Goal: Transaction & Acquisition: Book appointment/travel/reservation

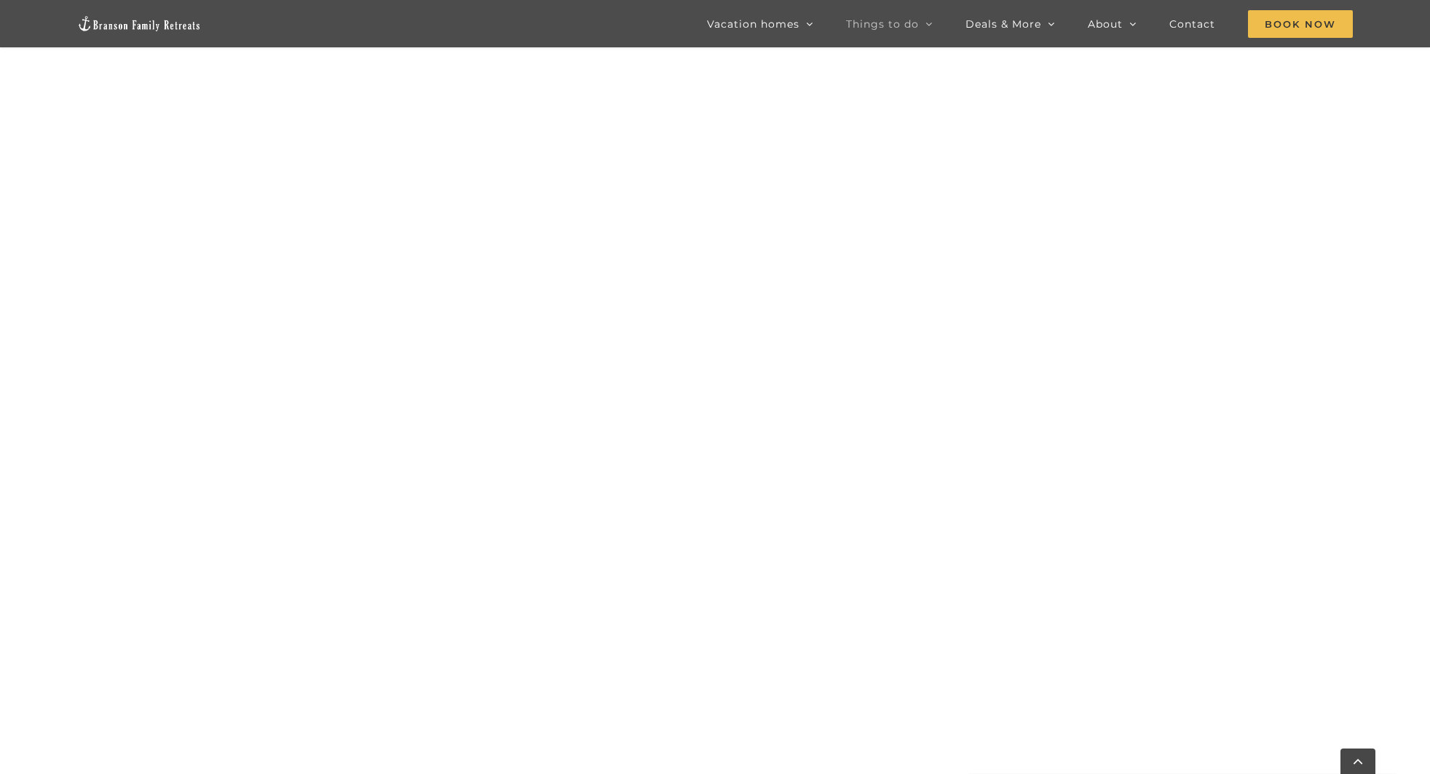
scroll to position [1100, 0]
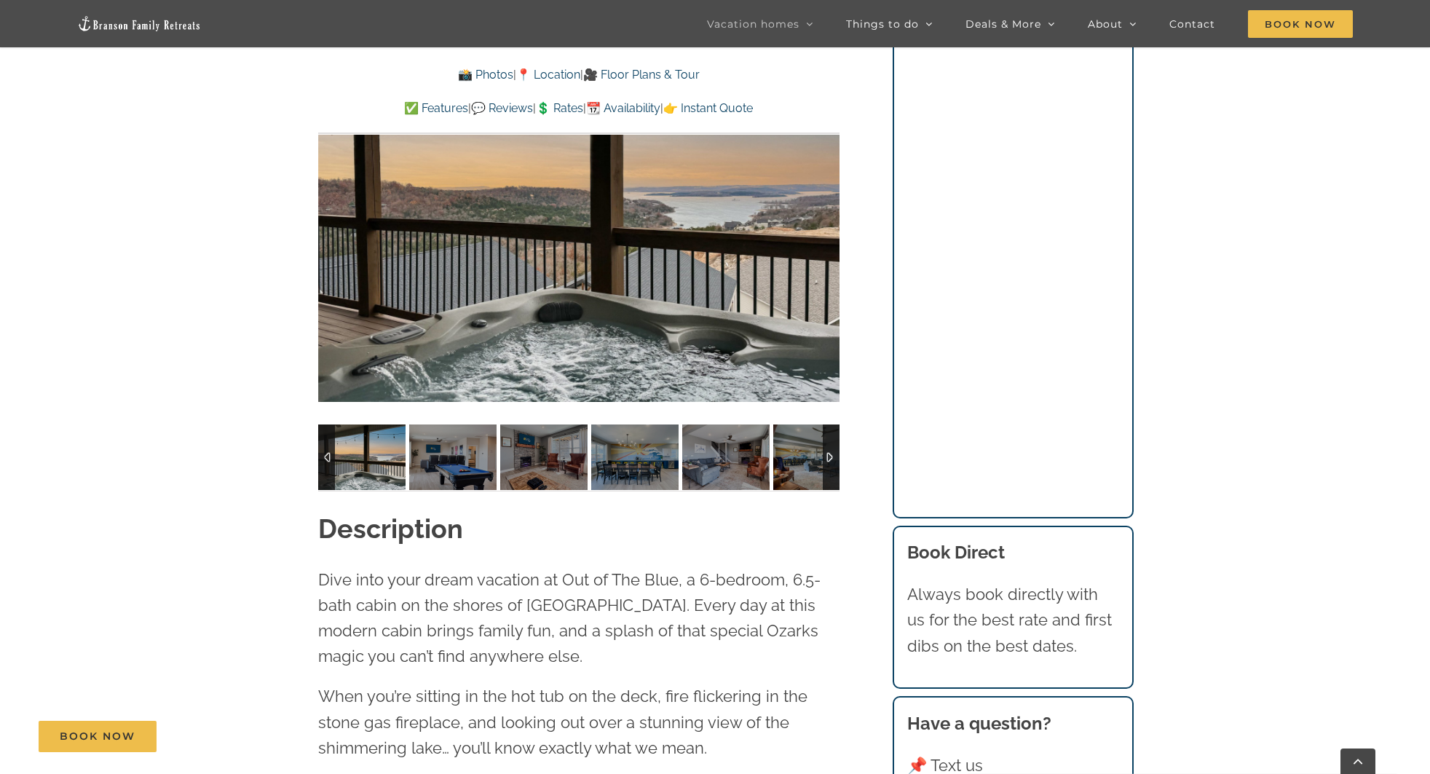
scroll to position [1330, 0]
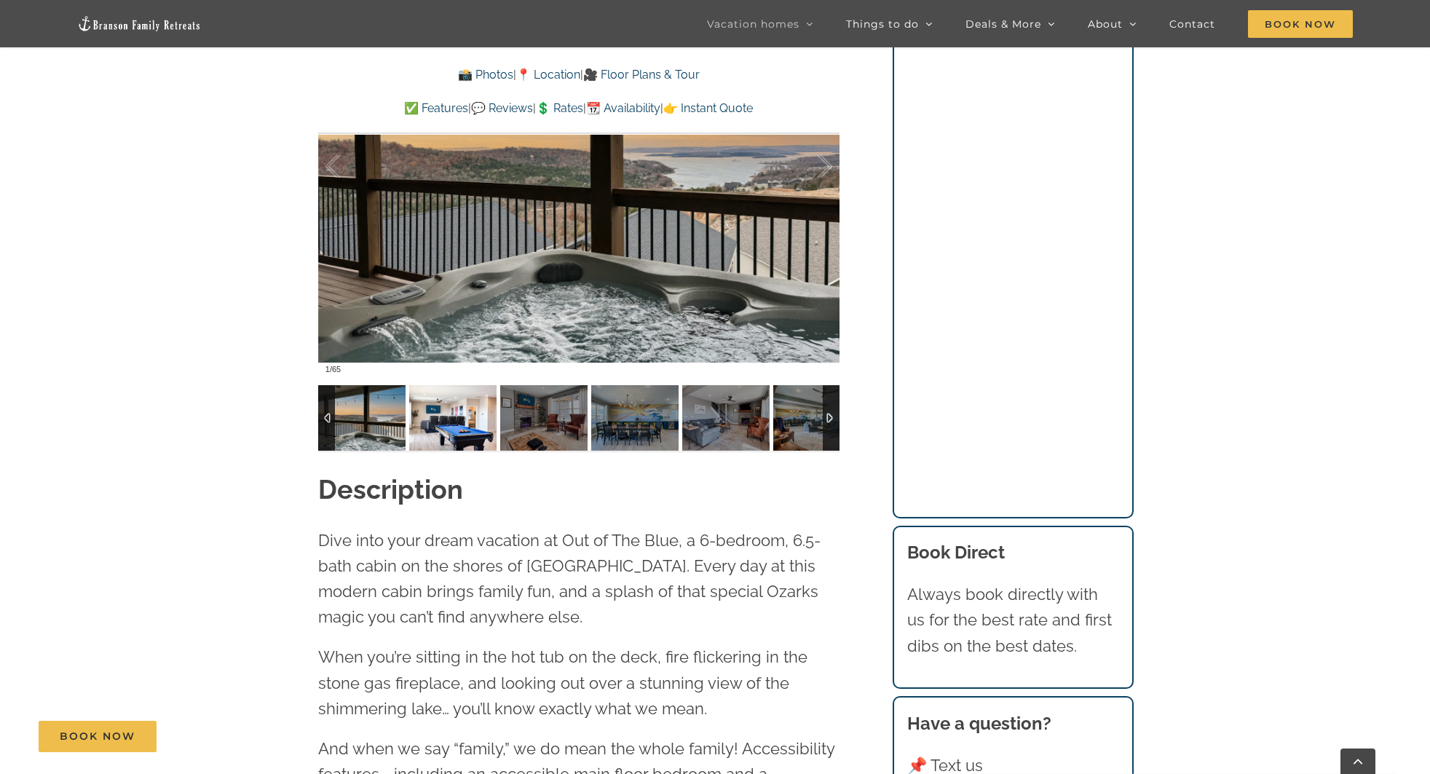
click at [470, 427] on img at bounding box center [452, 418] width 87 height 66
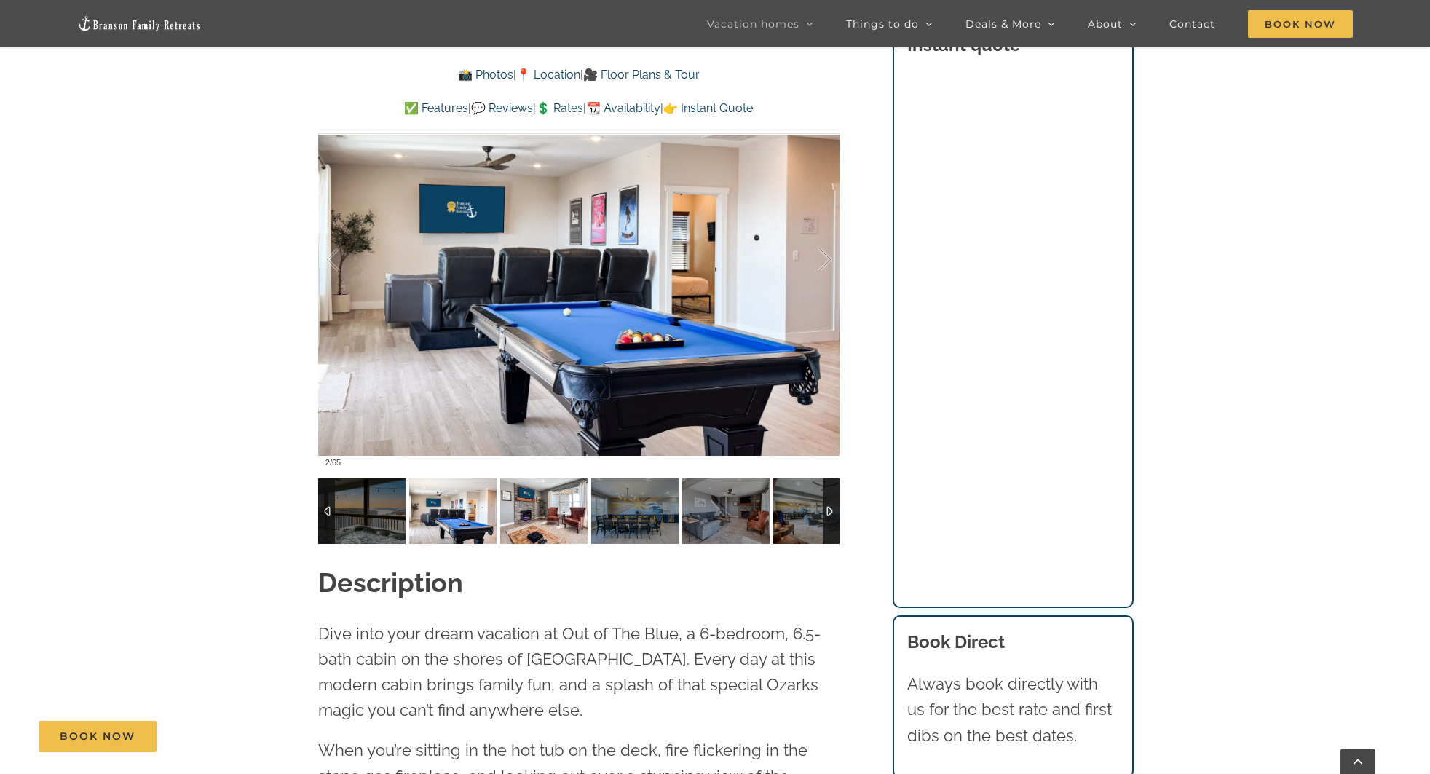
scroll to position [1241, 0]
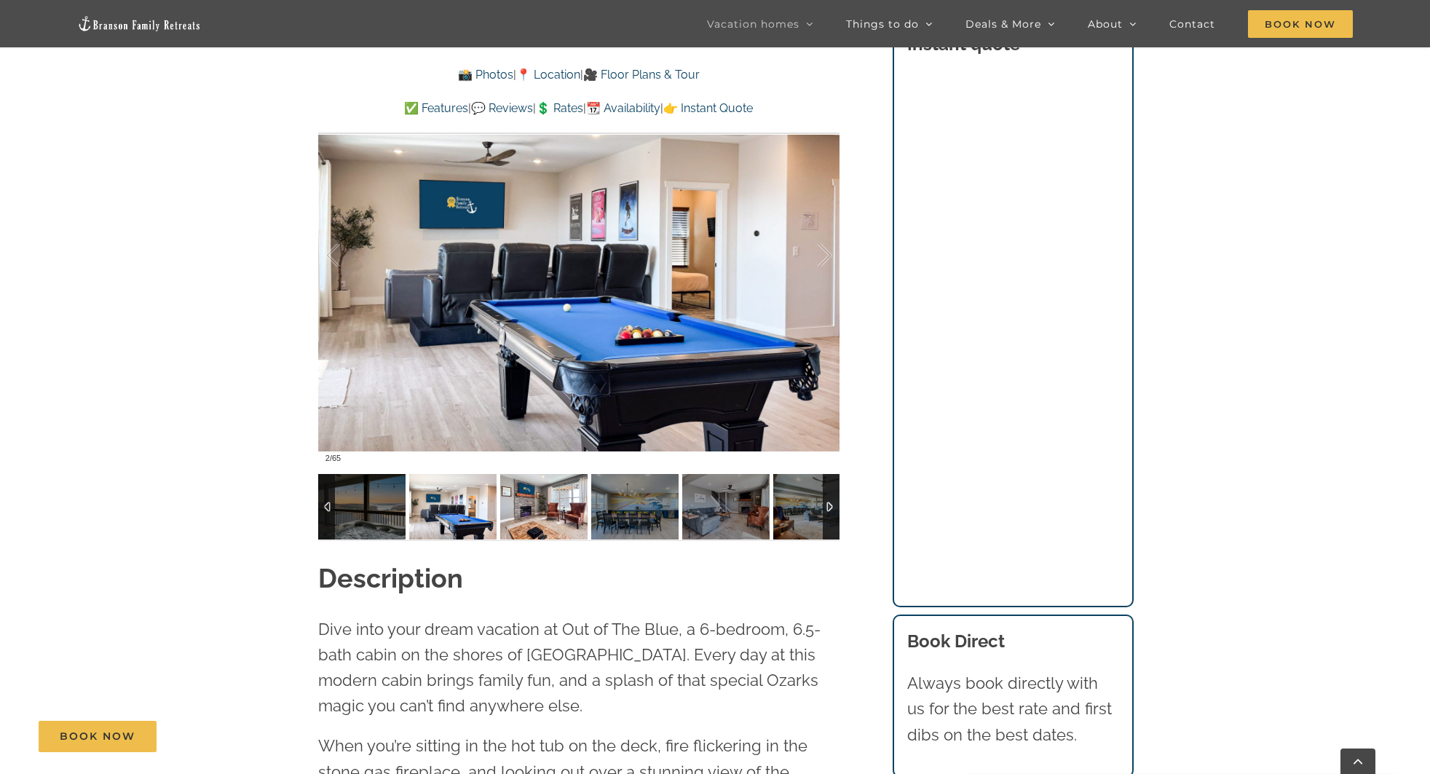
click at [521, 503] on img at bounding box center [543, 507] width 87 height 66
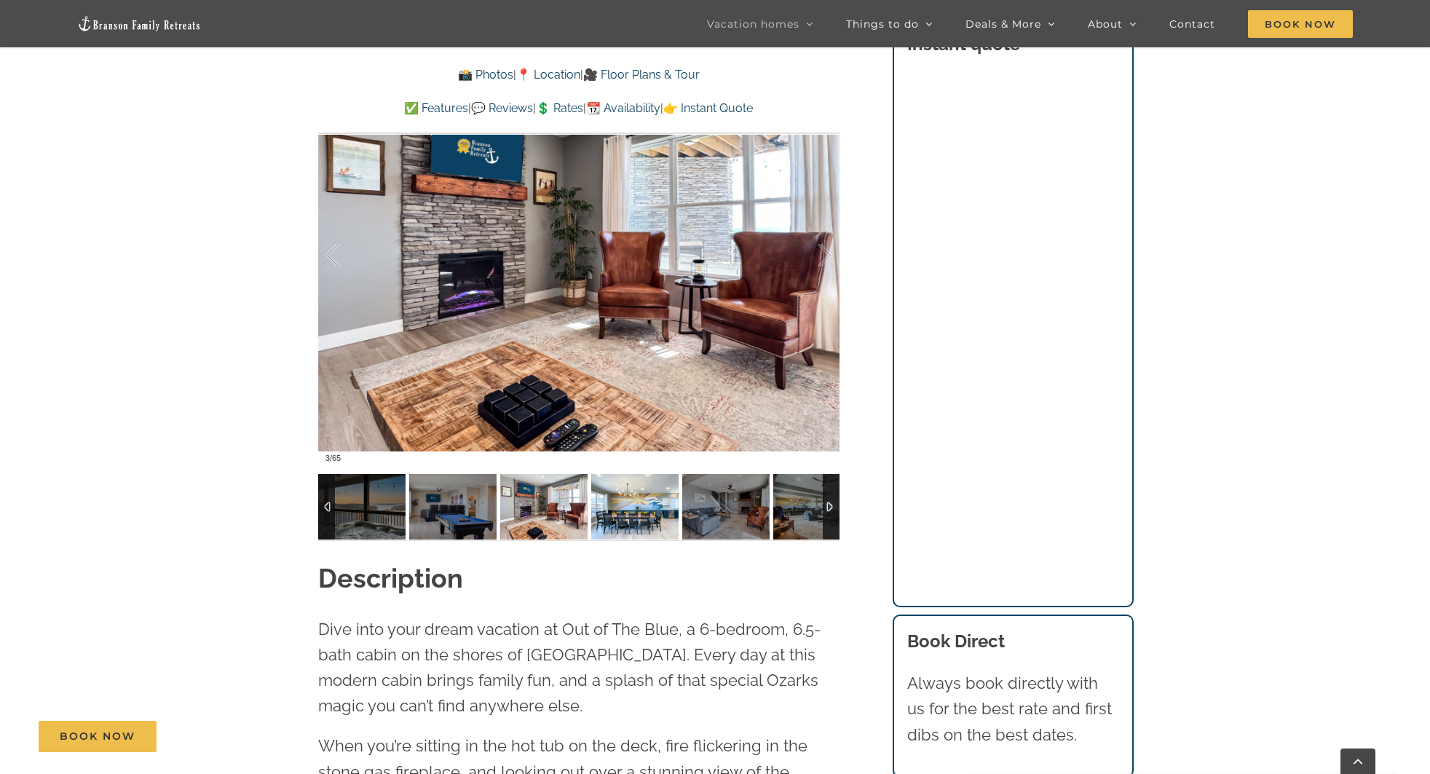
click at [634, 499] on img at bounding box center [634, 507] width 87 height 66
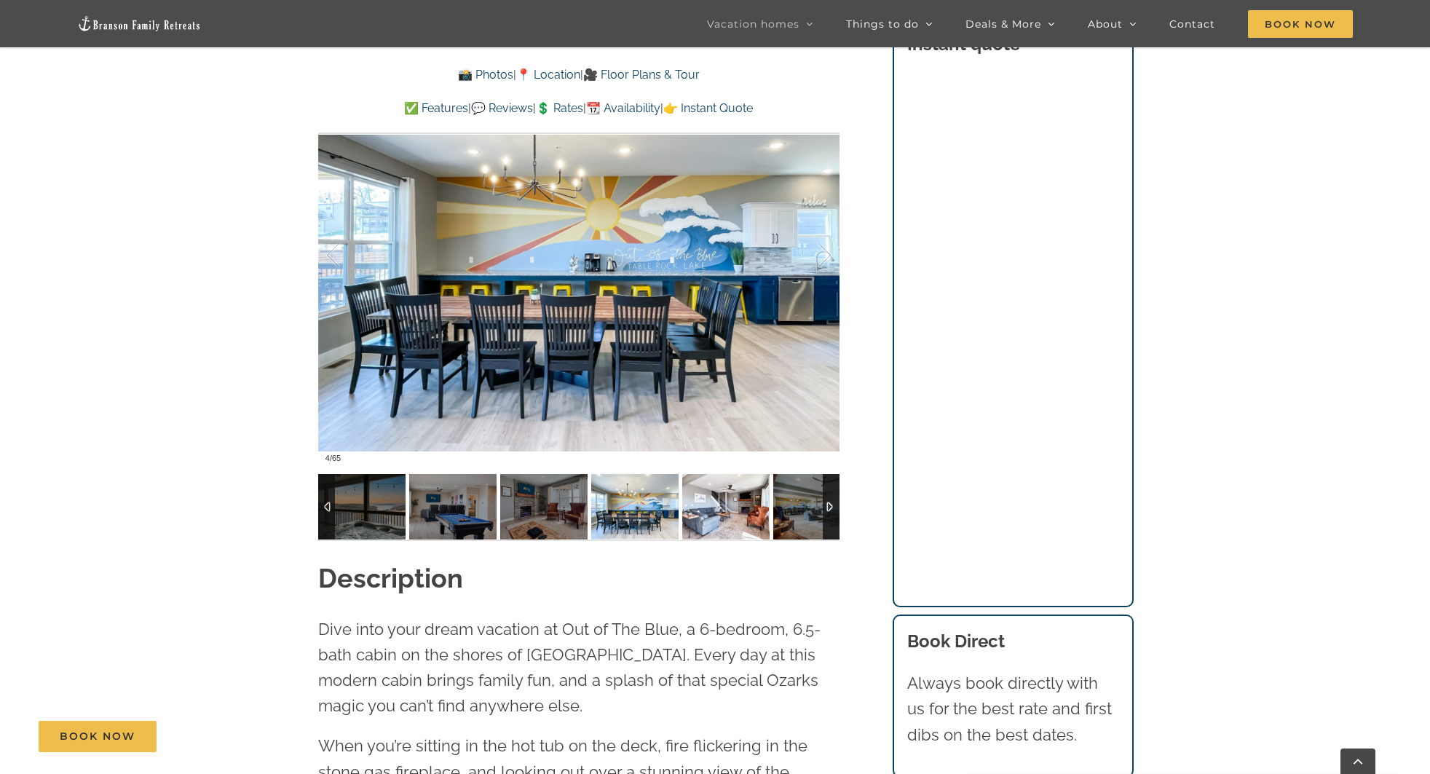
click at [697, 497] on img at bounding box center [725, 507] width 87 height 66
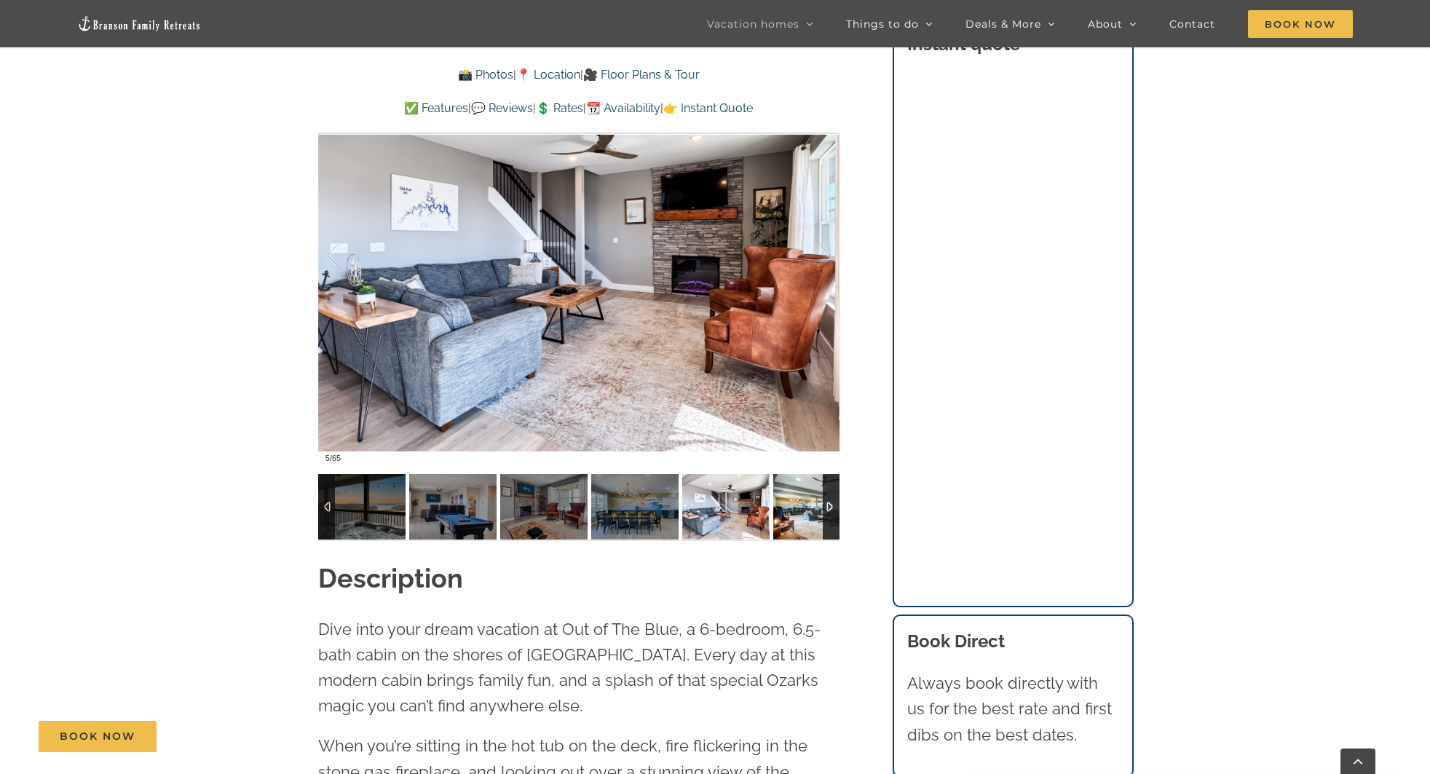
click at [799, 497] on img at bounding box center [816, 507] width 87 height 66
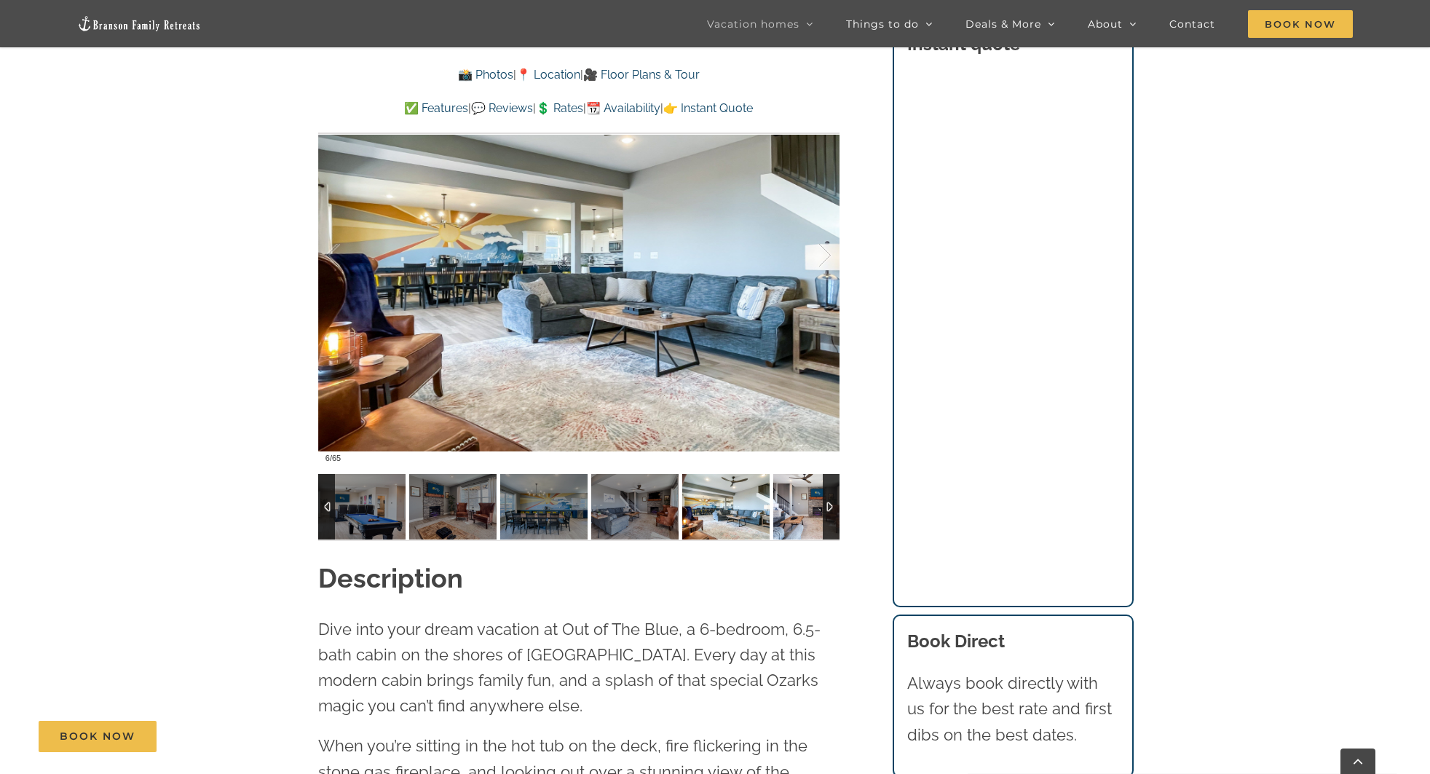
click at [819, 497] on img at bounding box center [816, 507] width 87 height 66
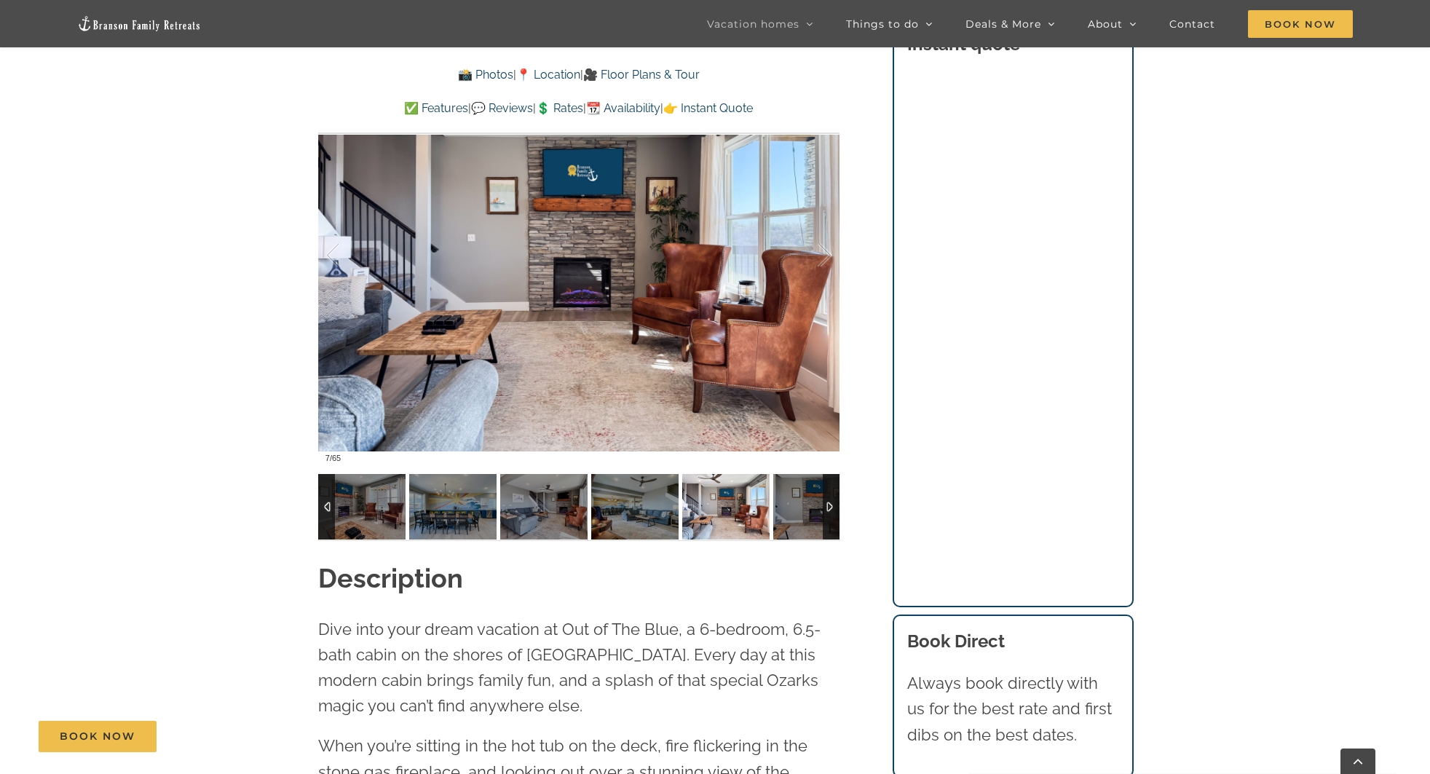
click at [829, 501] on div at bounding box center [831, 507] width 17 height 66
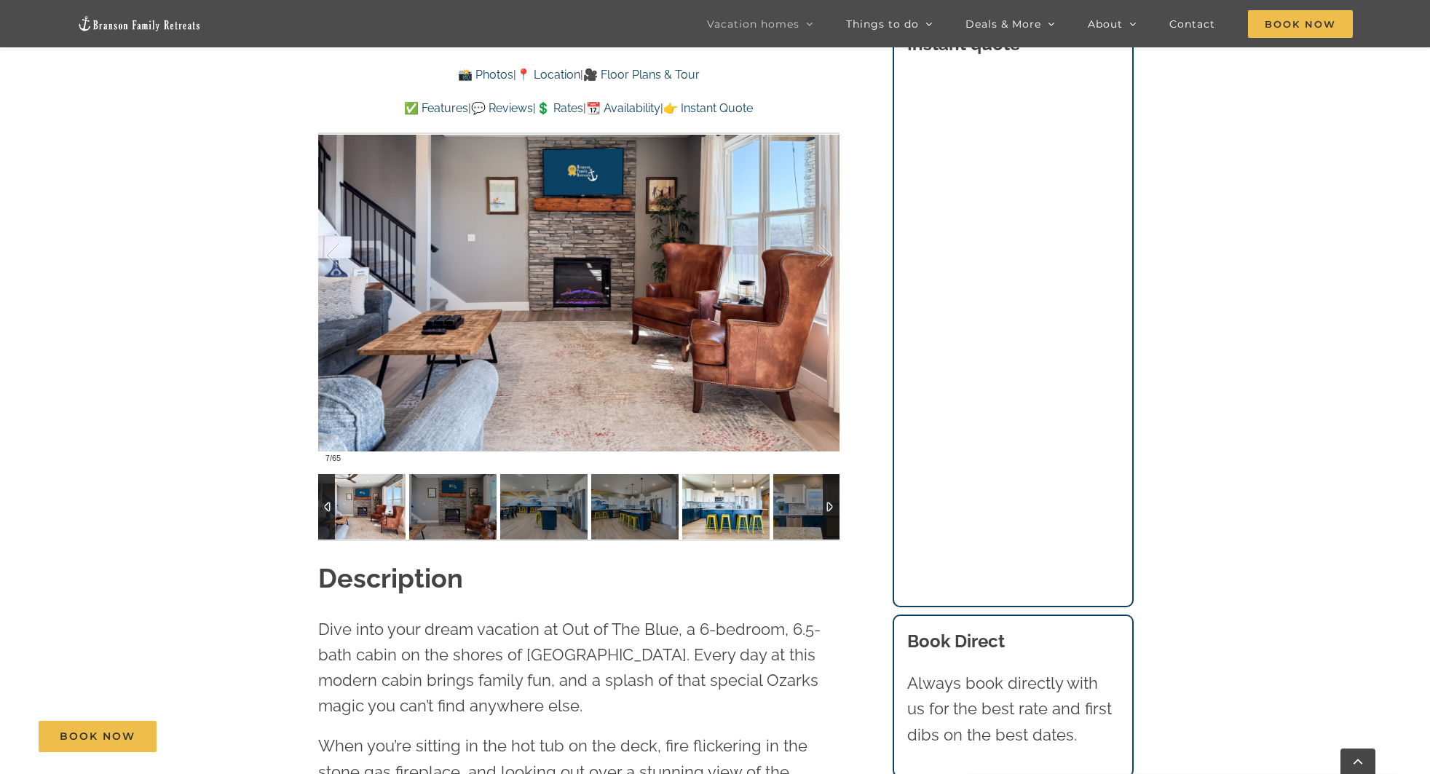
click at [728, 512] on img at bounding box center [725, 507] width 87 height 66
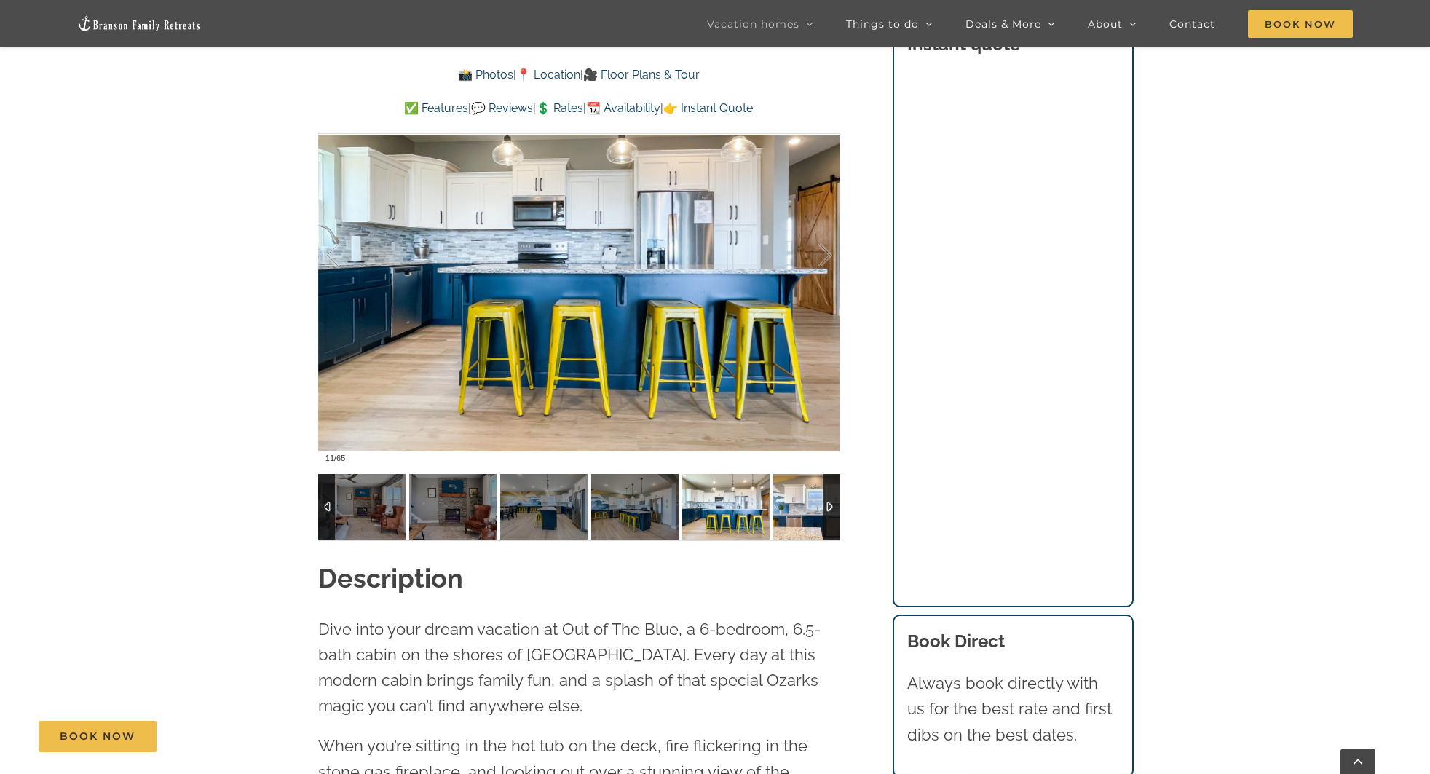
click at [779, 510] on img at bounding box center [816, 507] width 87 height 66
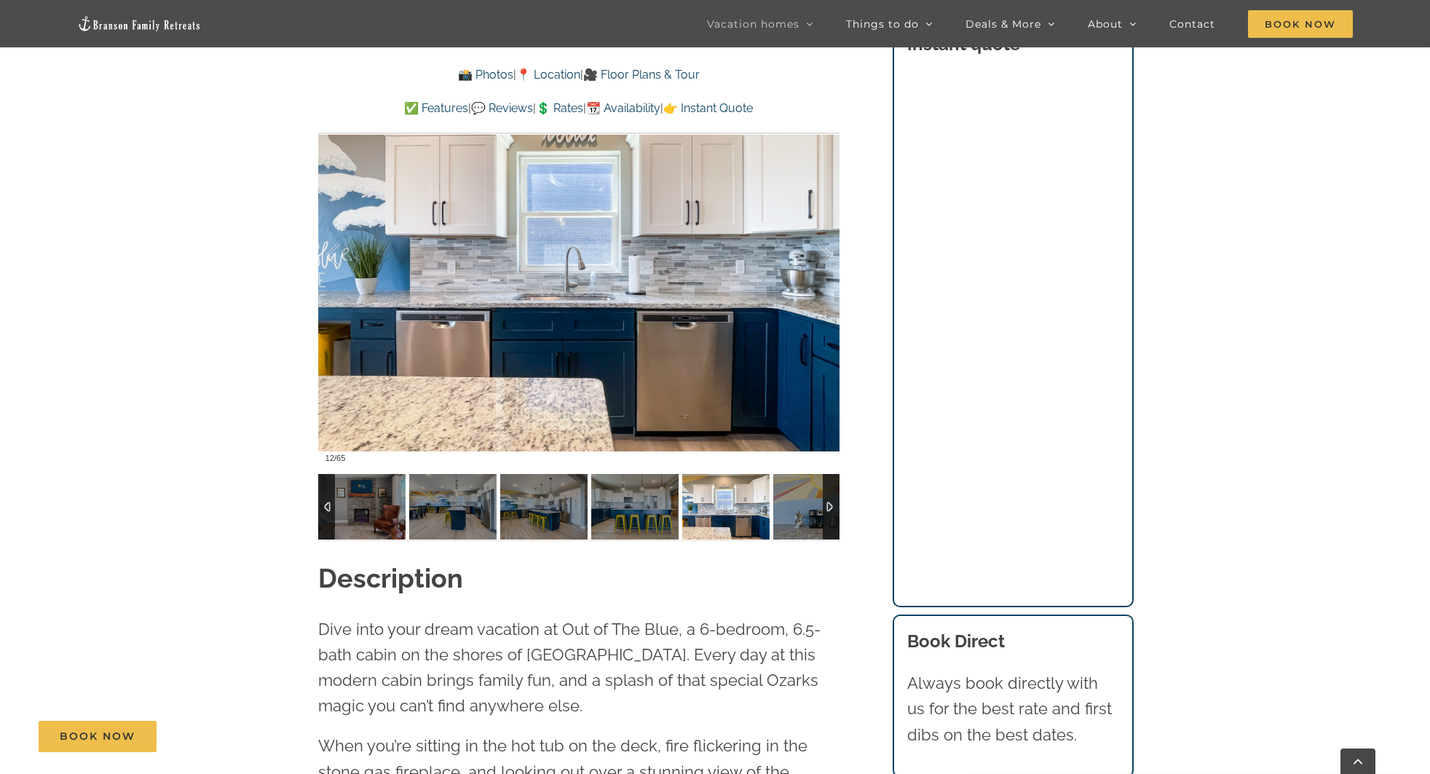
click at [779, 510] on img at bounding box center [816, 507] width 87 height 66
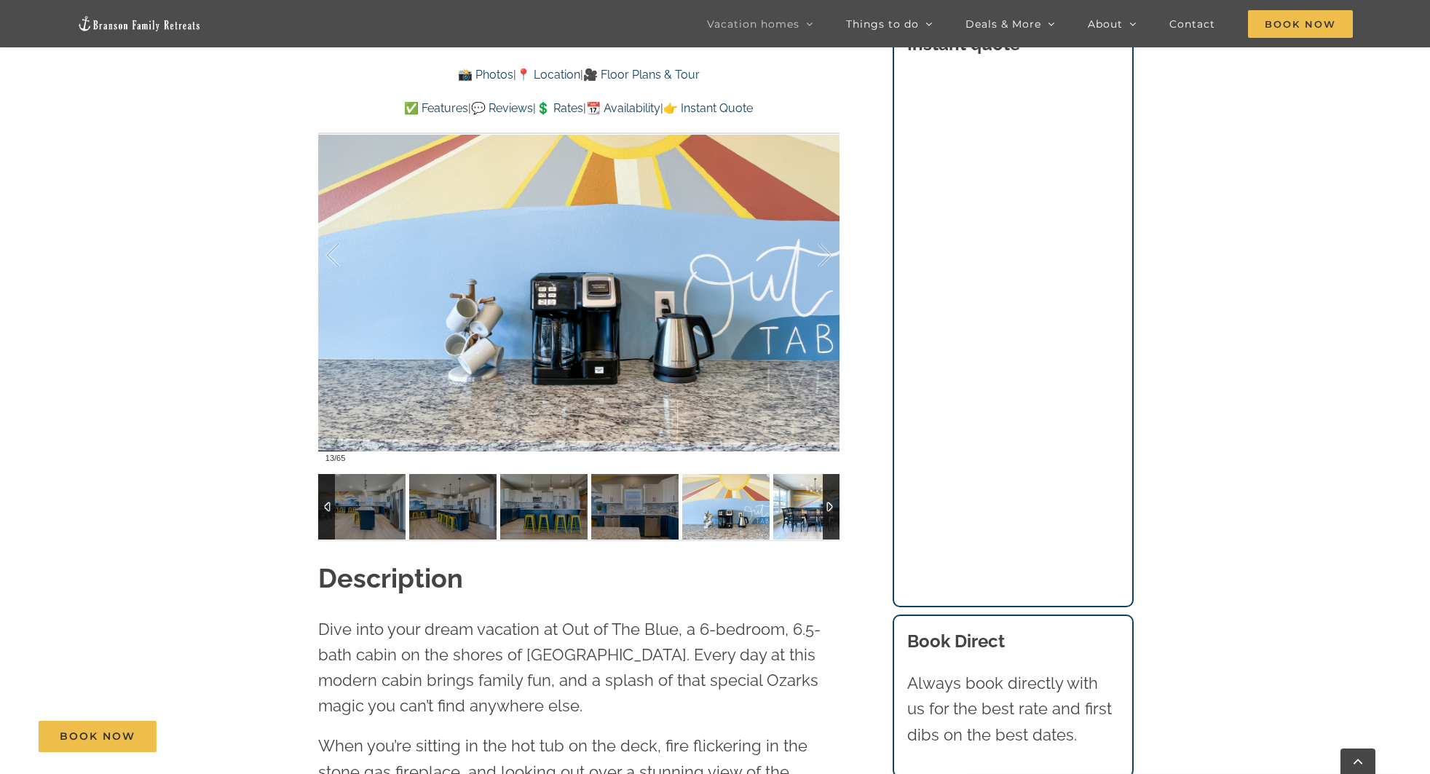
click at [790, 509] on img at bounding box center [816, 507] width 87 height 66
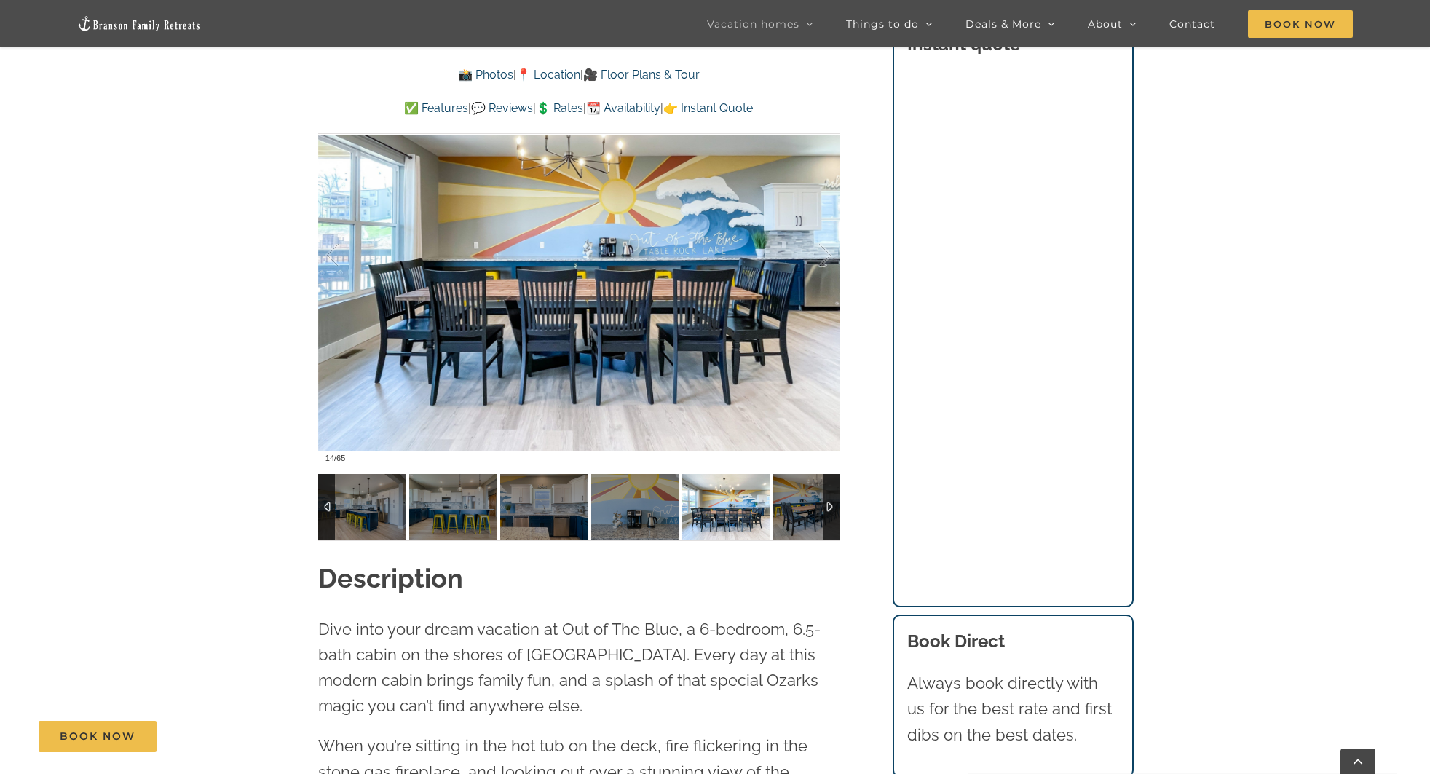
click at [790, 509] on img at bounding box center [816, 507] width 87 height 66
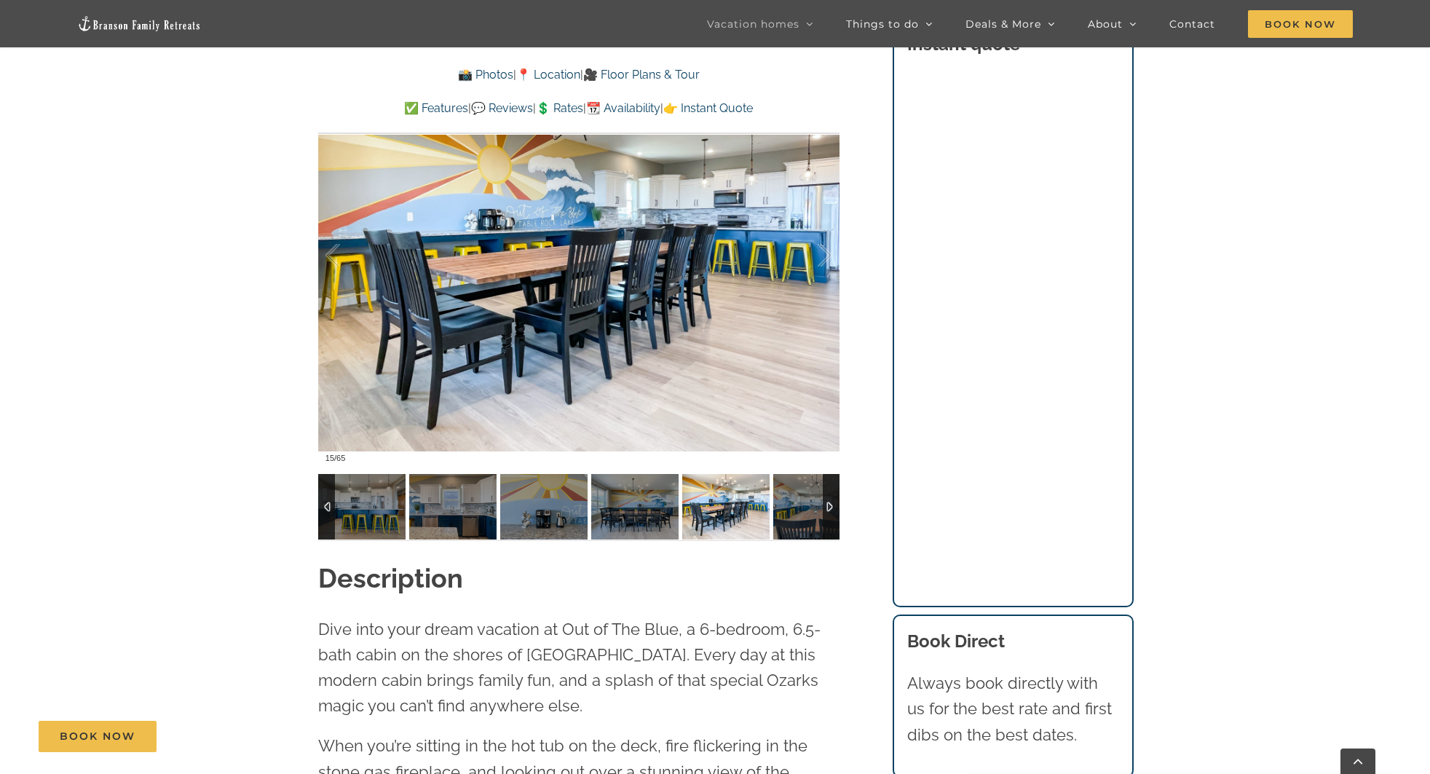
click at [790, 509] on img at bounding box center [816, 507] width 87 height 66
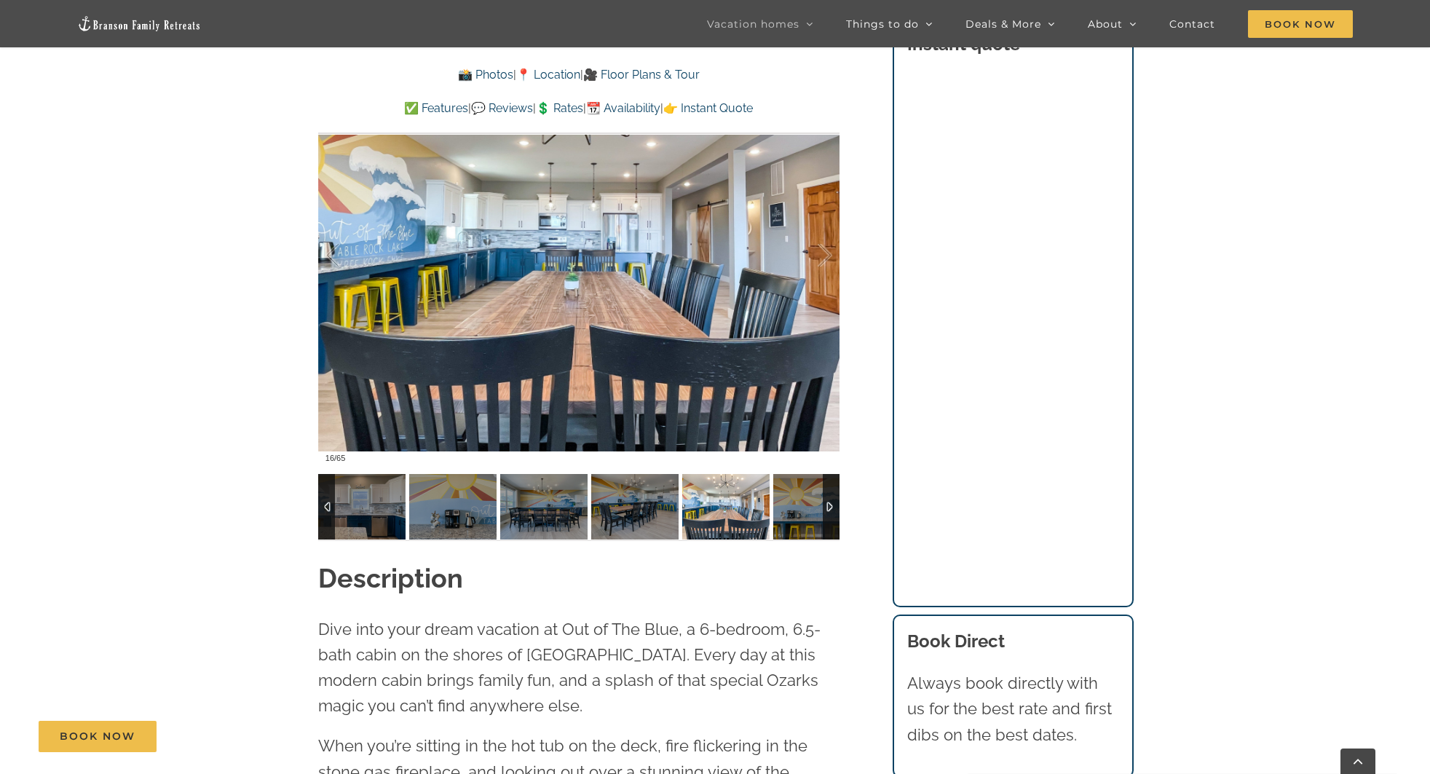
click at [790, 509] on img at bounding box center [816, 507] width 87 height 66
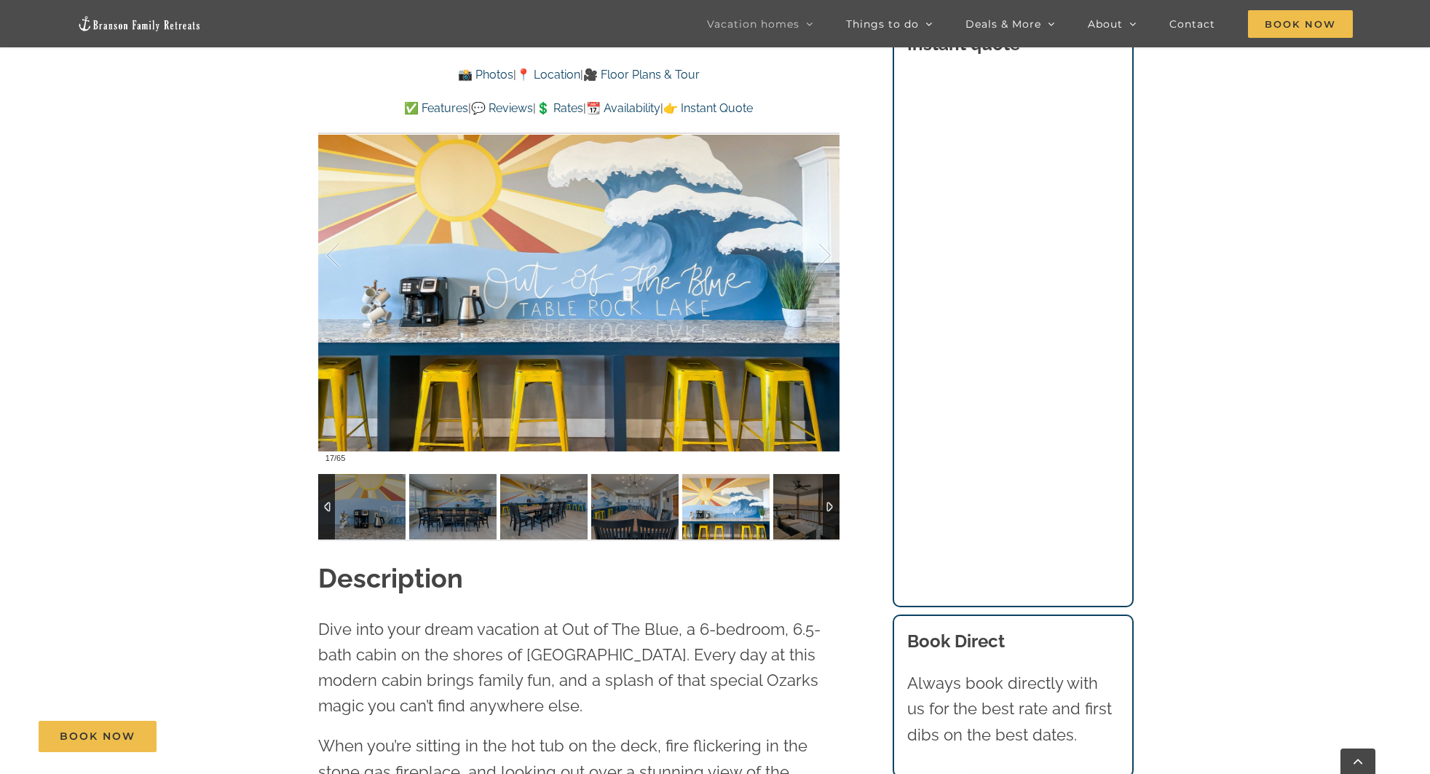
click at [790, 509] on img at bounding box center [816, 507] width 87 height 66
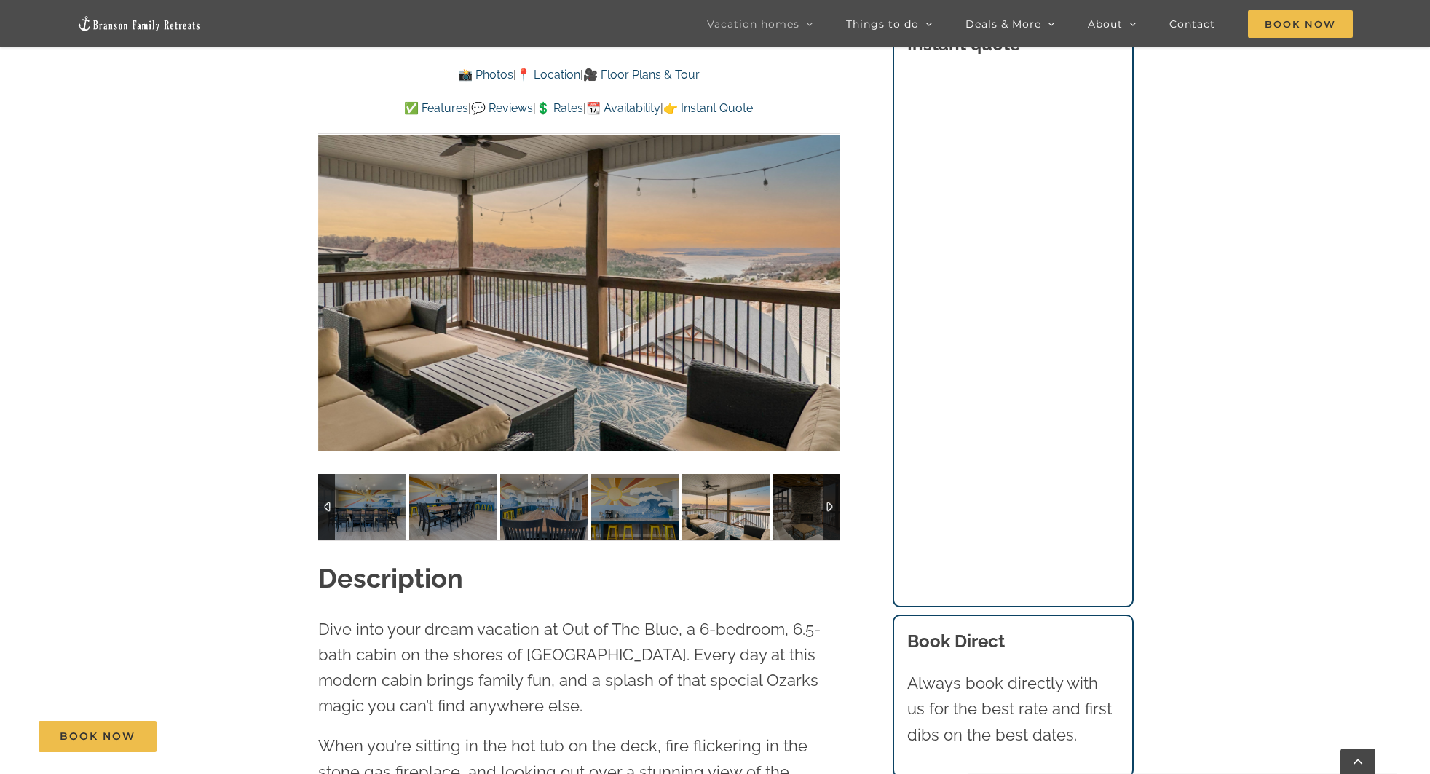
click at [790, 509] on img at bounding box center [816, 507] width 87 height 66
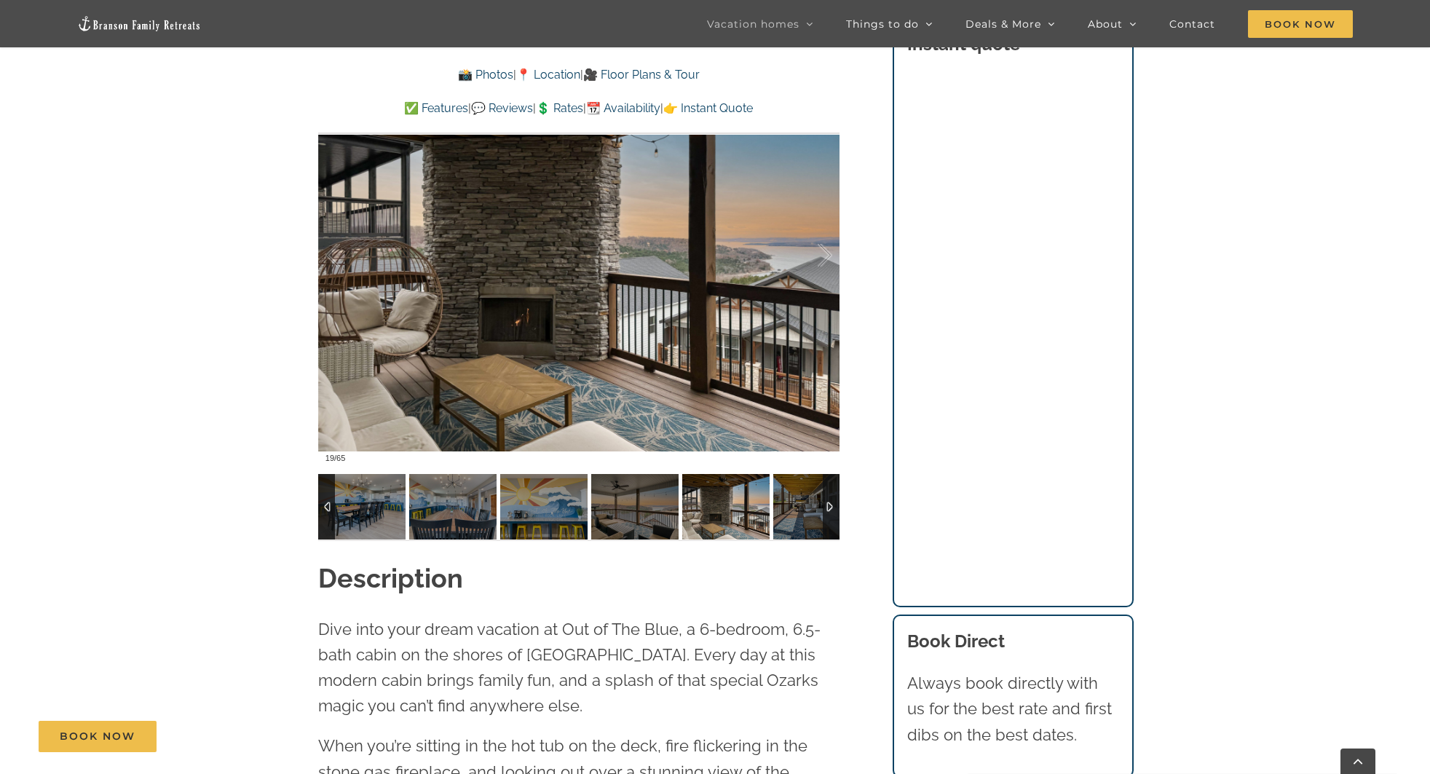
click at [790, 509] on img at bounding box center [816, 507] width 87 height 66
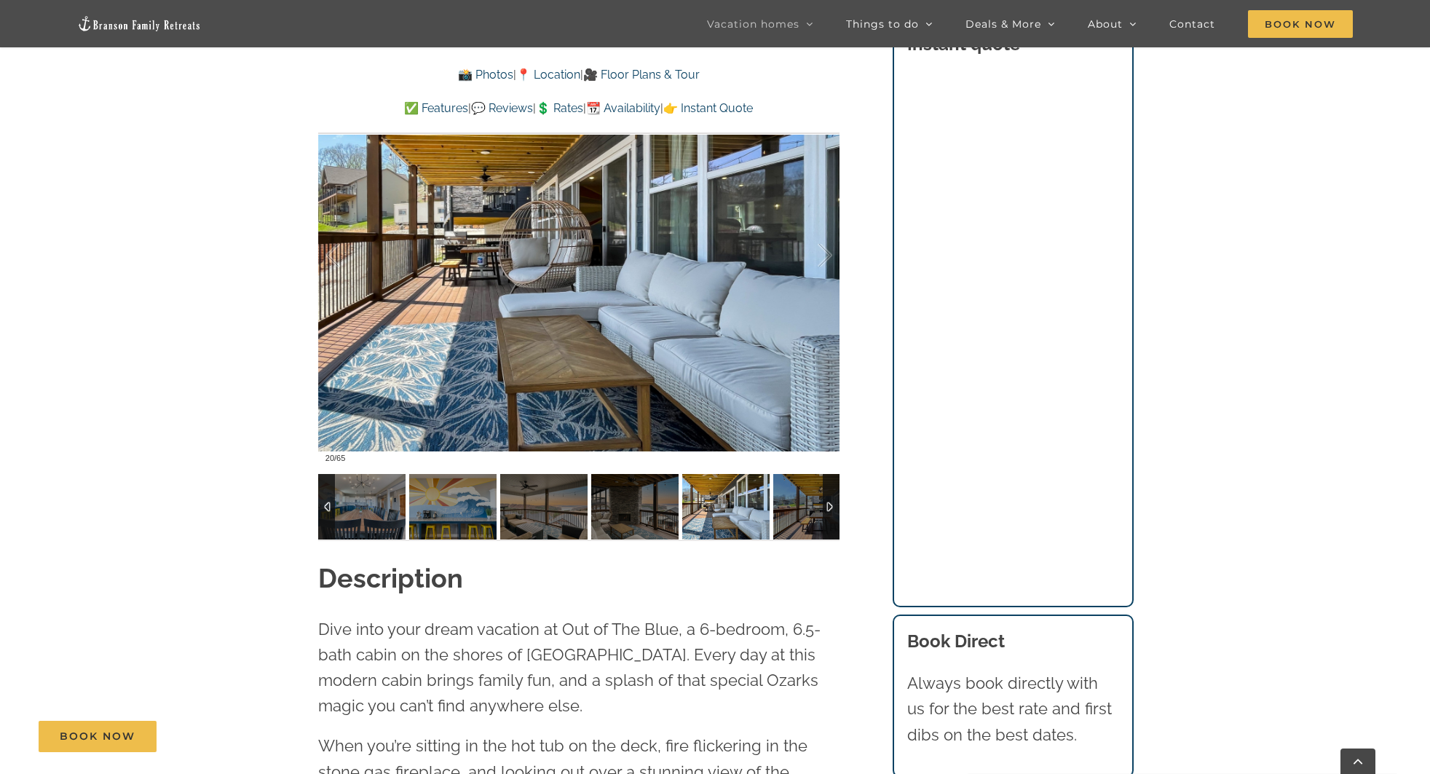
click at [790, 509] on img at bounding box center [816, 507] width 87 height 66
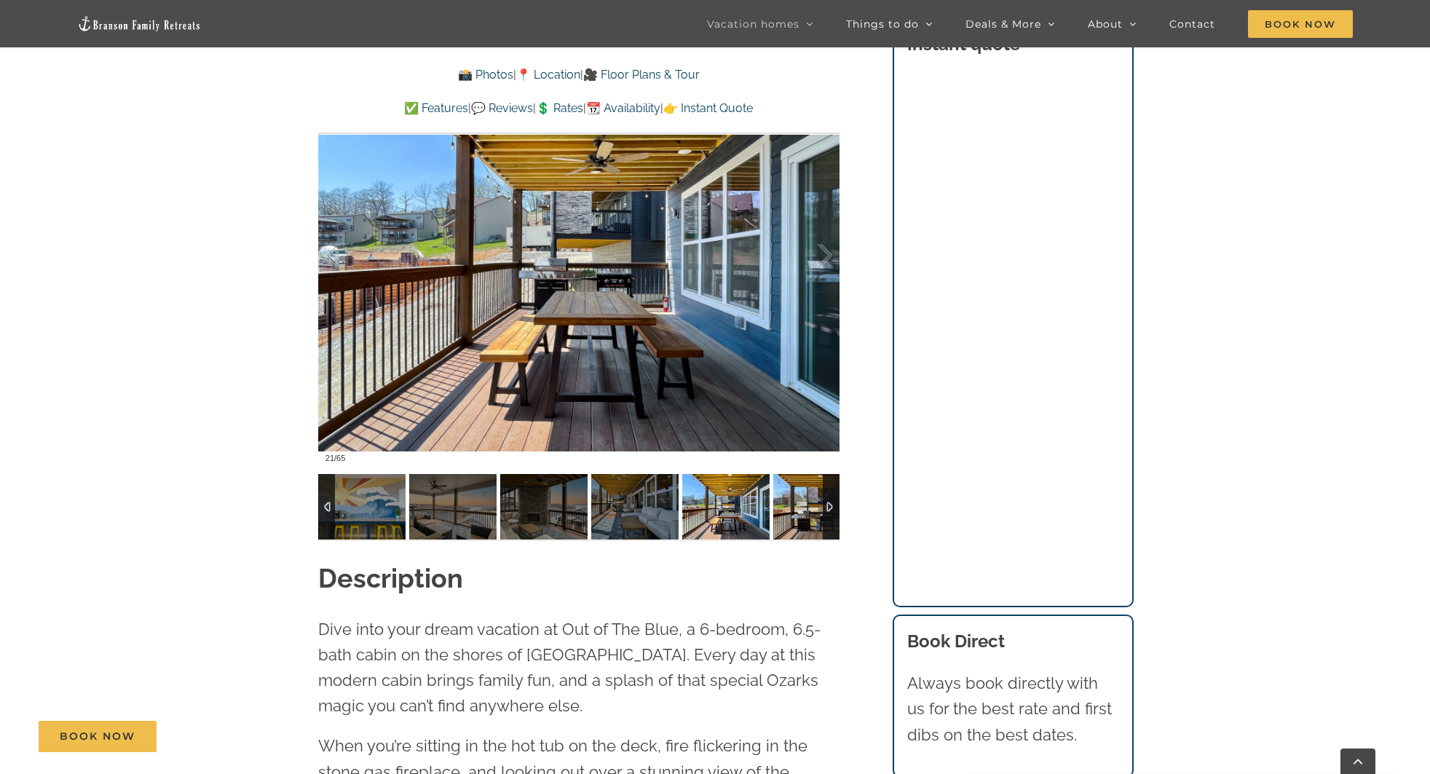
click at [793, 509] on img at bounding box center [816, 507] width 87 height 66
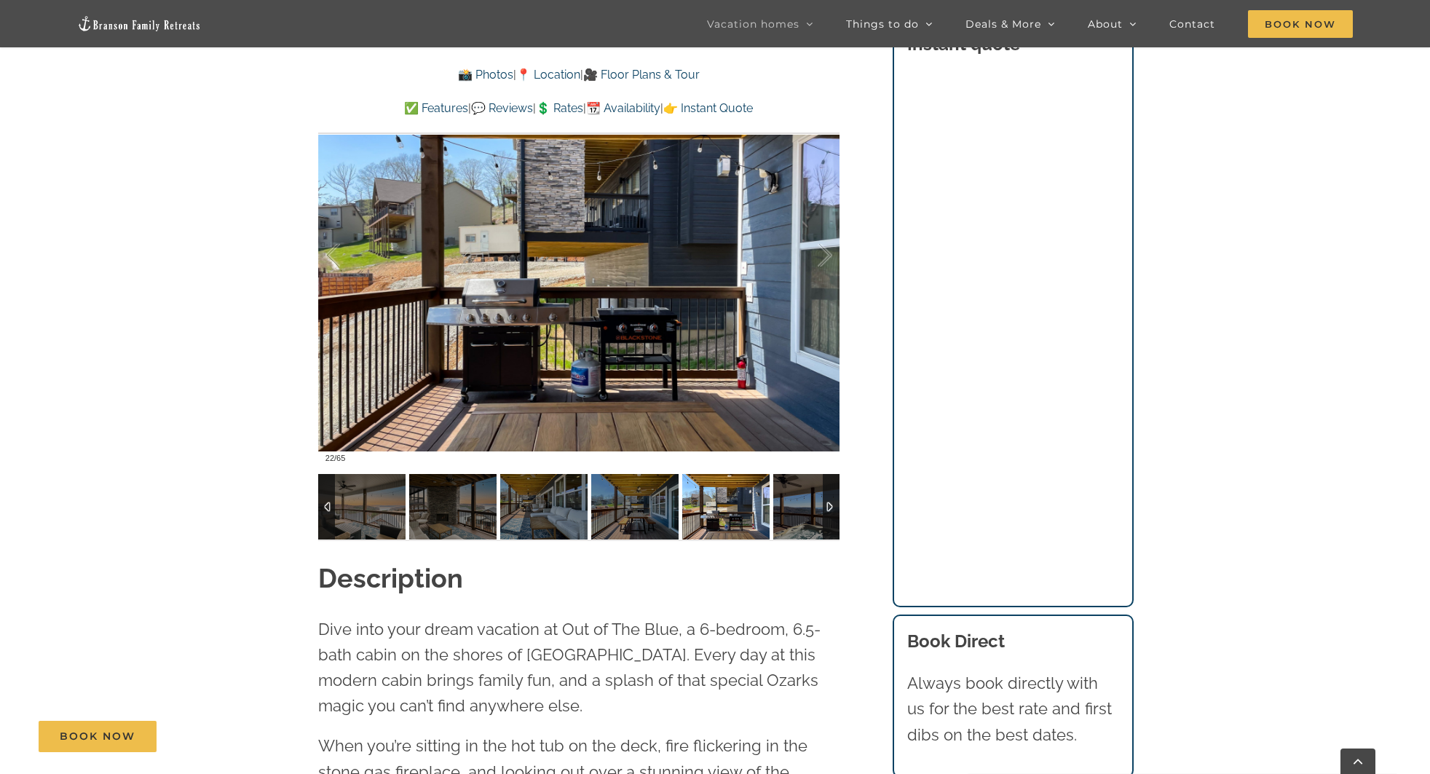
click at [793, 509] on img at bounding box center [816, 507] width 87 height 66
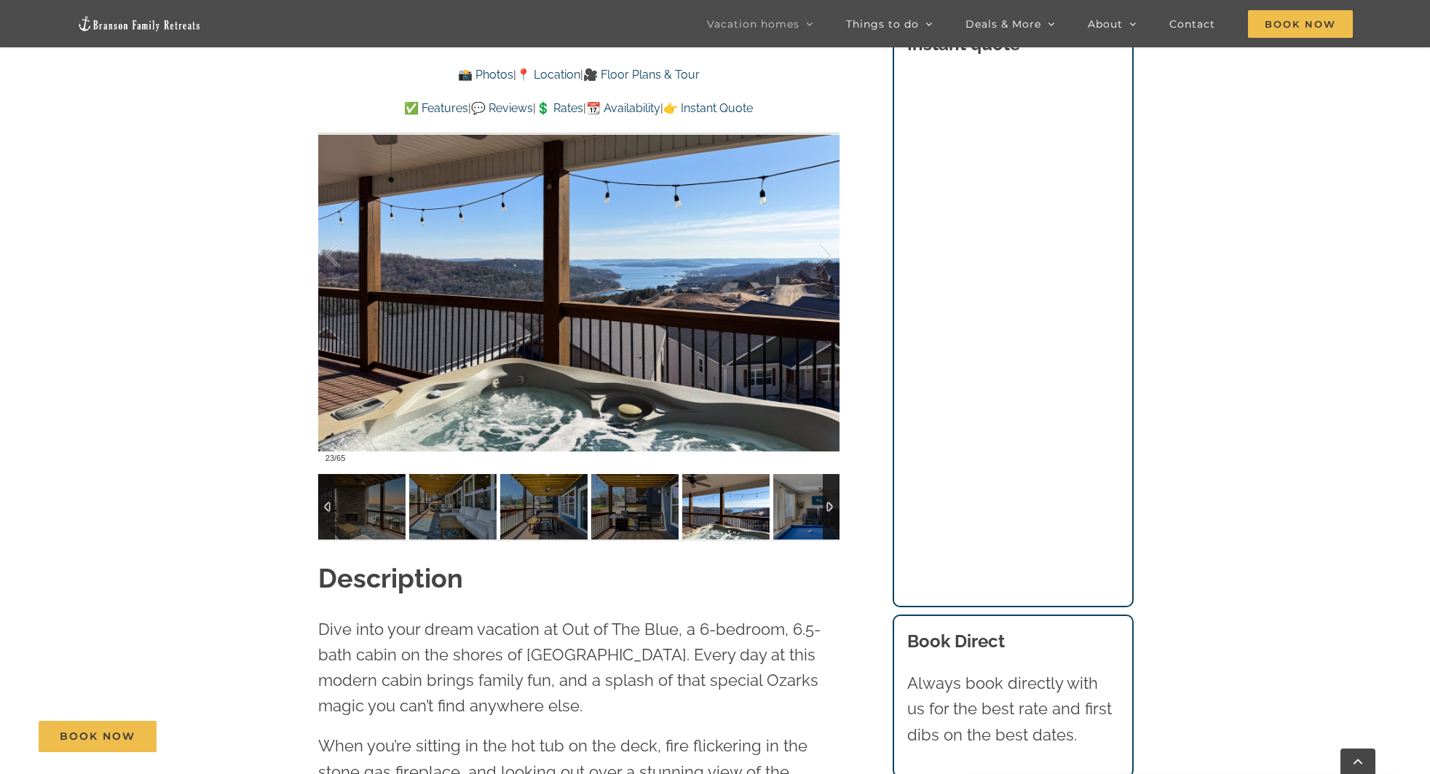
click at [793, 509] on img at bounding box center [816, 507] width 87 height 66
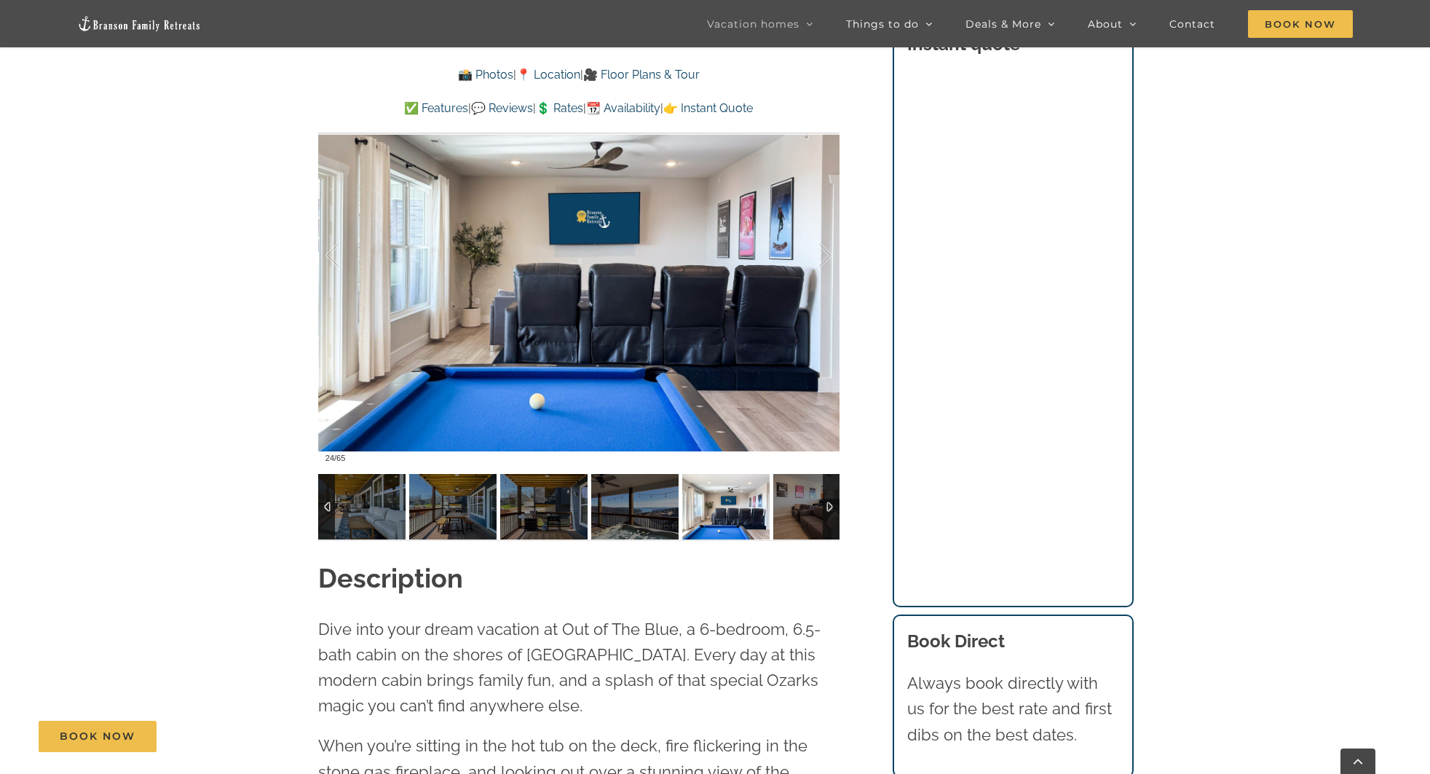
click at [793, 509] on img at bounding box center [816, 507] width 87 height 66
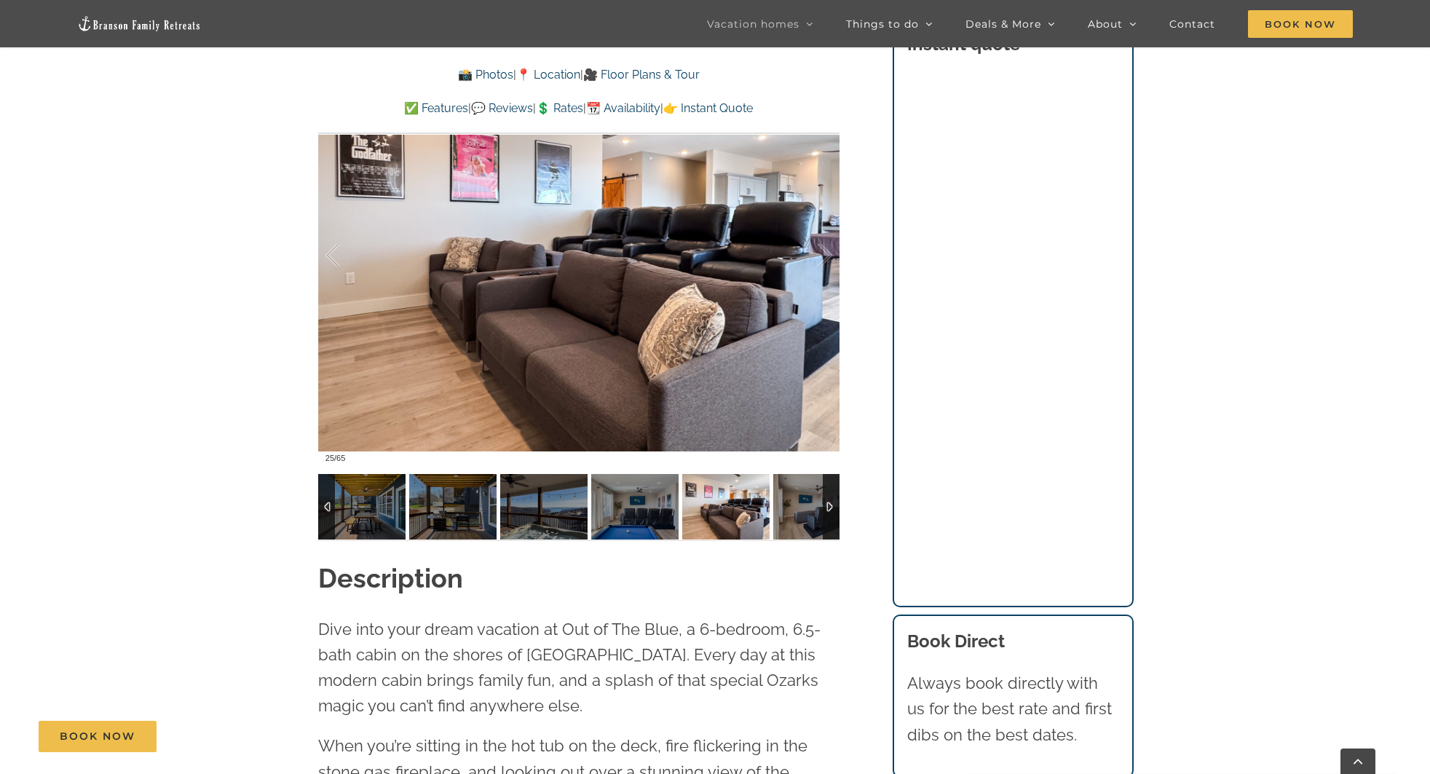
click at [793, 509] on img at bounding box center [816, 507] width 87 height 66
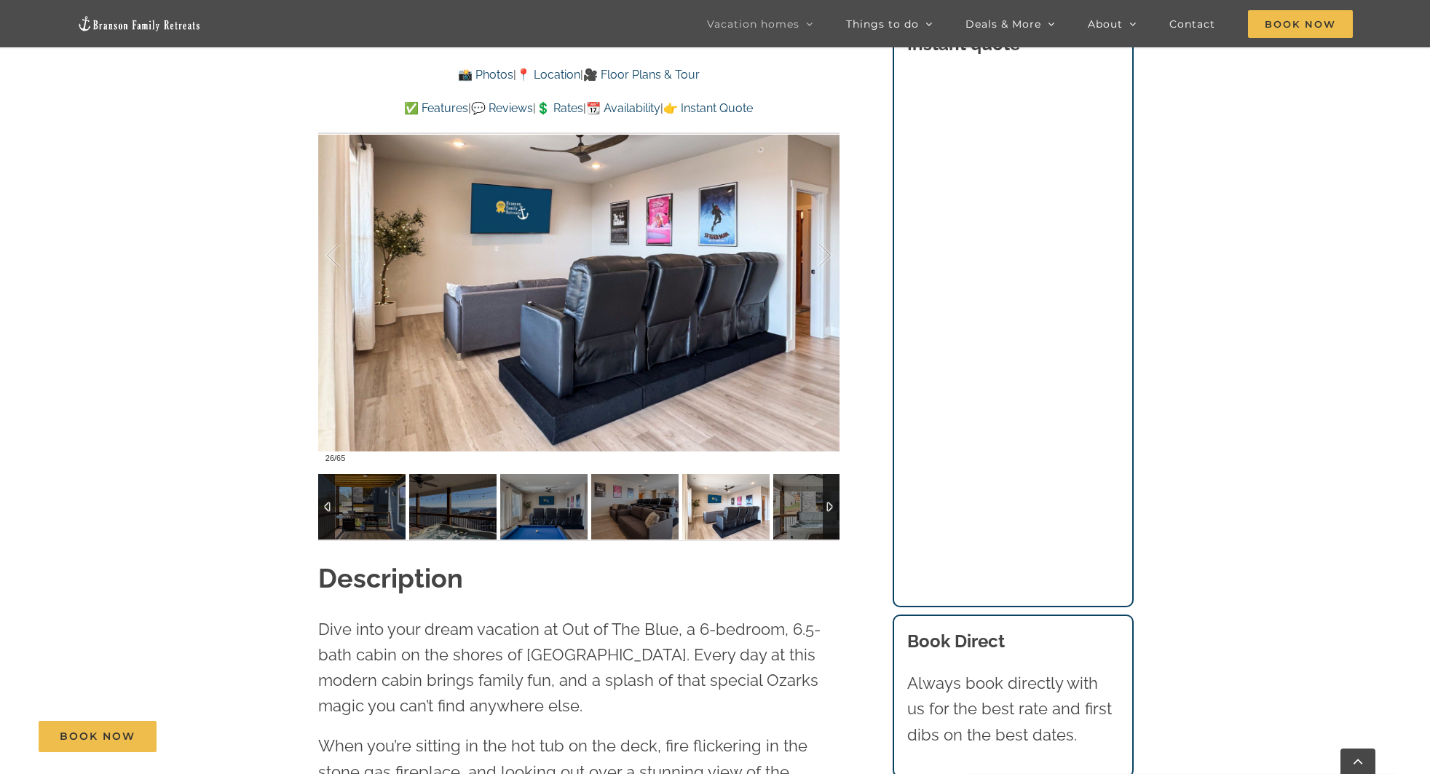
click at [793, 509] on img at bounding box center [816, 507] width 87 height 66
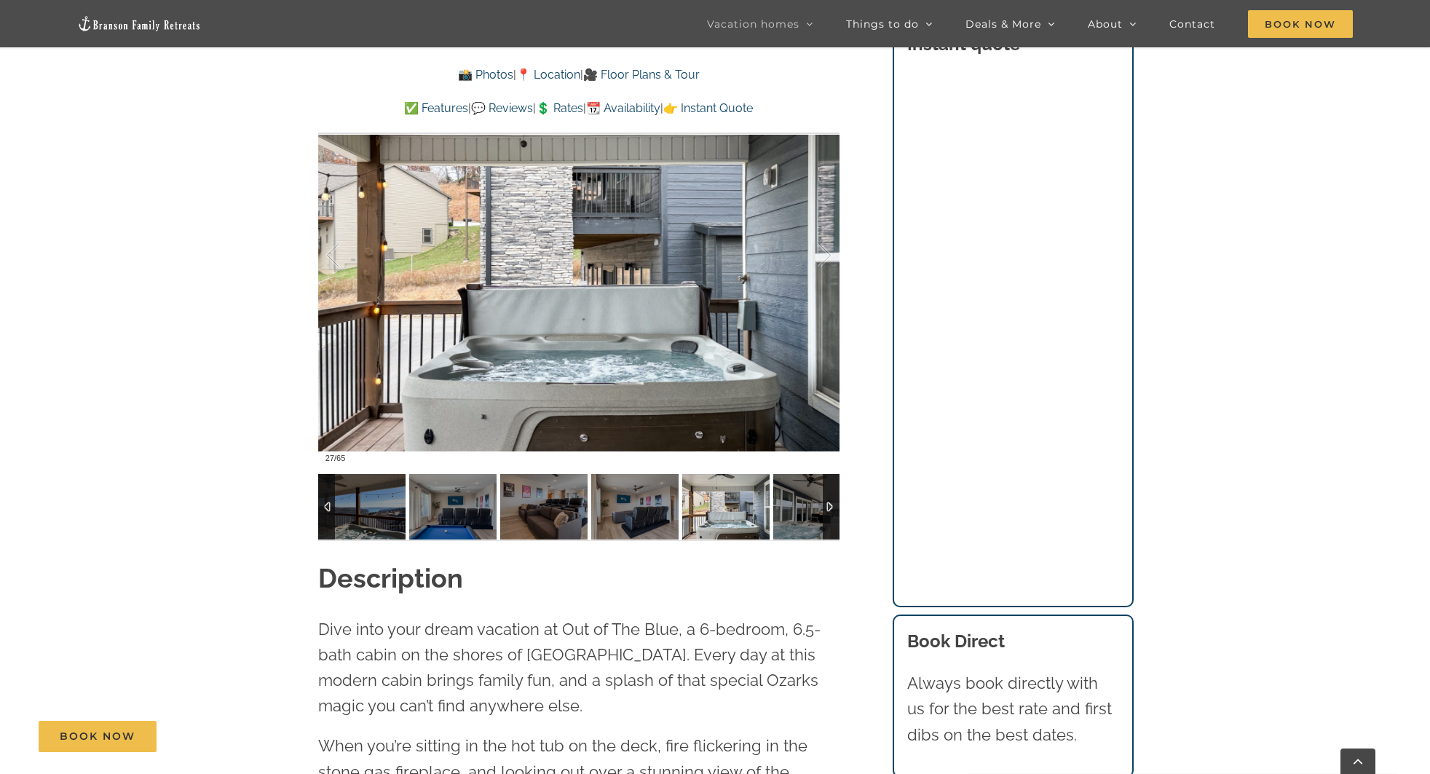
click at [793, 509] on img at bounding box center [816, 507] width 87 height 66
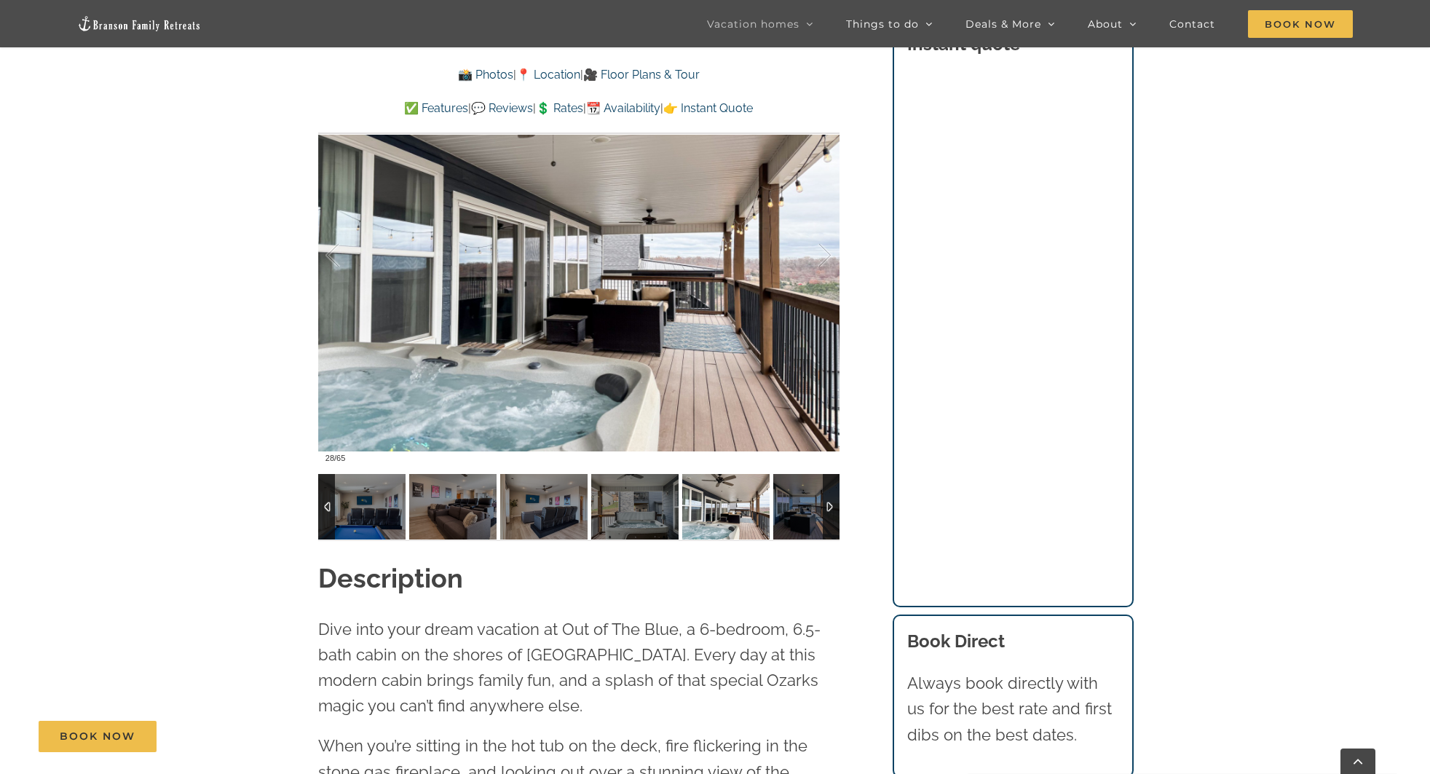
click at [793, 509] on img at bounding box center [816, 507] width 87 height 66
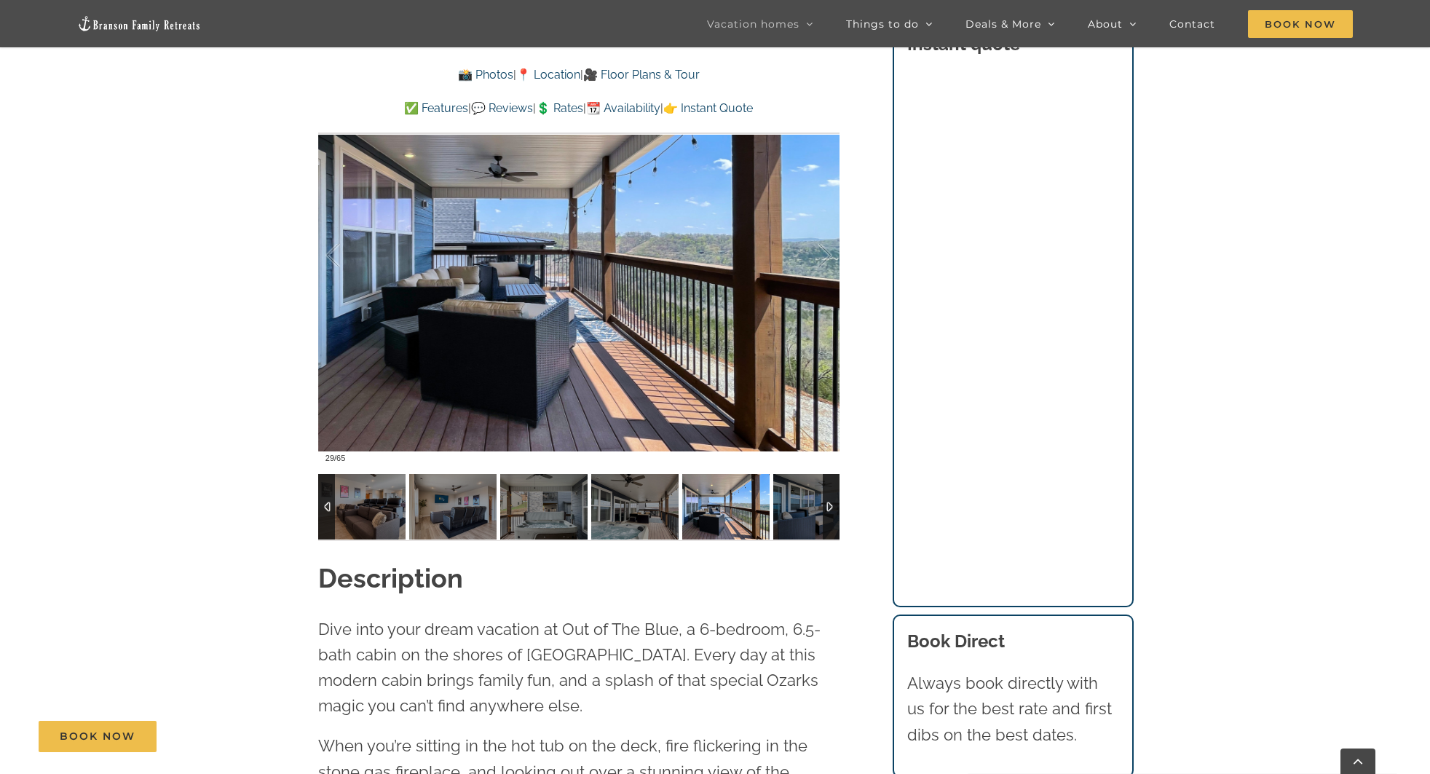
click at [793, 509] on img at bounding box center [816, 507] width 87 height 66
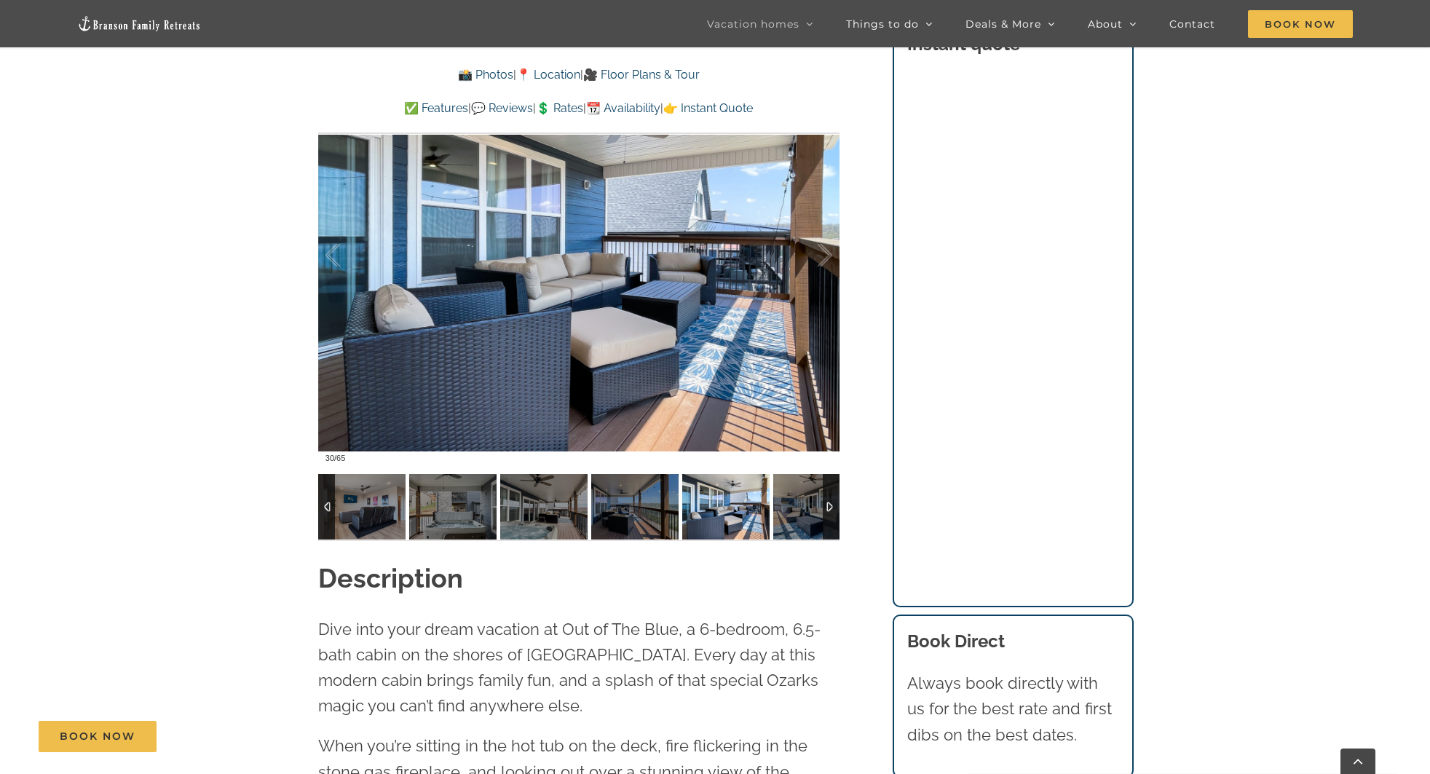
click at [793, 509] on img at bounding box center [816, 507] width 87 height 66
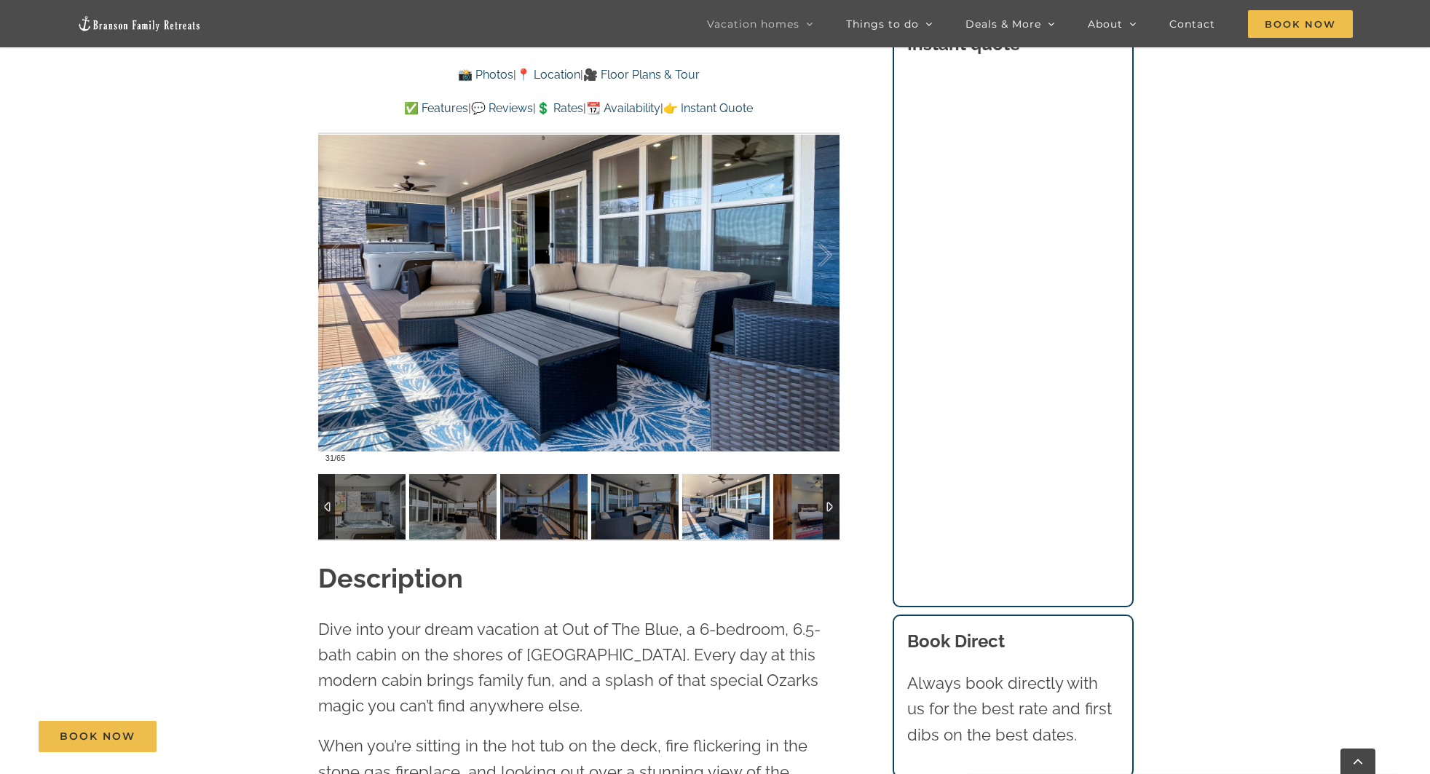
click at [793, 509] on img at bounding box center [816, 507] width 87 height 66
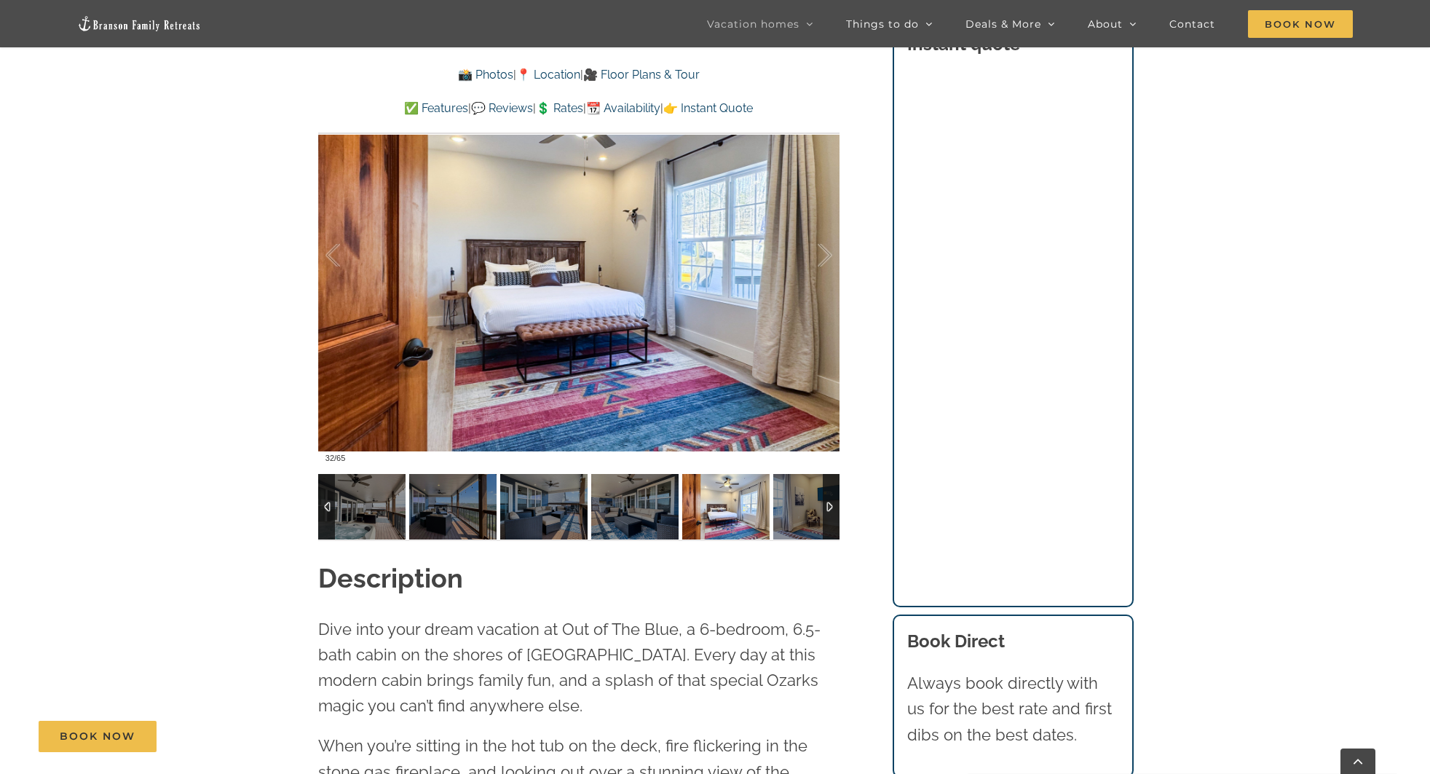
click at [793, 509] on img at bounding box center [816, 507] width 87 height 66
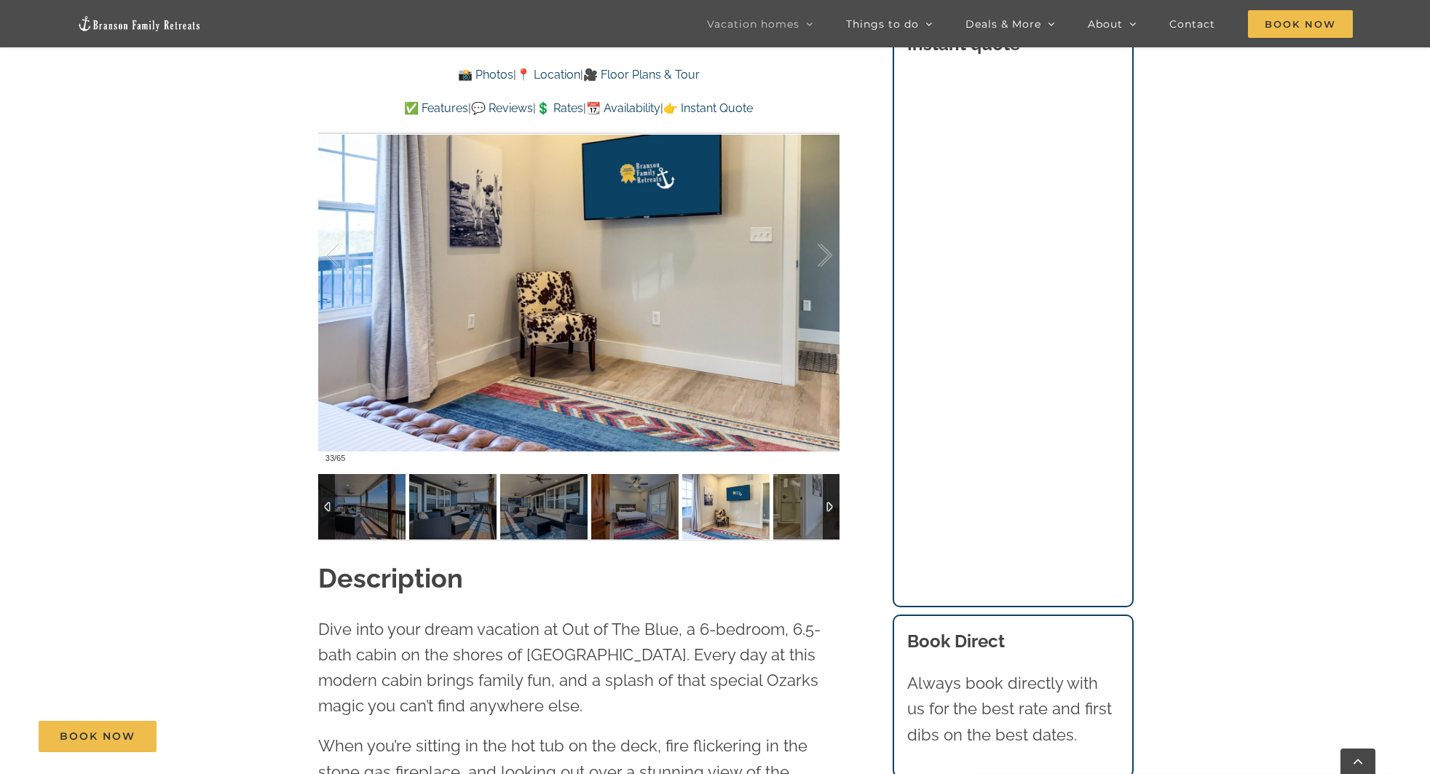
click at [793, 509] on img at bounding box center [816, 507] width 87 height 66
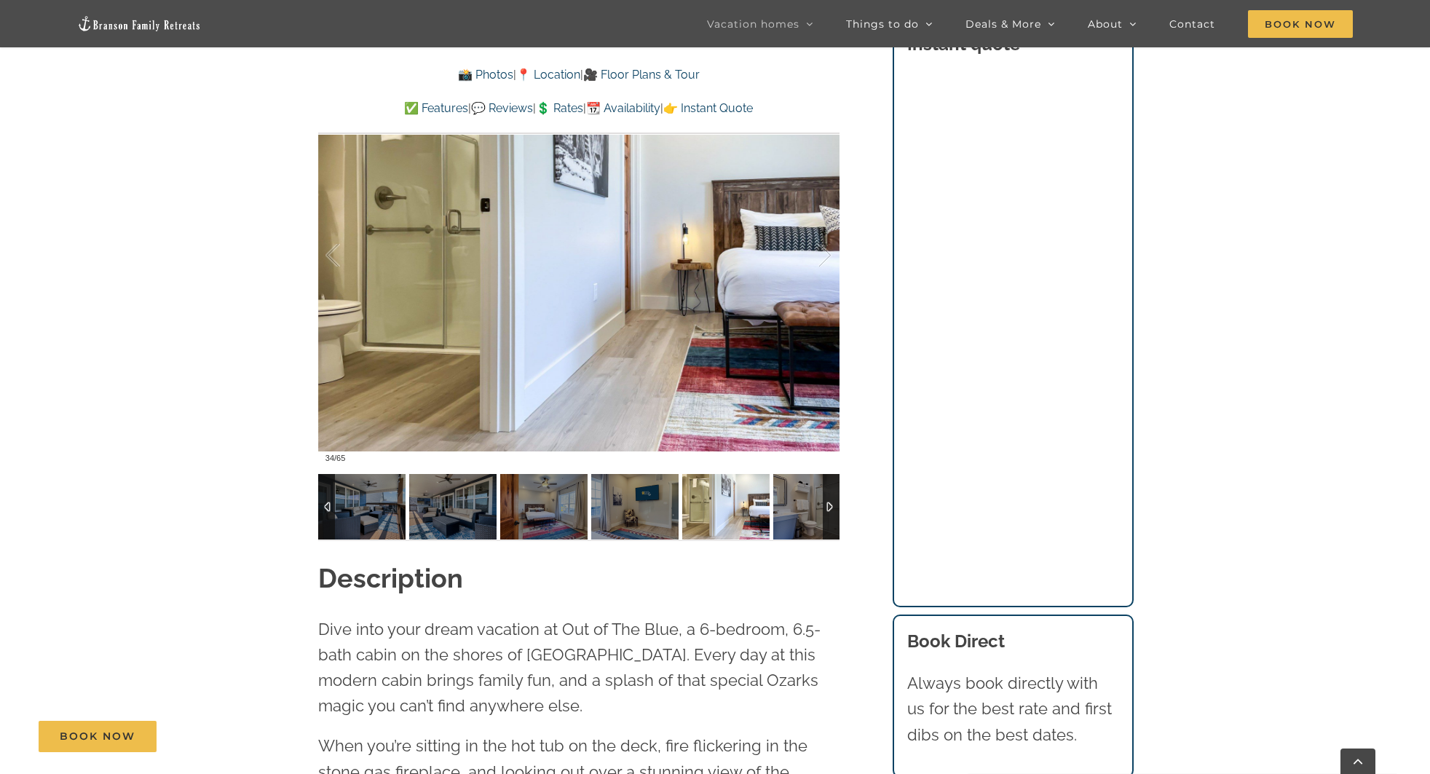
click at [793, 509] on img at bounding box center [816, 507] width 87 height 66
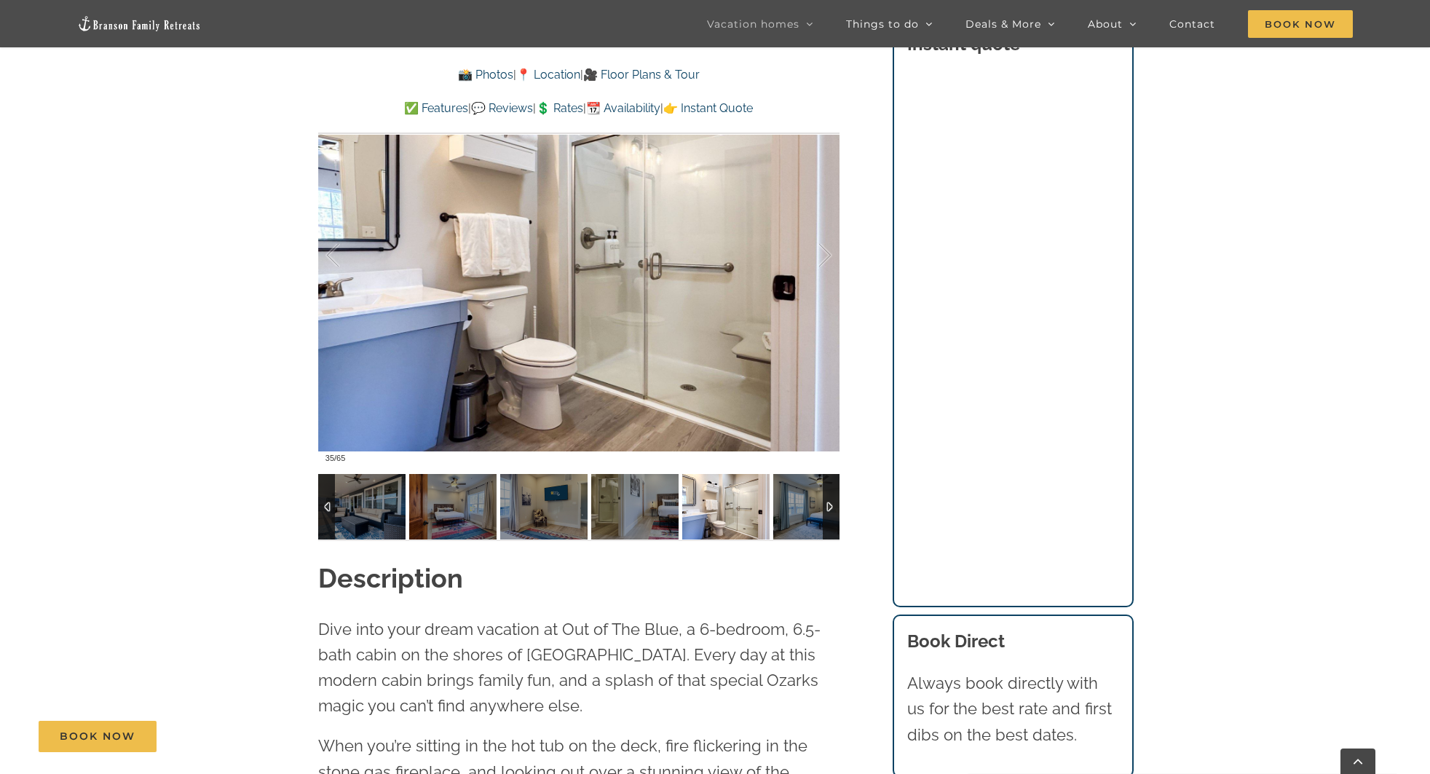
click at [793, 509] on img at bounding box center [816, 507] width 87 height 66
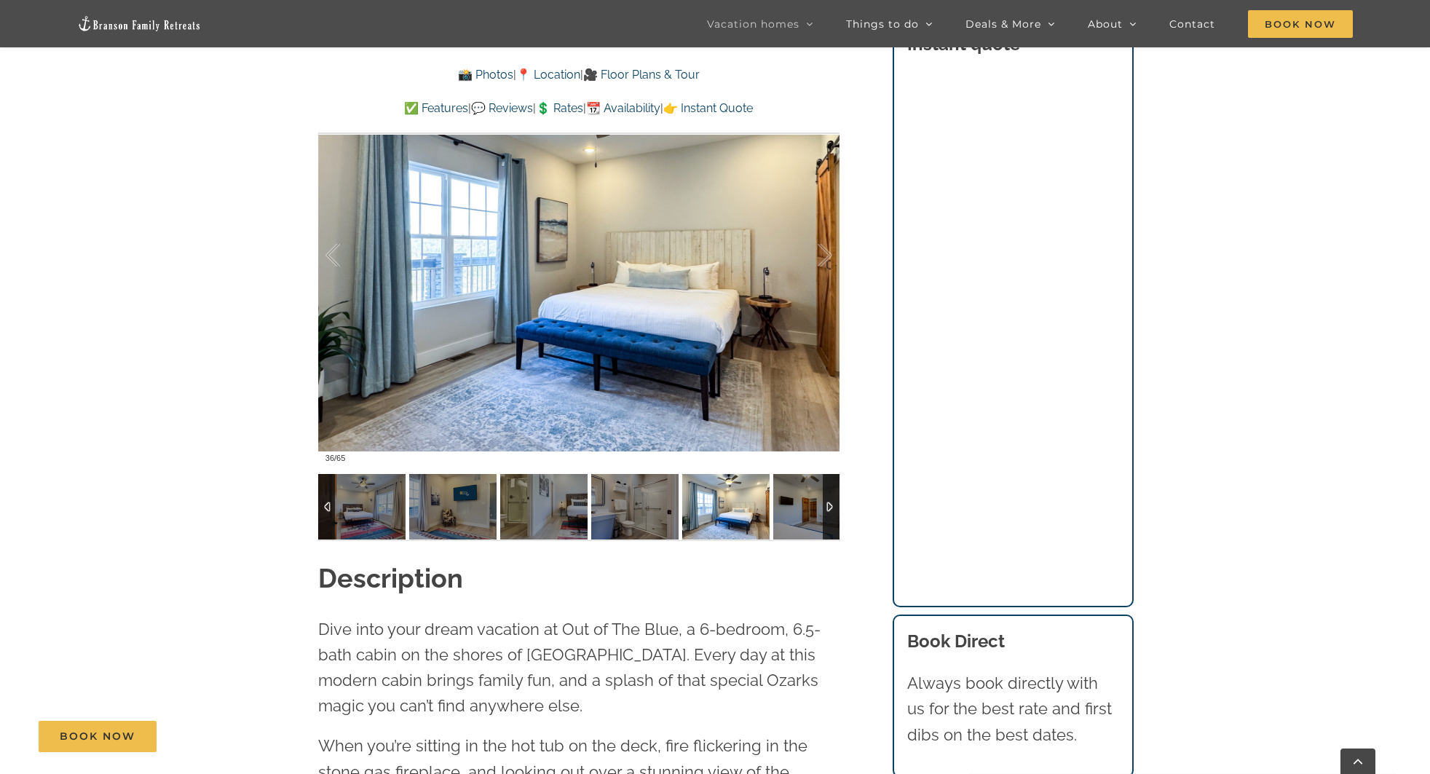
click at [793, 509] on img at bounding box center [816, 507] width 87 height 66
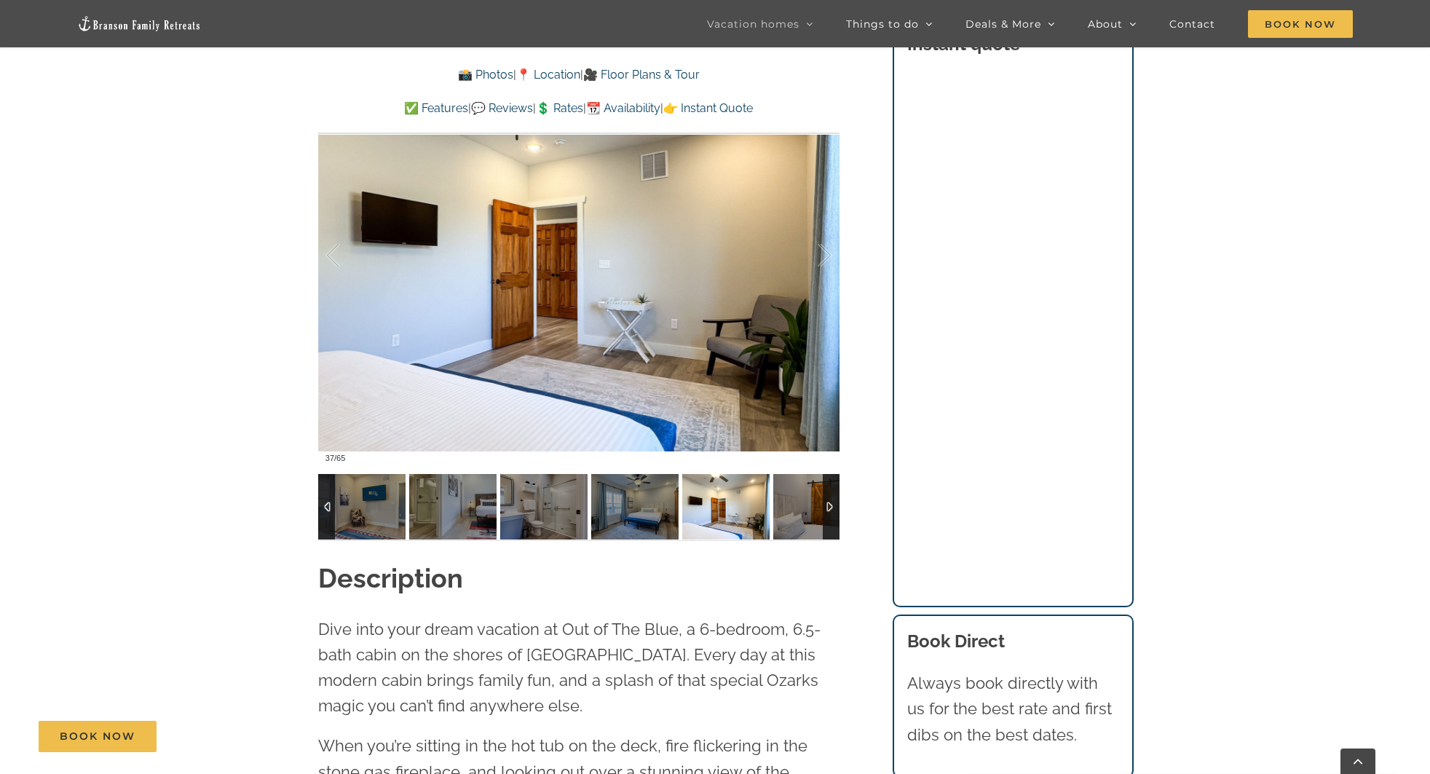
click at [793, 509] on img at bounding box center [816, 507] width 87 height 66
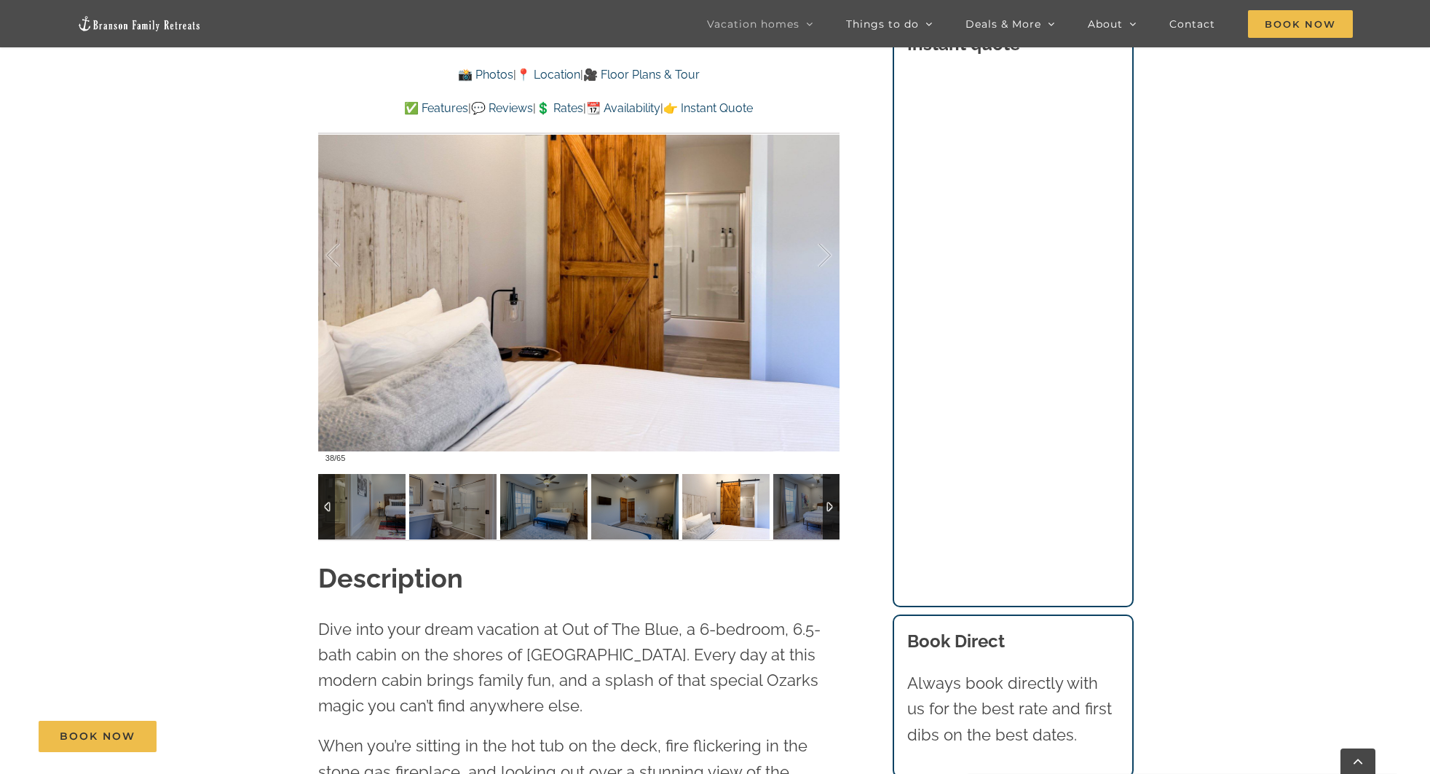
click at [793, 509] on img at bounding box center [816, 507] width 87 height 66
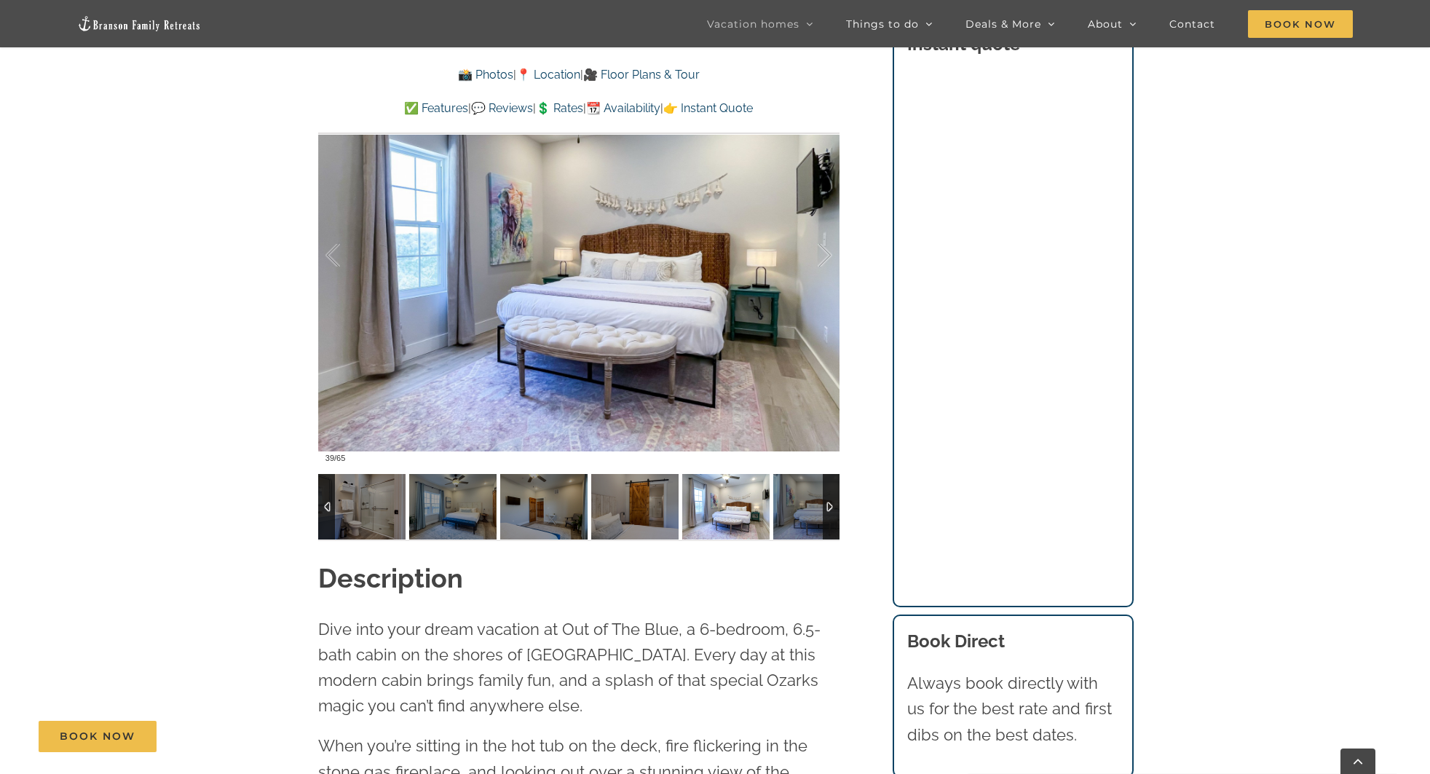
click at [793, 509] on img at bounding box center [816, 507] width 87 height 66
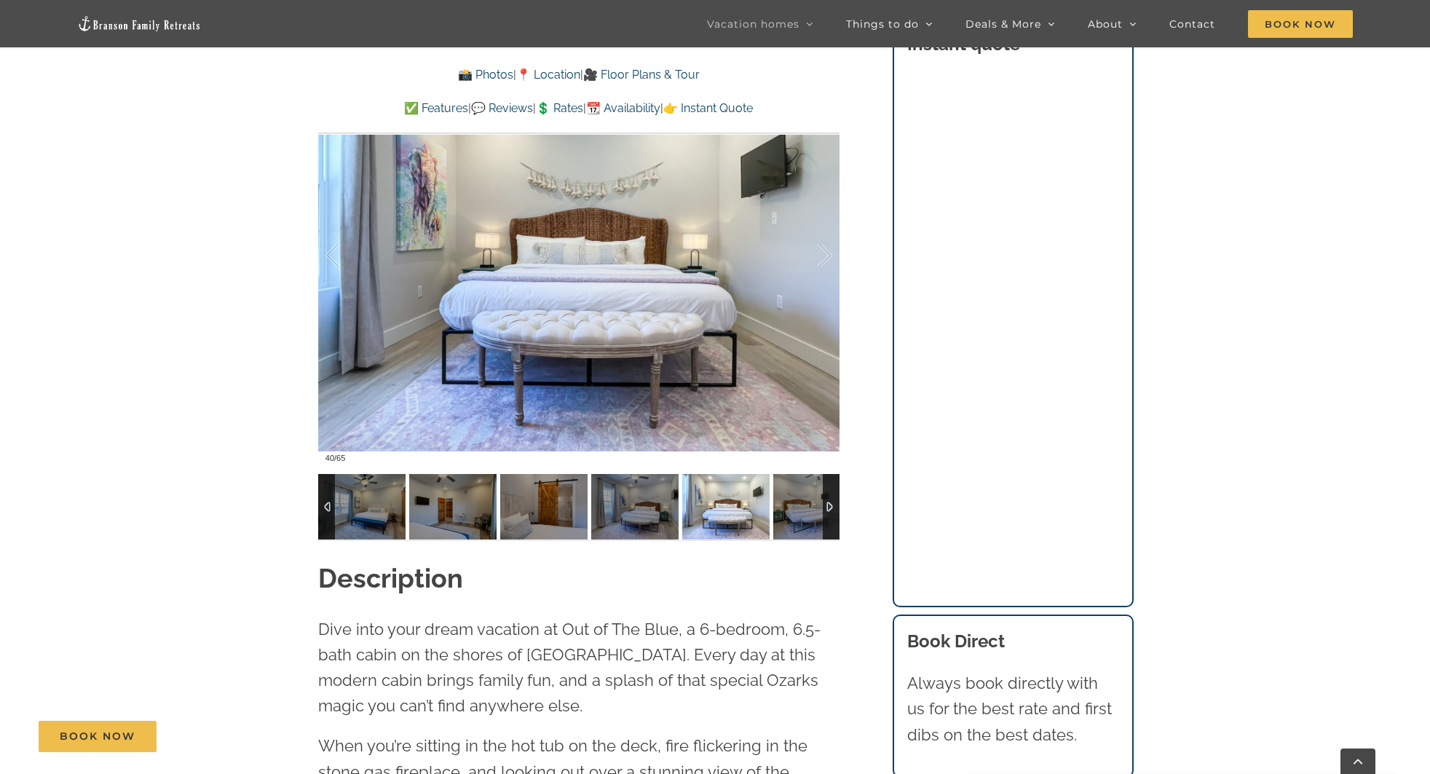
click at [793, 509] on img at bounding box center [816, 507] width 87 height 66
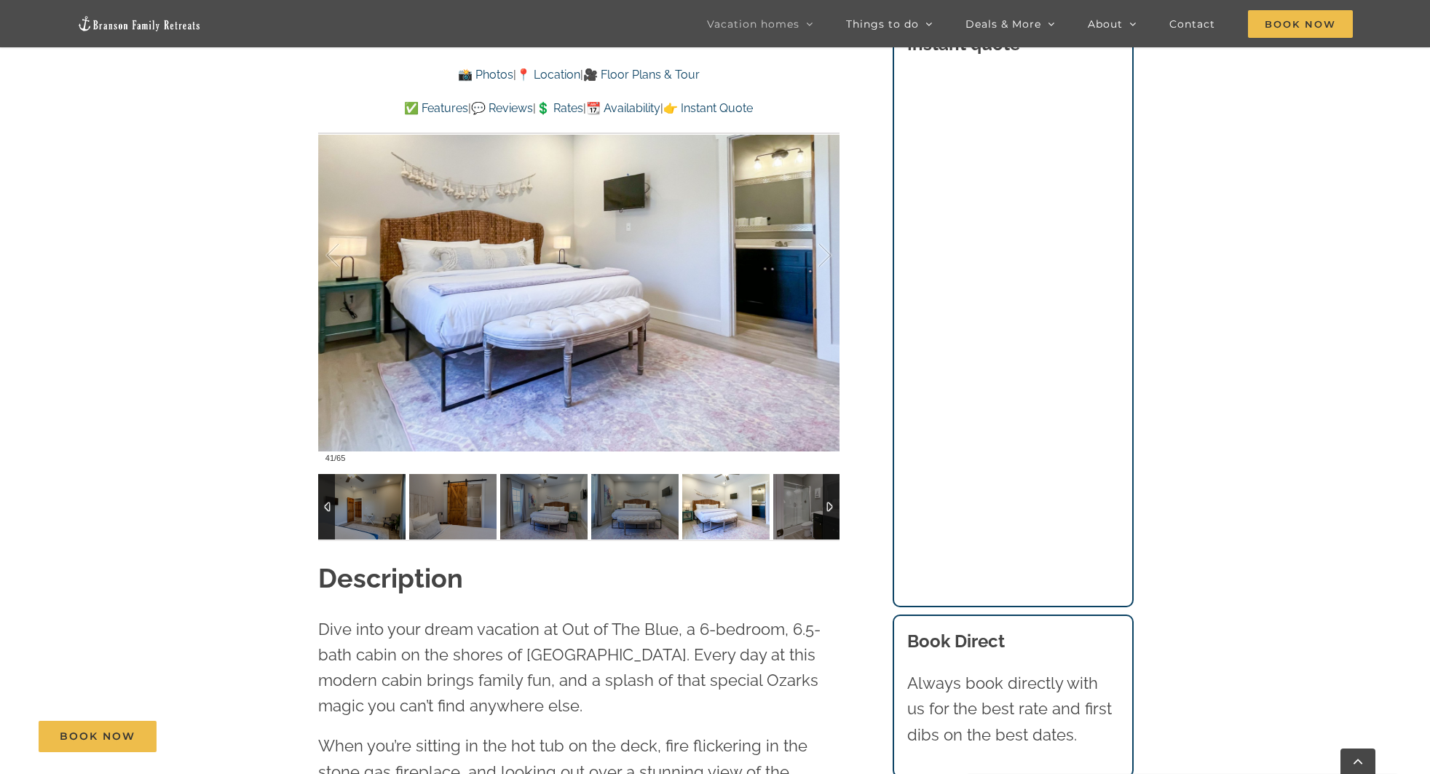
click at [793, 509] on img at bounding box center [816, 507] width 87 height 66
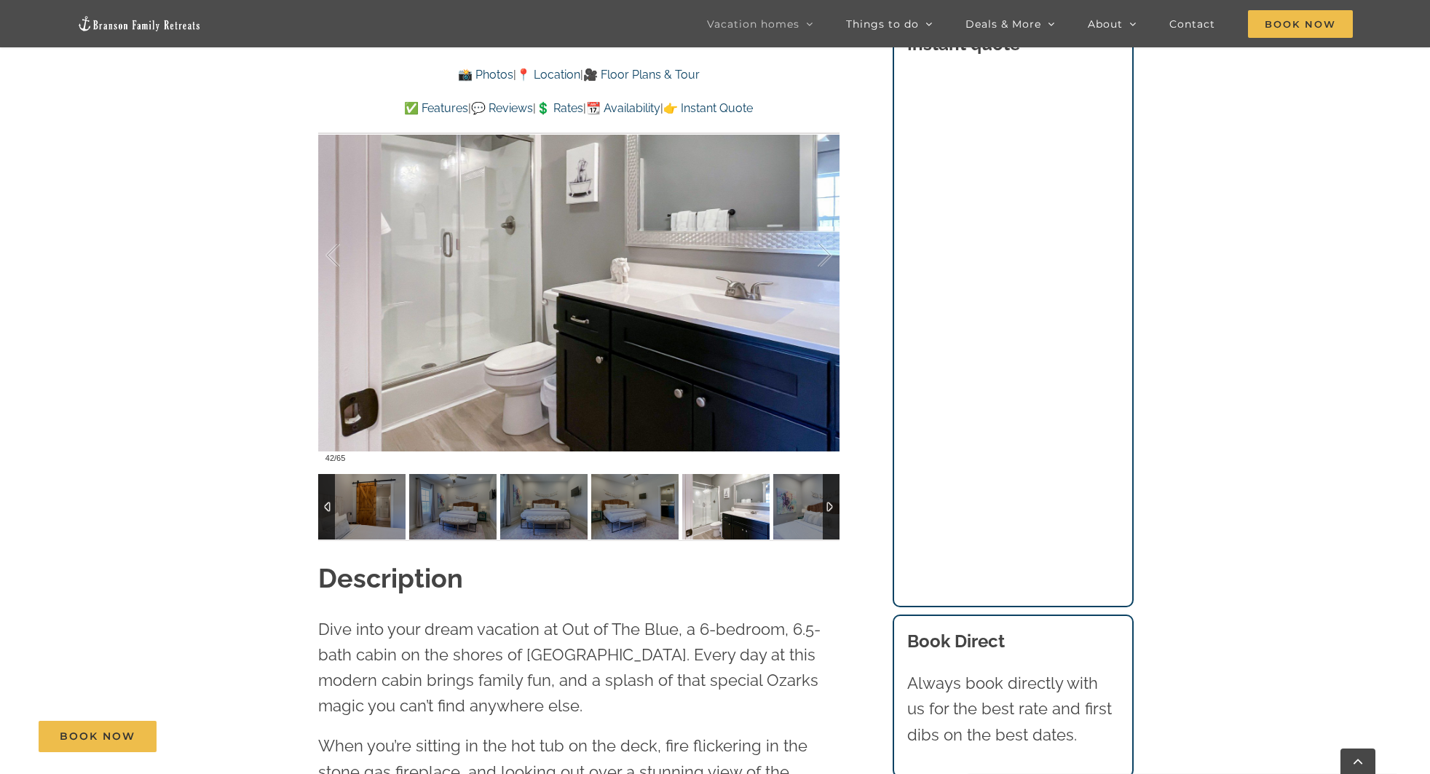
click at [793, 509] on img at bounding box center [816, 507] width 87 height 66
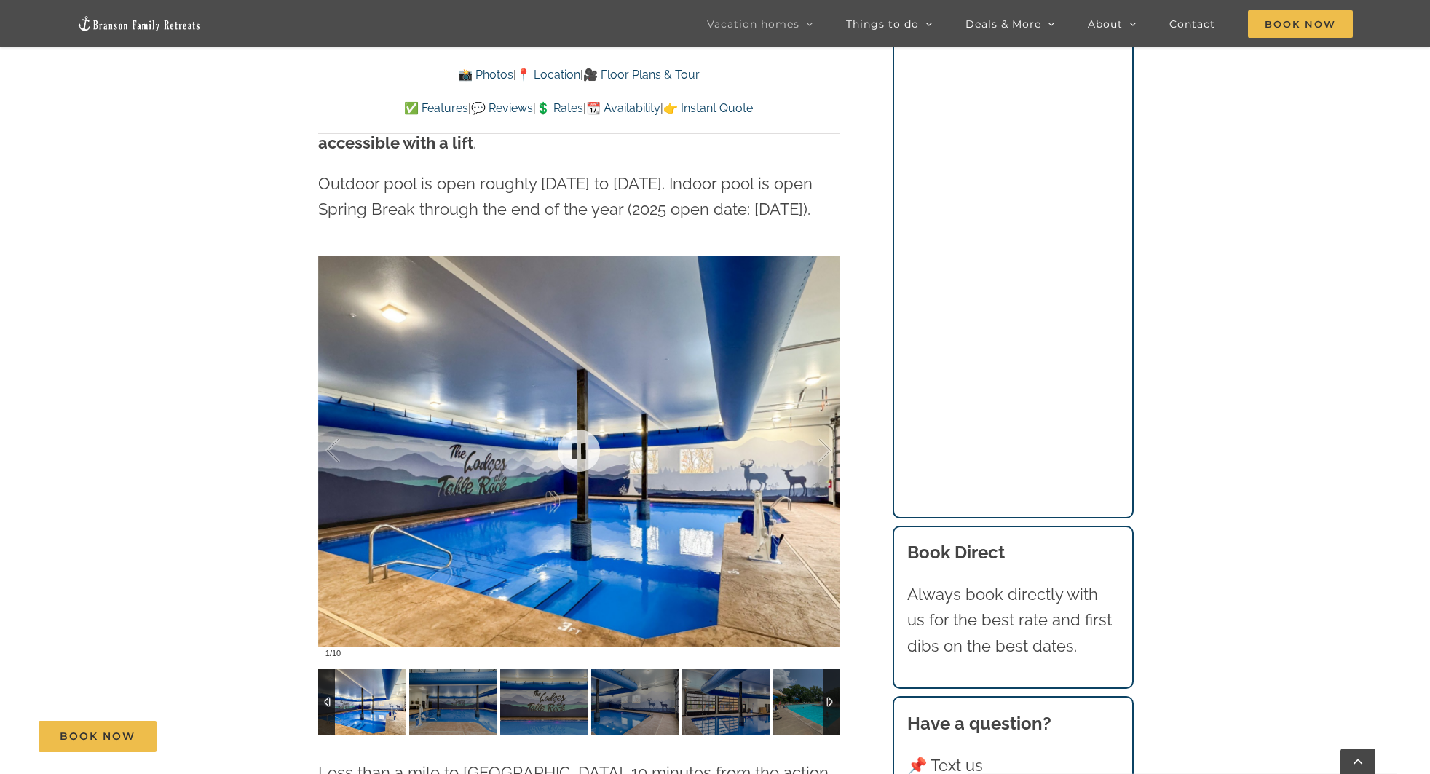
scroll to position [3661, 0]
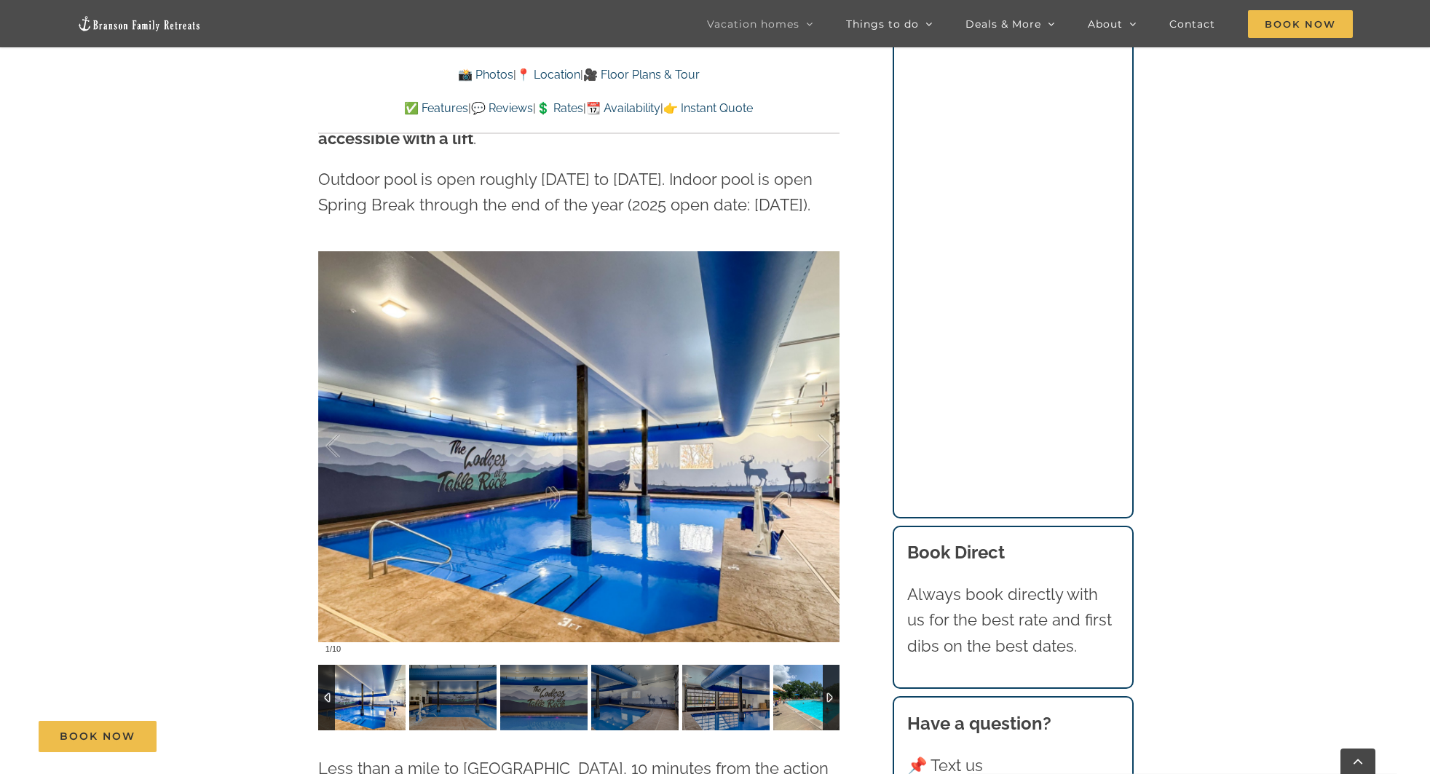
click at [787, 665] on img at bounding box center [816, 698] width 87 height 66
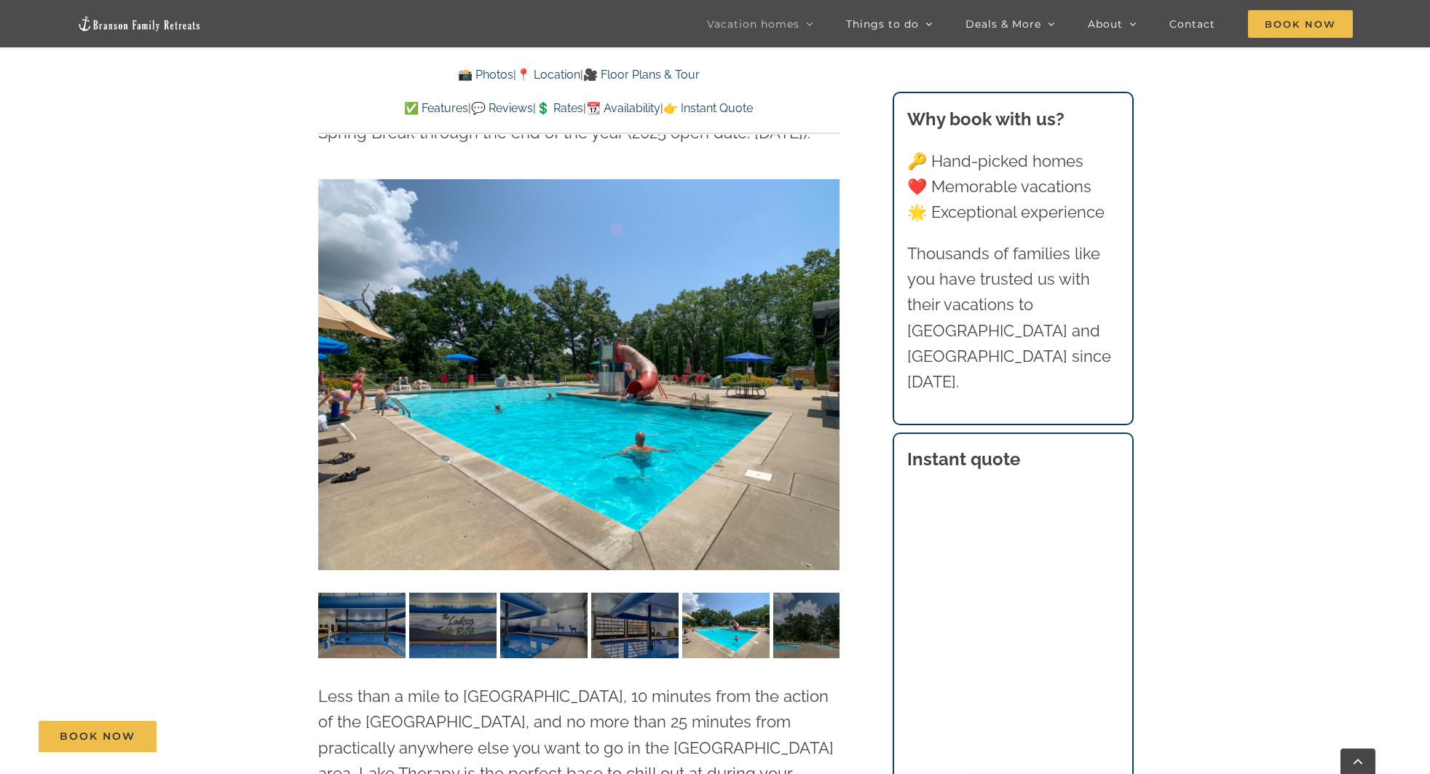
scroll to position [3732, 0]
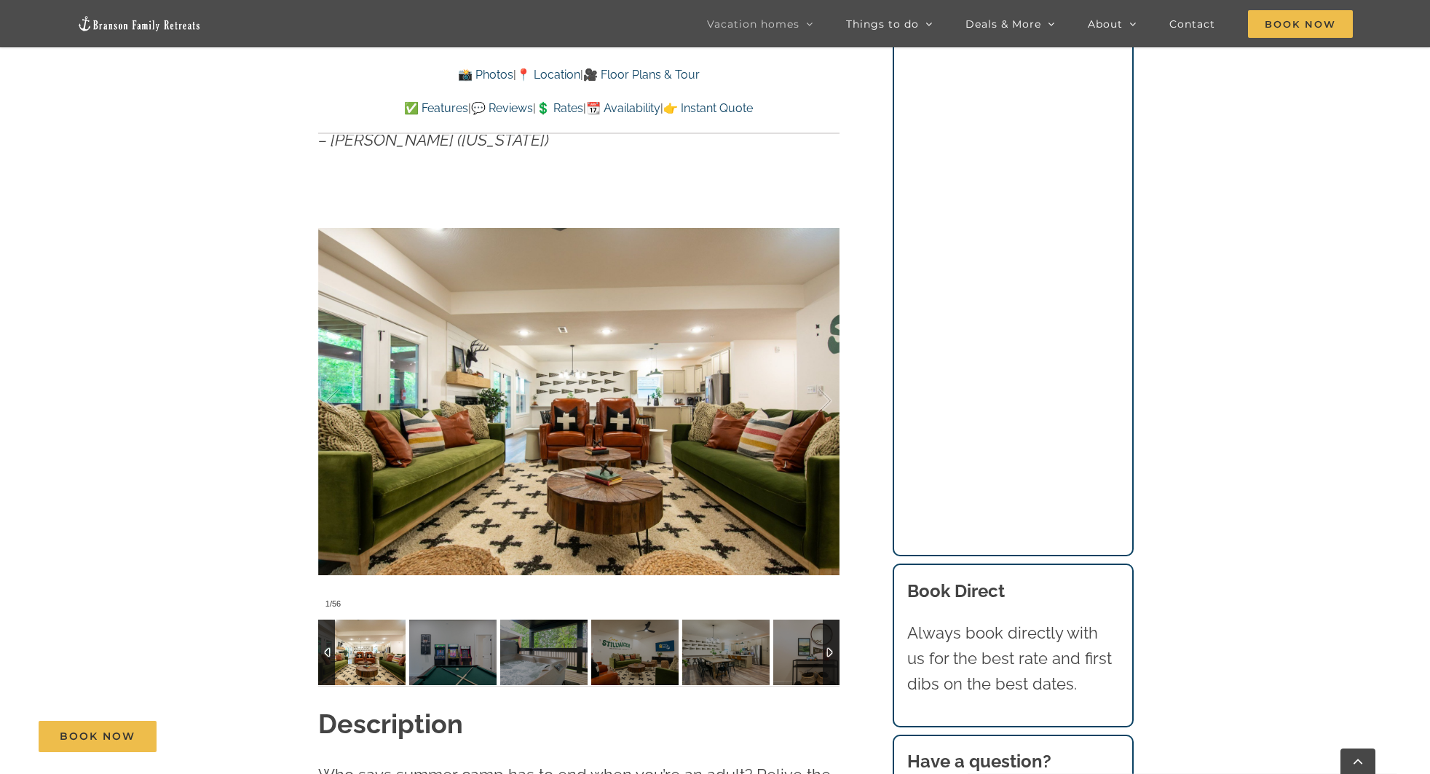
scroll to position [1224, 0]
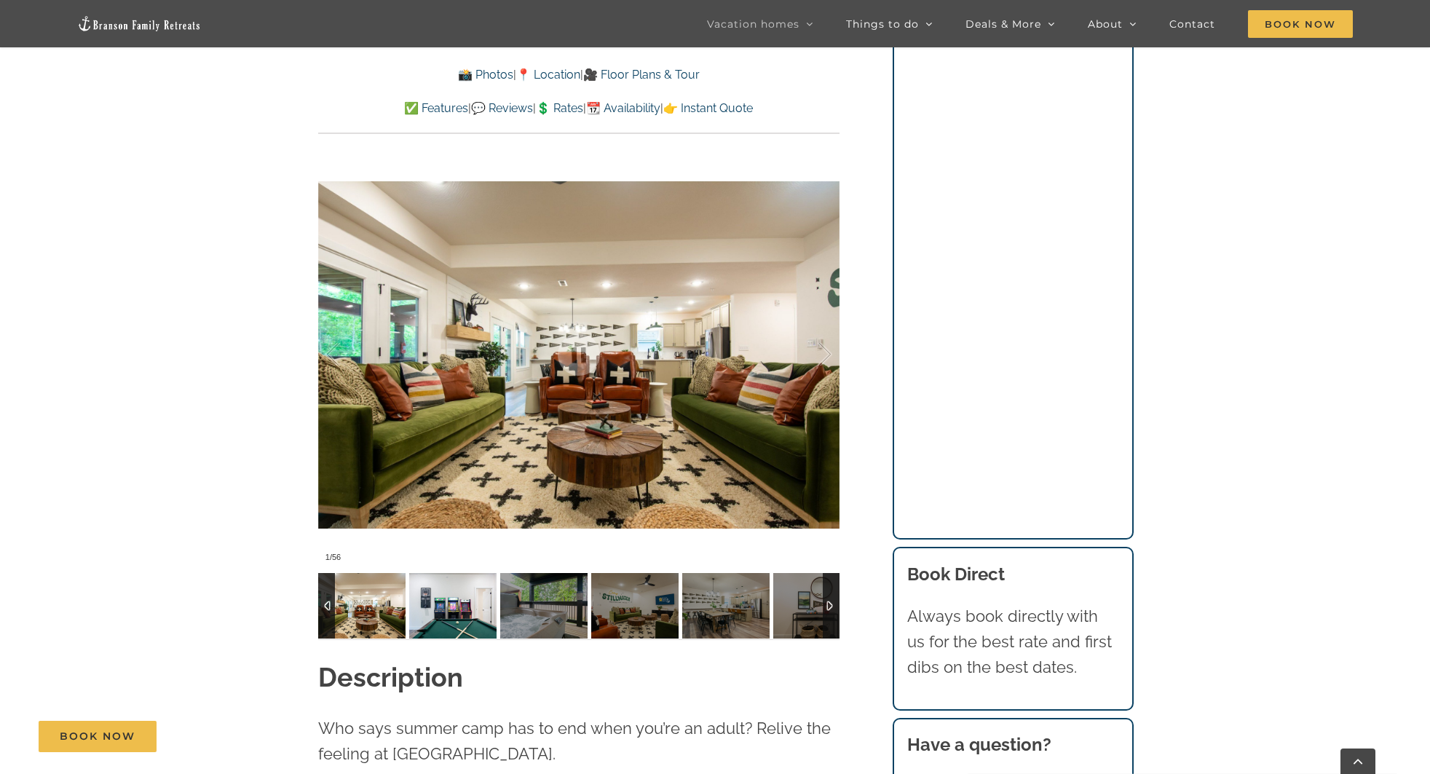
click at [451, 576] on img at bounding box center [452, 606] width 87 height 66
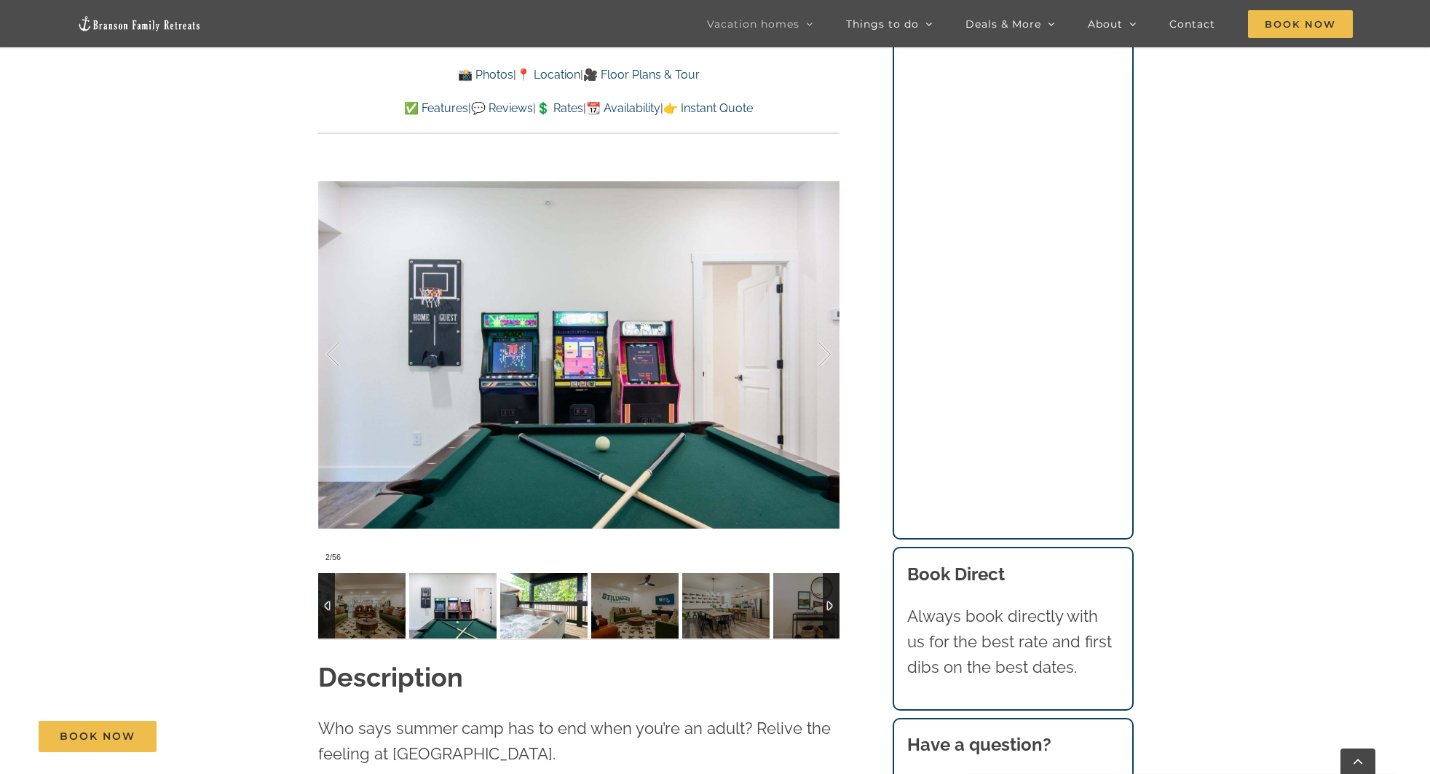
click at [517, 573] on img at bounding box center [543, 606] width 87 height 66
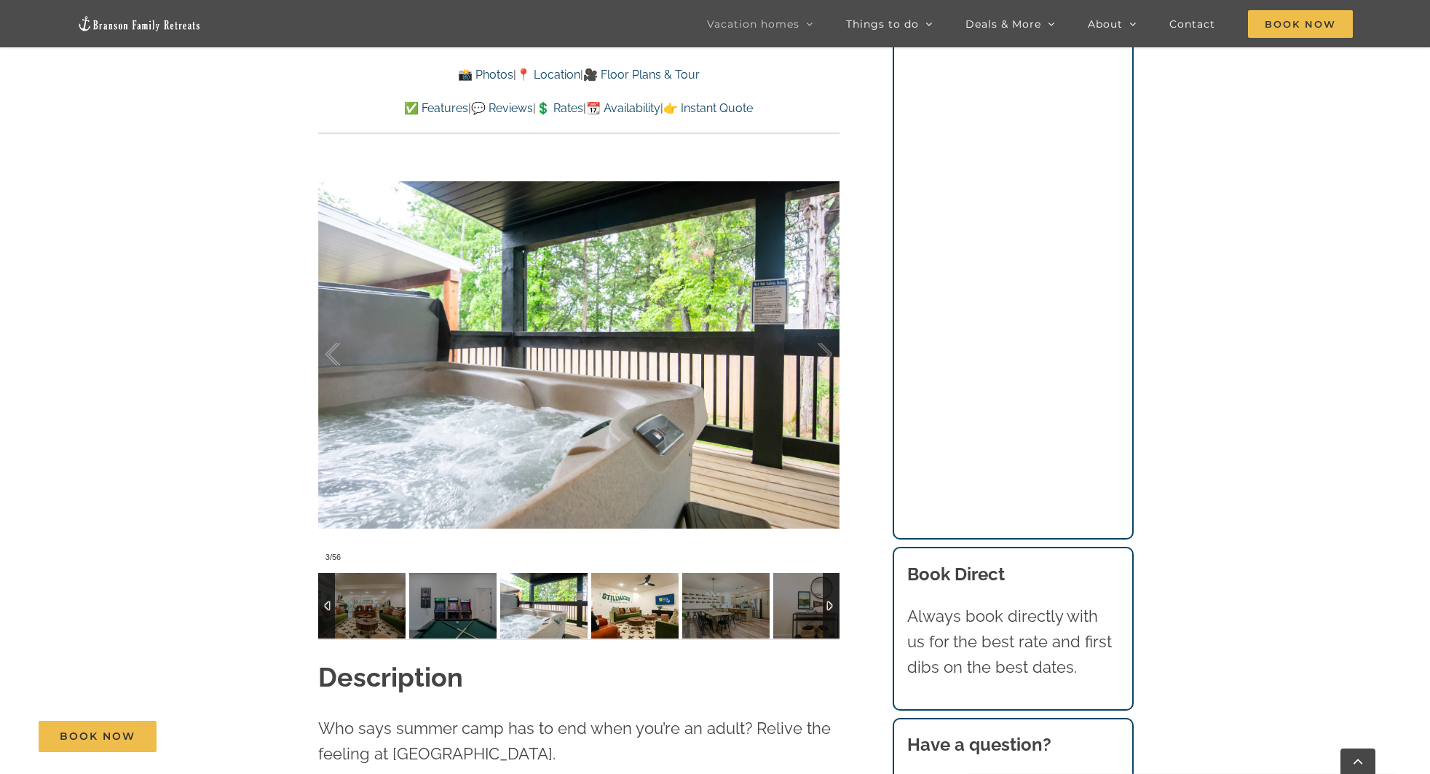
click at [599, 579] on img at bounding box center [634, 606] width 87 height 66
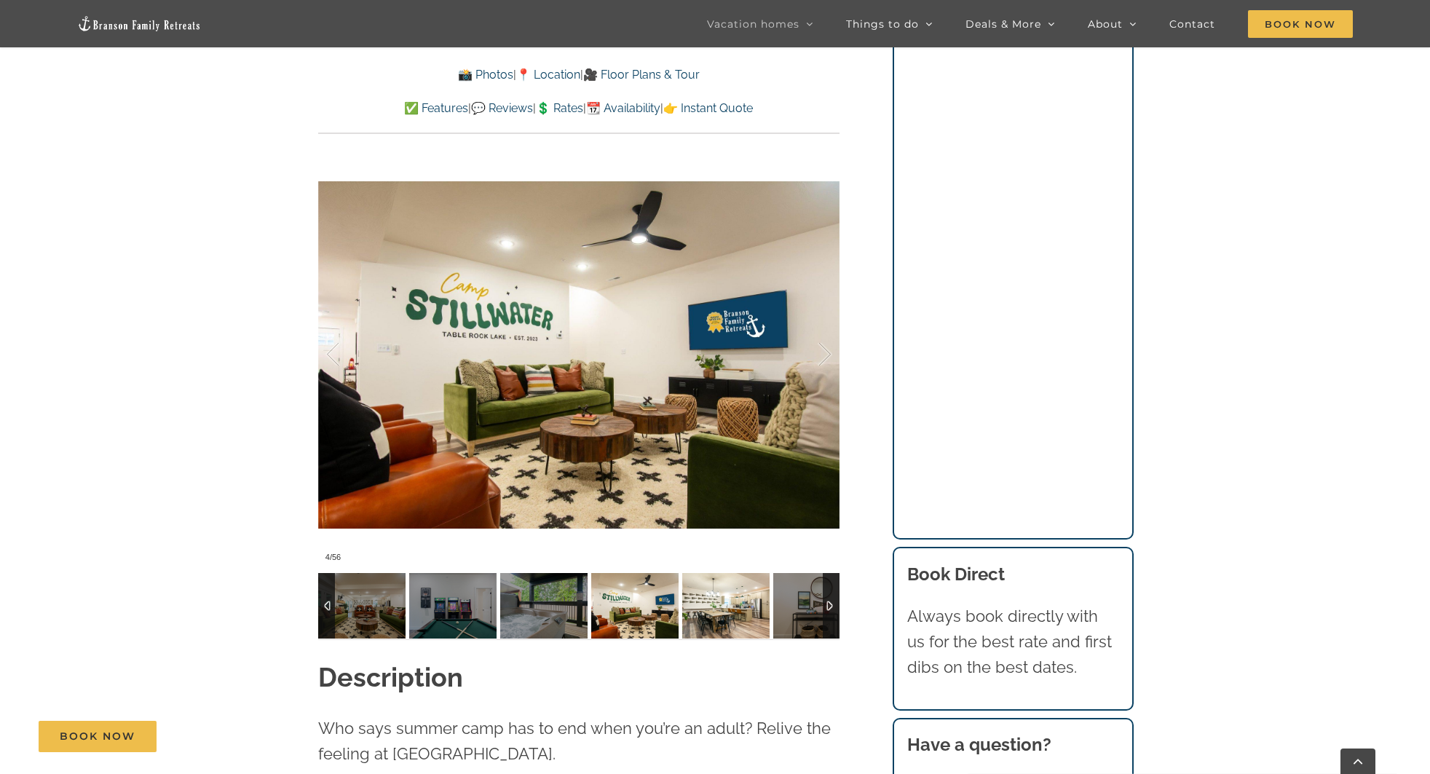
click at [687, 577] on img at bounding box center [725, 606] width 87 height 66
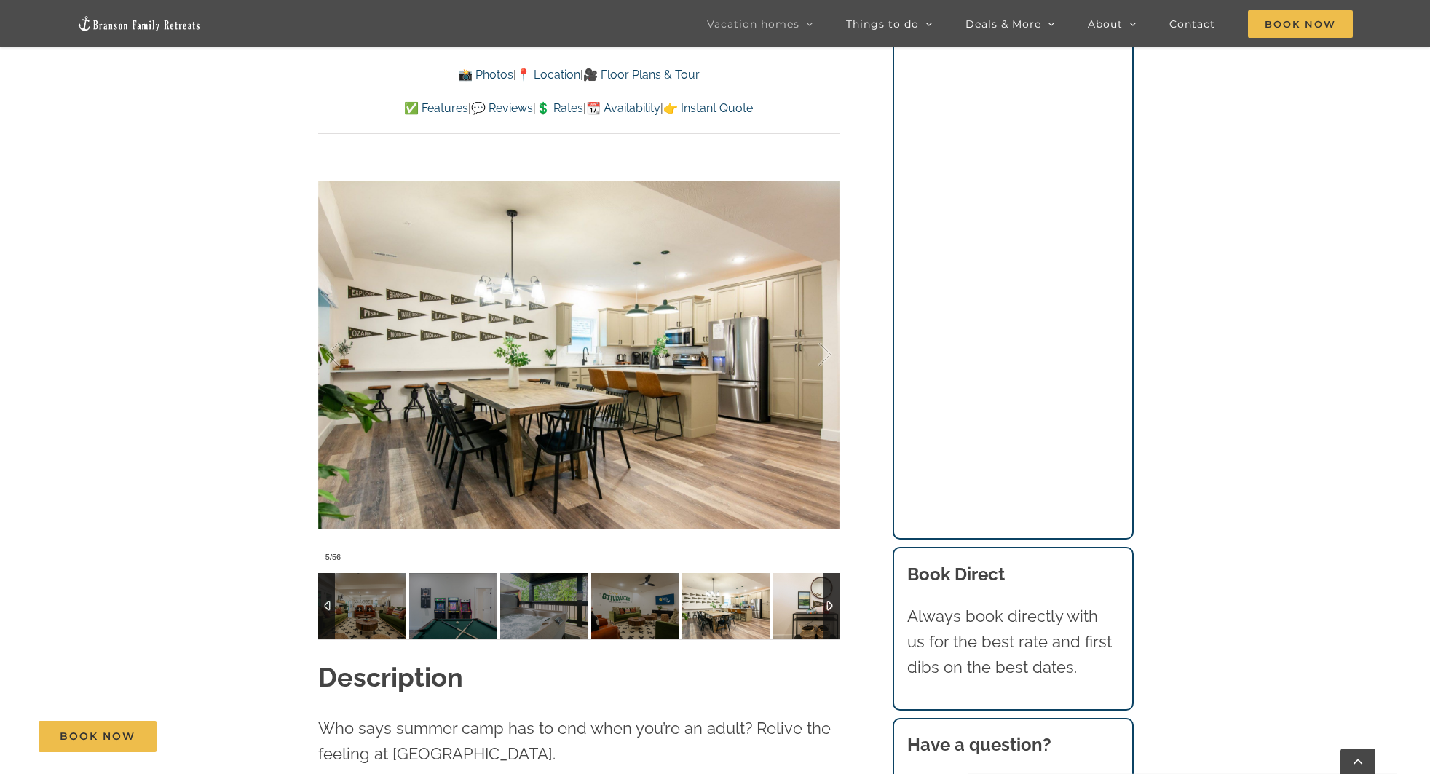
click at [794, 574] on img at bounding box center [816, 606] width 87 height 66
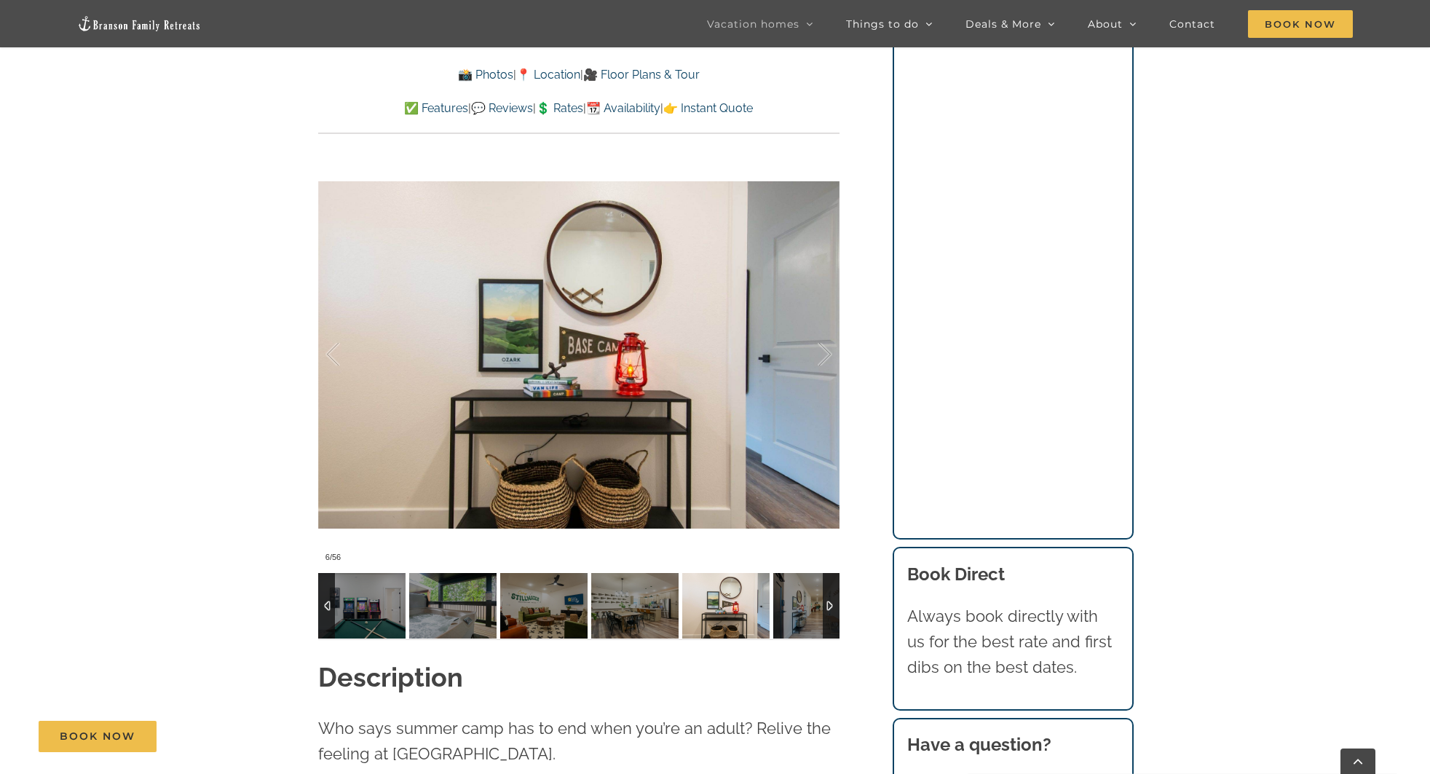
click at [835, 578] on div at bounding box center [831, 606] width 17 height 66
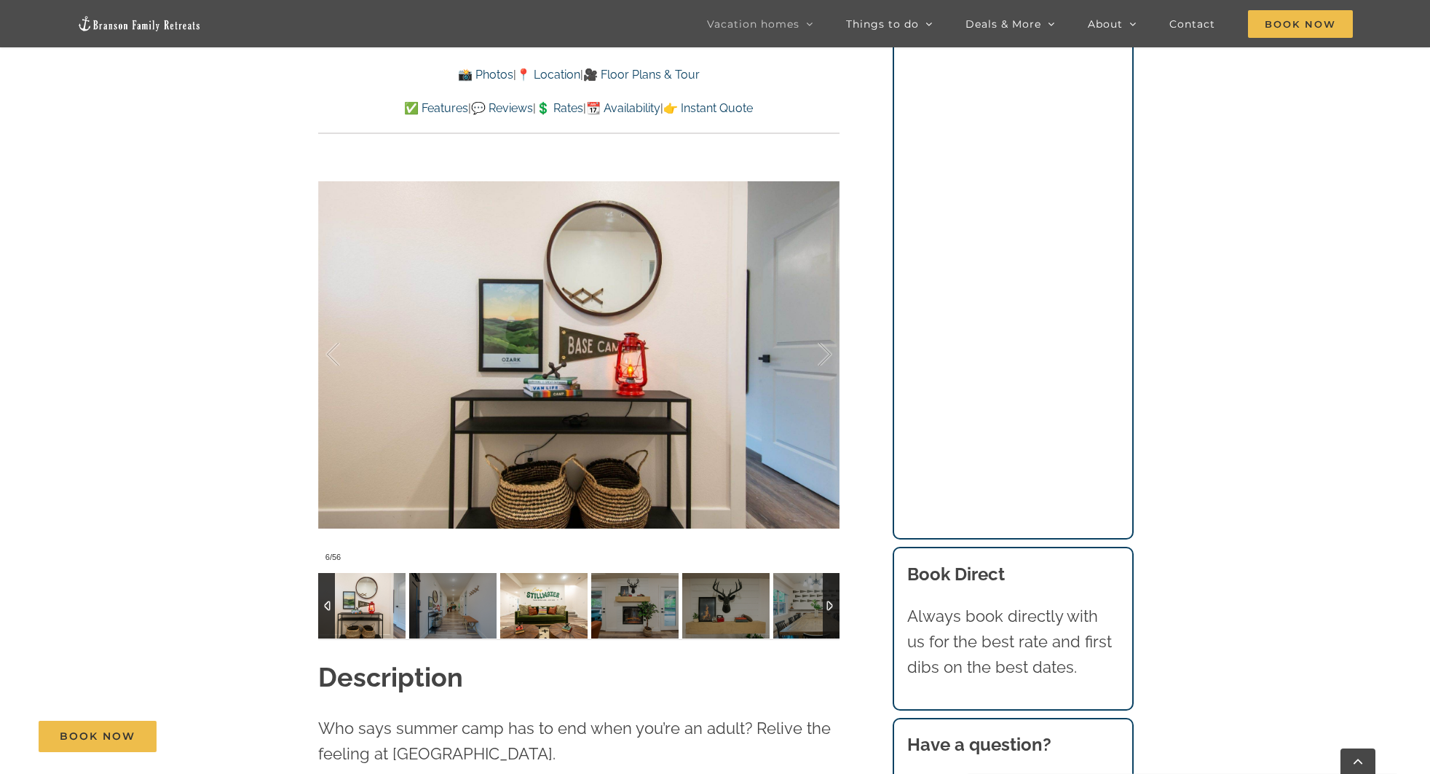
click at [558, 573] on img at bounding box center [543, 606] width 87 height 66
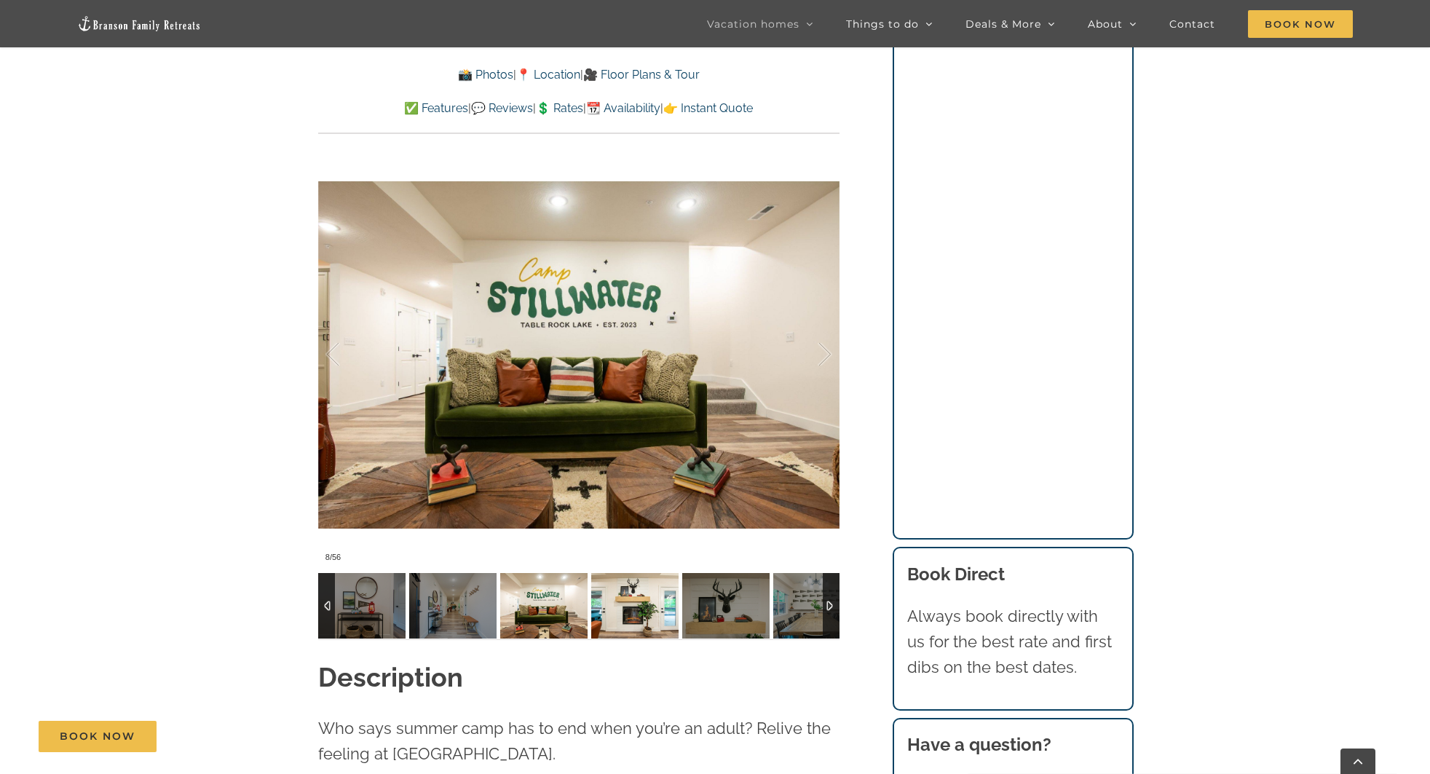
click at [606, 573] on img at bounding box center [634, 606] width 87 height 66
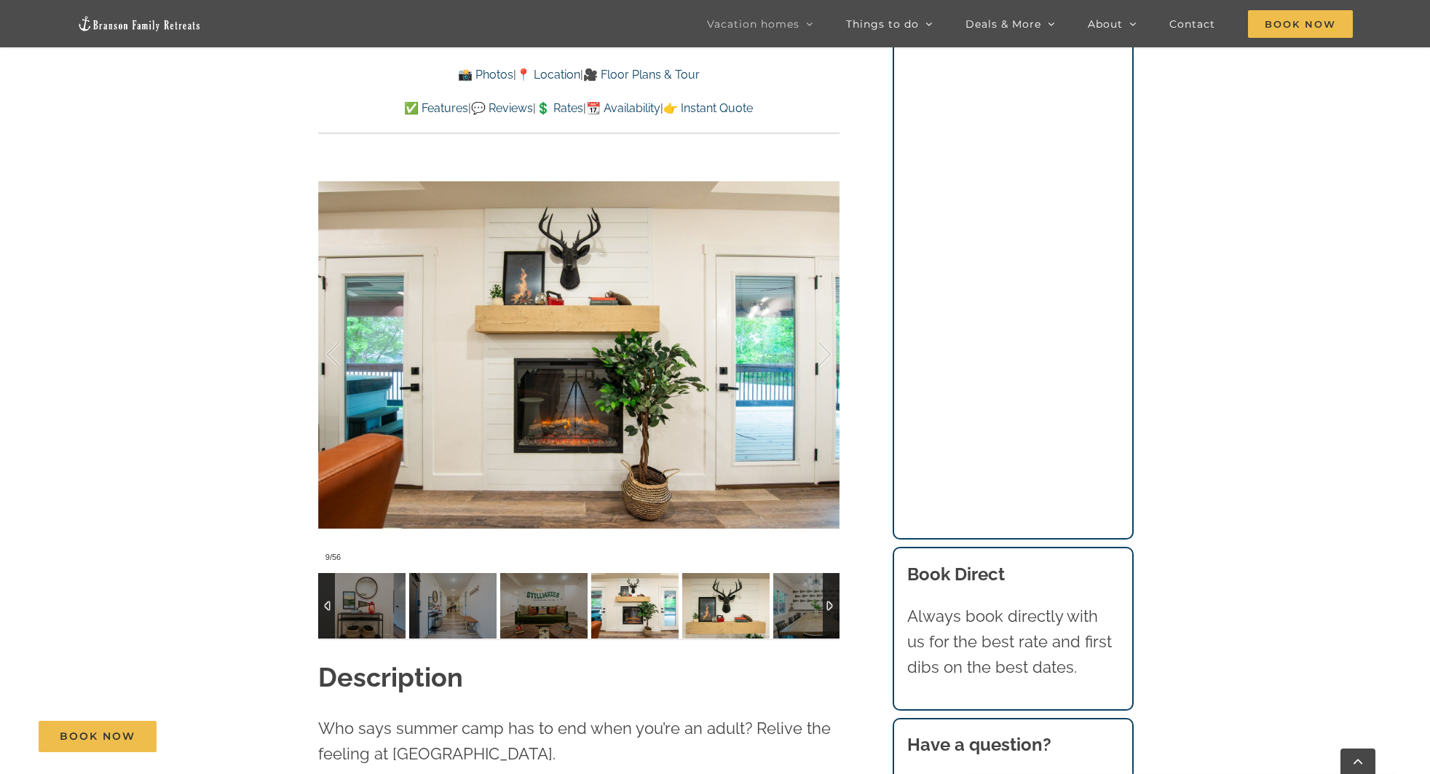
click at [721, 573] on img at bounding box center [725, 606] width 87 height 66
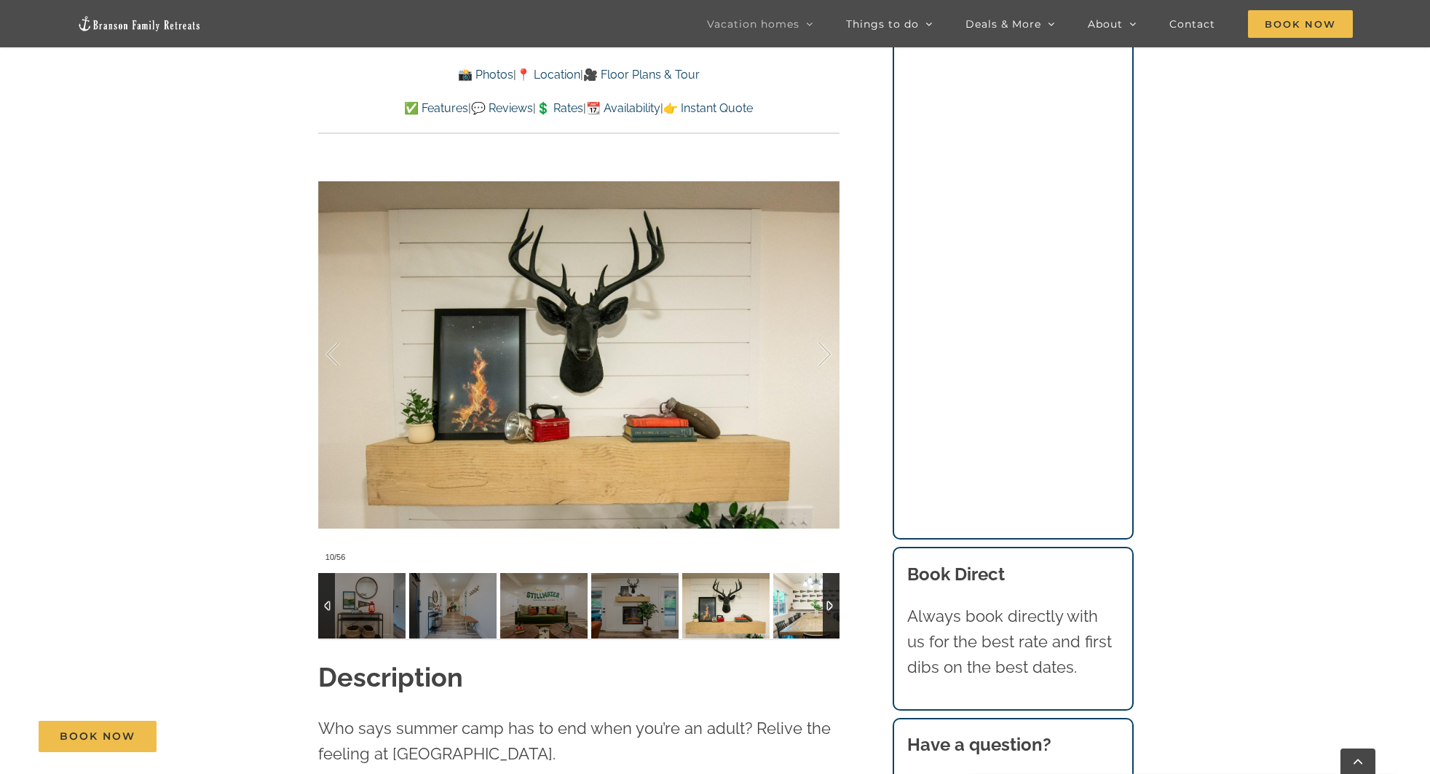
click at [789, 577] on img at bounding box center [816, 606] width 87 height 66
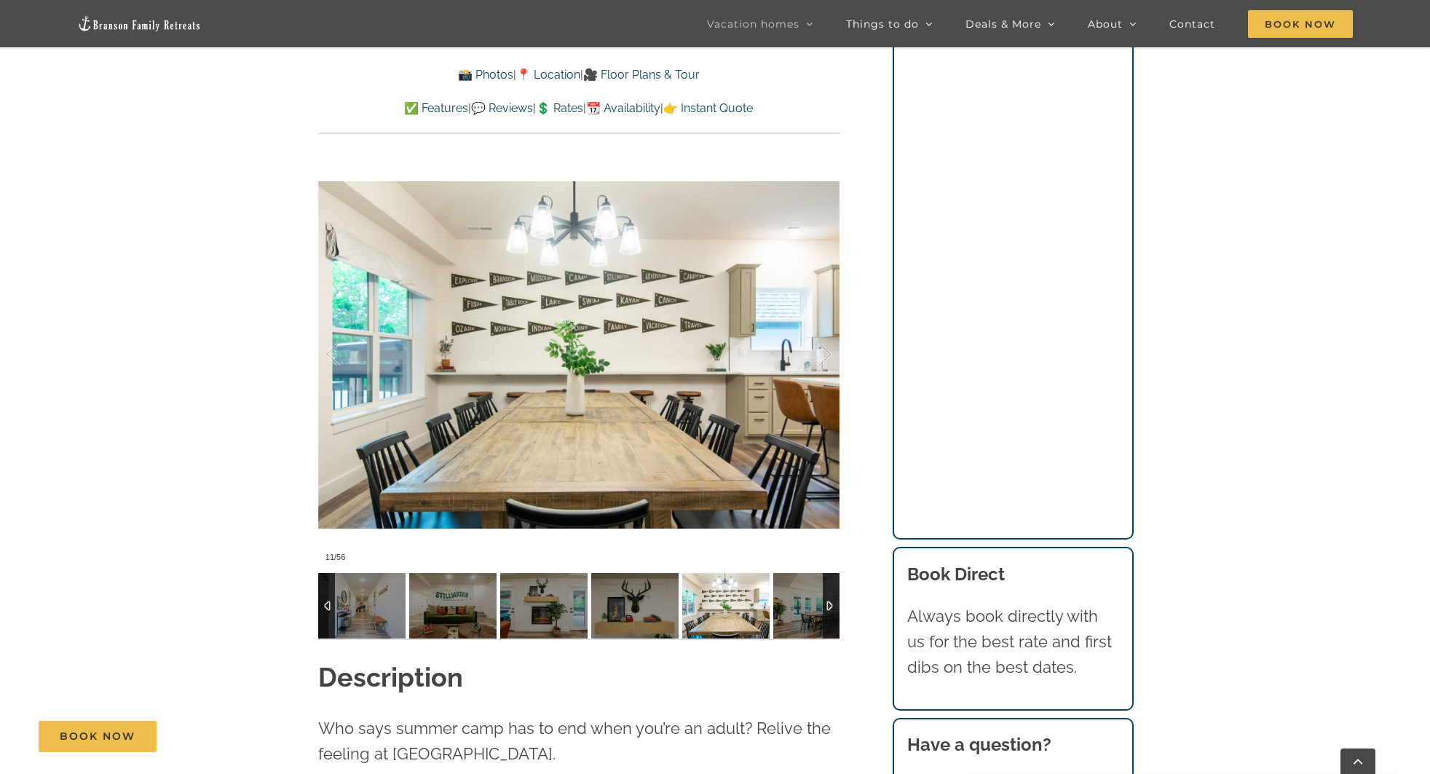
click at [826, 578] on div at bounding box center [831, 606] width 17 height 66
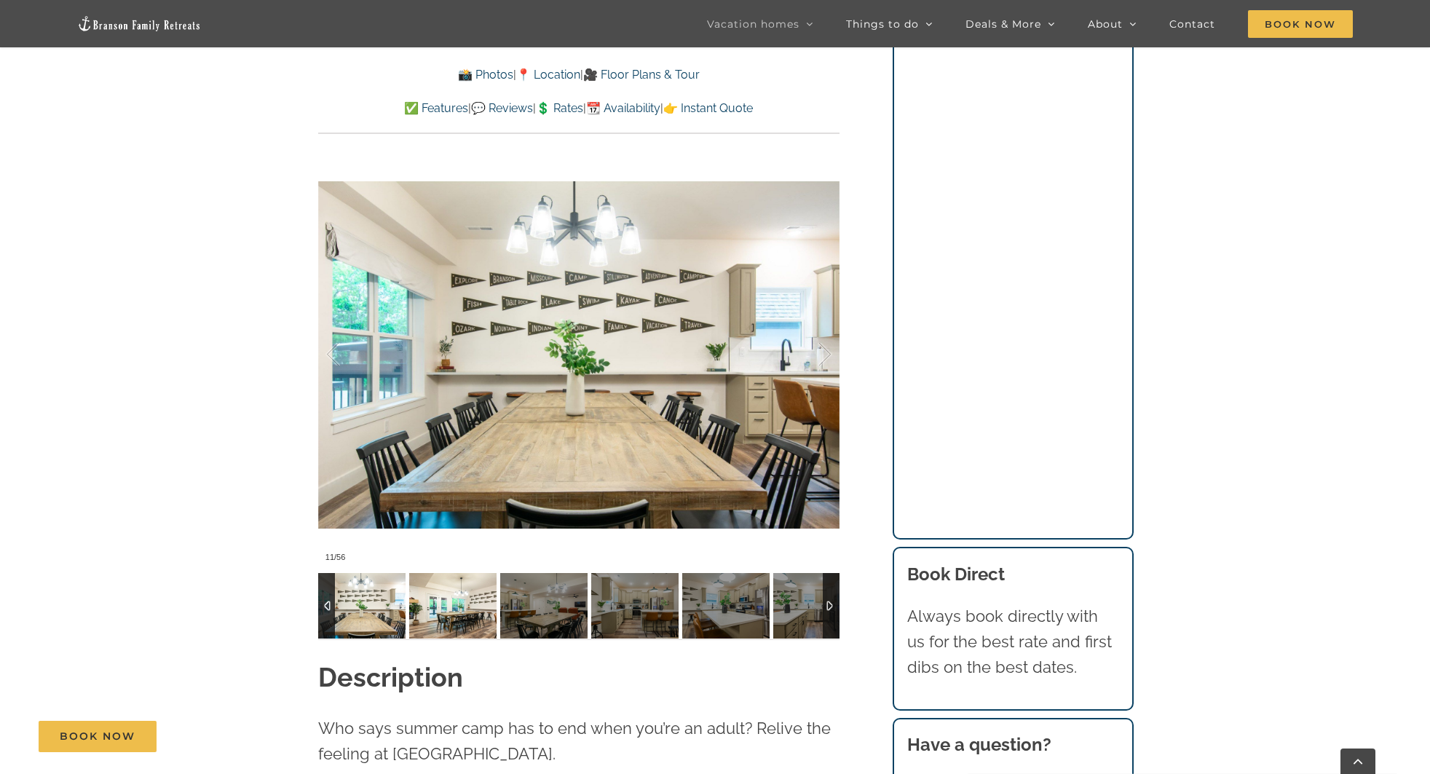
click at [486, 574] on img at bounding box center [452, 606] width 87 height 66
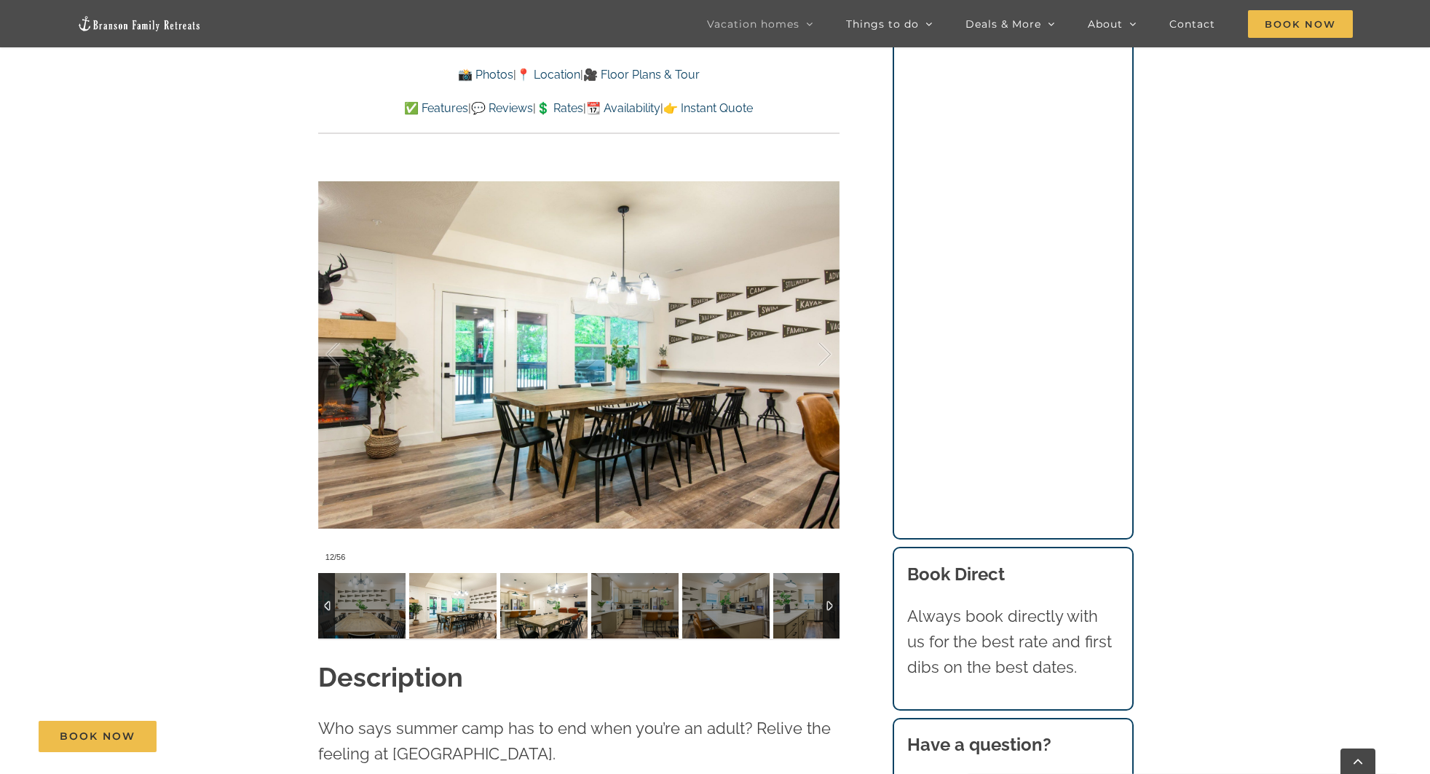
click at [518, 578] on img at bounding box center [543, 606] width 87 height 66
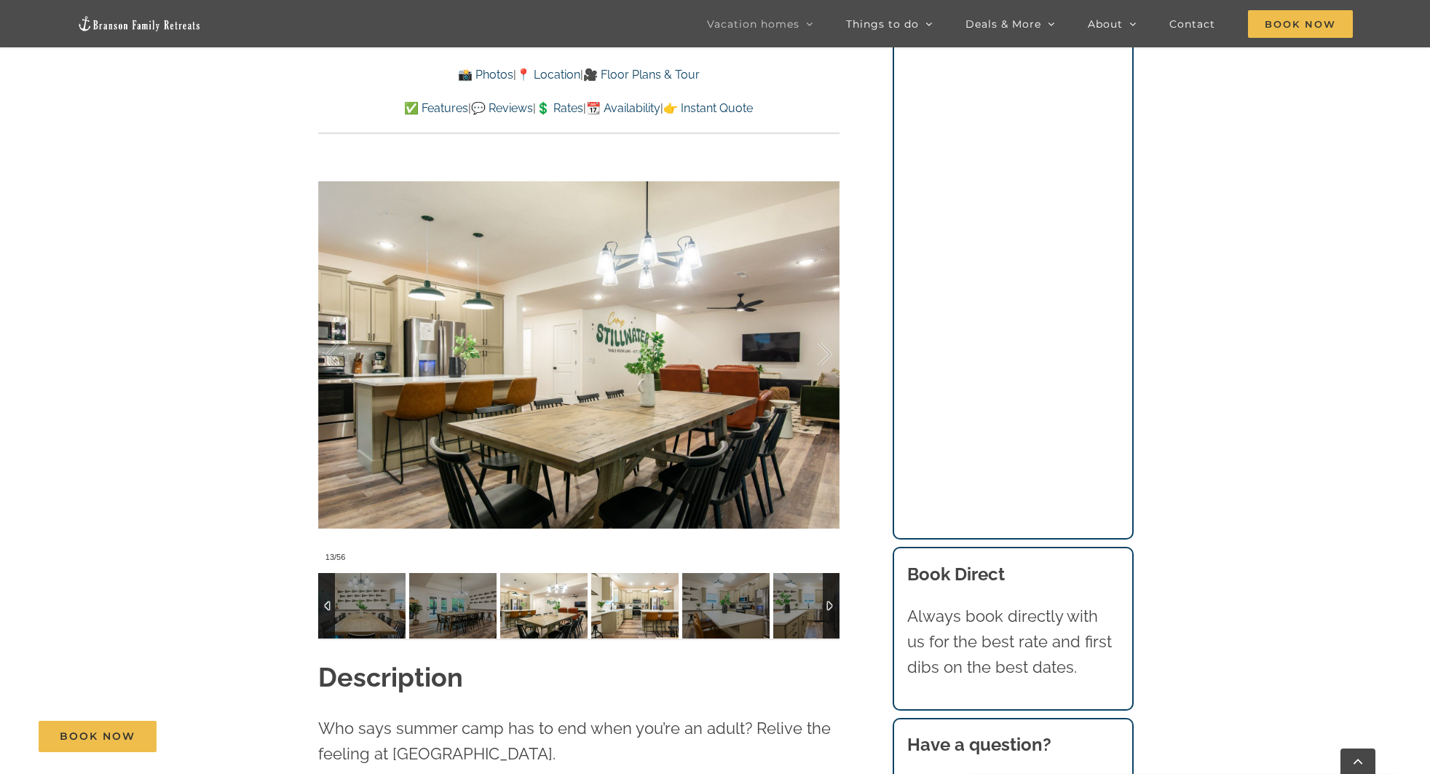
click at [611, 573] on img at bounding box center [634, 606] width 87 height 66
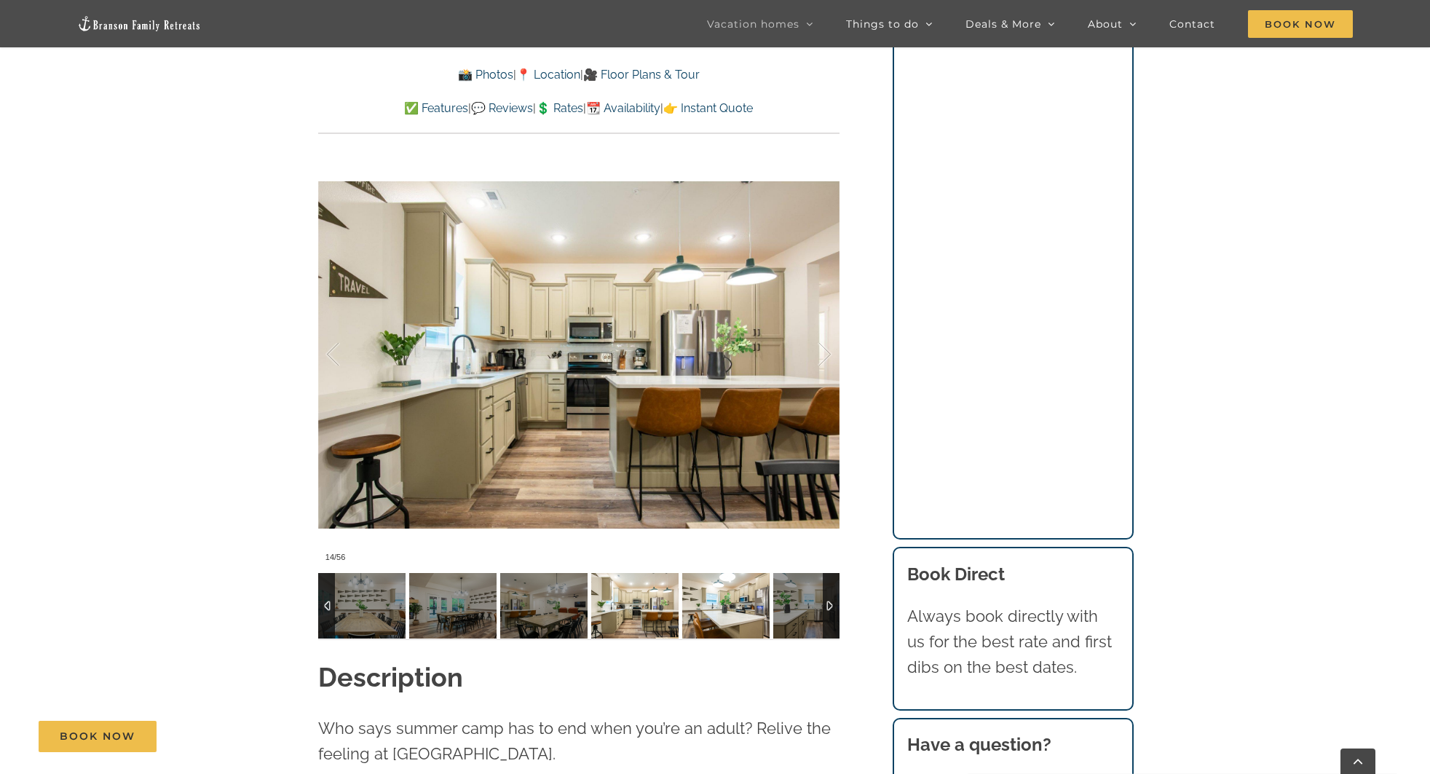
click at [708, 580] on img at bounding box center [725, 606] width 87 height 66
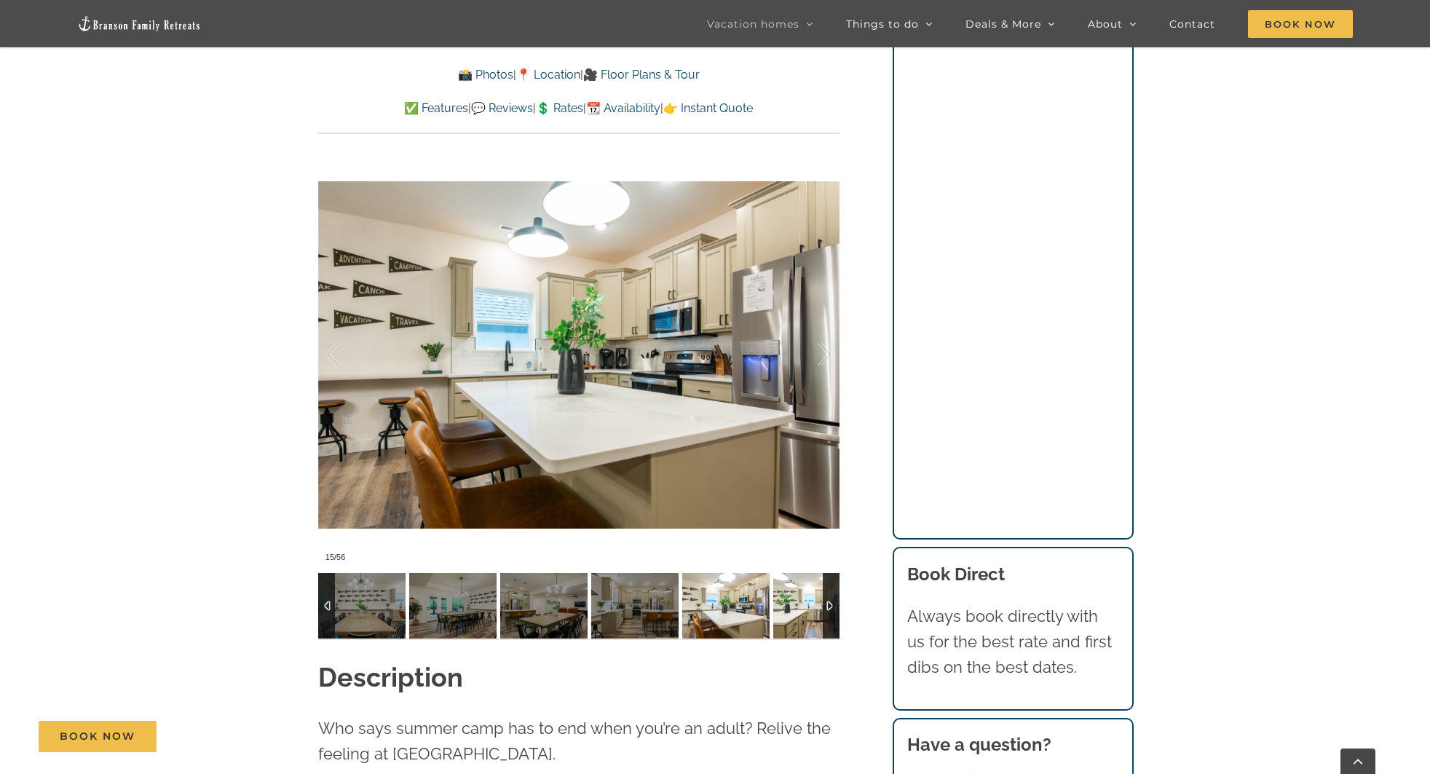
click at [796, 582] on img at bounding box center [816, 606] width 87 height 66
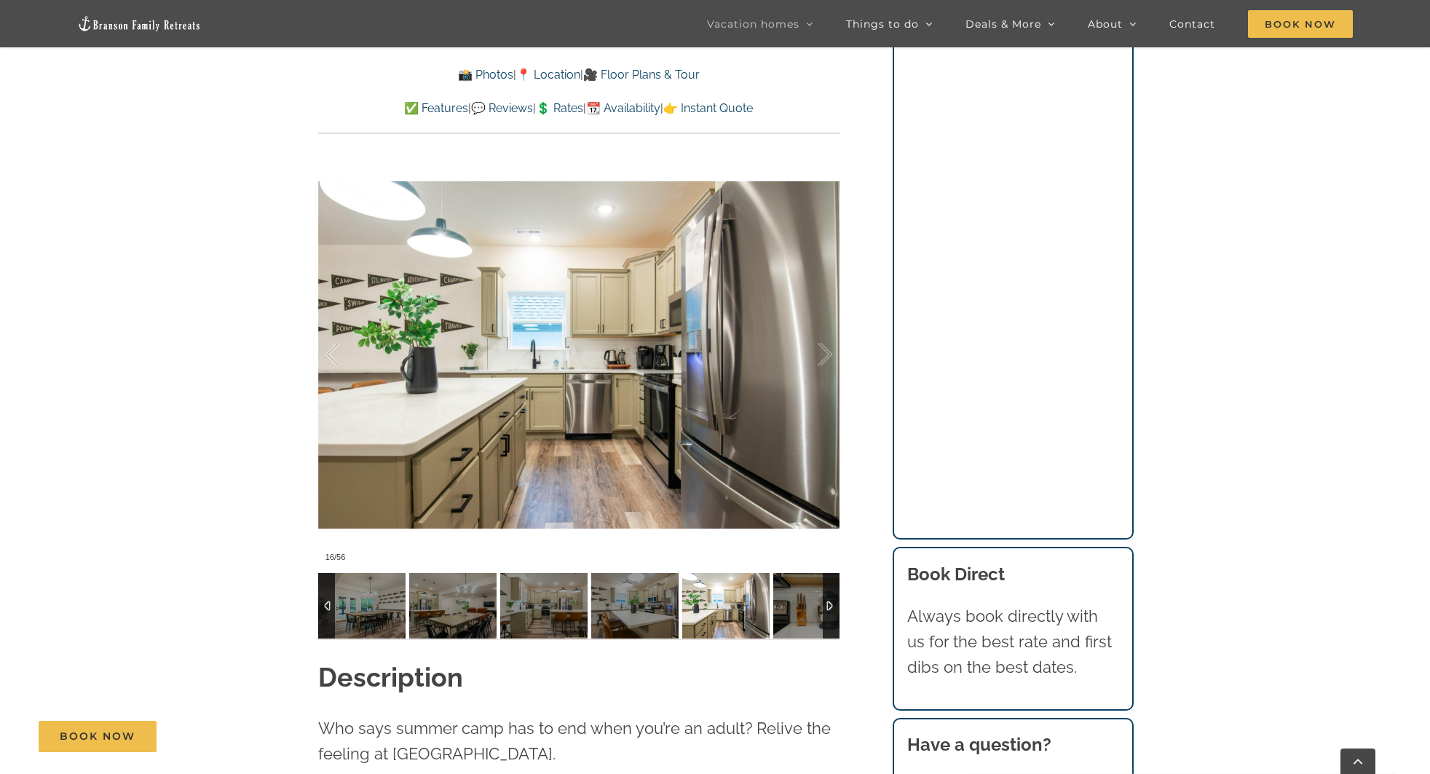
click at [828, 582] on div at bounding box center [831, 606] width 17 height 66
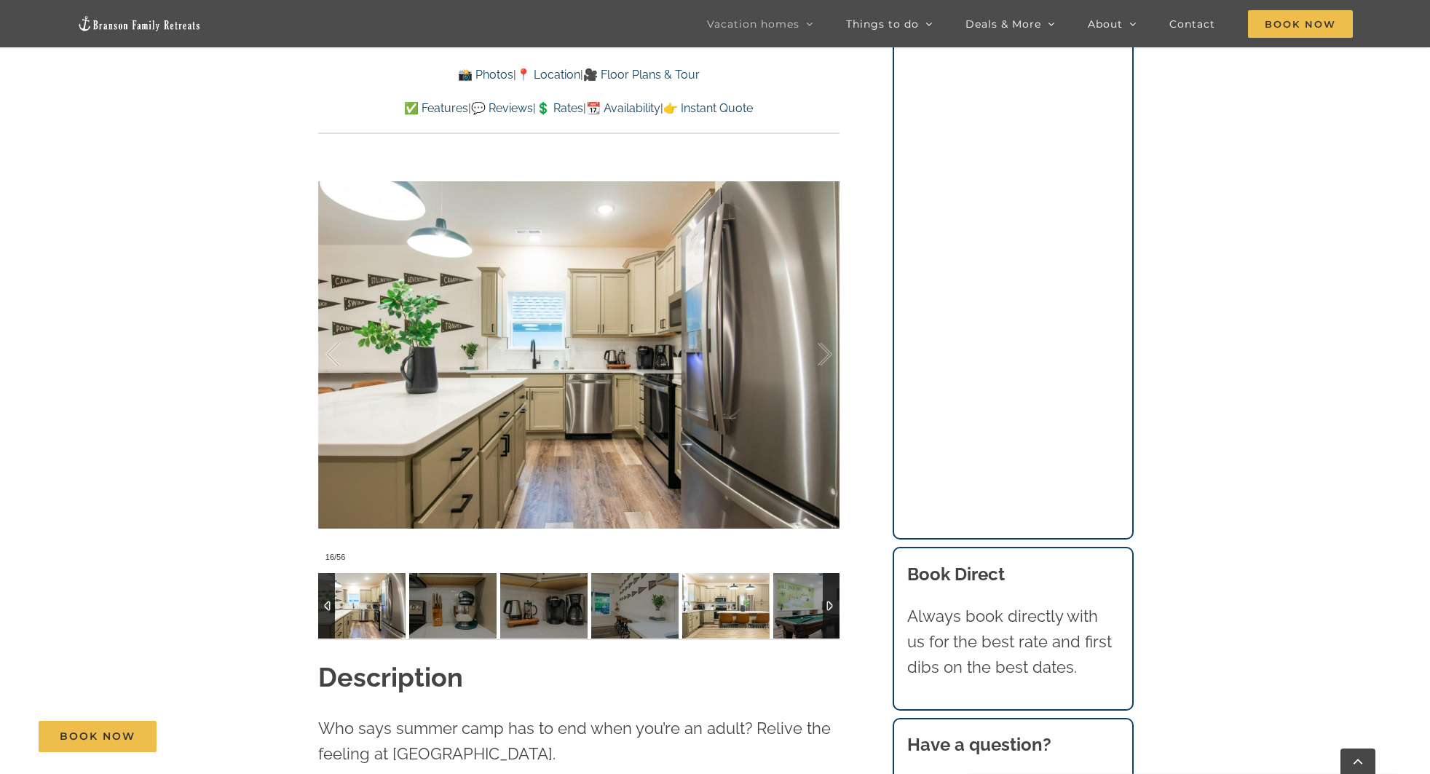
click at [743, 575] on img at bounding box center [725, 606] width 87 height 66
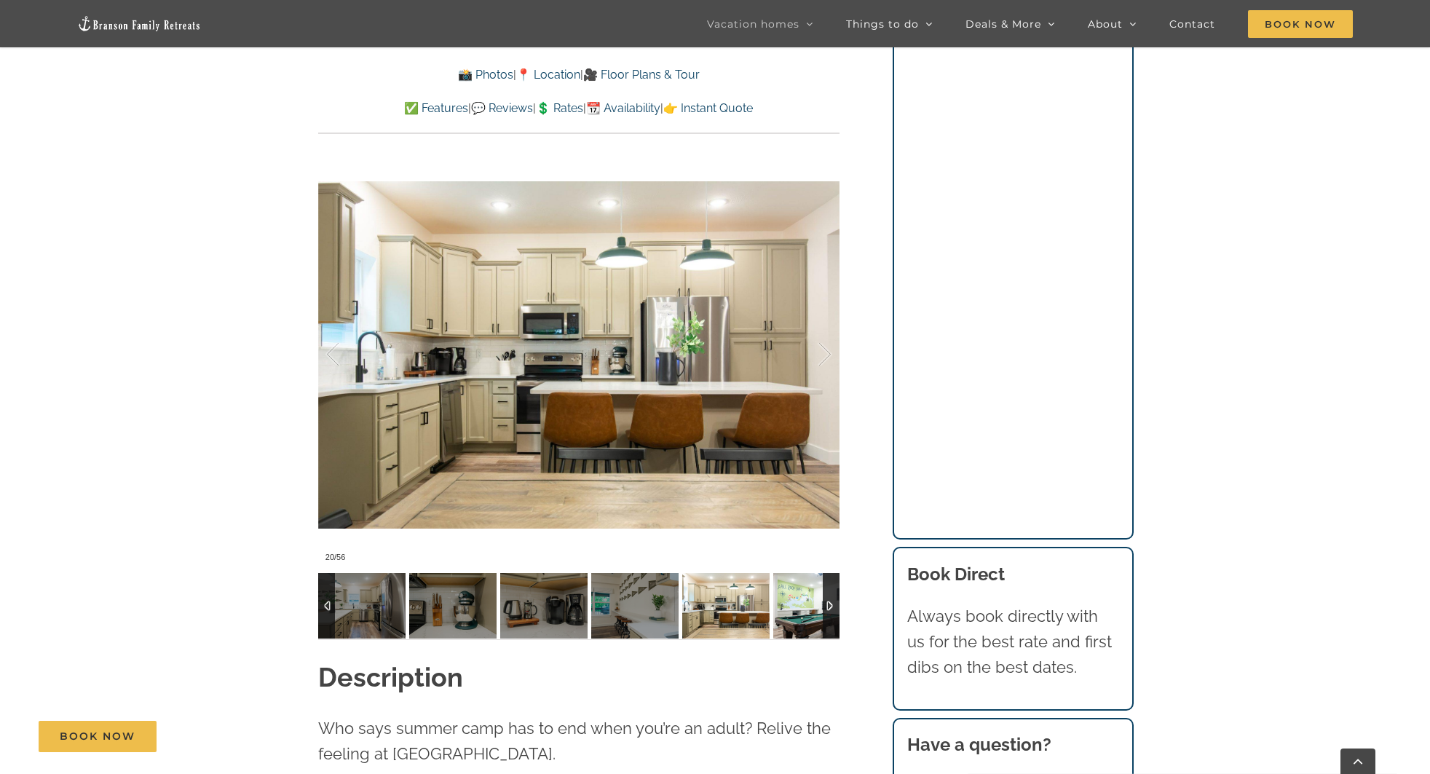
click at [788, 574] on img at bounding box center [816, 606] width 87 height 66
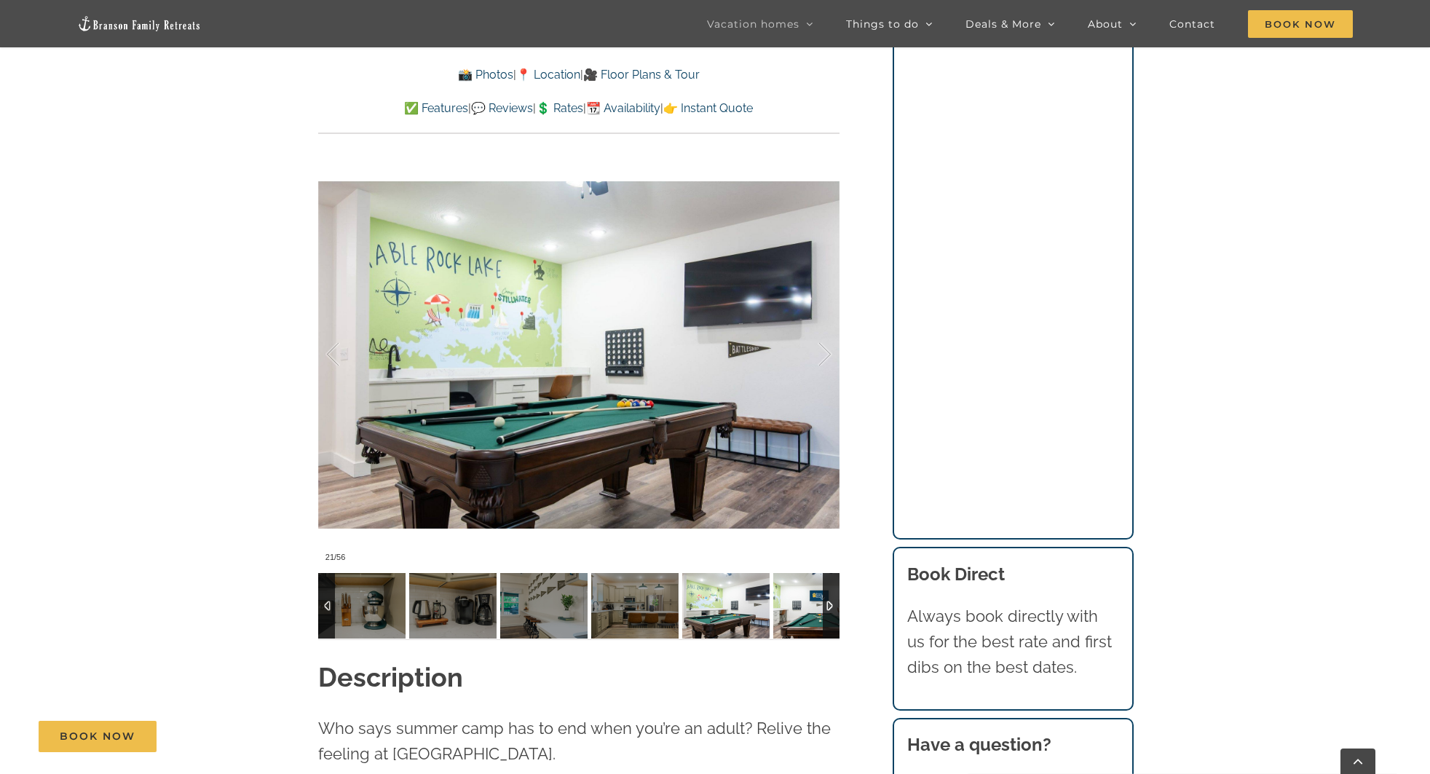
click at [810, 576] on img at bounding box center [816, 606] width 87 height 66
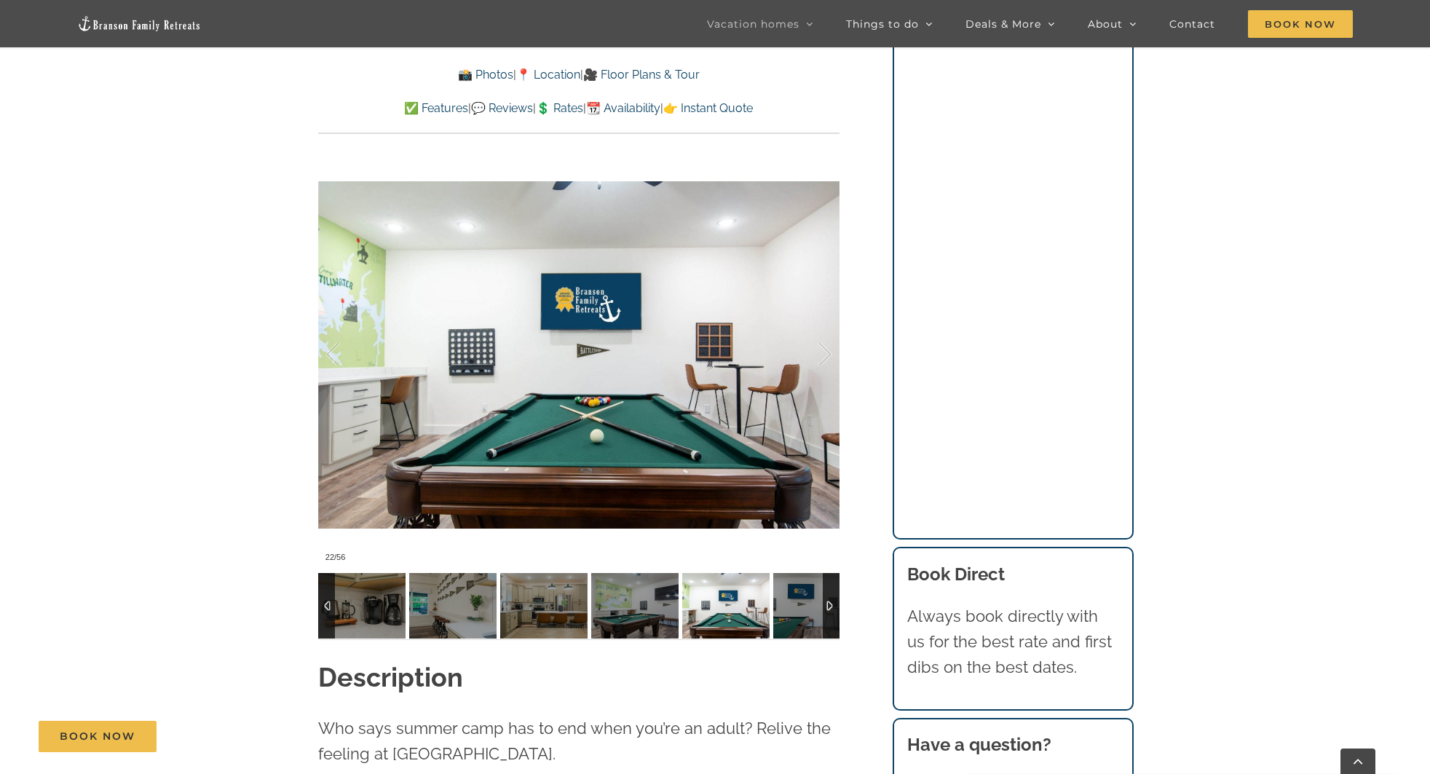
click at [810, 576] on img at bounding box center [816, 606] width 87 height 66
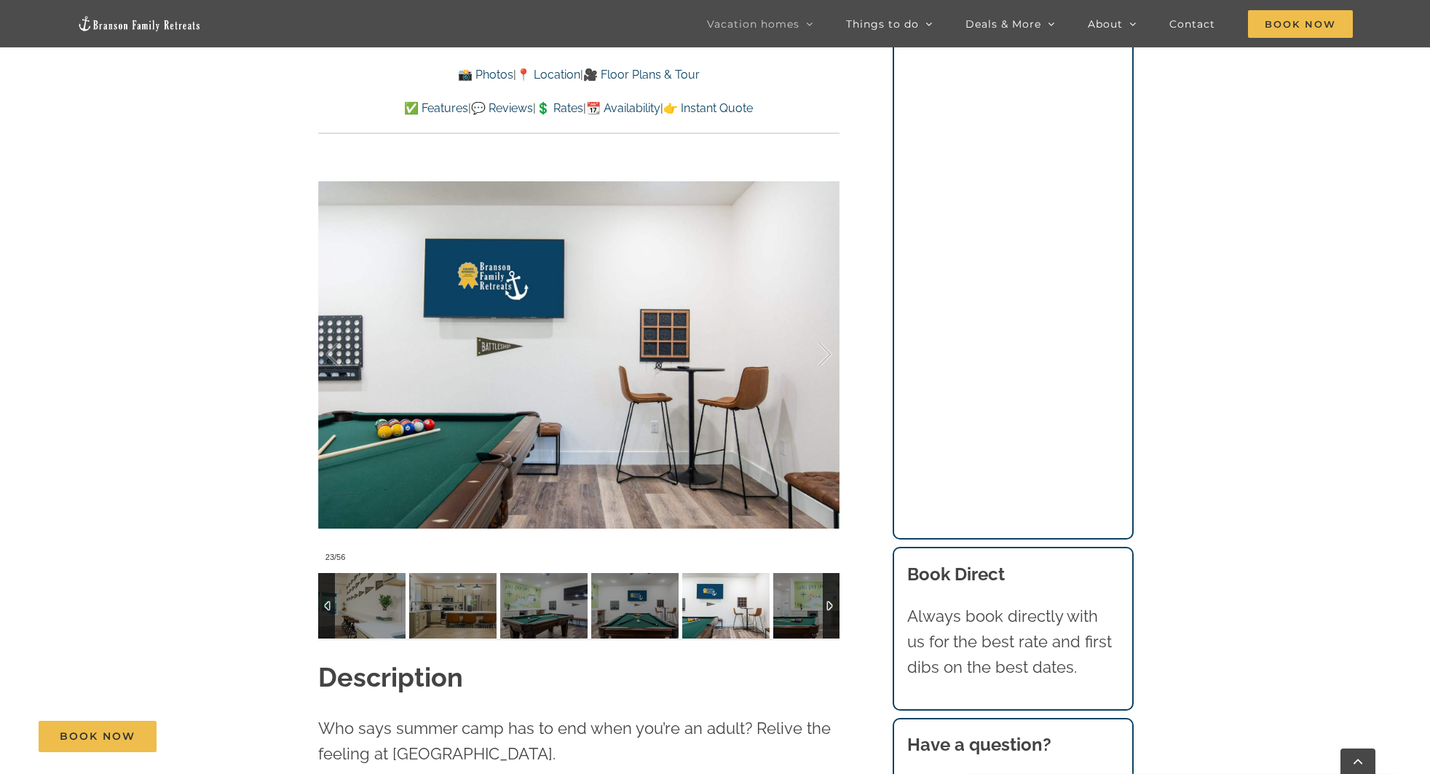
click at [833, 574] on div at bounding box center [831, 606] width 17 height 66
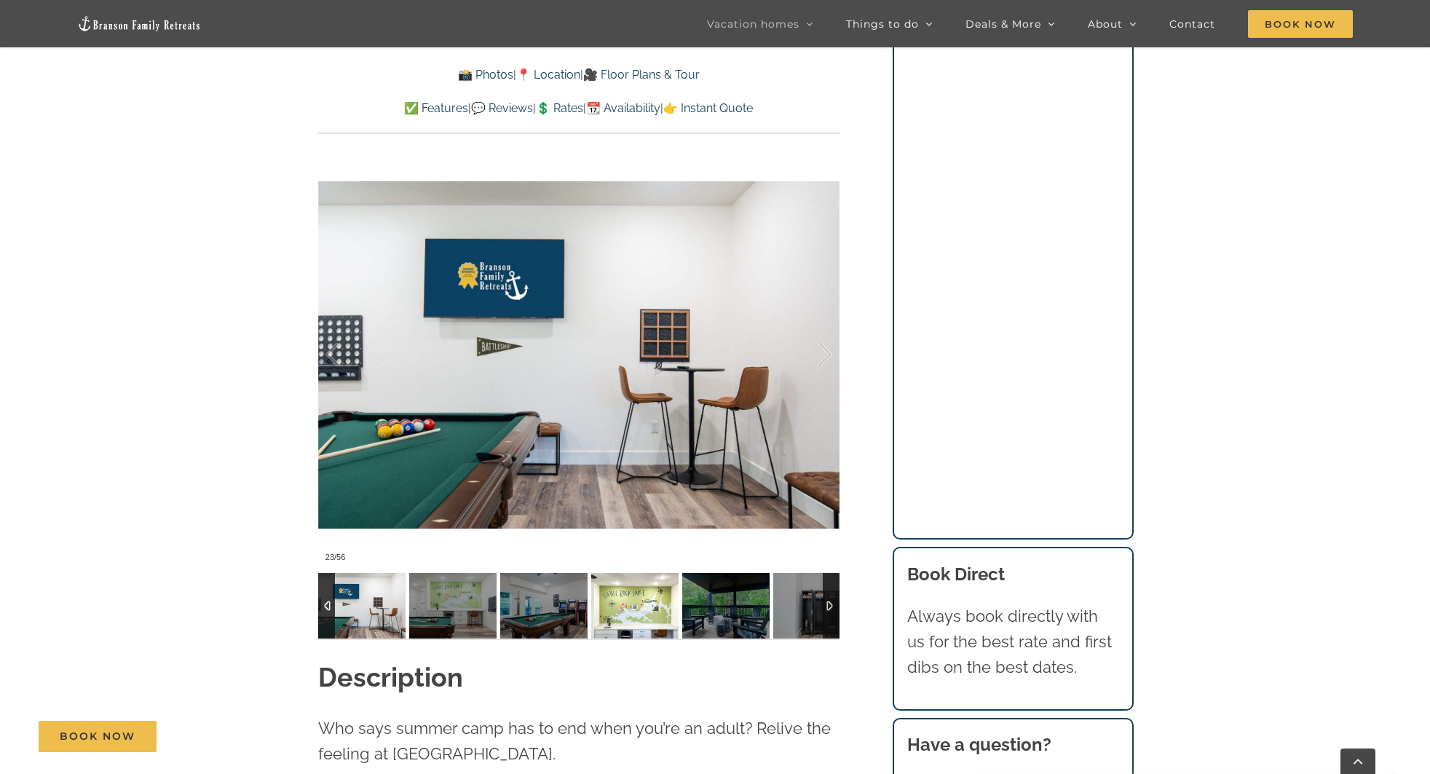
click at [641, 576] on img at bounding box center [634, 606] width 87 height 66
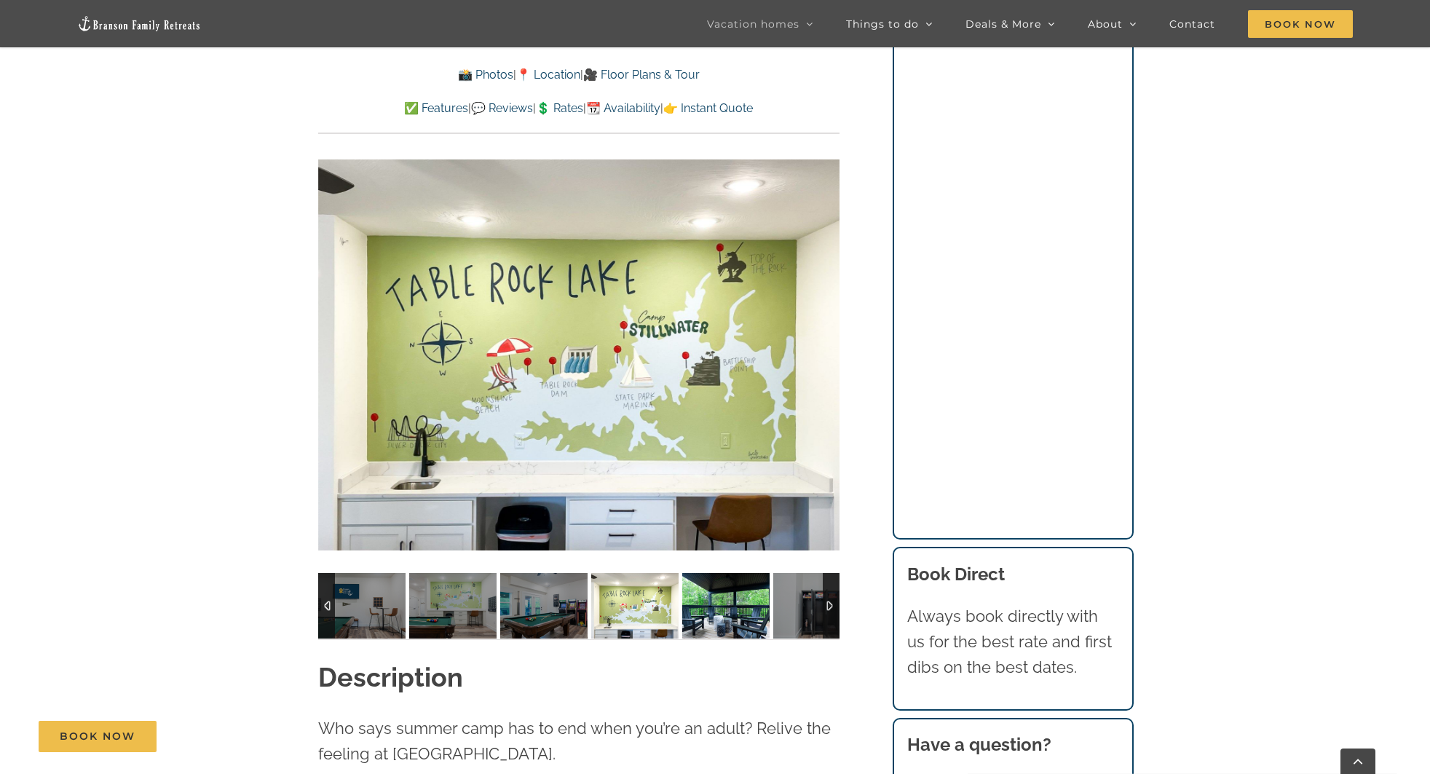
click at [703, 580] on img at bounding box center [725, 606] width 87 height 66
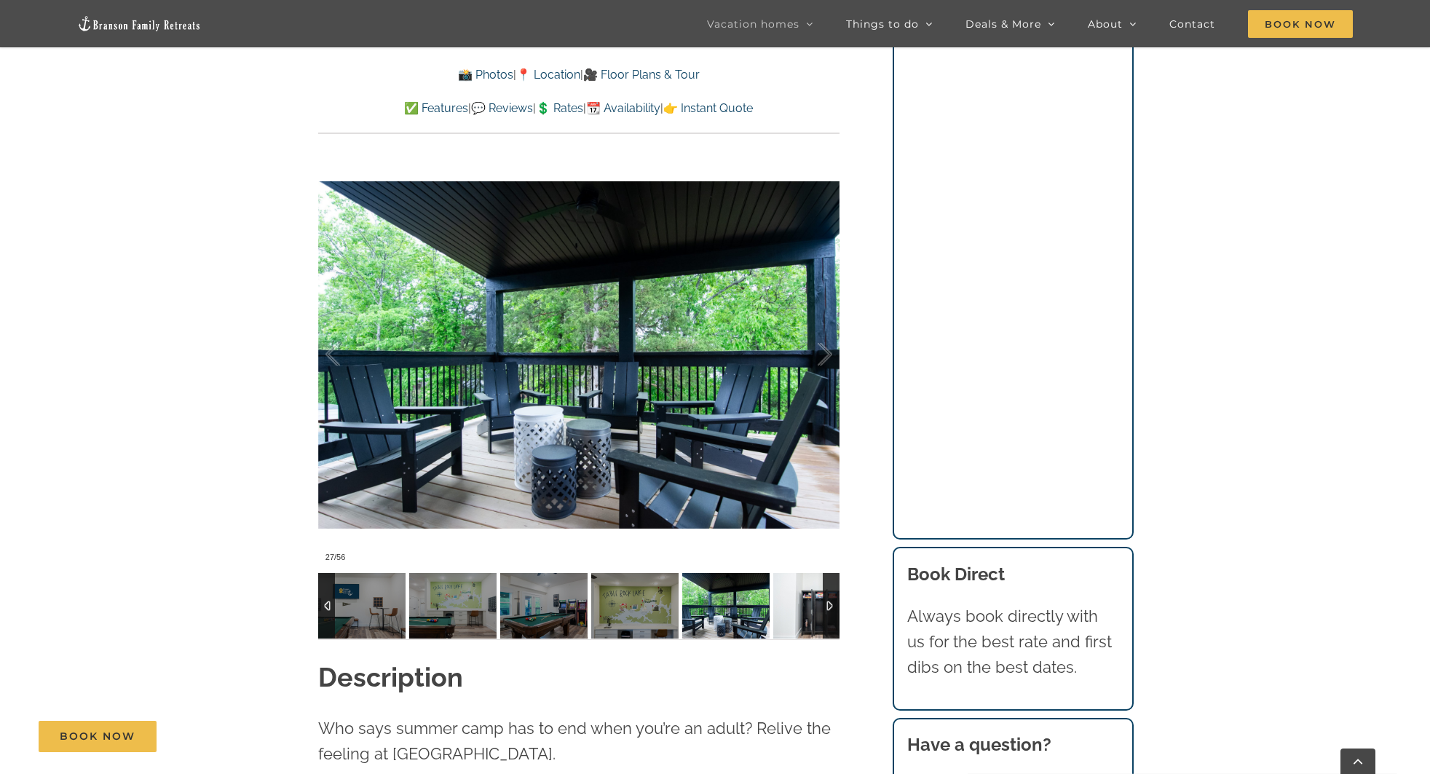
click at [788, 582] on img at bounding box center [816, 606] width 87 height 66
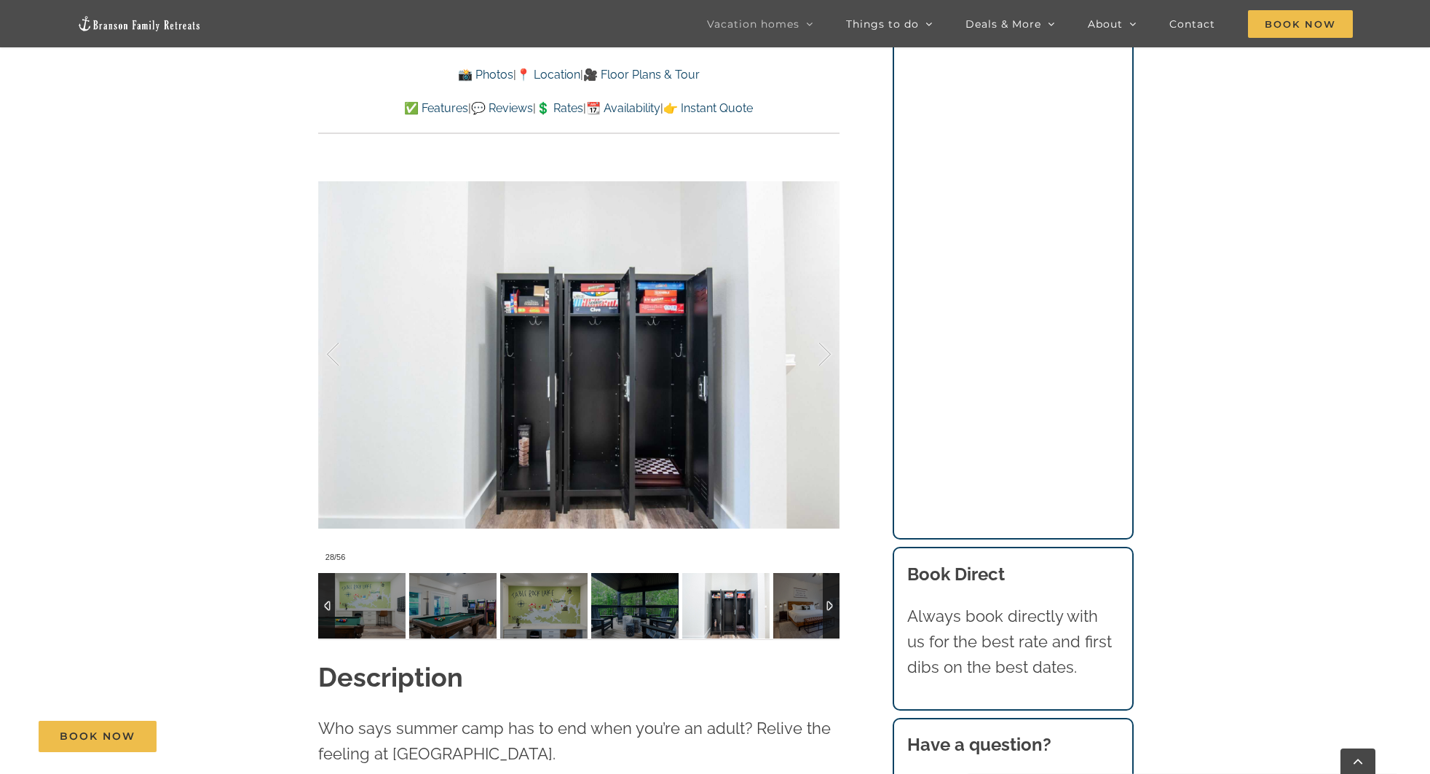
click at [788, 582] on img at bounding box center [816, 606] width 87 height 66
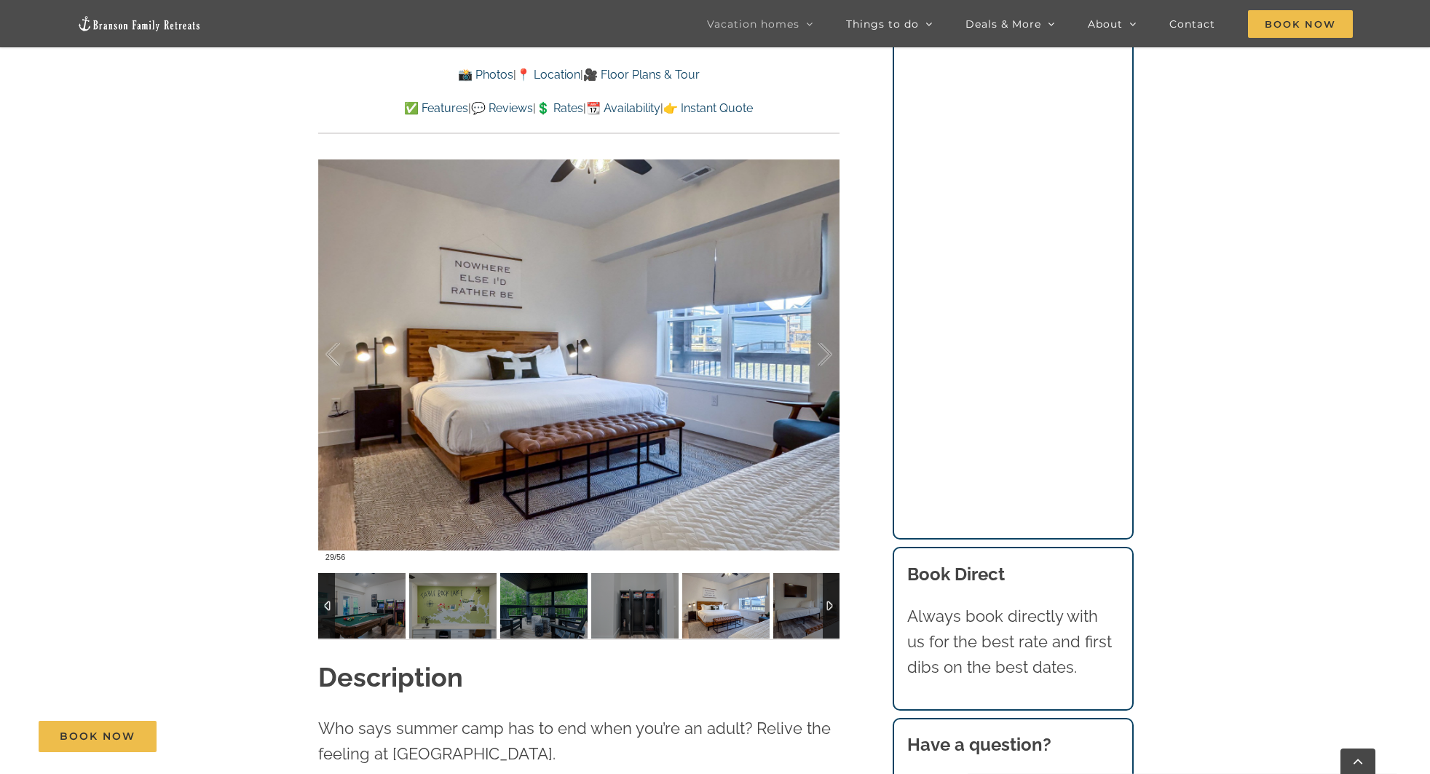
click at [788, 582] on img at bounding box center [816, 606] width 87 height 66
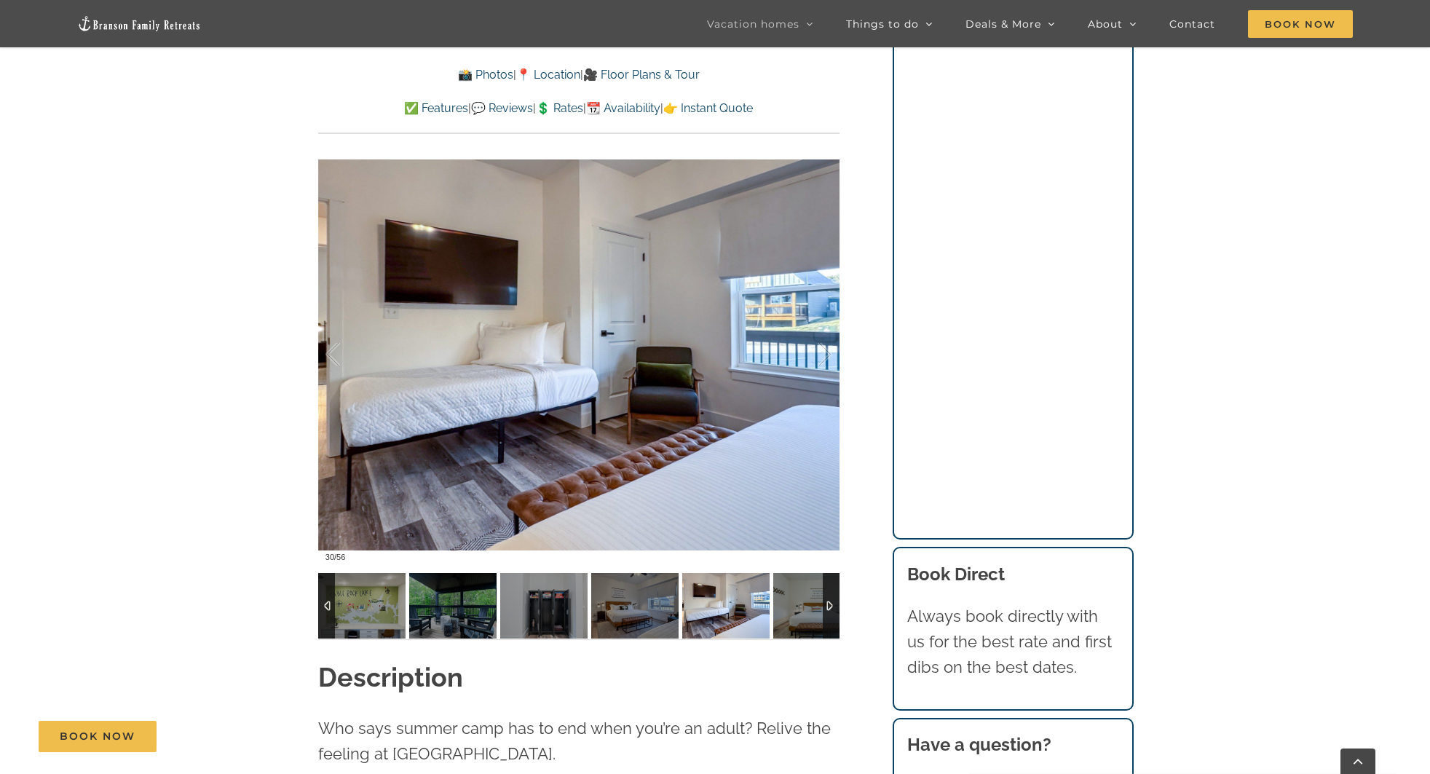
click at [788, 582] on img at bounding box center [816, 606] width 87 height 66
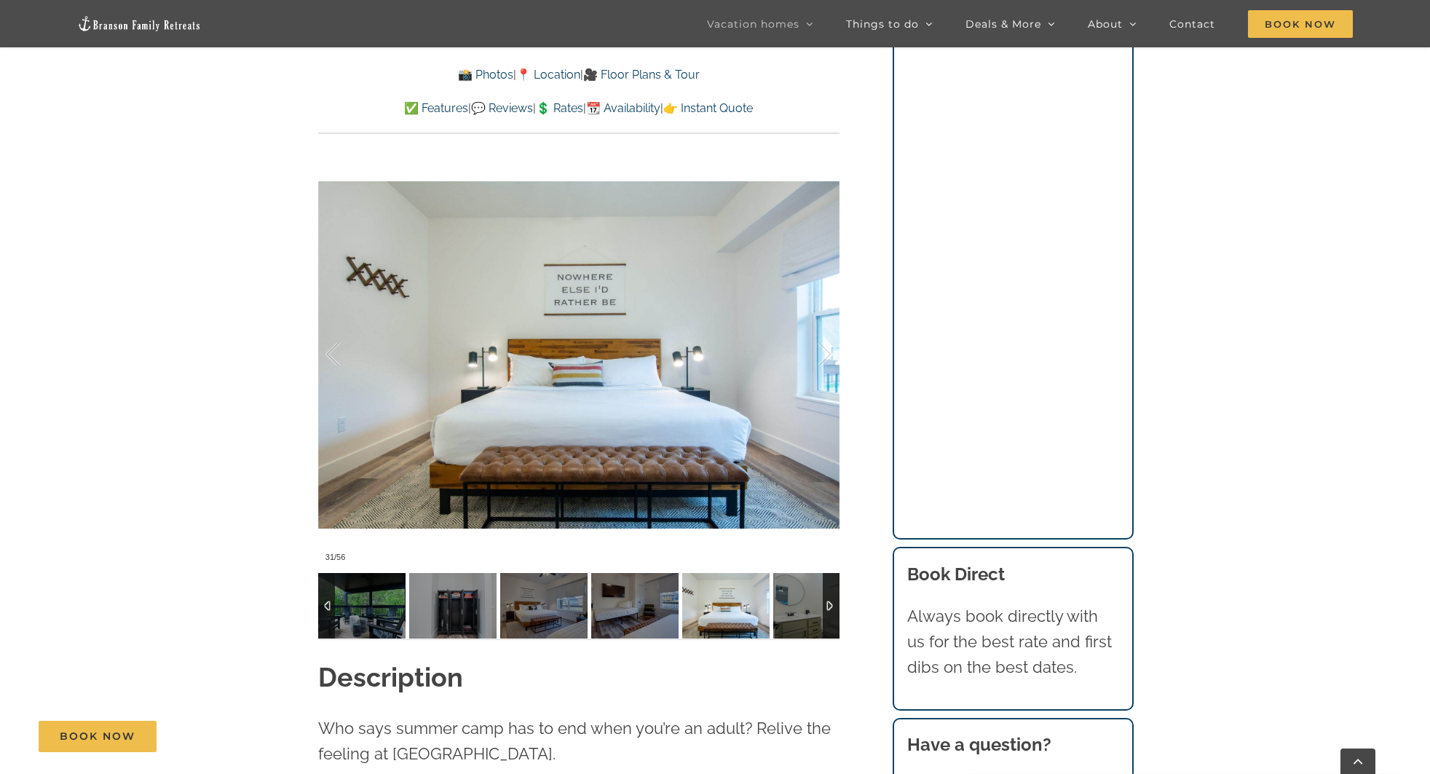
click at [788, 582] on img at bounding box center [816, 606] width 87 height 66
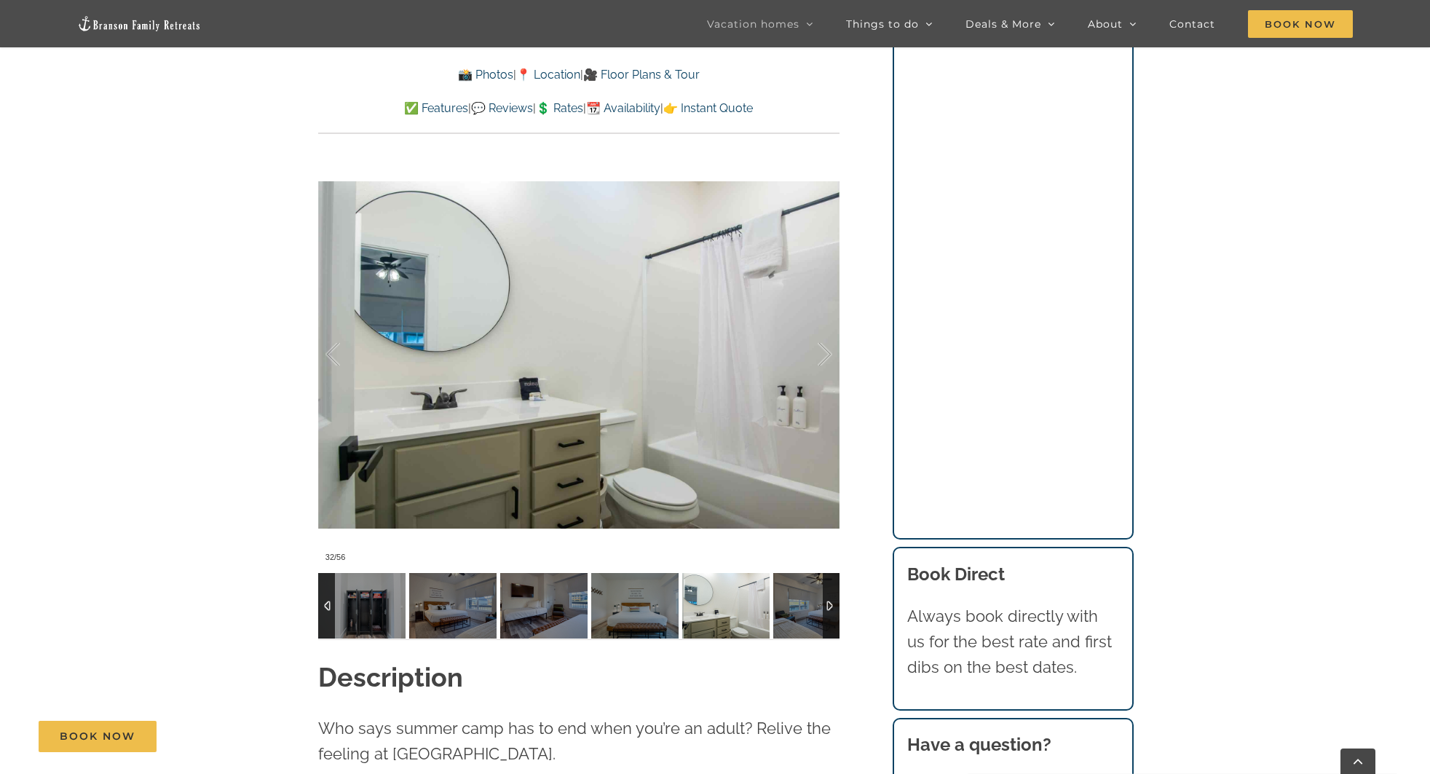
click at [788, 582] on img at bounding box center [816, 606] width 87 height 66
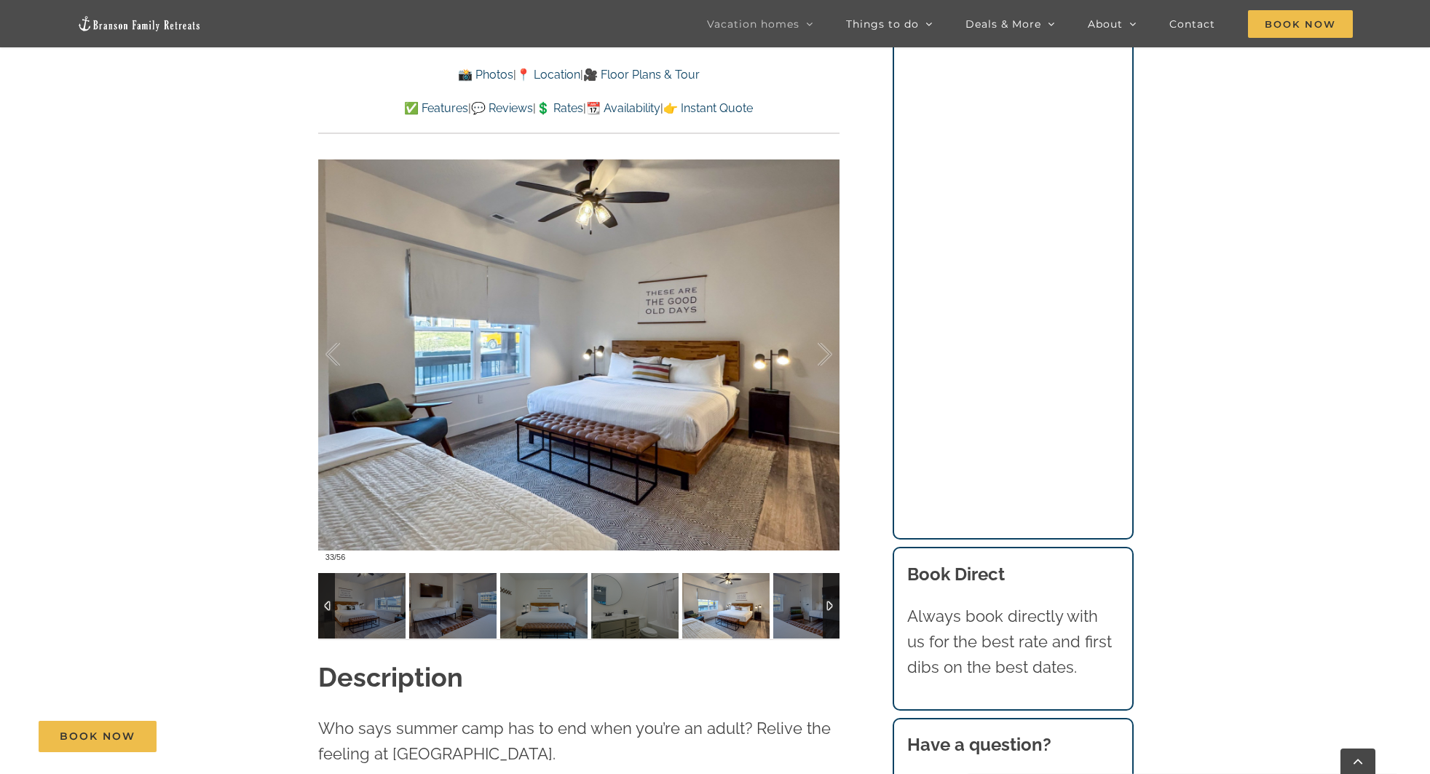
click at [788, 582] on img at bounding box center [816, 606] width 87 height 66
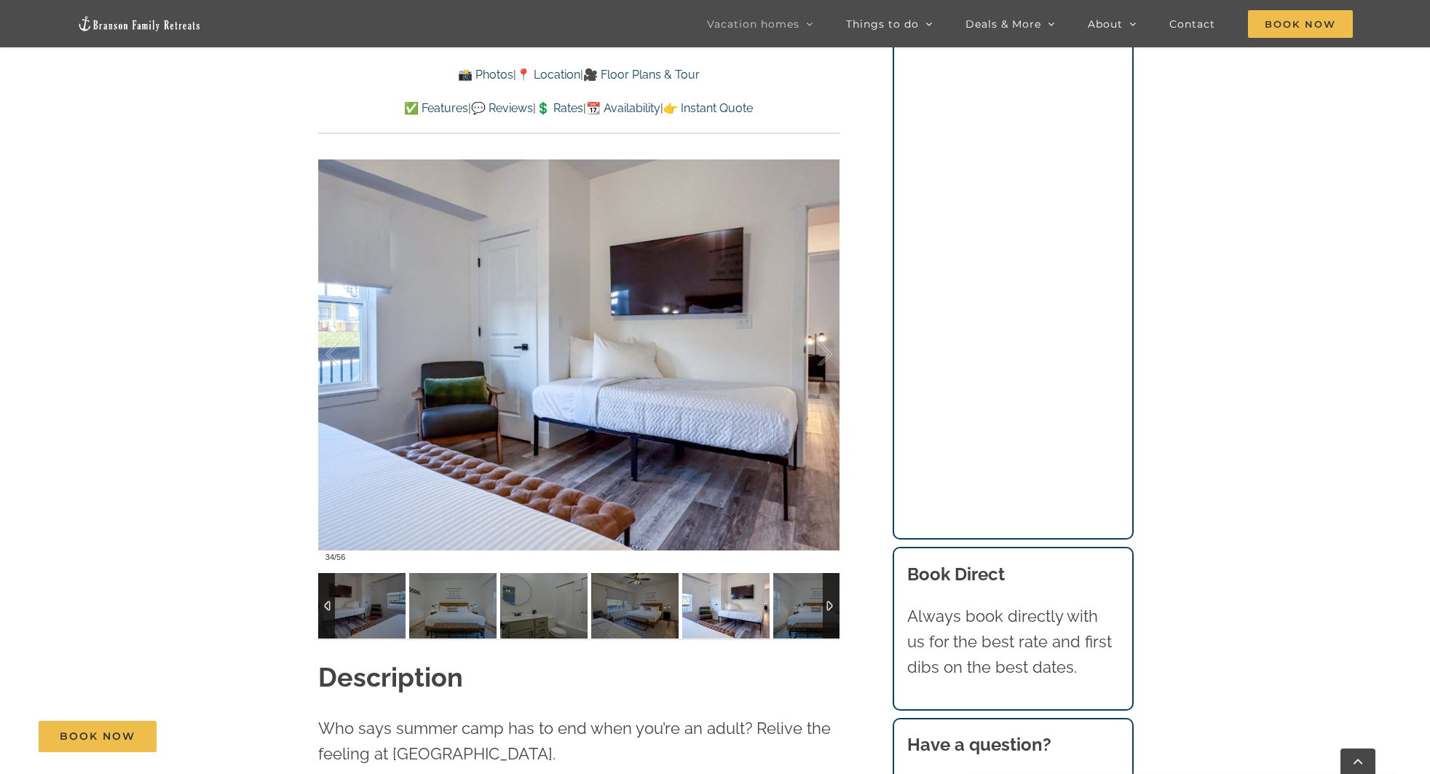
click at [788, 582] on img at bounding box center [816, 606] width 87 height 66
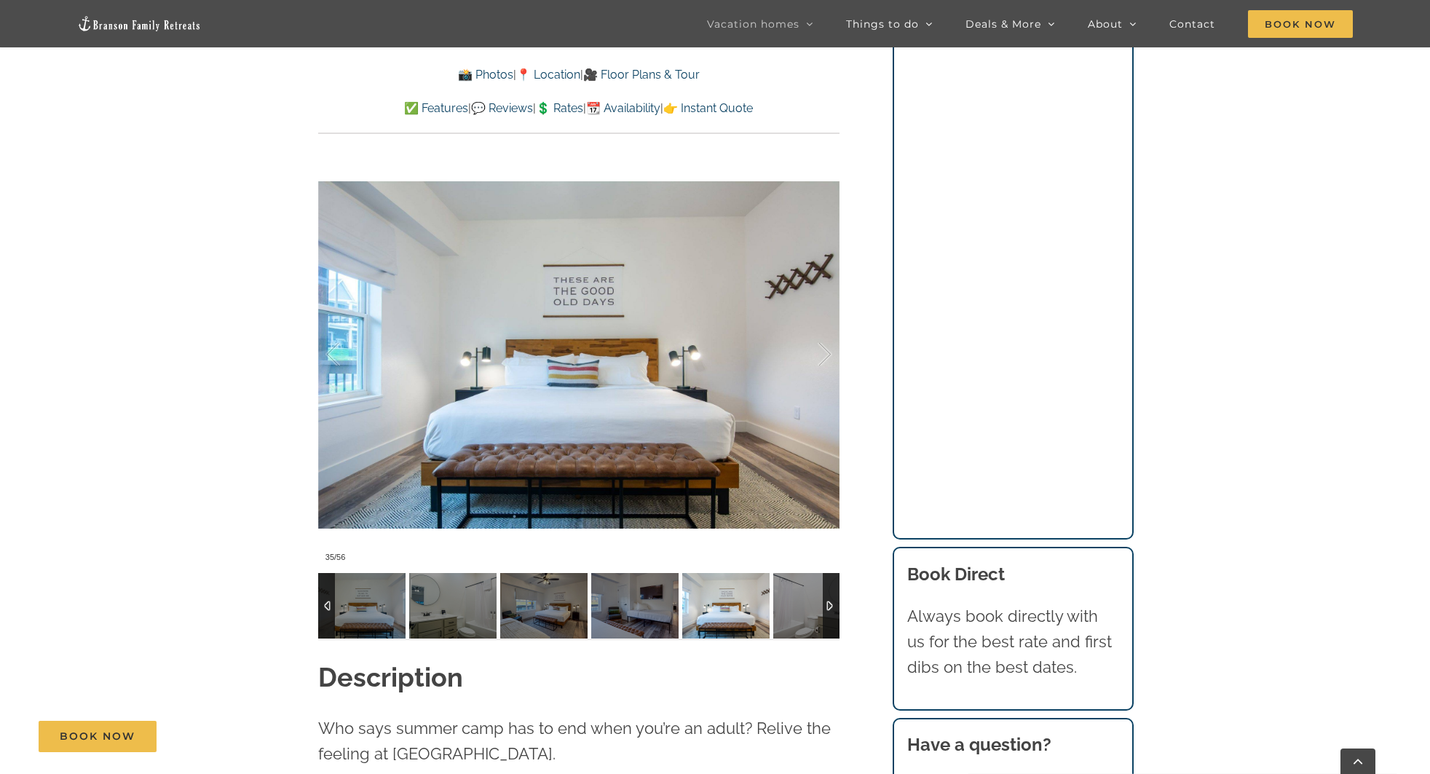
click at [788, 582] on img at bounding box center [816, 606] width 87 height 66
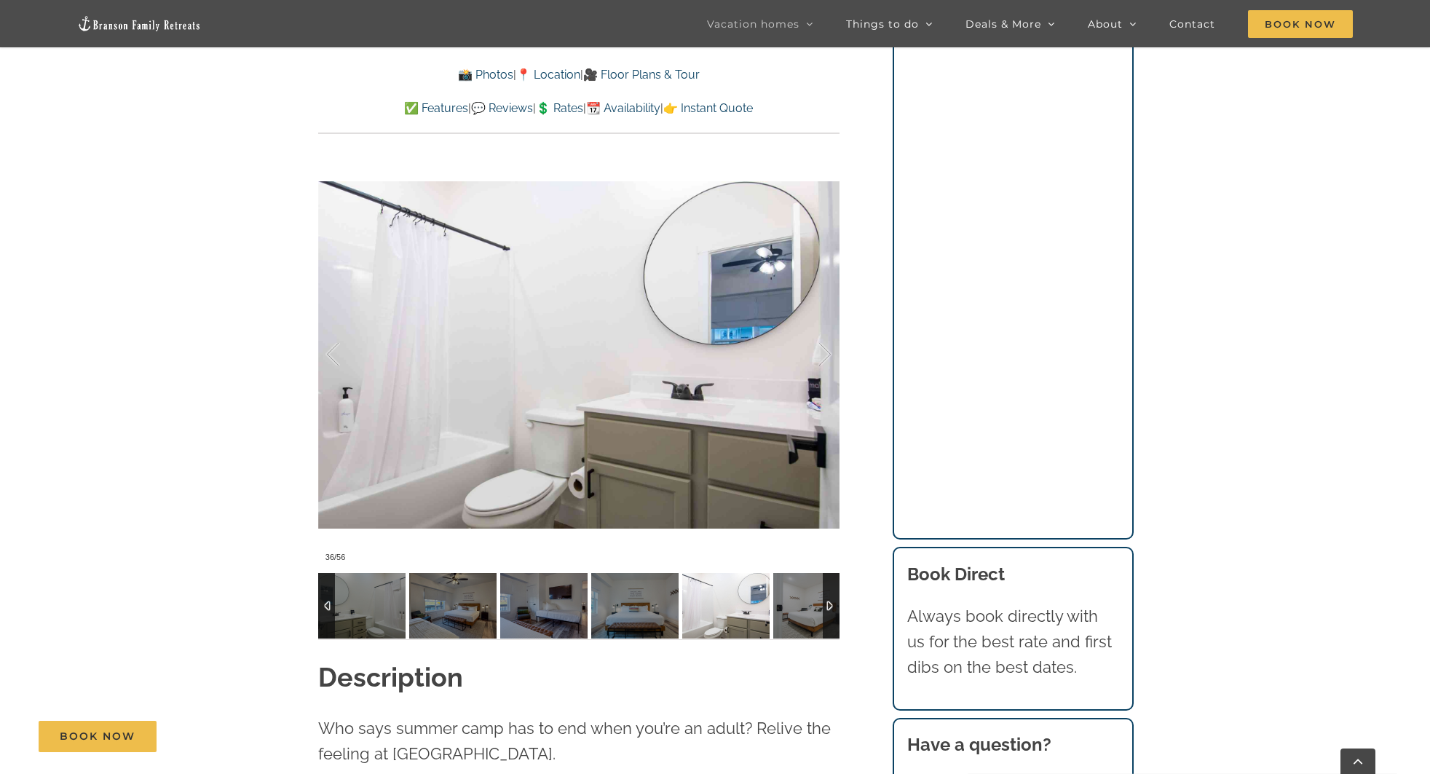
click at [788, 582] on img at bounding box center [816, 606] width 87 height 66
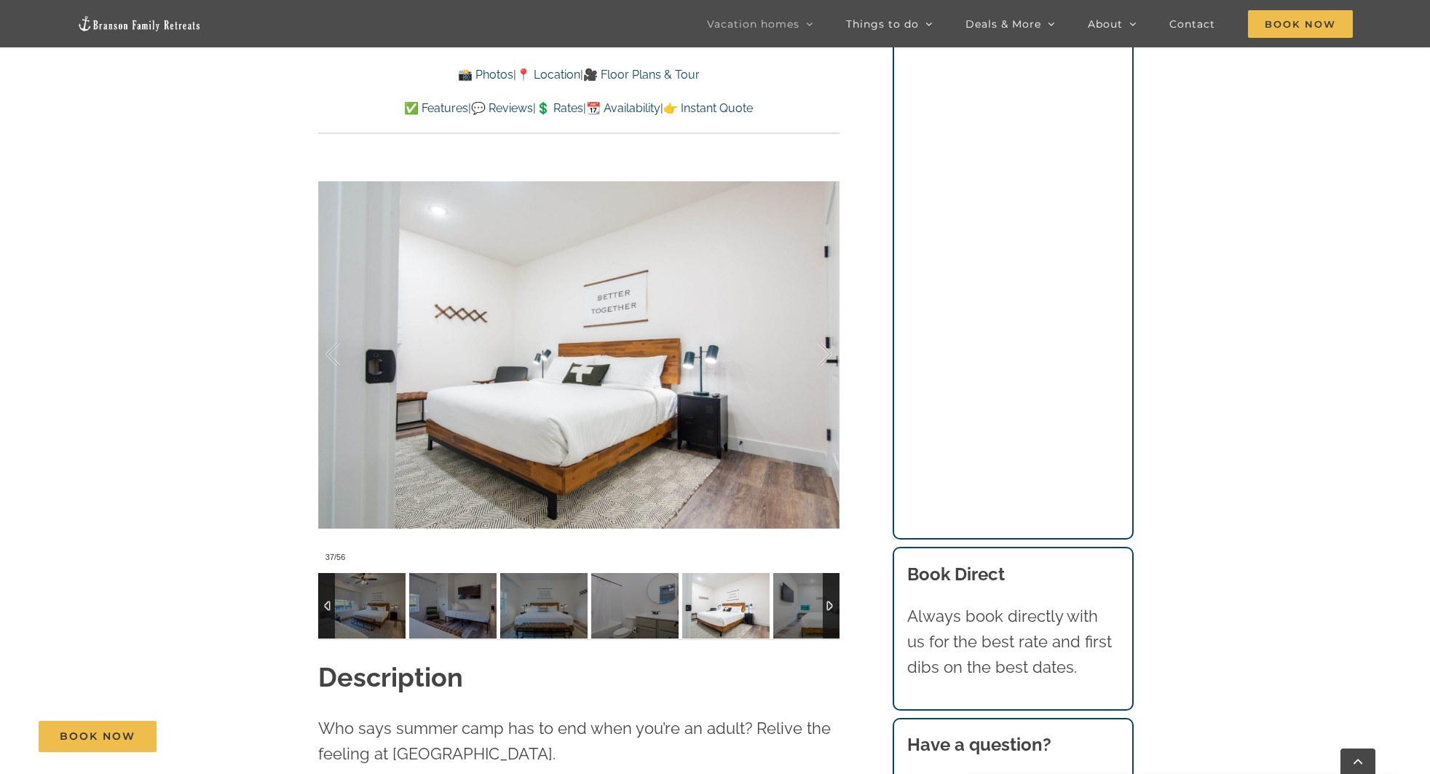
click at [788, 582] on img at bounding box center [816, 606] width 87 height 66
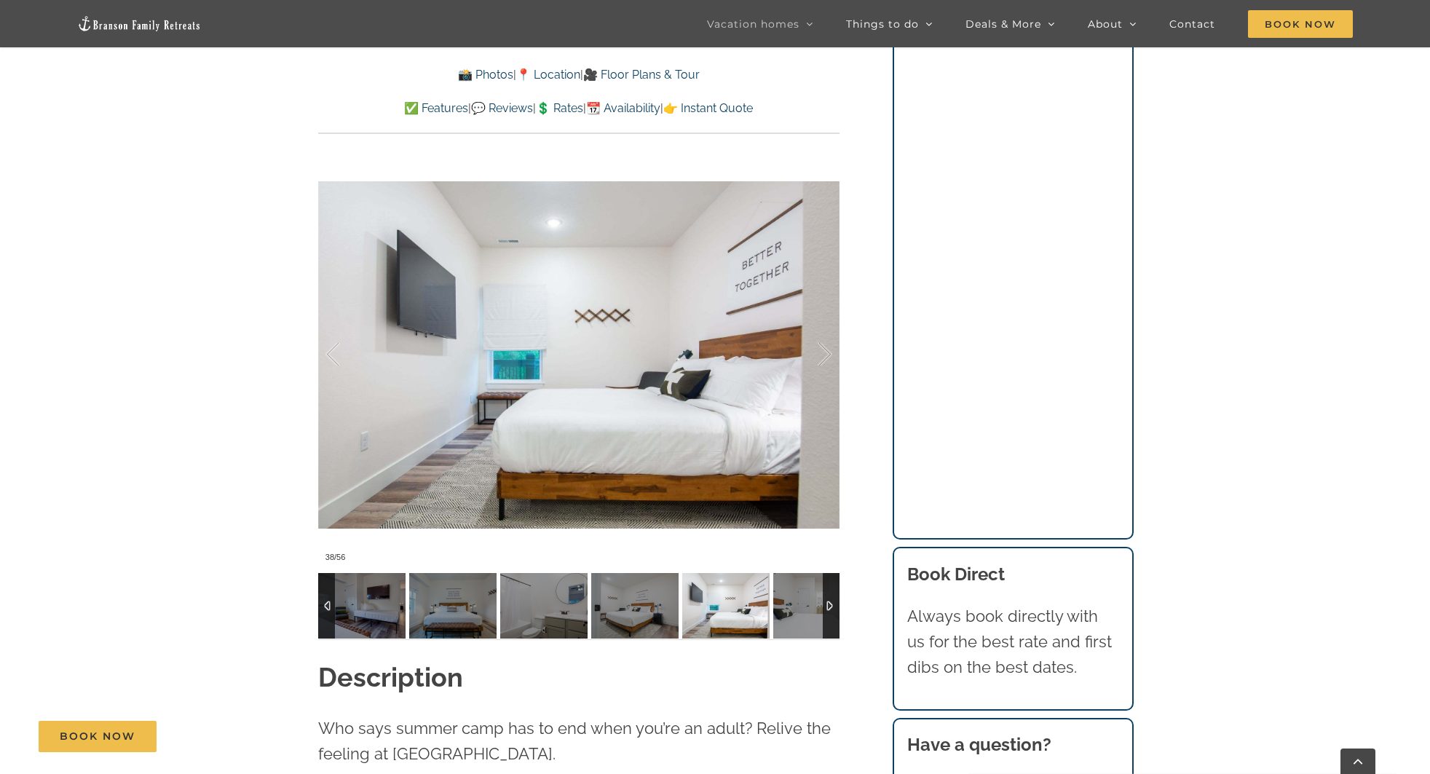
click at [788, 582] on img at bounding box center [816, 606] width 87 height 66
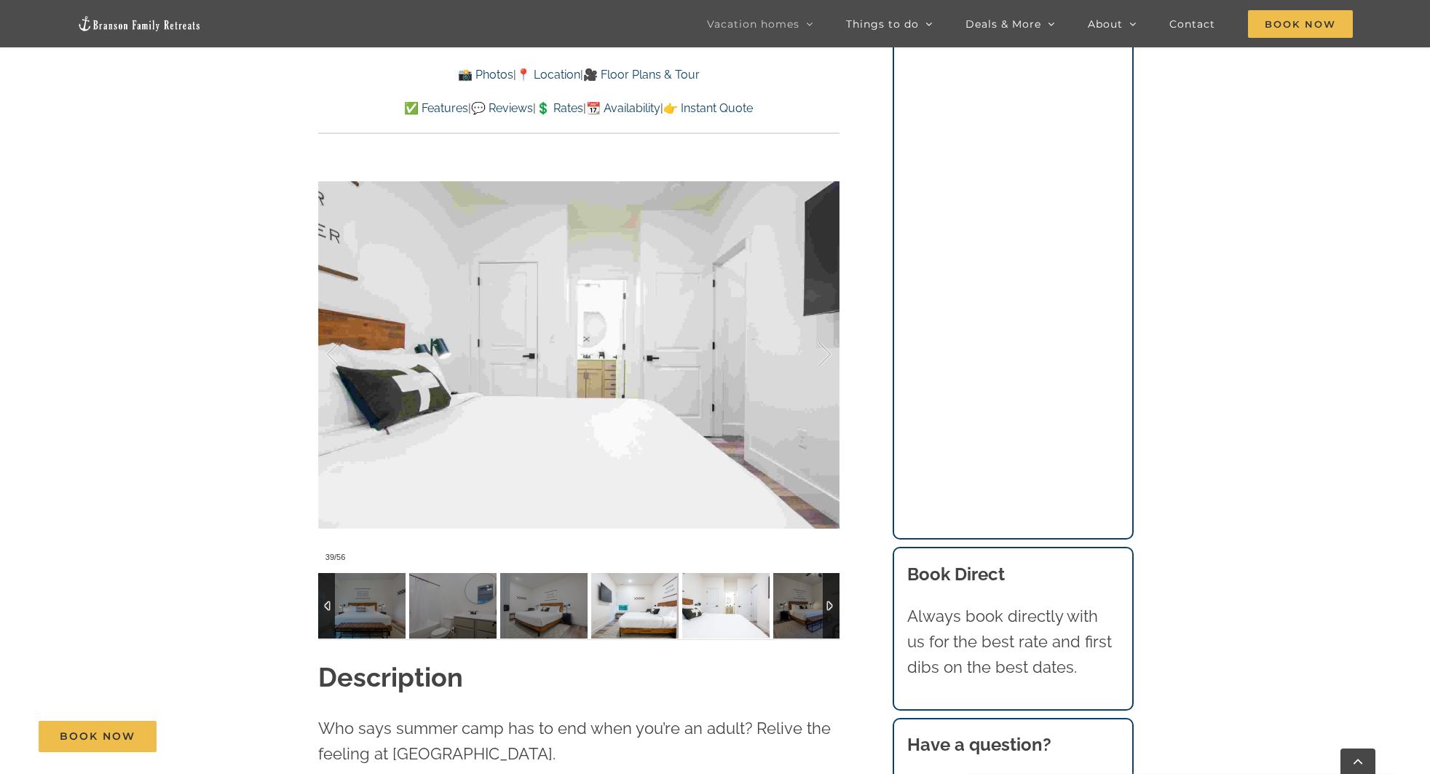
click at [646, 573] on img at bounding box center [634, 606] width 87 height 66
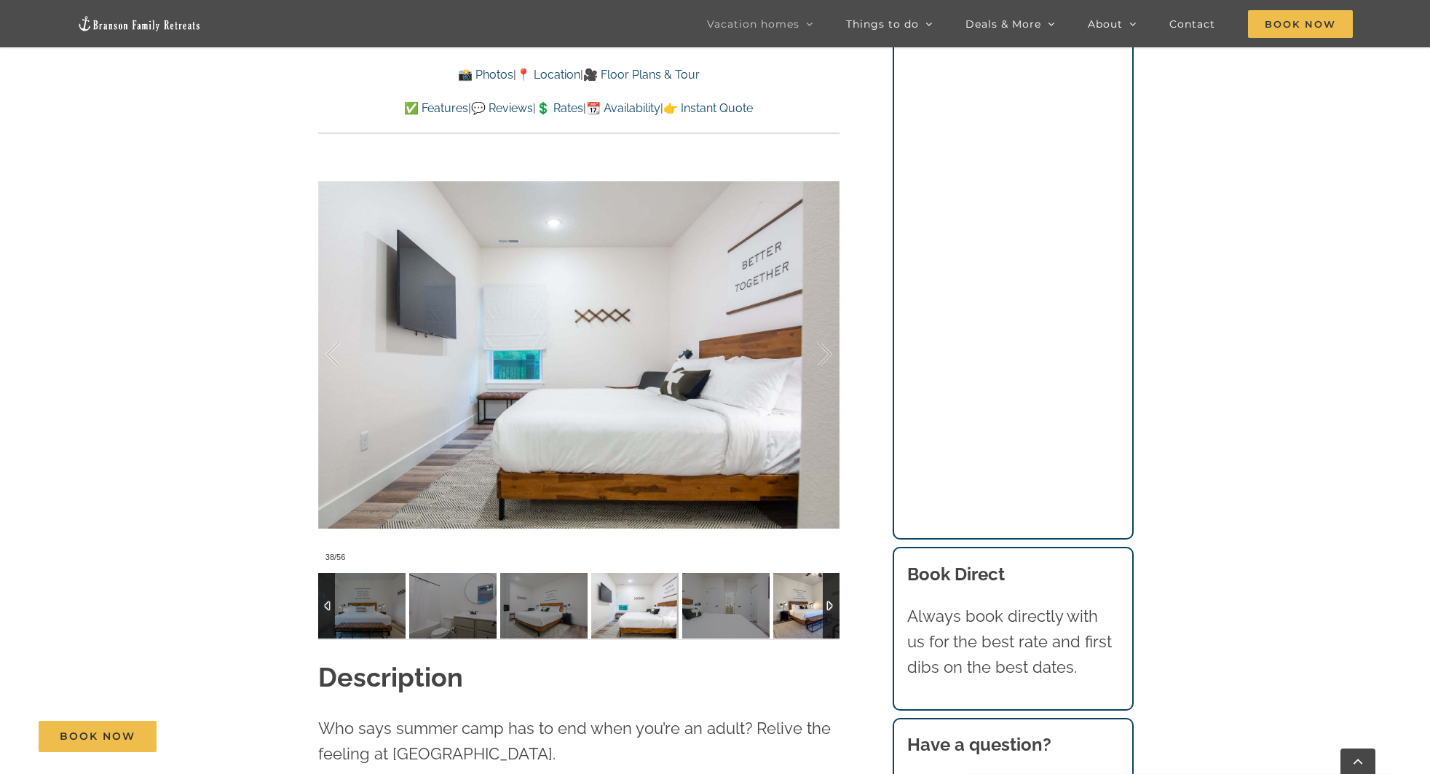
click at [816, 574] on img at bounding box center [816, 606] width 87 height 66
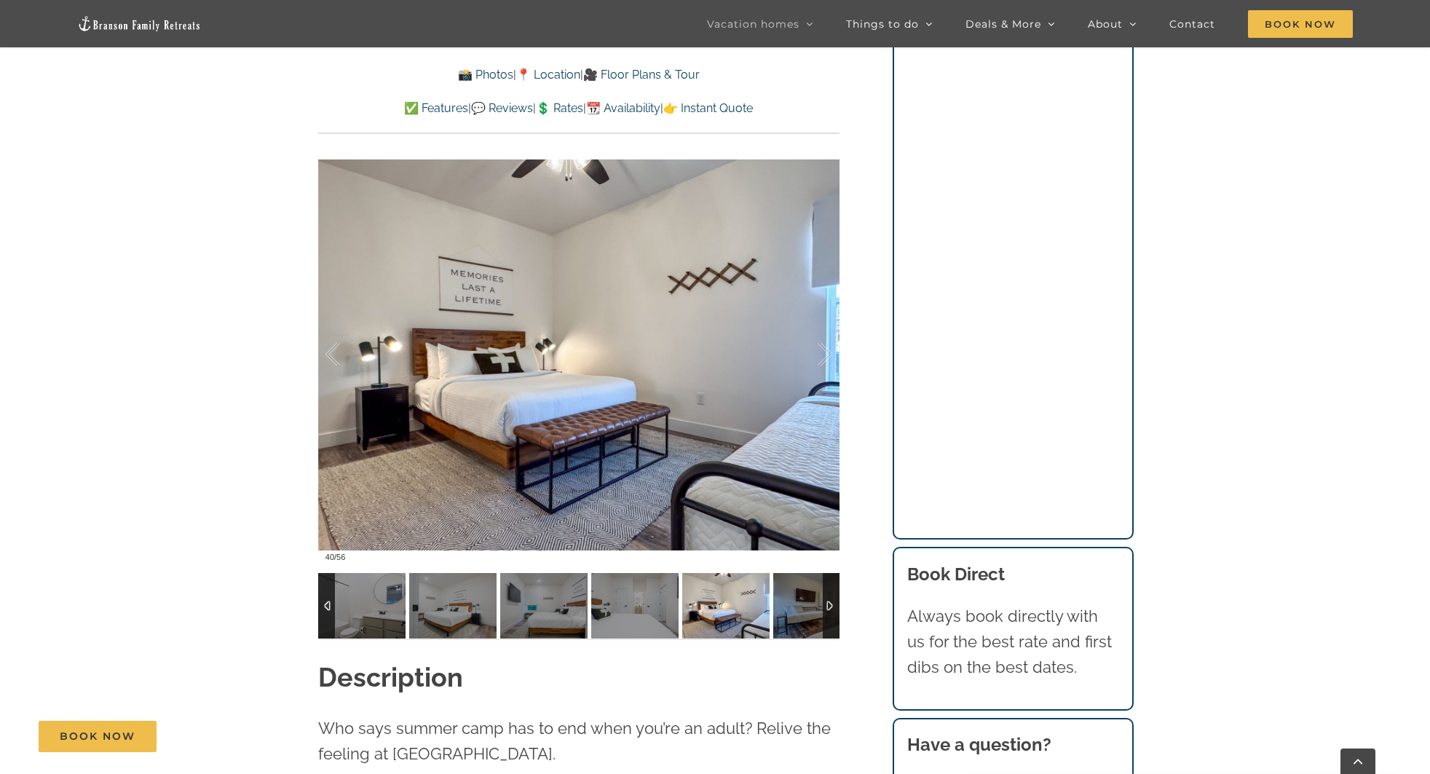
click at [816, 574] on img at bounding box center [816, 606] width 87 height 66
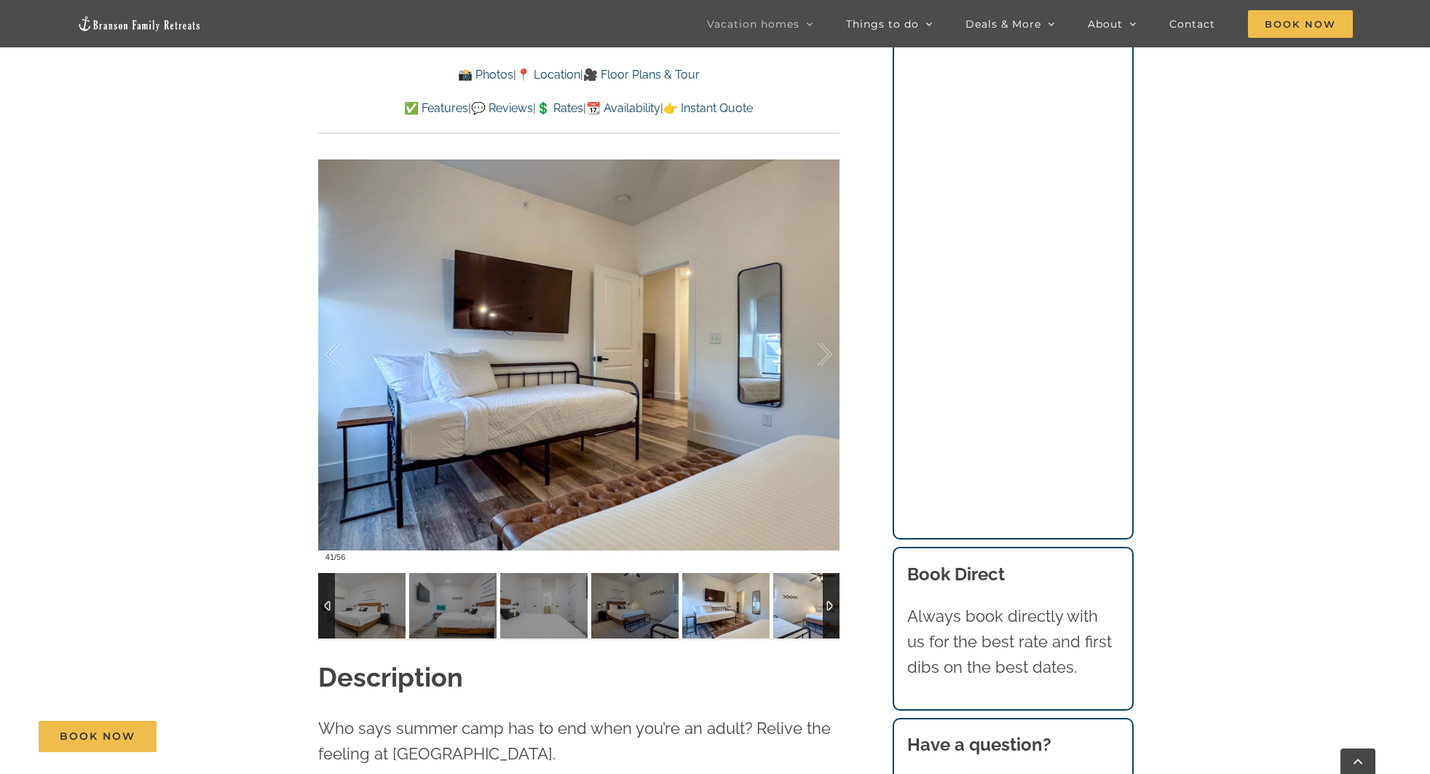
click at [799, 575] on img at bounding box center [816, 606] width 87 height 66
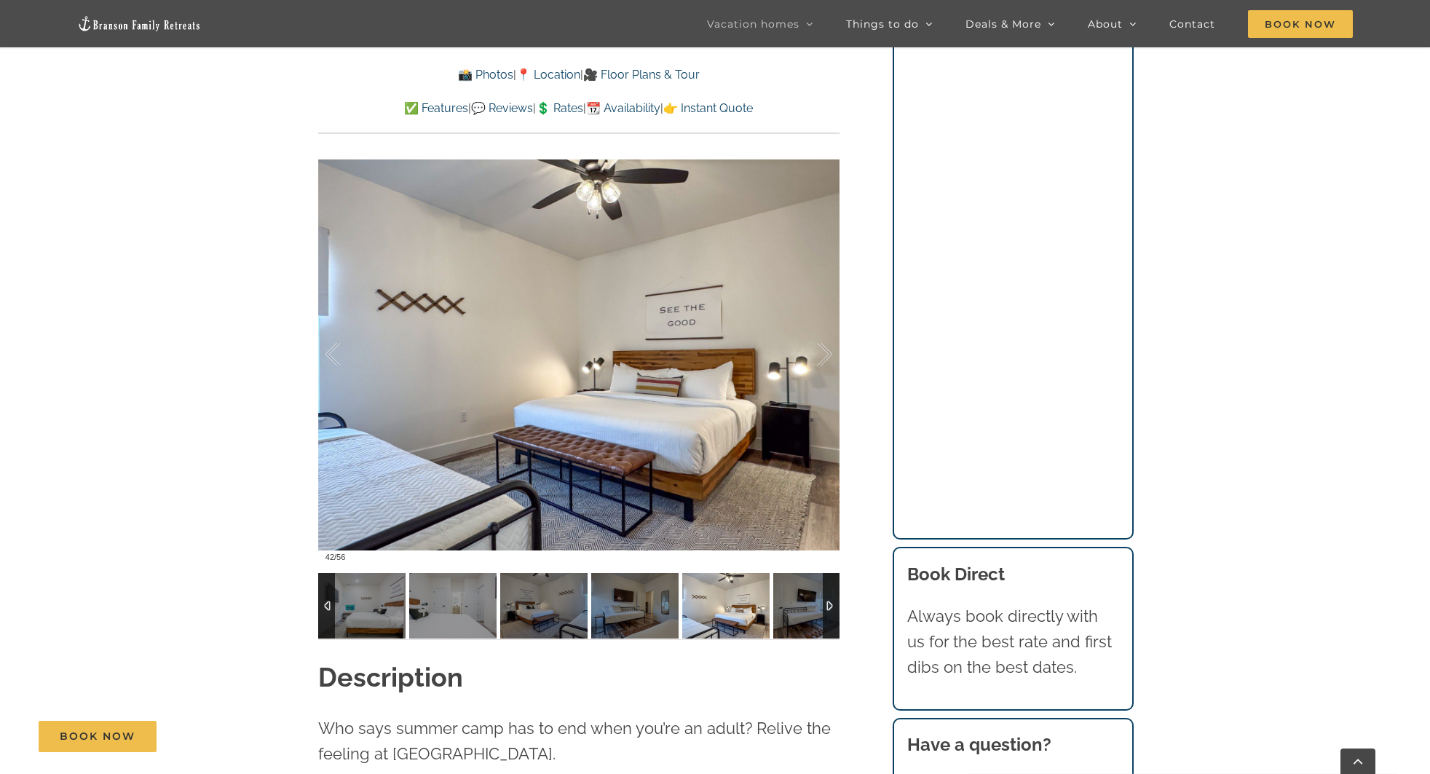
click at [799, 575] on img at bounding box center [816, 606] width 87 height 66
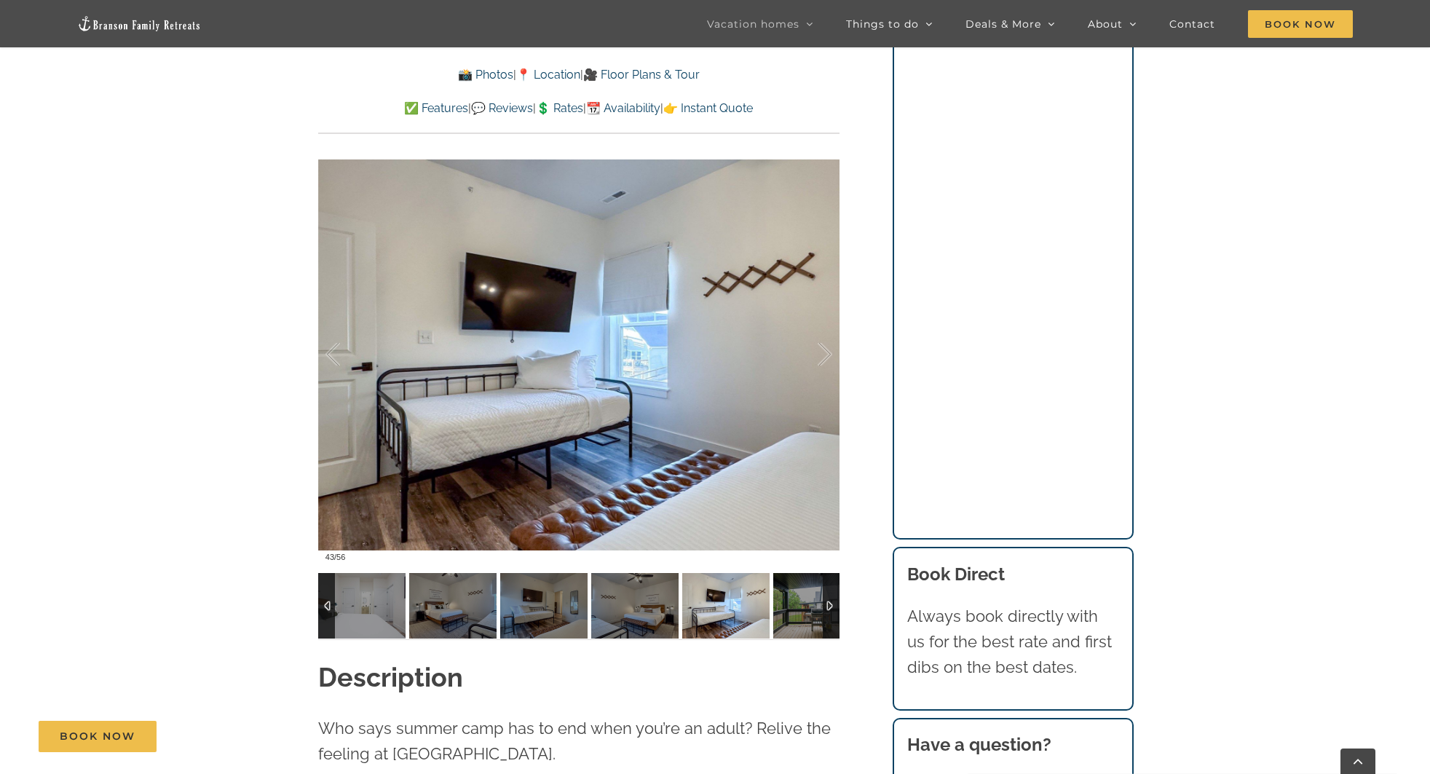
click at [799, 575] on img at bounding box center [816, 606] width 87 height 66
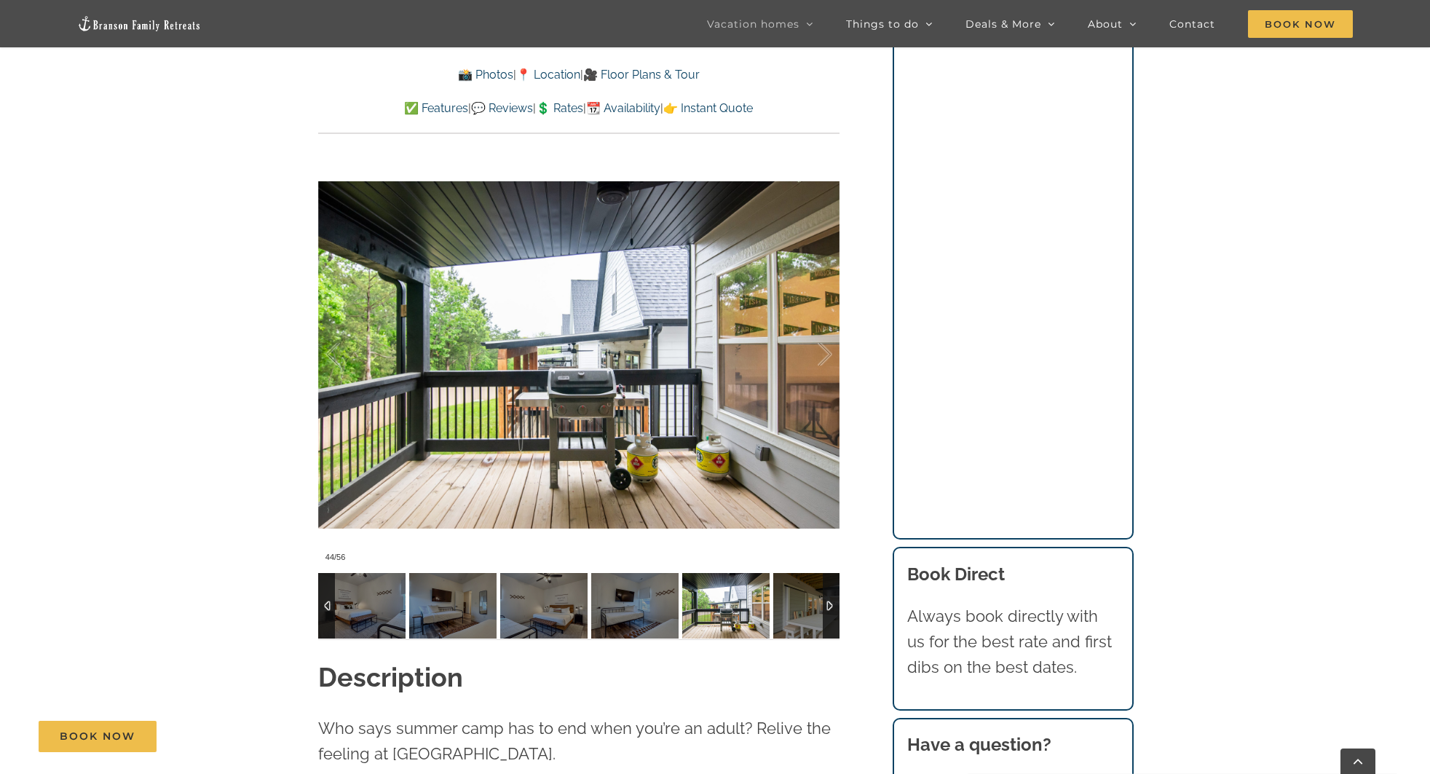
click at [799, 575] on img at bounding box center [816, 606] width 87 height 66
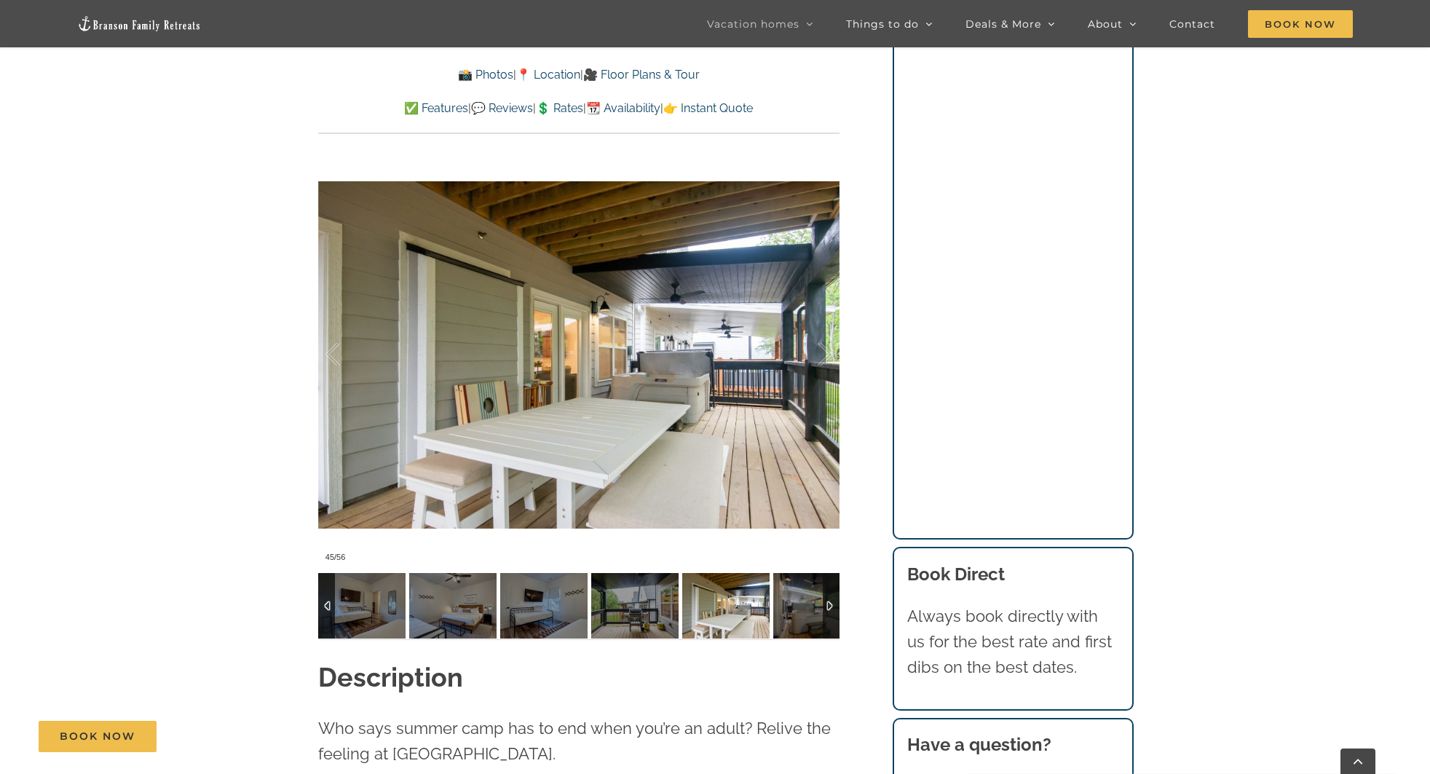
click at [799, 575] on img at bounding box center [816, 606] width 87 height 66
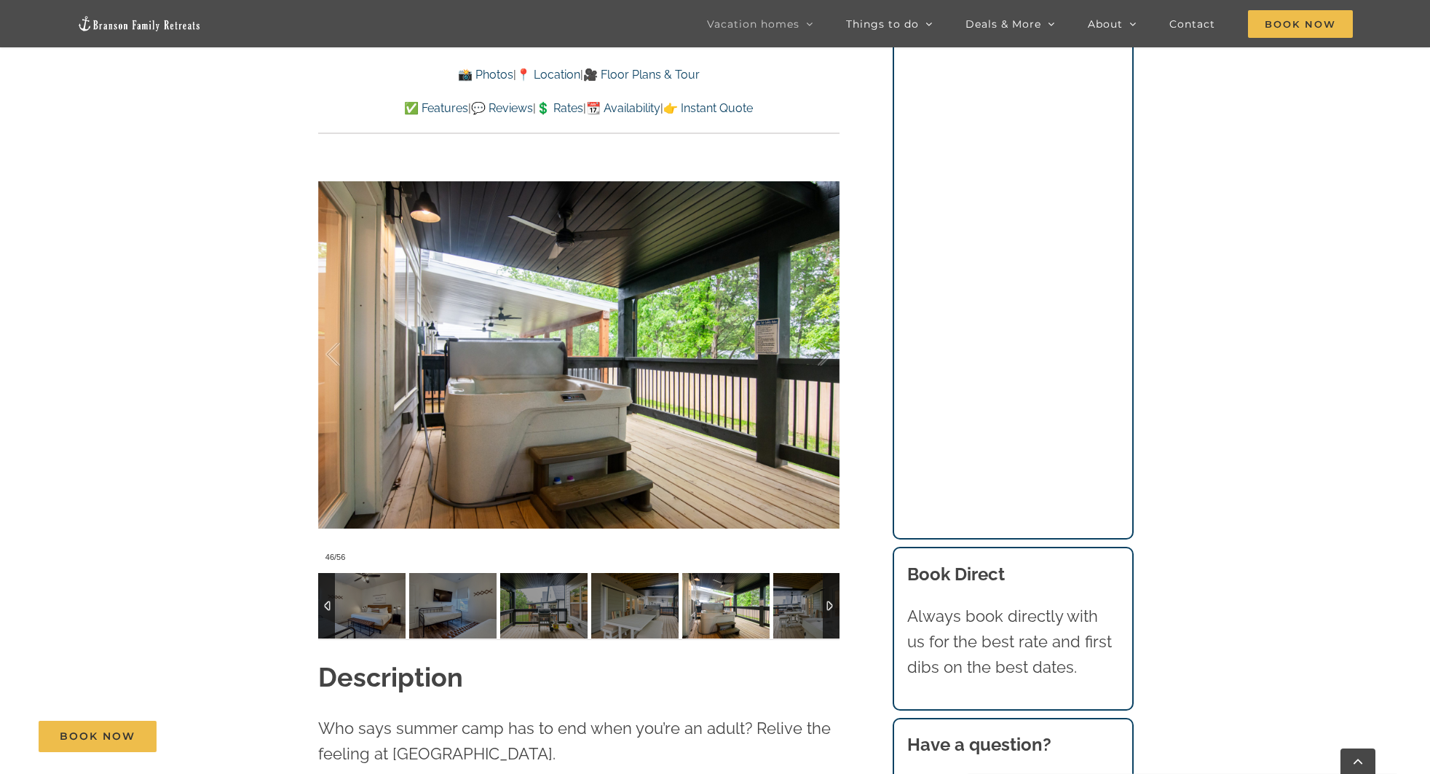
click at [799, 575] on img at bounding box center [816, 606] width 87 height 66
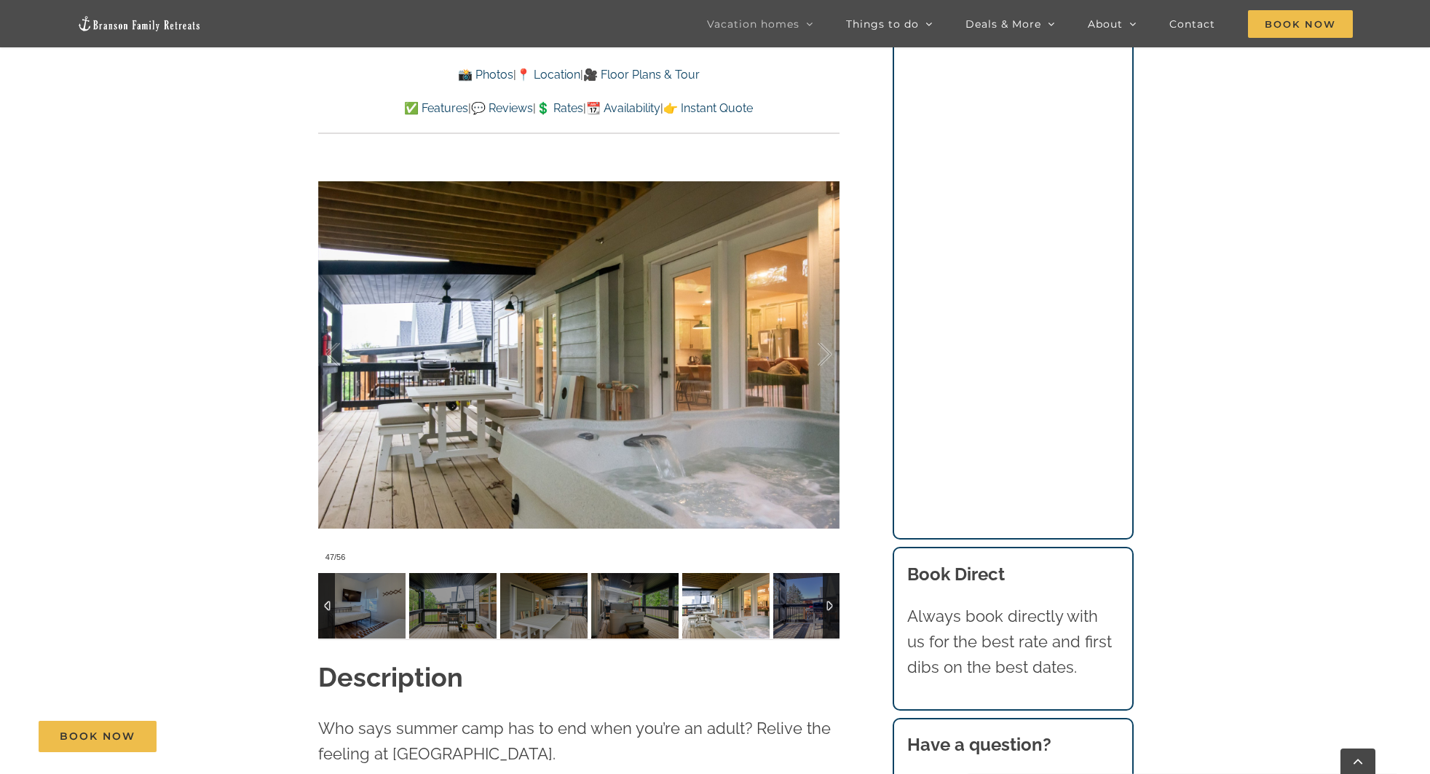
click at [799, 575] on img at bounding box center [816, 606] width 87 height 66
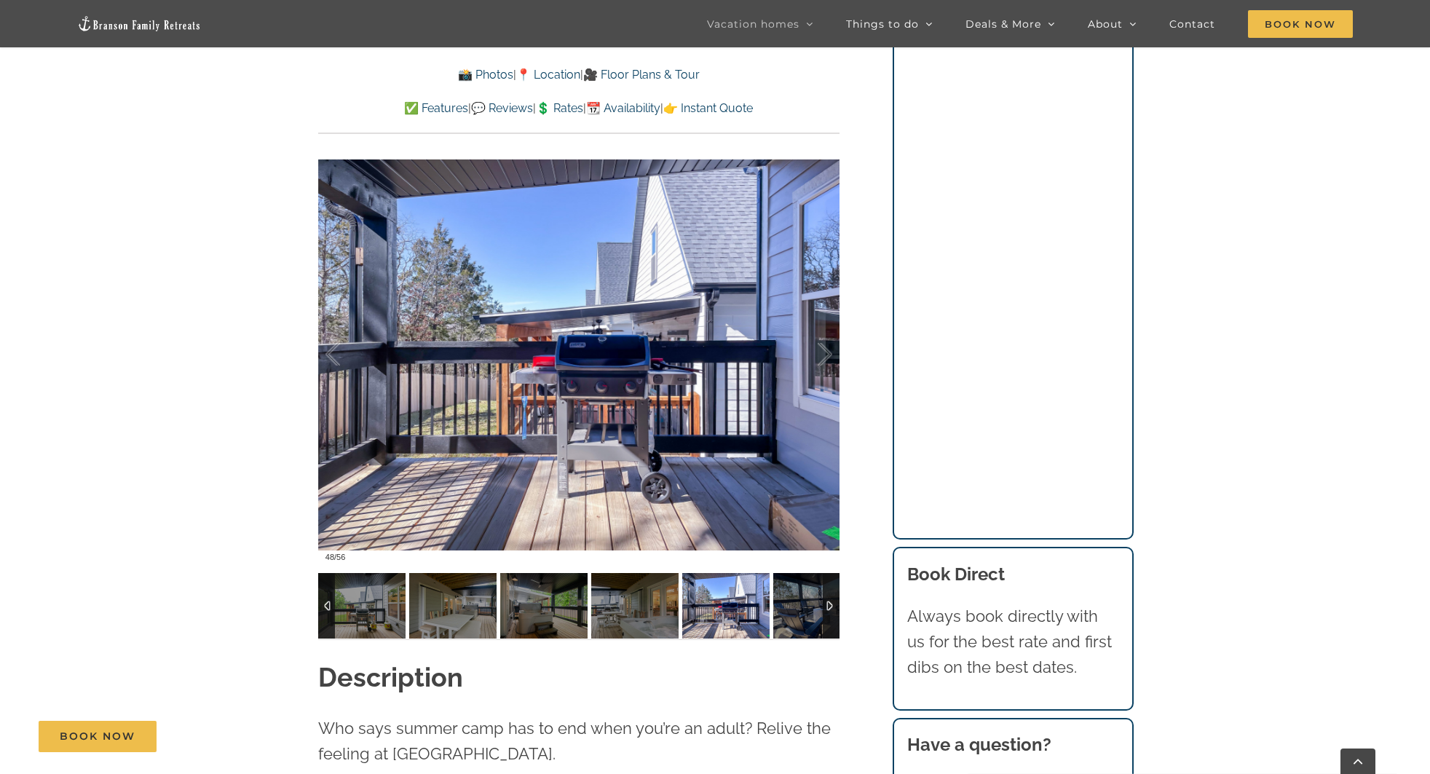
click at [799, 575] on img at bounding box center [816, 606] width 87 height 66
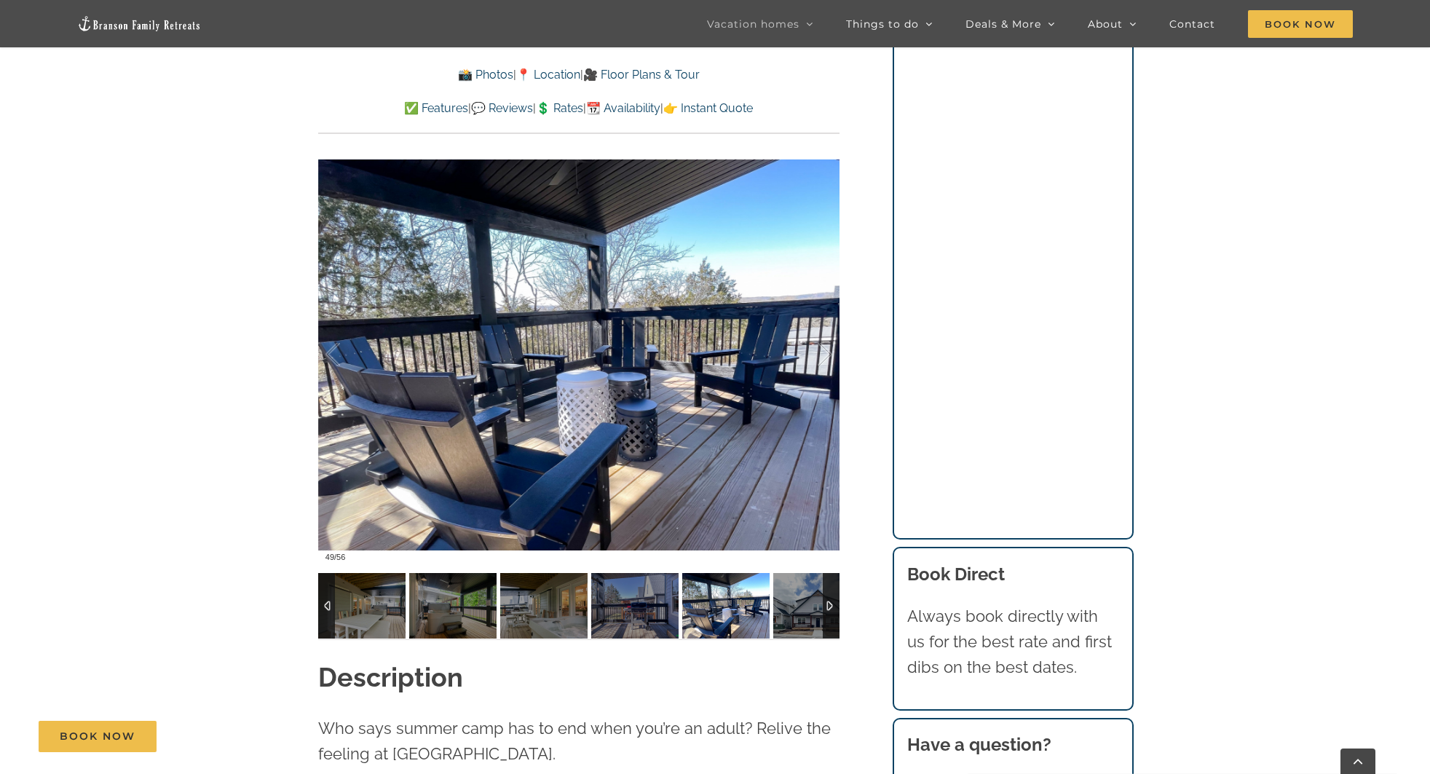
click at [799, 575] on img at bounding box center [816, 606] width 87 height 66
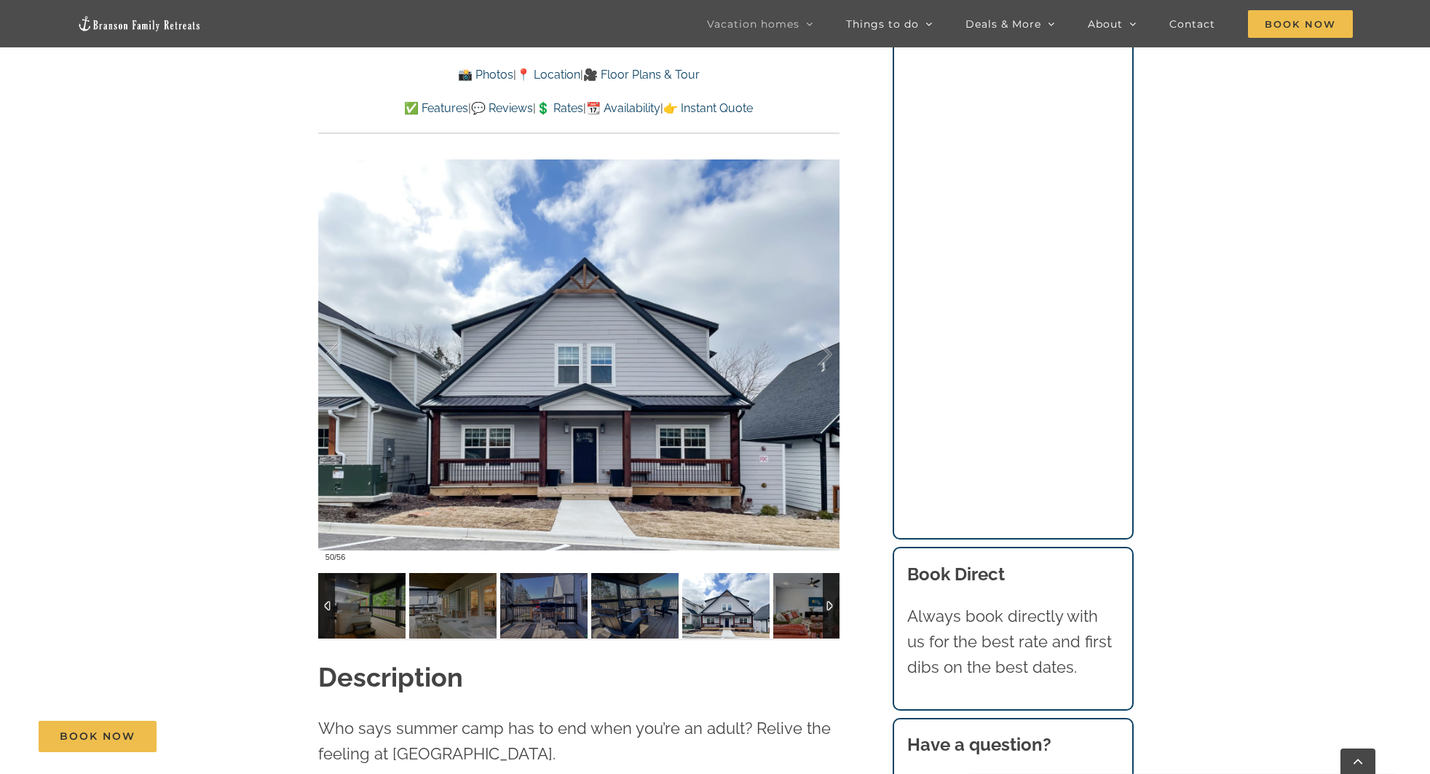
click at [799, 575] on img at bounding box center [816, 606] width 87 height 66
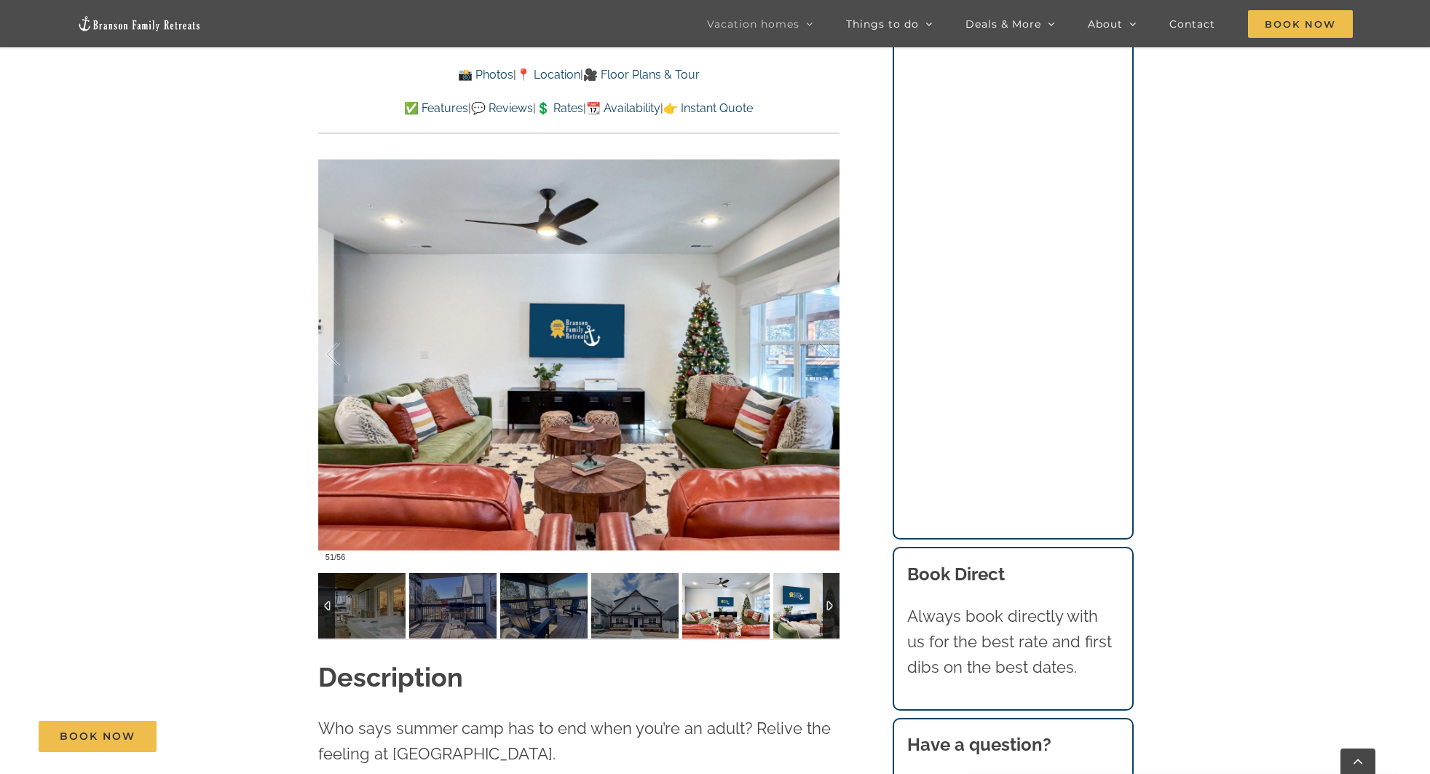
click at [814, 573] on img at bounding box center [816, 606] width 87 height 66
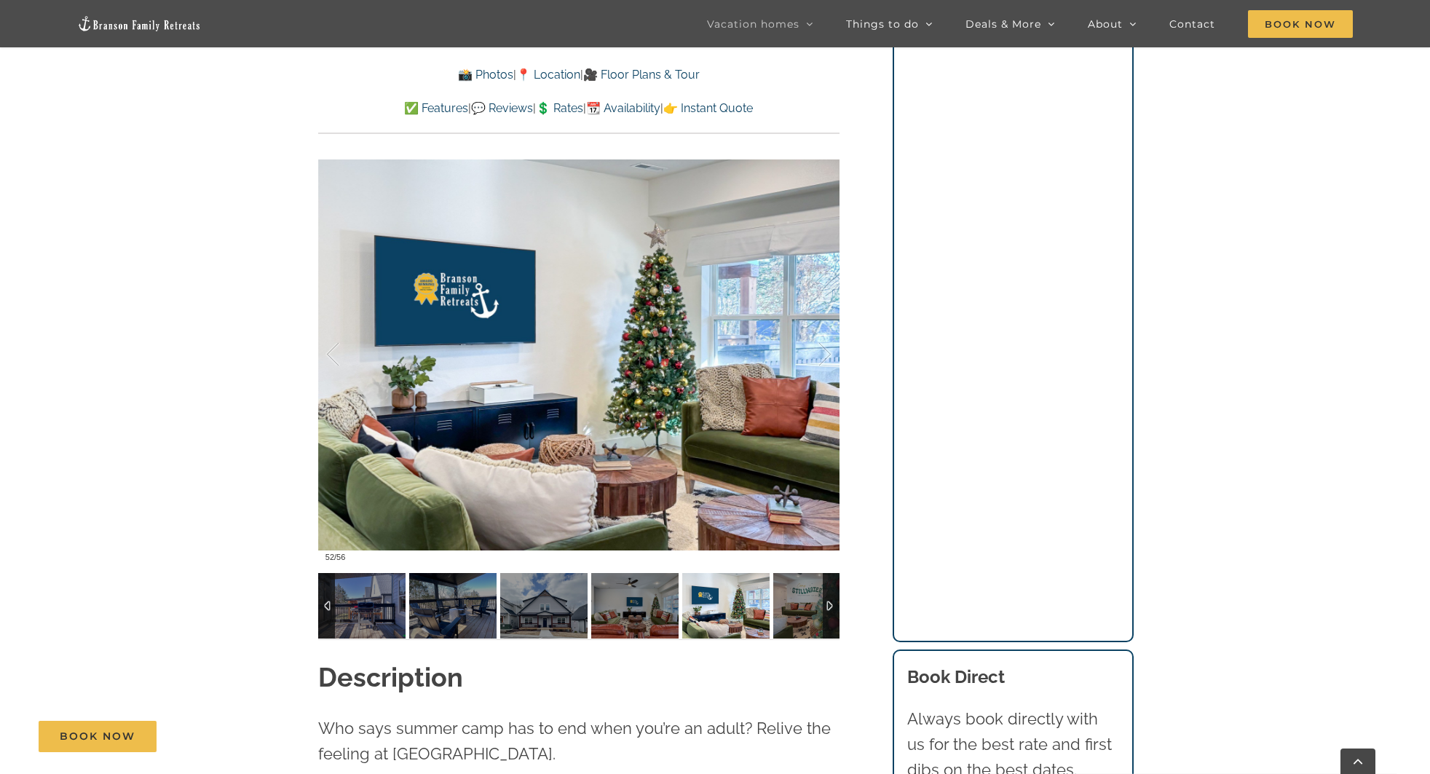
click at [720, 573] on img at bounding box center [725, 606] width 87 height 66
click at [790, 573] on img at bounding box center [816, 606] width 87 height 66
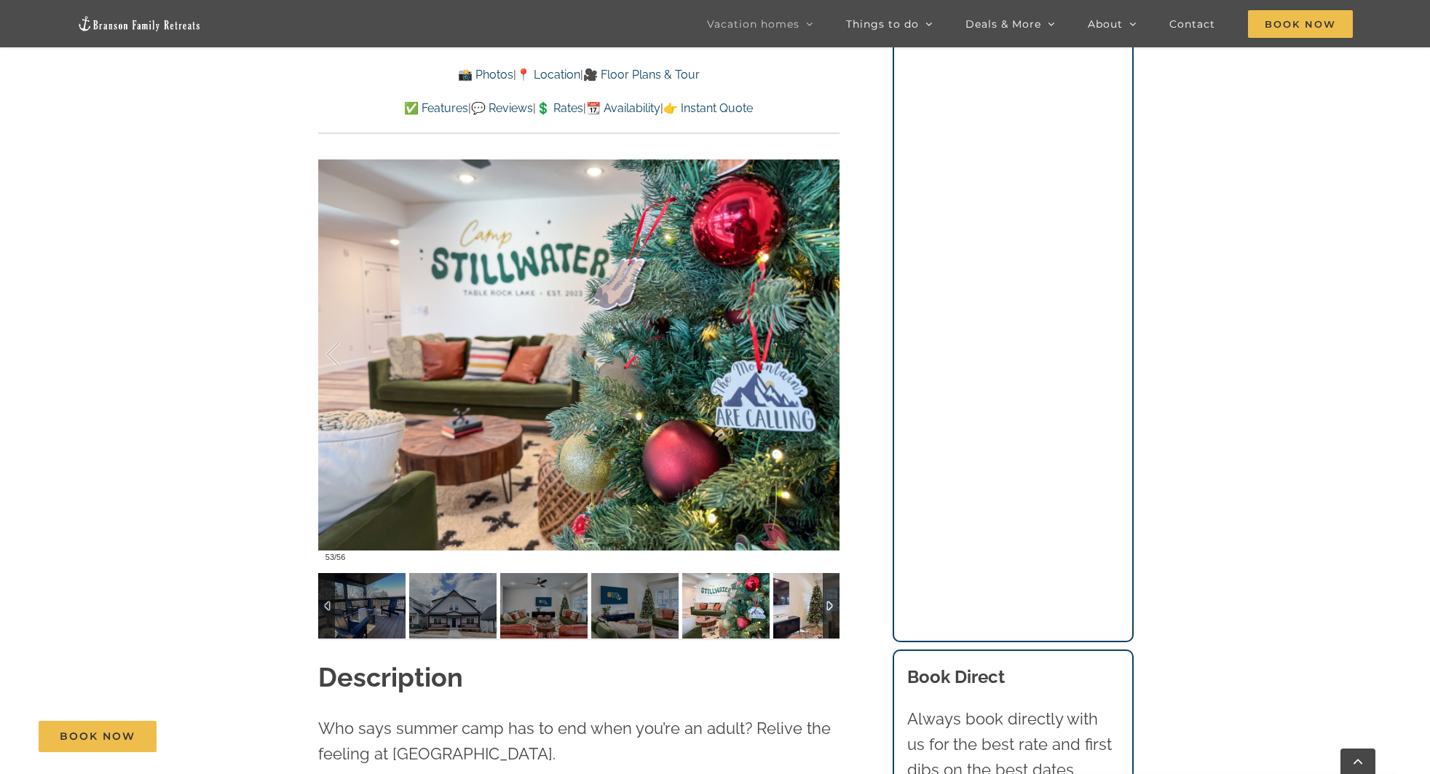
click at [810, 588] on img at bounding box center [816, 606] width 87 height 66
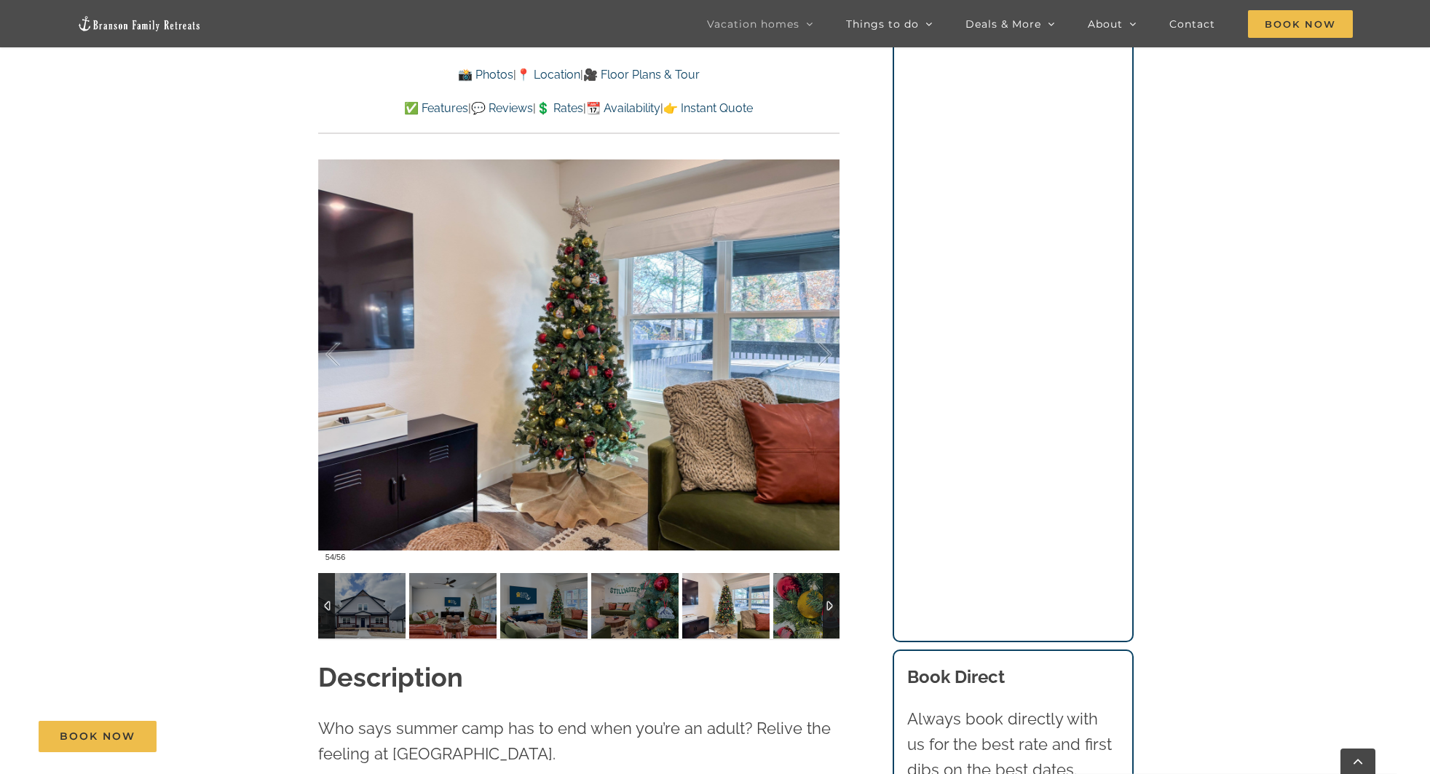
click at [829, 581] on div at bounding box center [831, 606] width 17 height 66
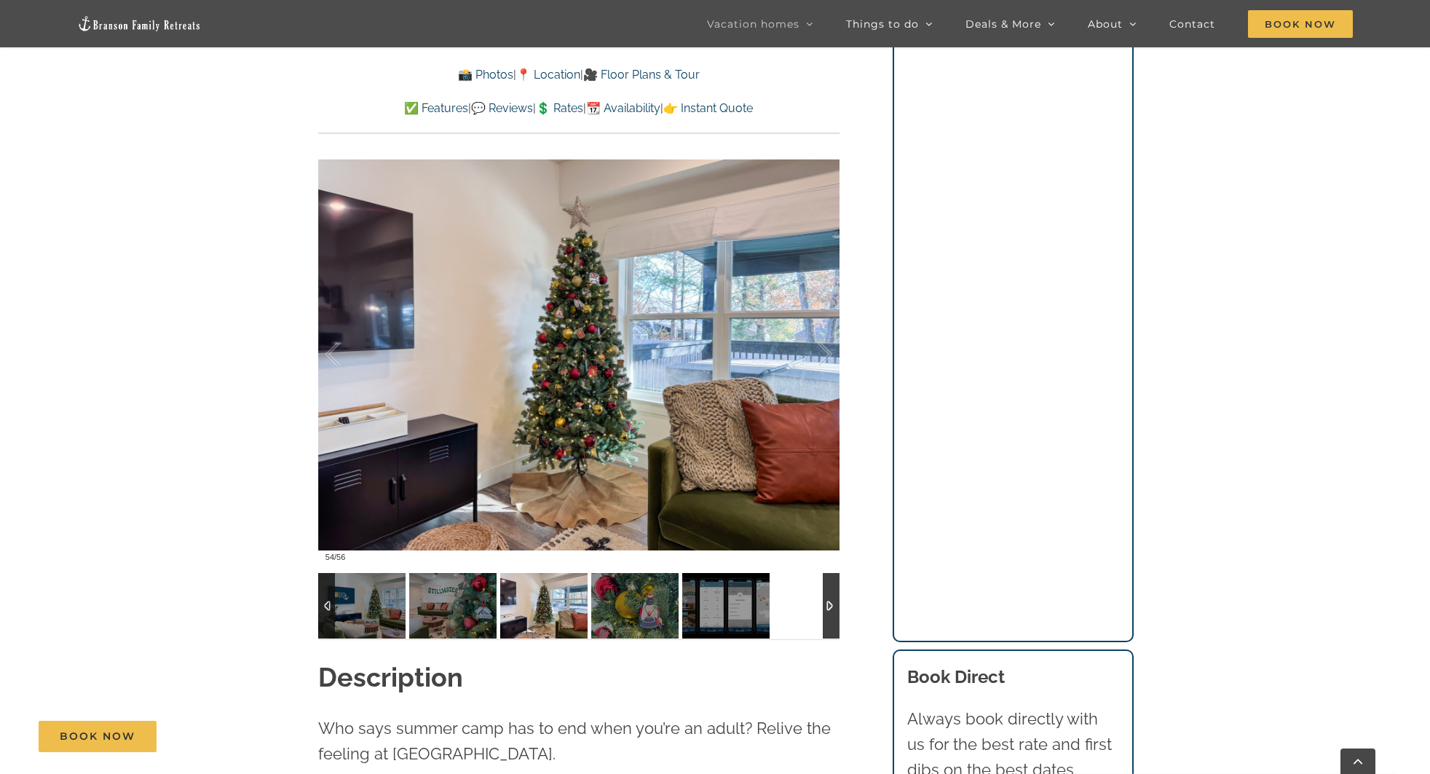
click at [829, 581] on div at bounding box center [831, 606] width 17 height 66
click at [726, 590] on img at bounding box center [725, 606] width 87 height 66
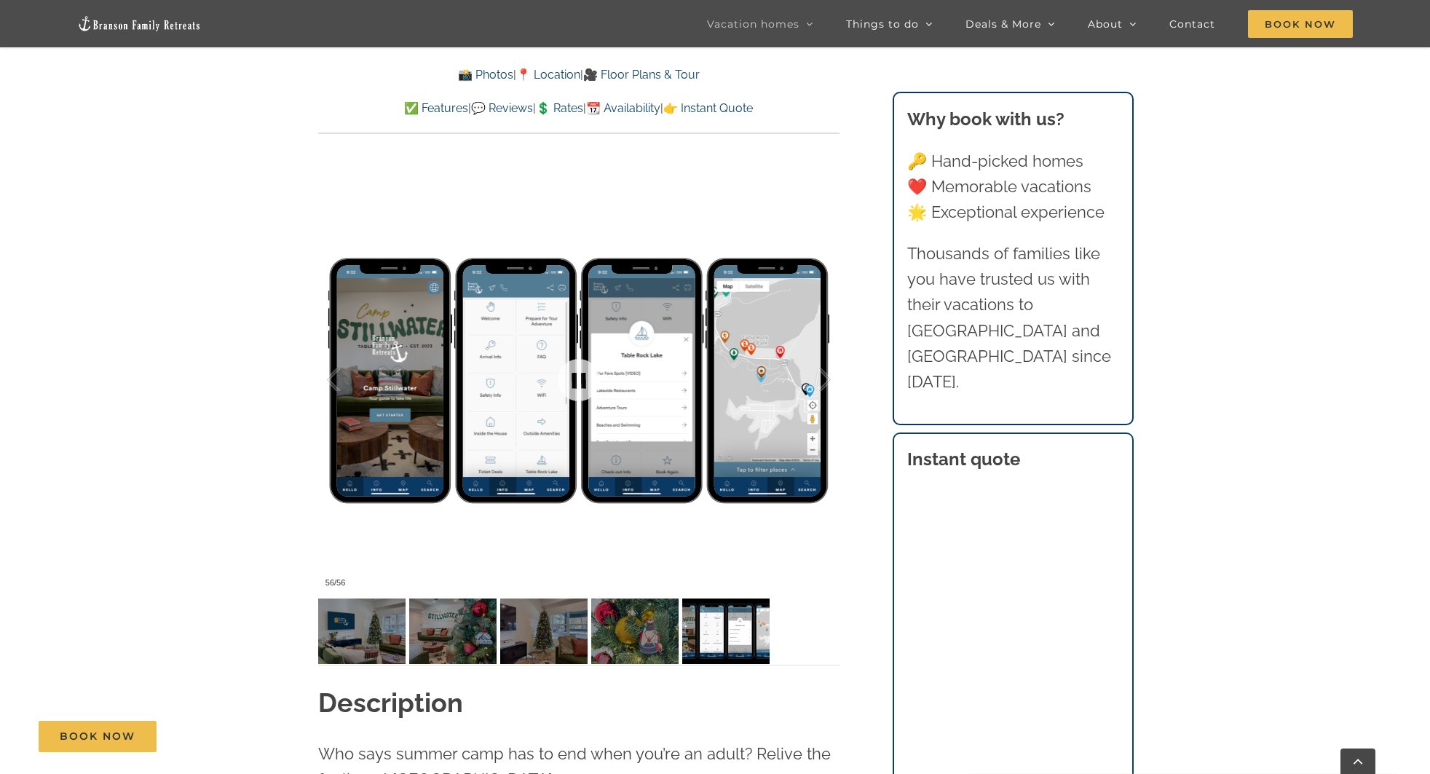
scroll to position [1196, 0]
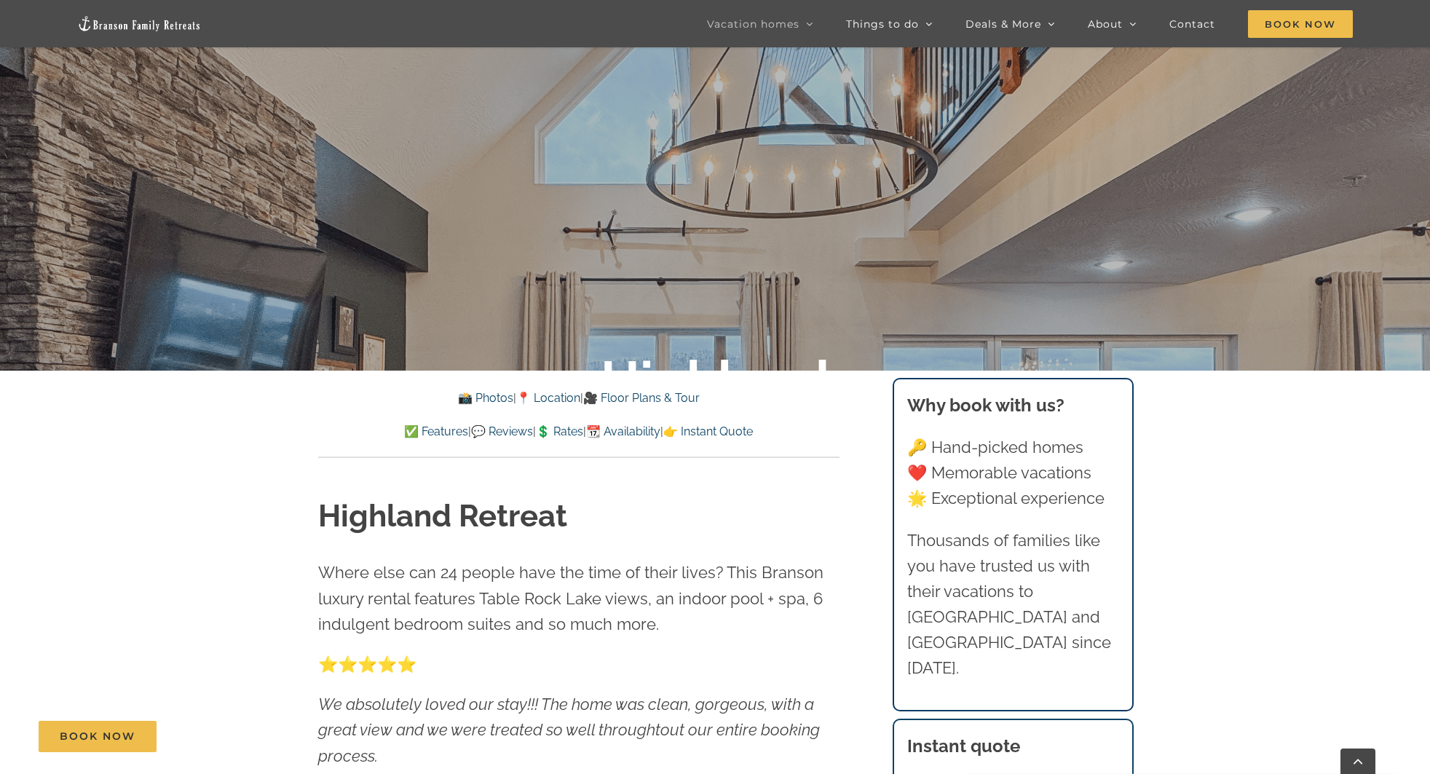
scroll to position [465, 0]
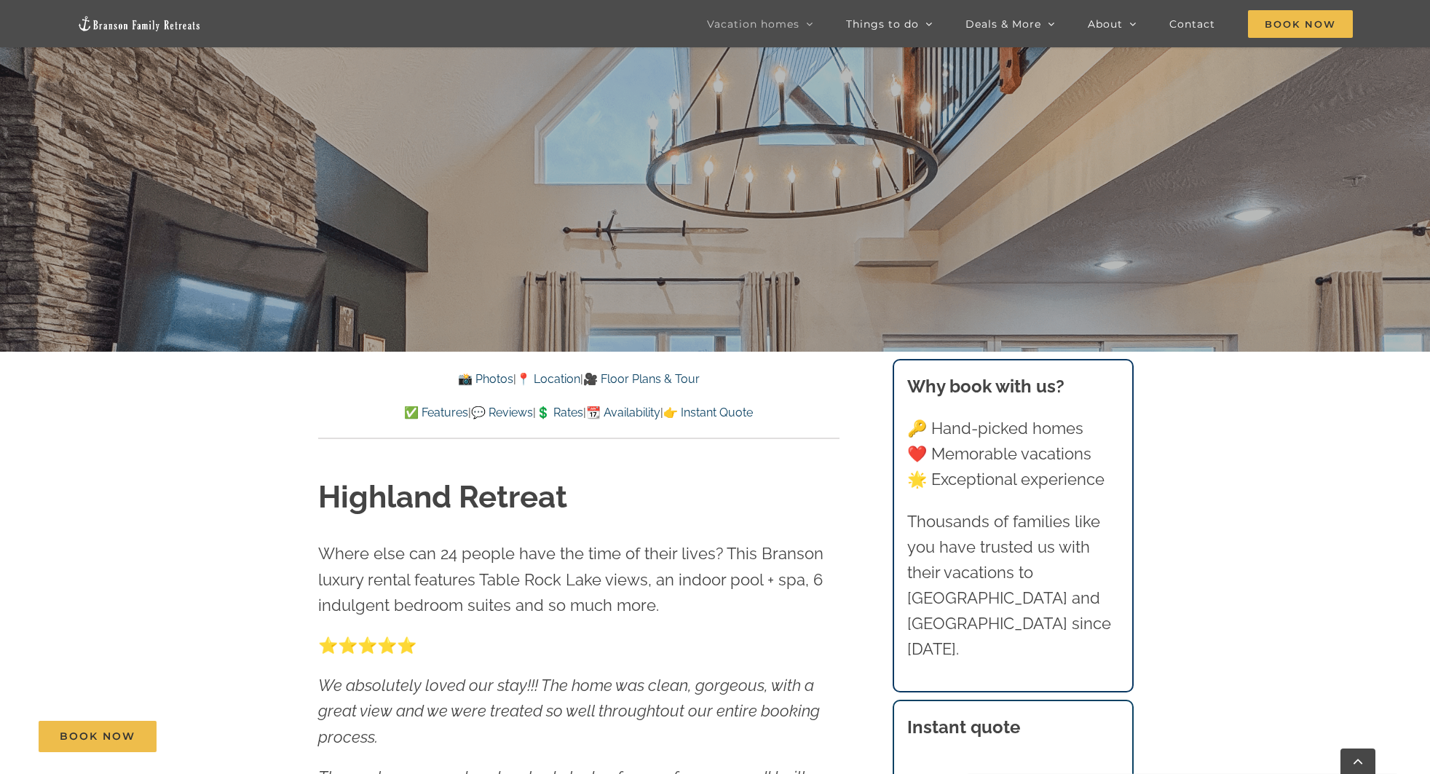
click at [478, 379] on link "📸 Photos" at bounding box center [485, 379] width 55 height 14
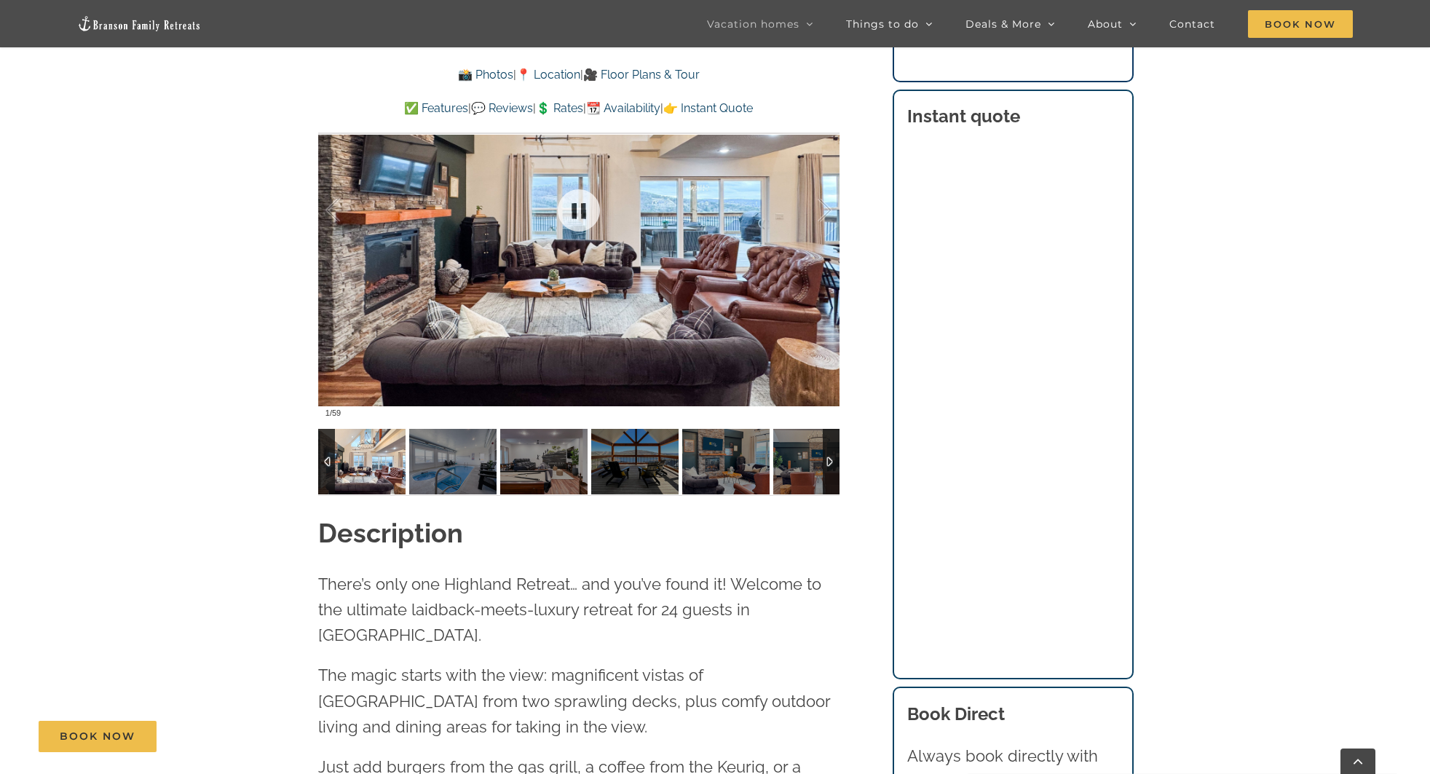
scroll to position [1453, 0]
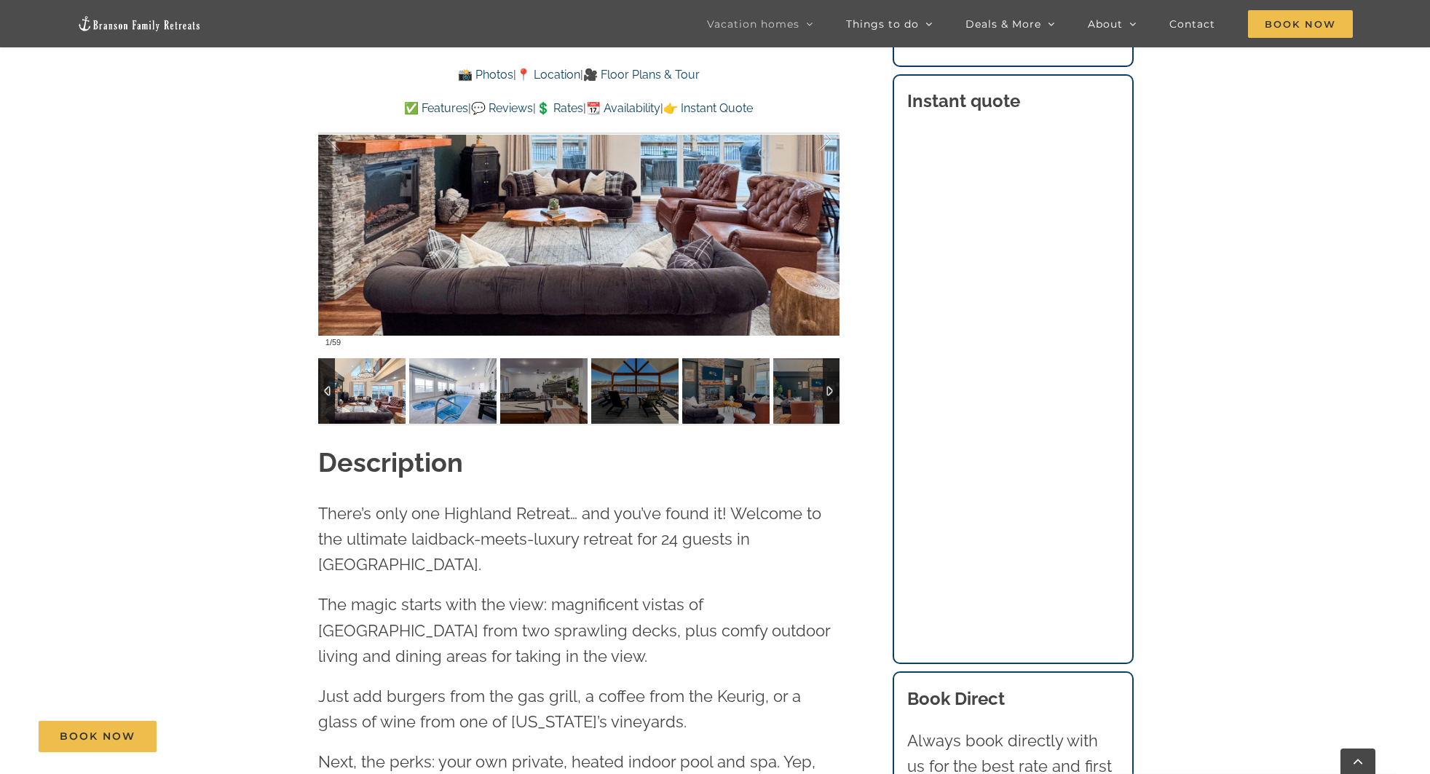
click at [461, 401] on img at bounding box center [452, 391] width 87 height 66
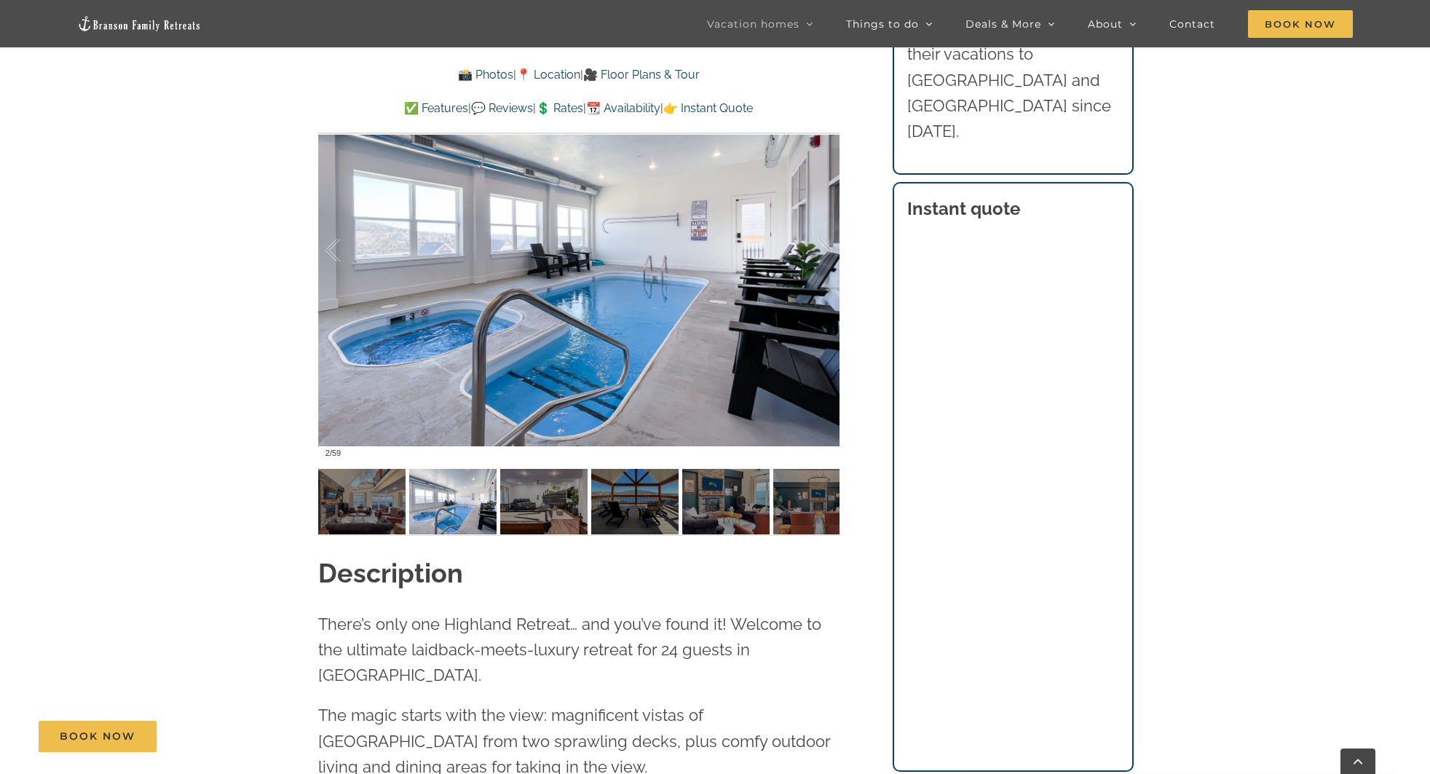
scroll to position [1331, 0]
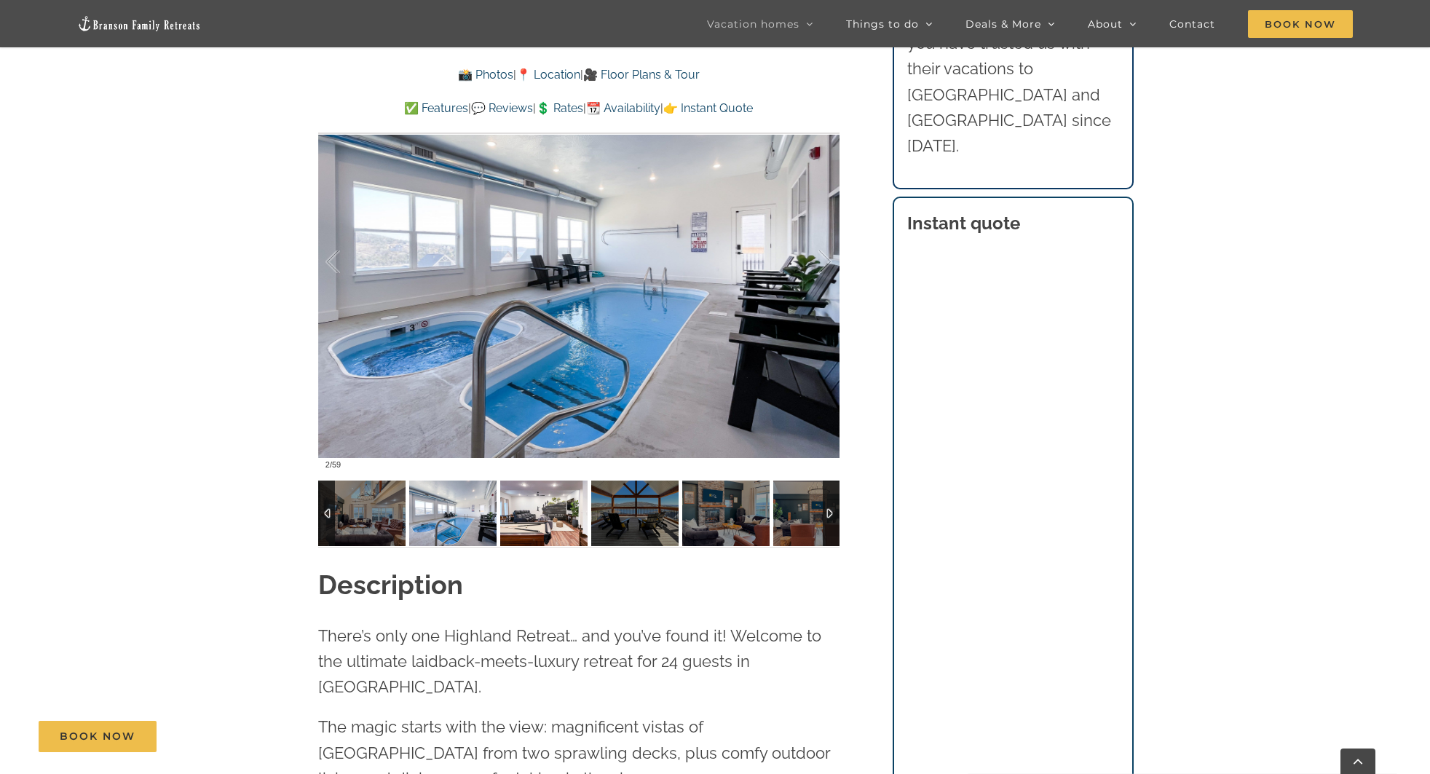
click at [507, 521] on img at bounding box center [543, 514] width 87 height 66
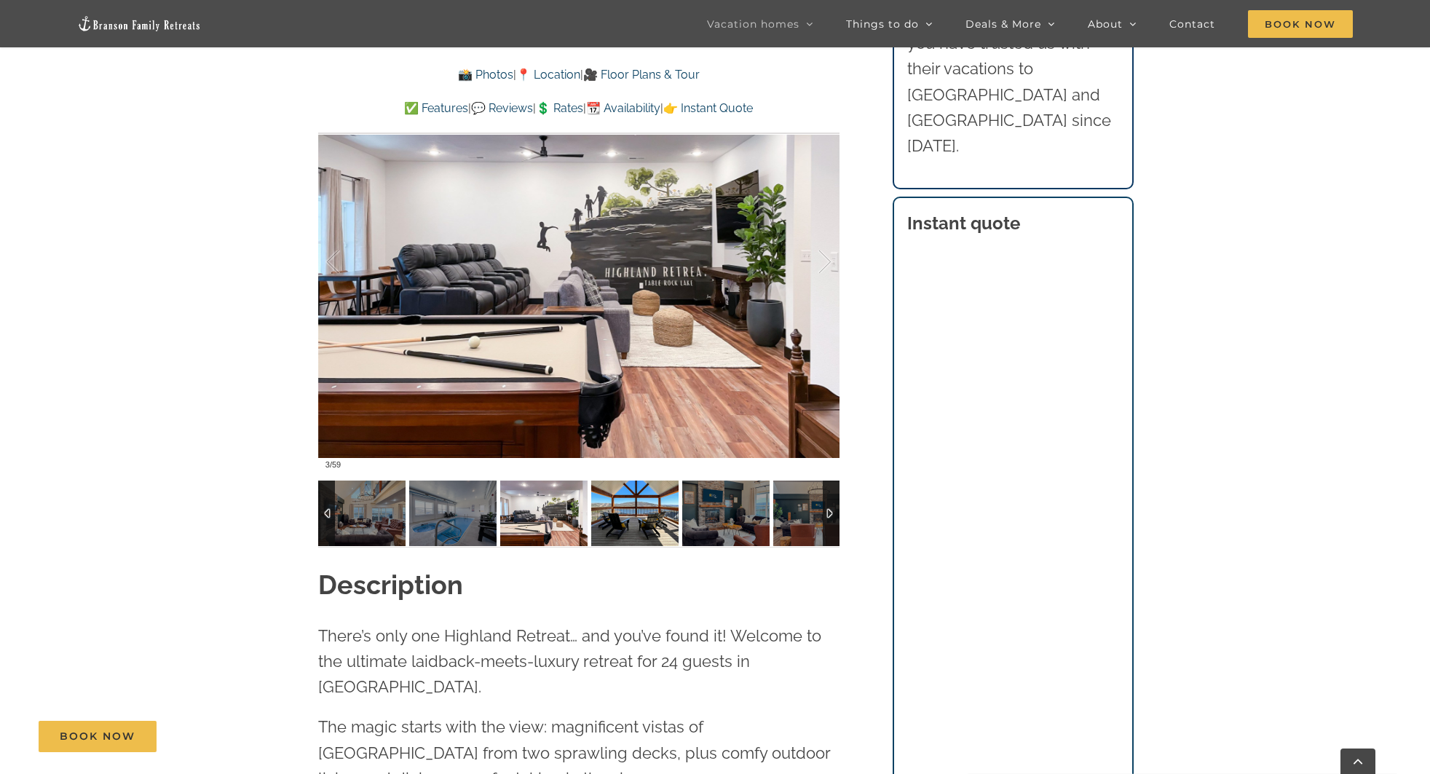
click at [641, 507] on img at bounding box center [634, 514] width 87 height 66
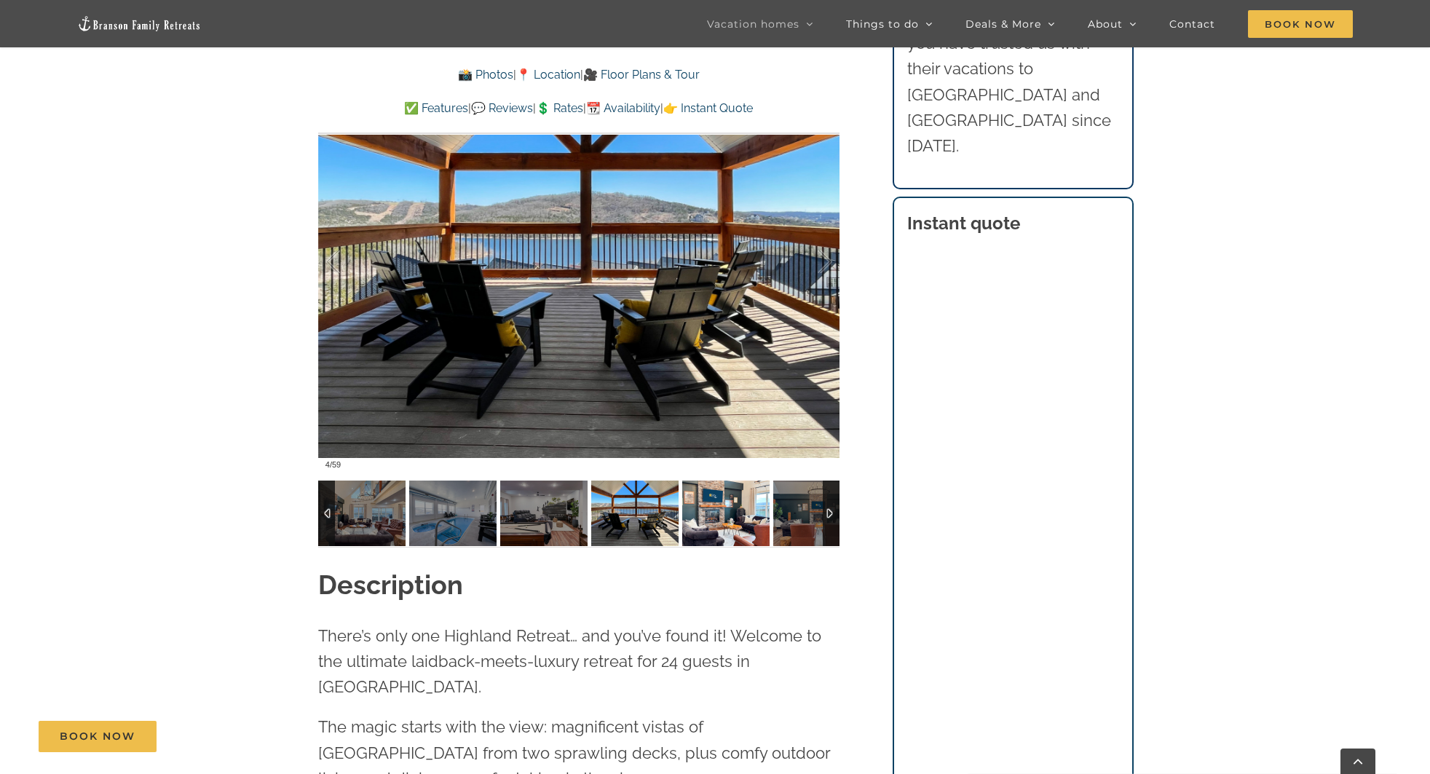
click at [708, 503] on img at bounding box center [725, 514] width 87 height 66
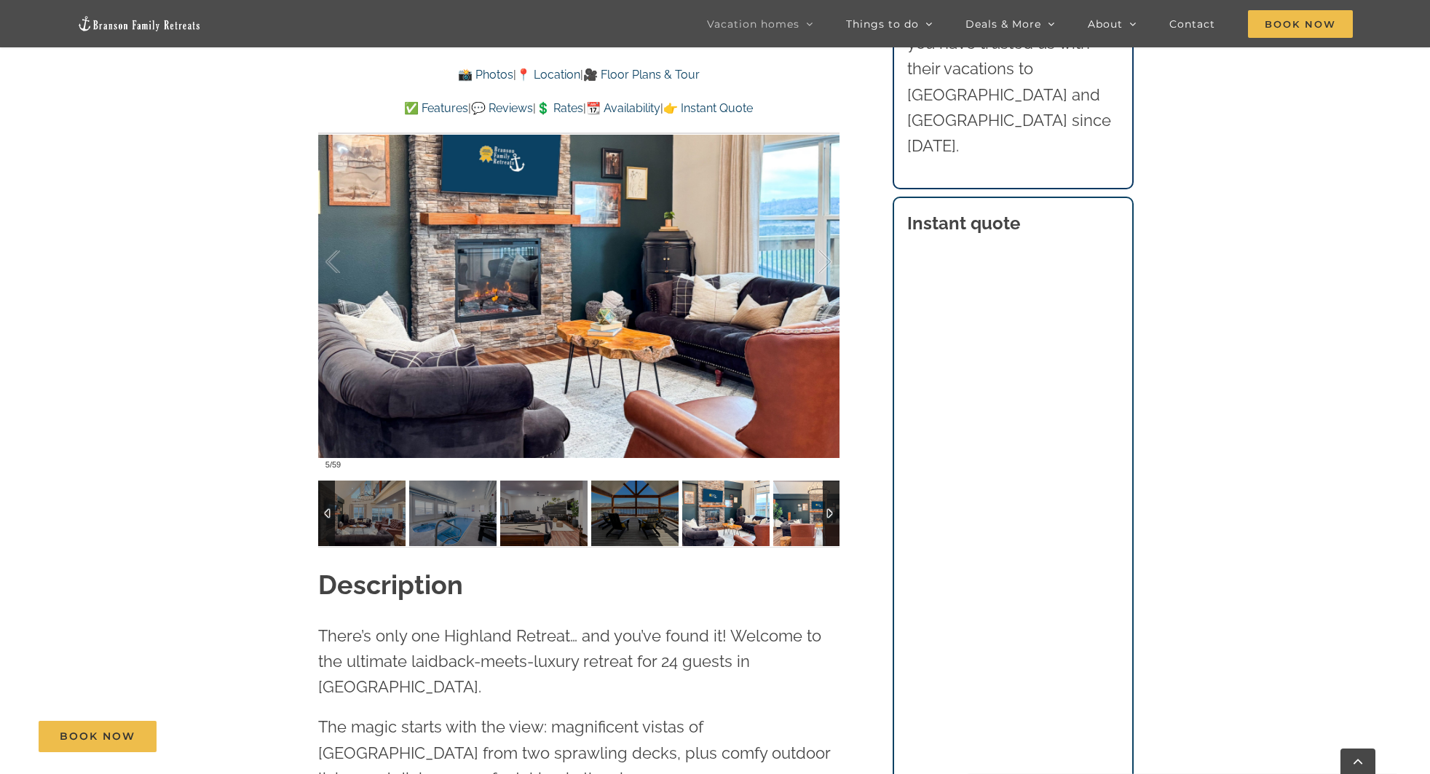
click at [802, 505] on img at bounding box center [816, 514] width 87 height 66
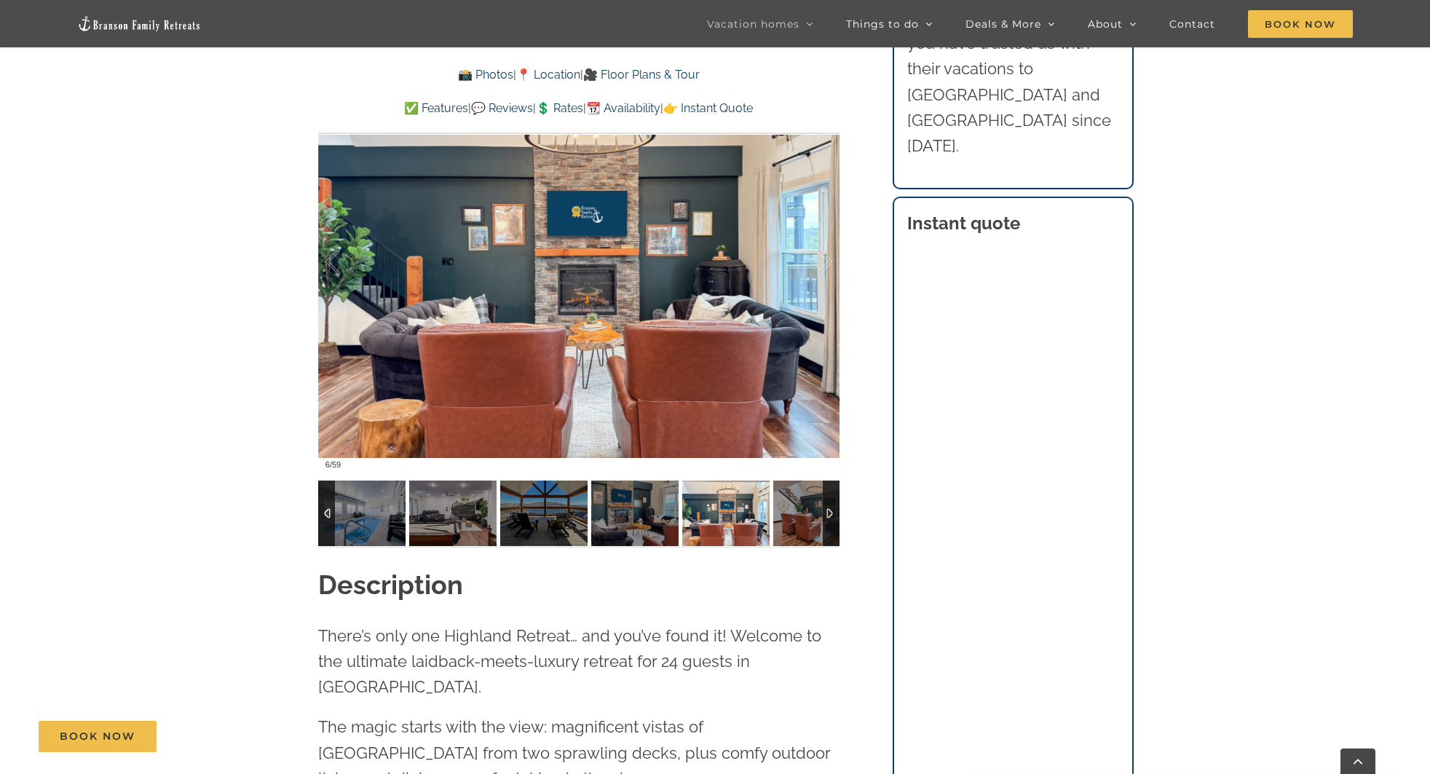
click at [826, 505] on div at bounding box center [831, 514] width 17 height 66
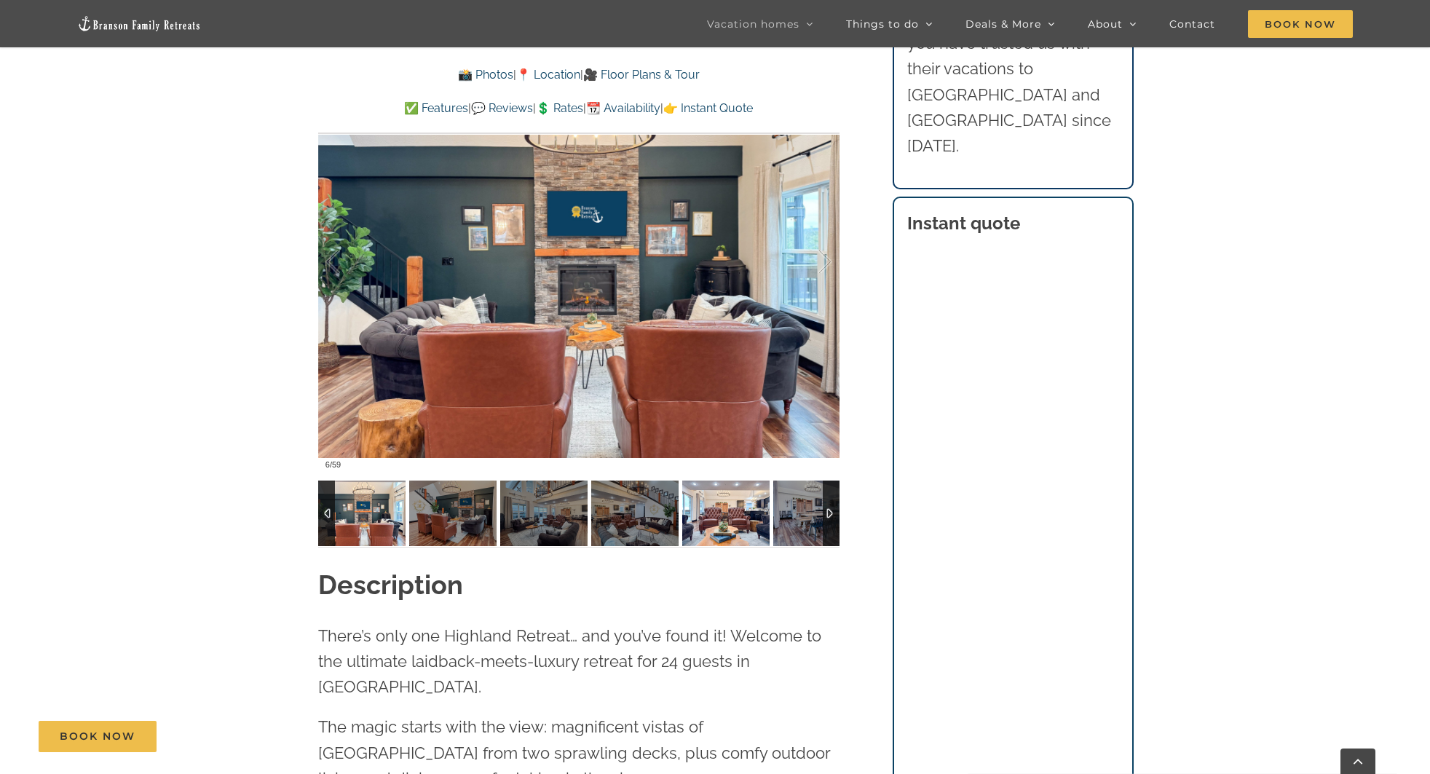
click at [727, 513] on img at bounding box center [725, 514] width 87 height 66
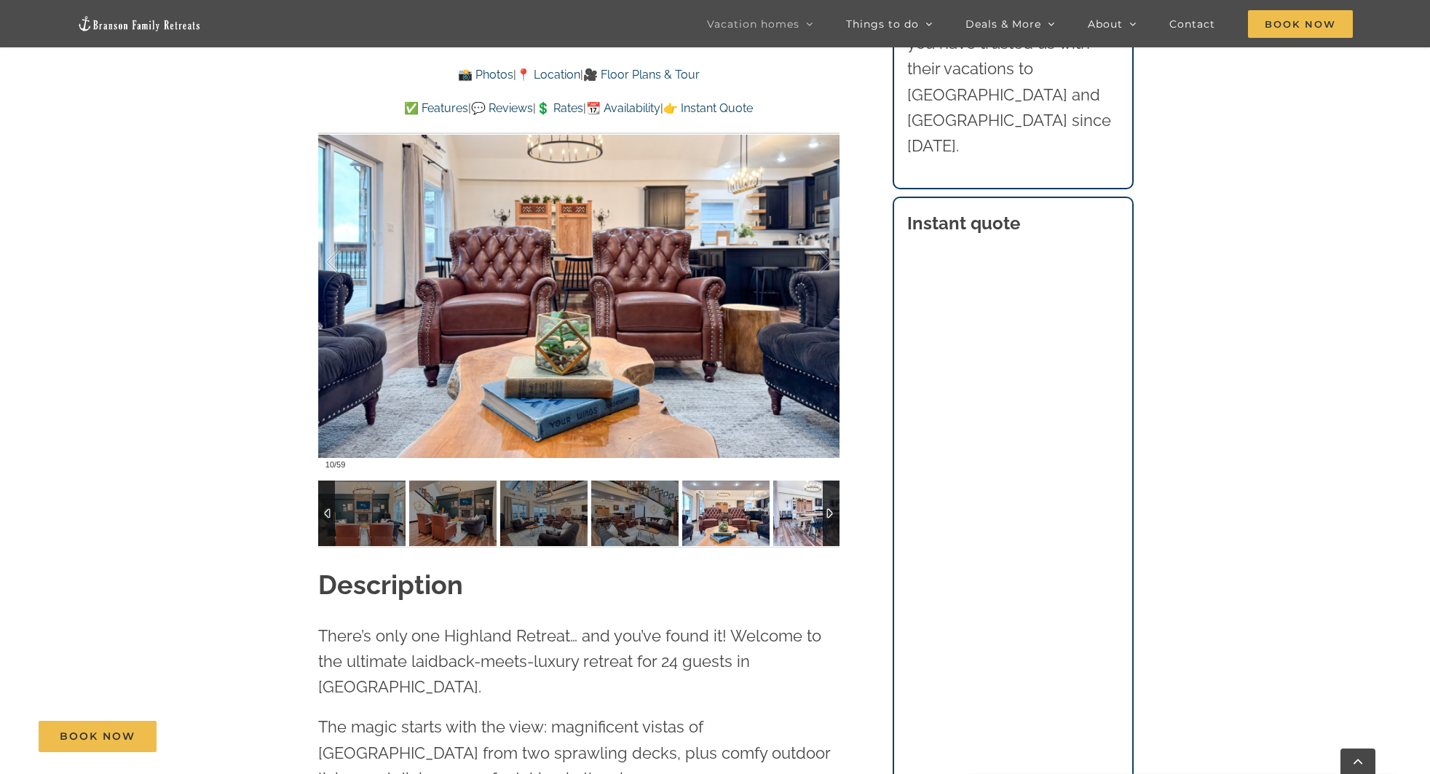
click at [774, 511] on img at bounding box center [816, 514] width 87 height 66
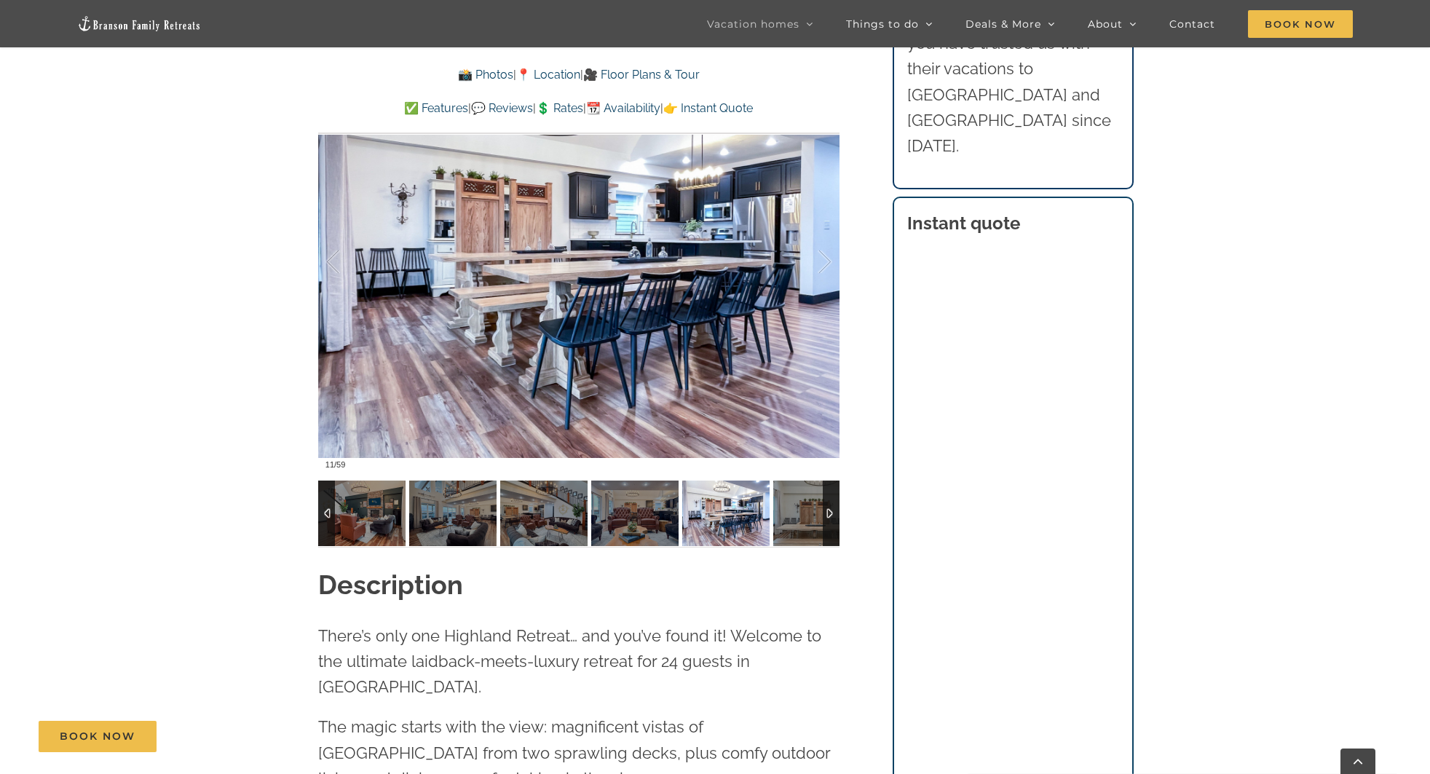
click at [774, 511] on img at bounding box center [816, 514] width 87 height 66
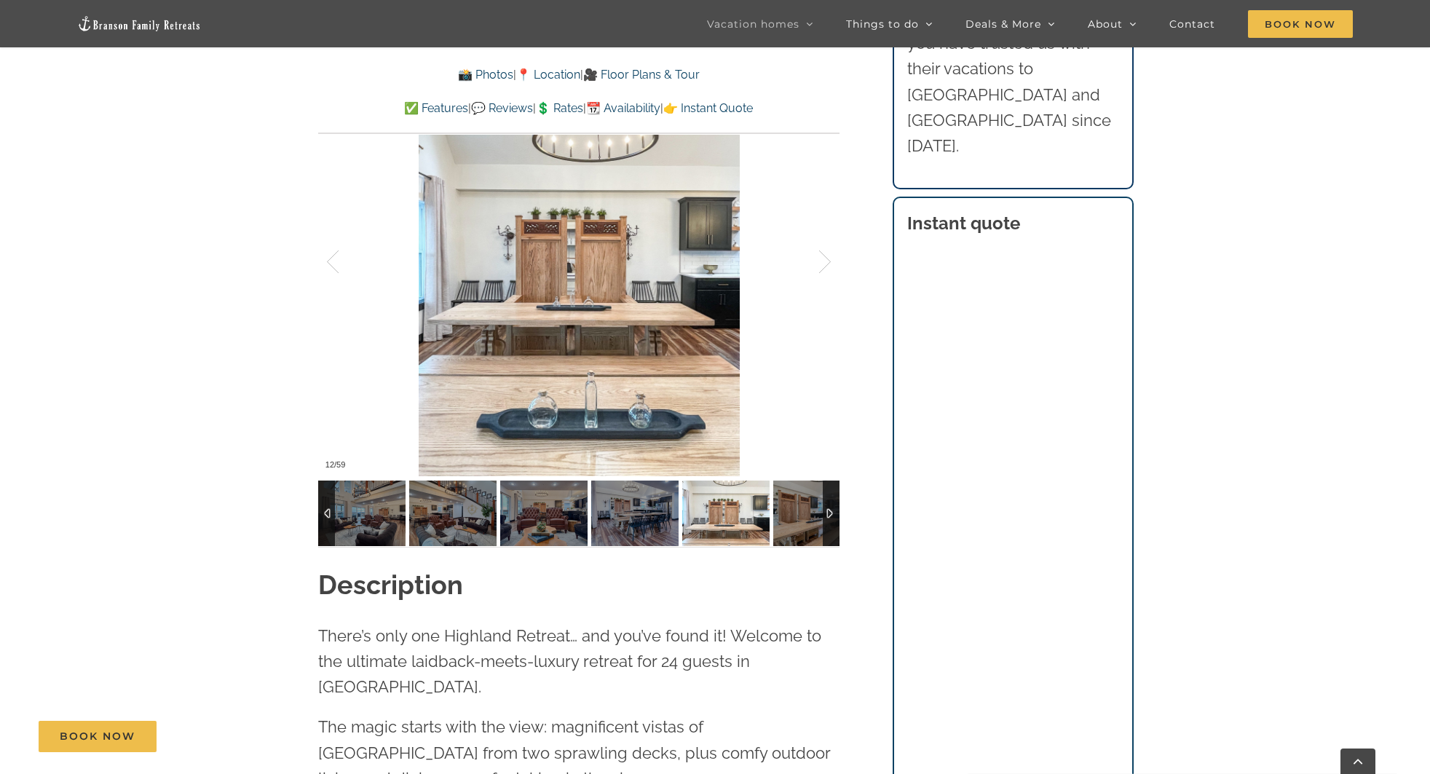
click at [774, 511] on img at bounding box center [816, 514] width 87 height 66
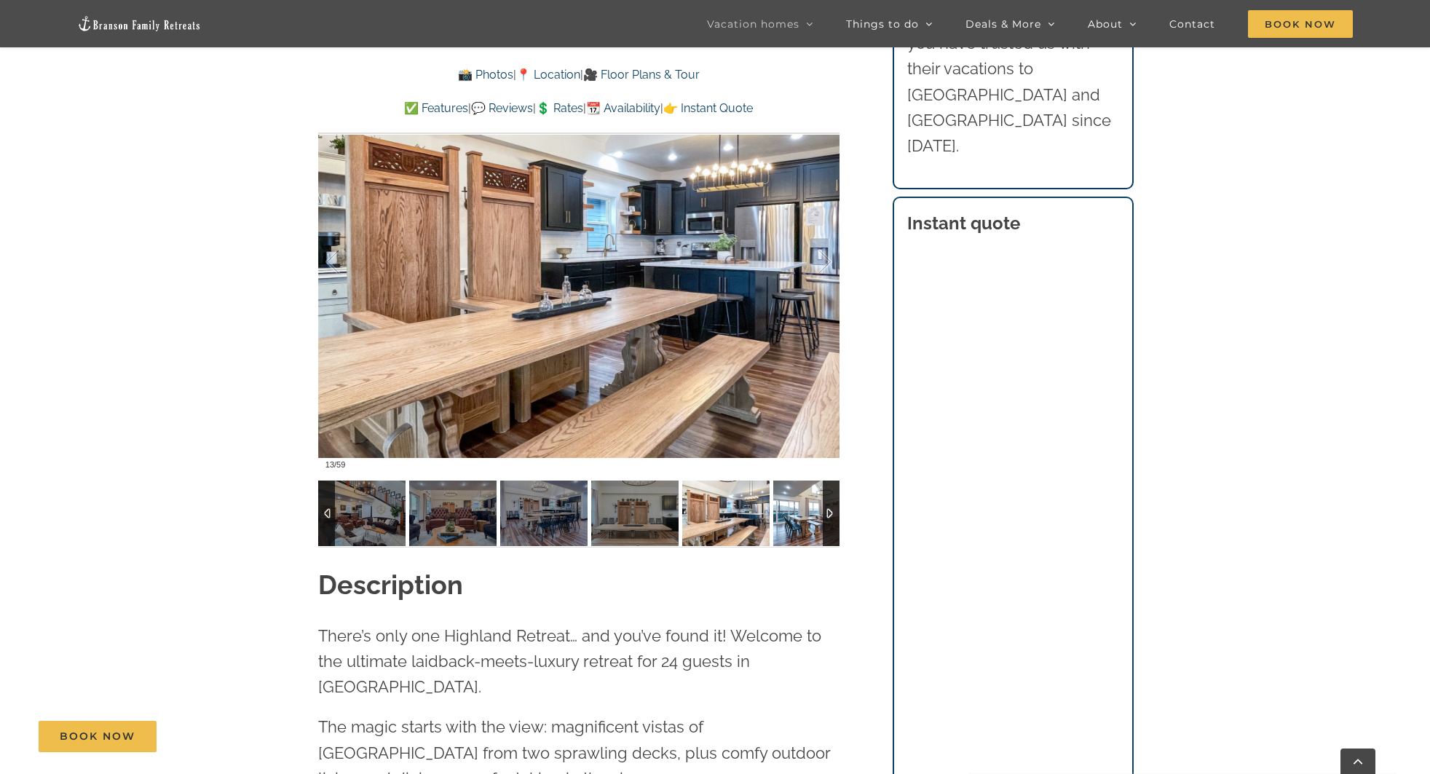
click at [783, 511] on img at bounding box center [816, 514] width 87 height 66
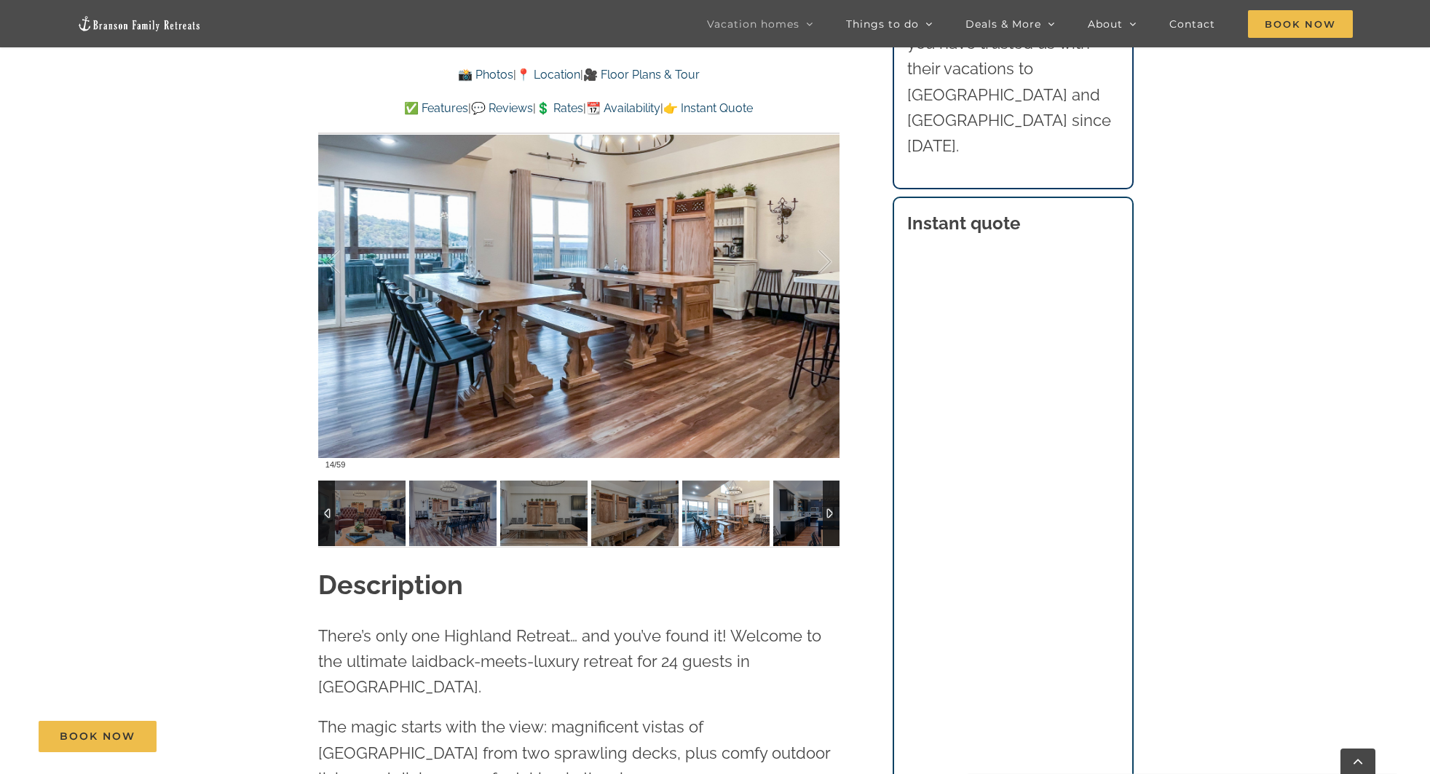
click at [783, 511] on img at bounding box center [816, 514] width 87 height 66
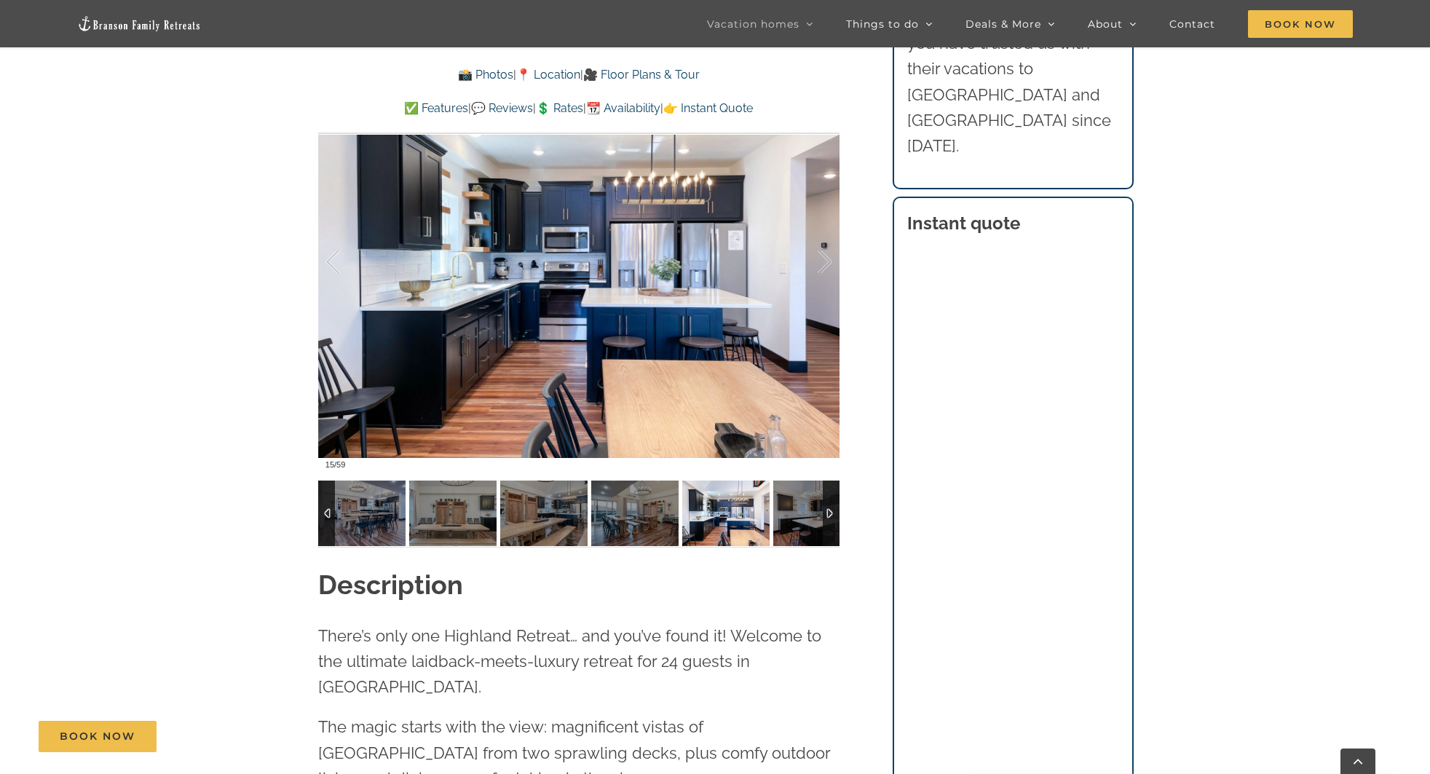
click at [783, 511] on img at bounding box center [816, 514] width 87 height 66
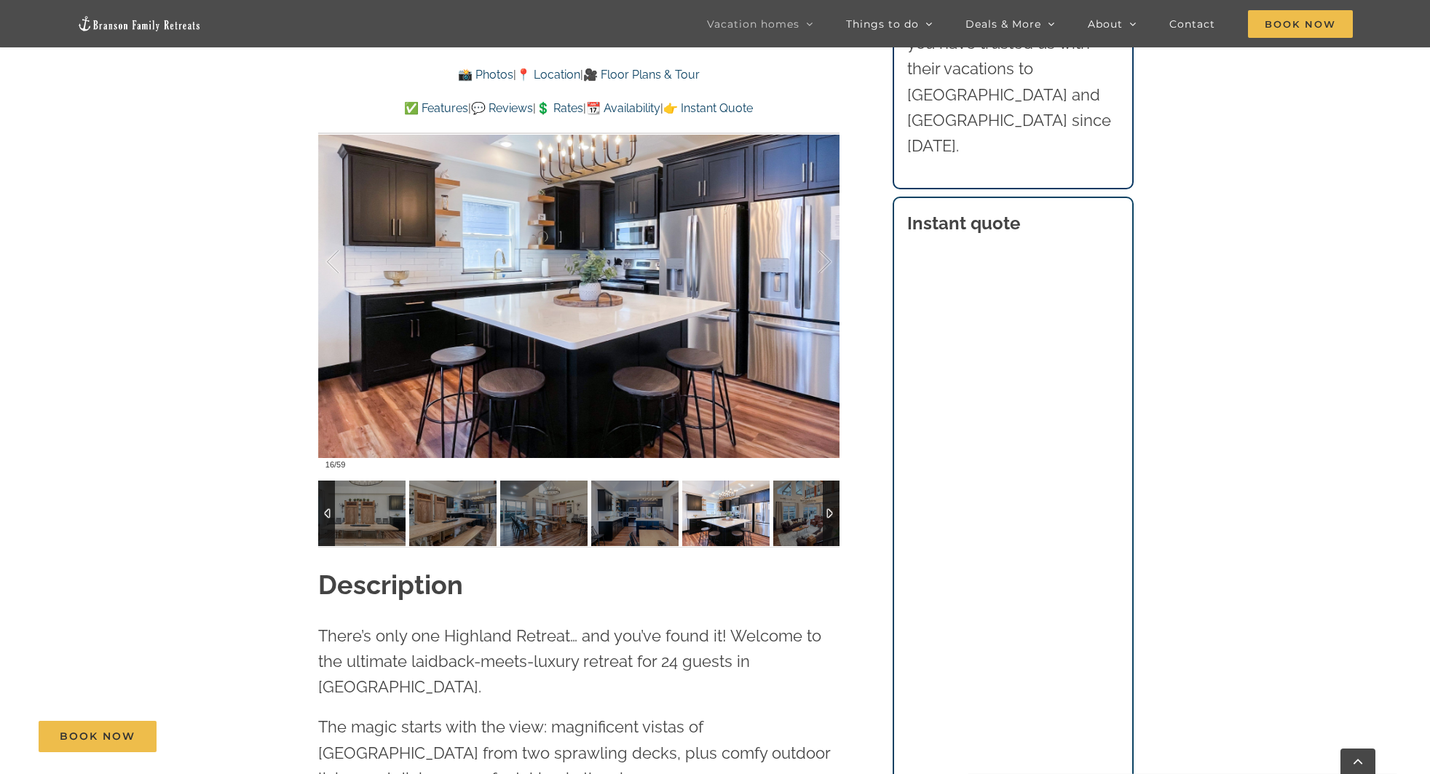
click at [783, 511] on img at bounding box center [816, 514] width 87 height 66
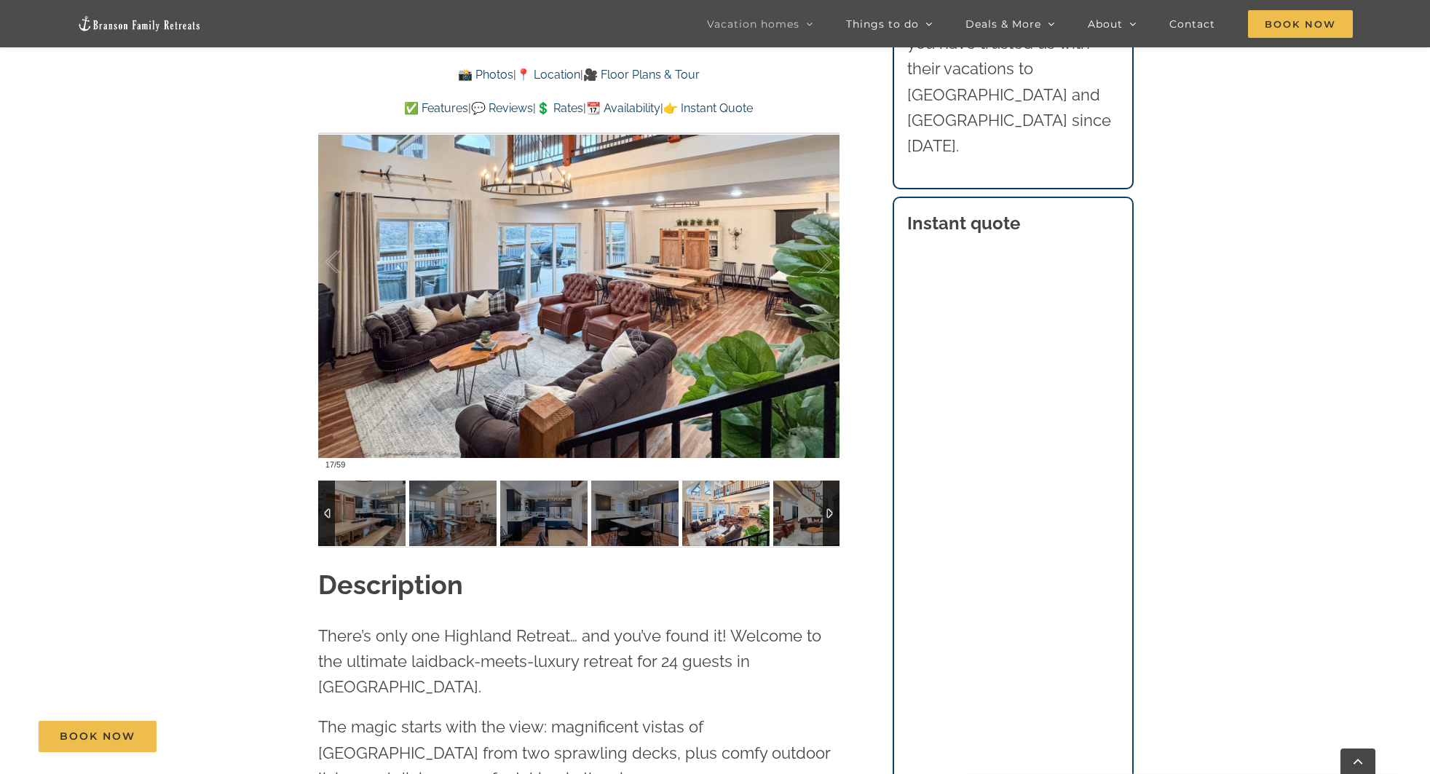
click at [783, 511] on img at bounding box center [816, 514] width 87 height 66
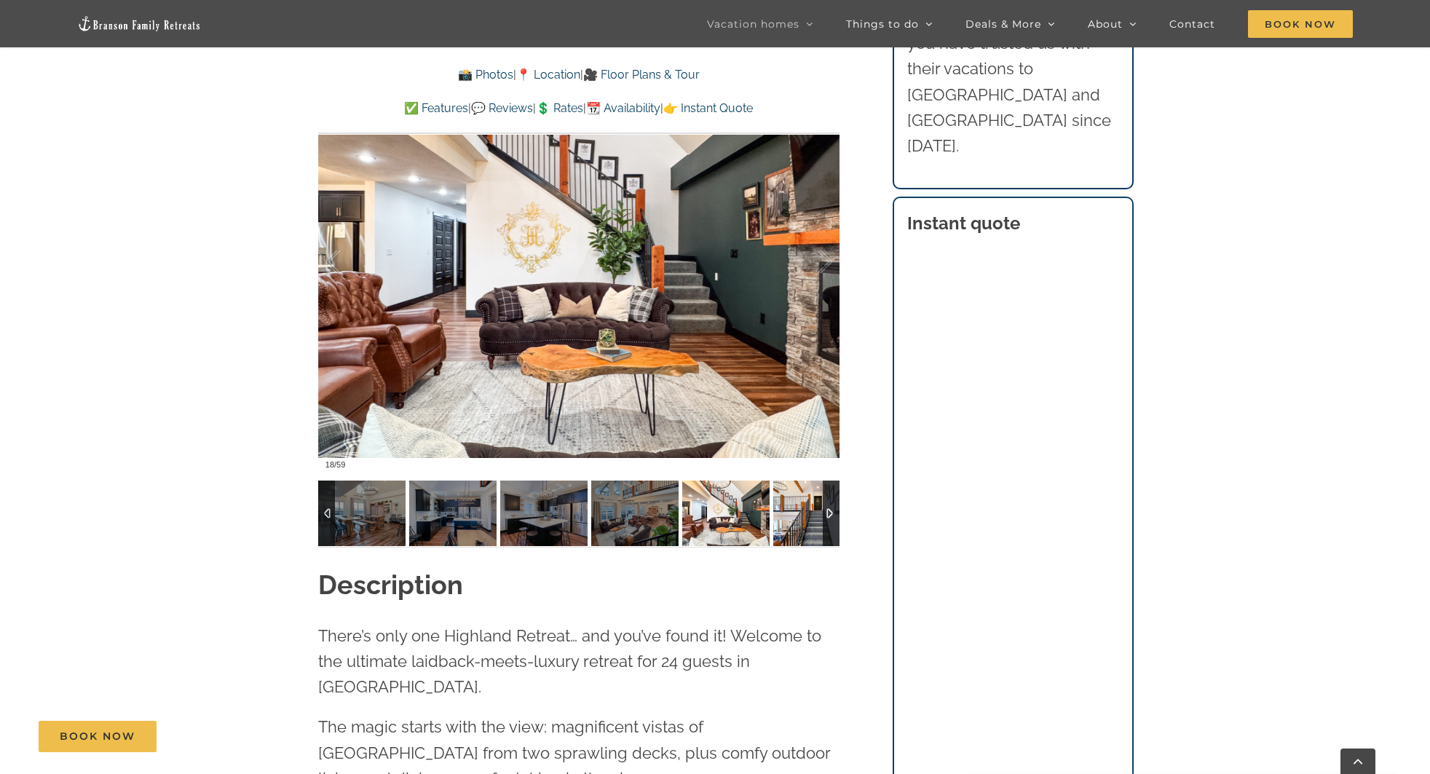
click at [797, 510] on img at bounding box center [816, 514] width 87 height 66
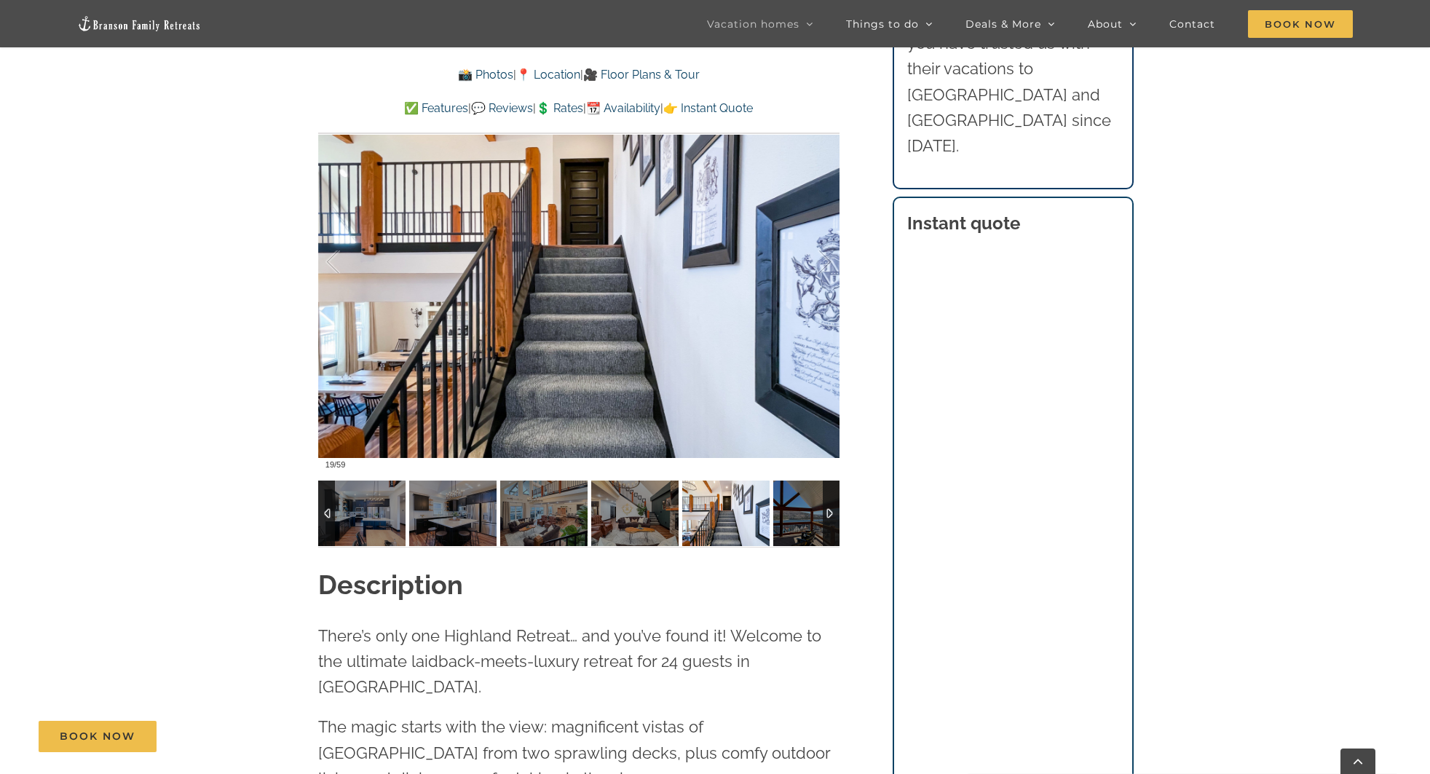
click at [797, 510] on img at bounding box center [816, 514] width 87 height 66
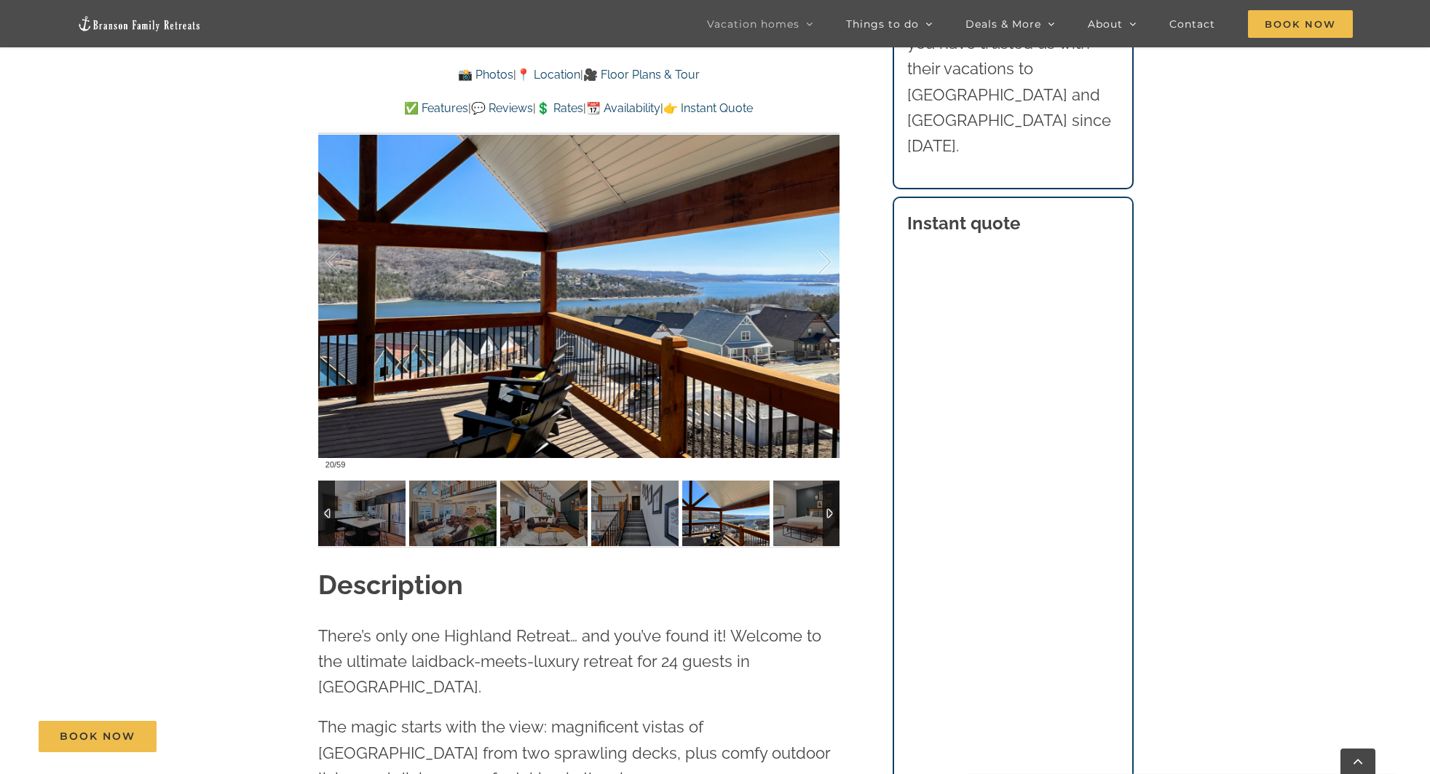
click at [797, 510] on img at bounding box center [816, 514] width 87 height 66
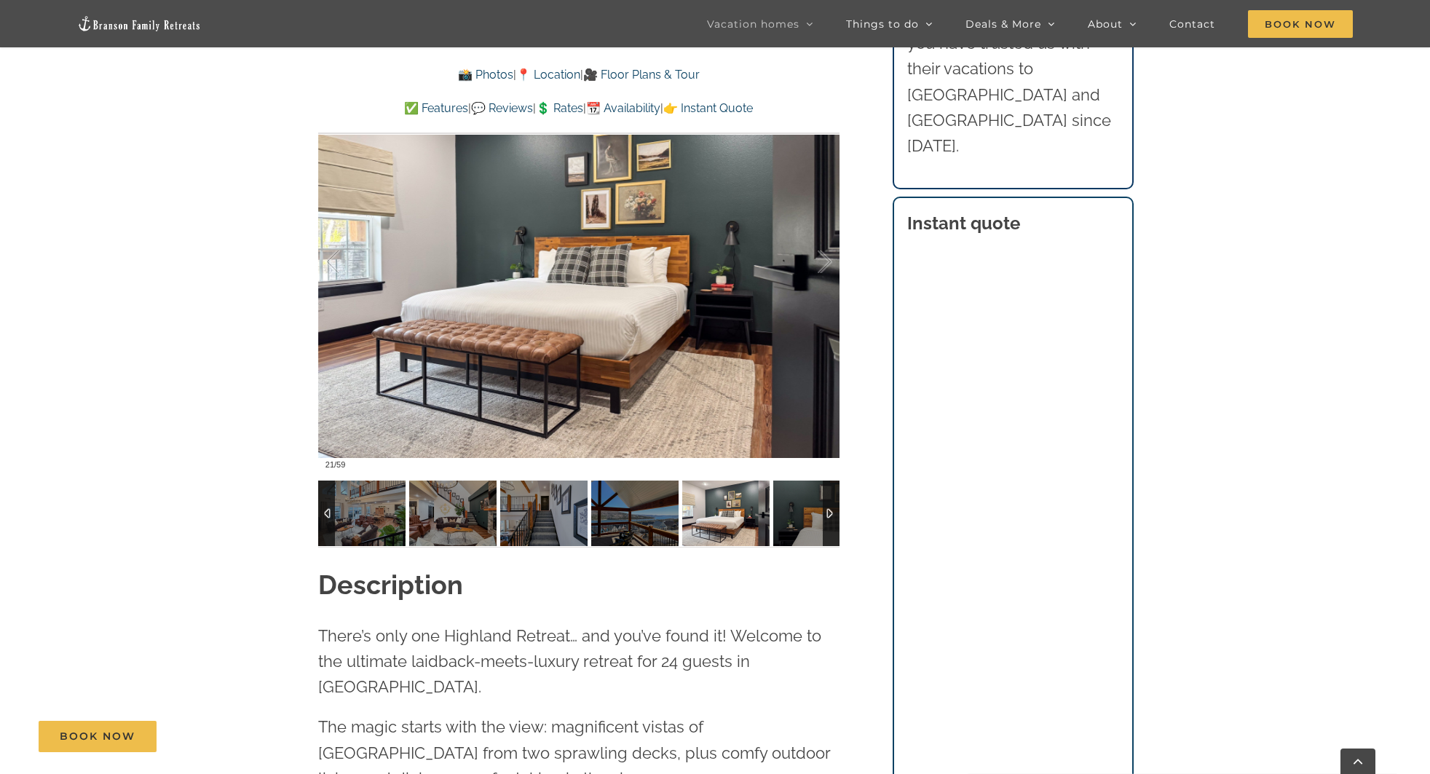
click at [797, 510] on img at bounding box center [816, 514] width 87 height 66
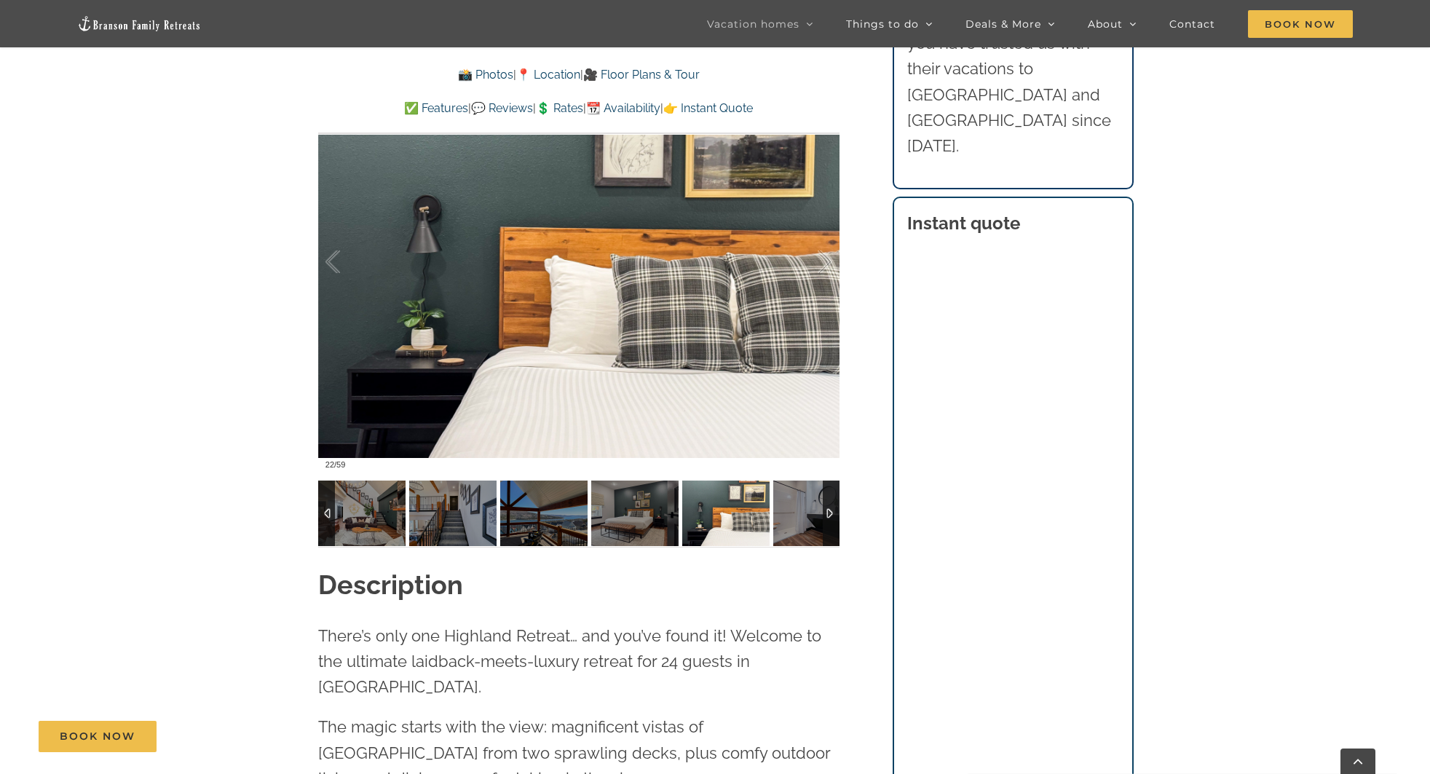
click at [797, 510] on img at bounding box center [816, 514] width 87 height 66
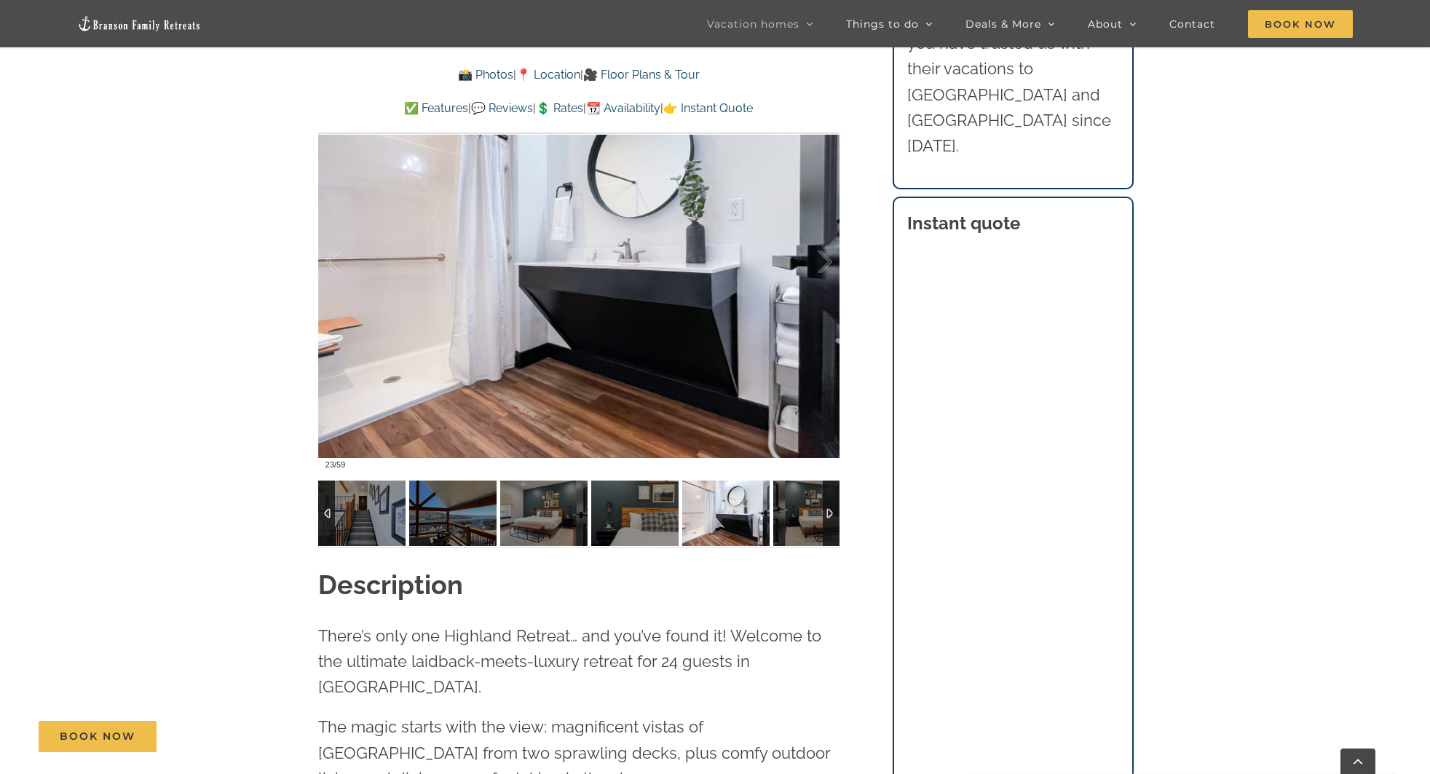
click at [797, 510] on img at bounding box center [816, 514] width 87 height 66
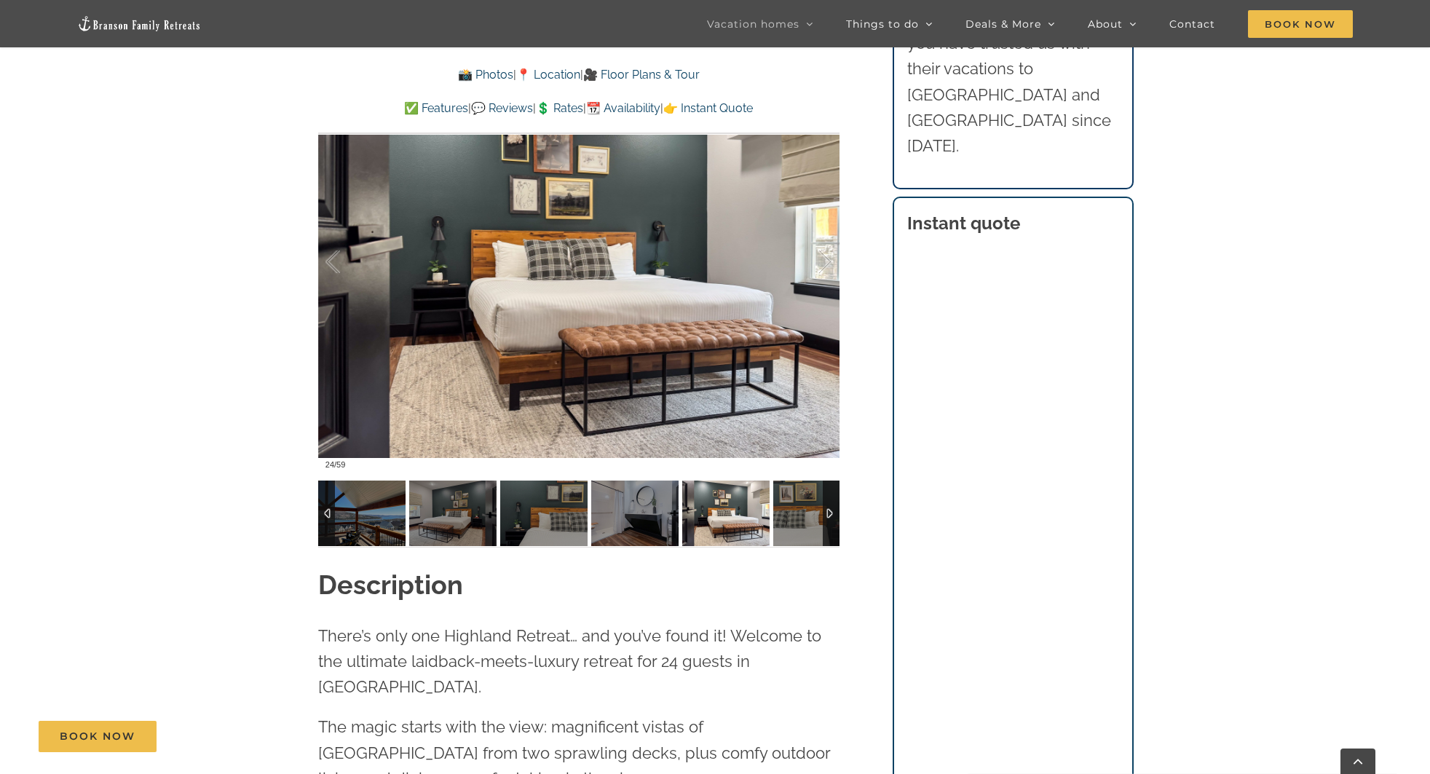
click at [797, 510] on img at bounding box center [816, 514] width 87 height 66
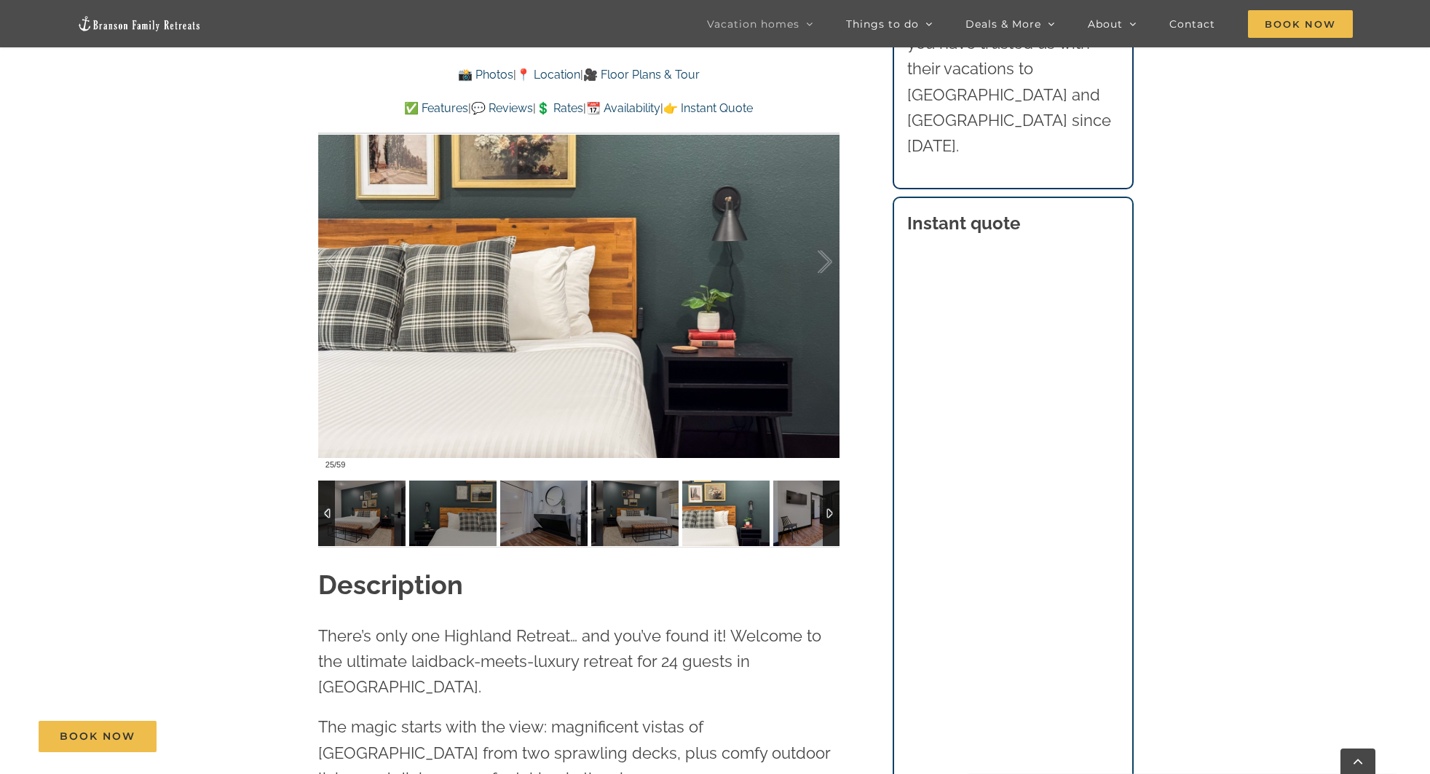
click at [797, 510] on img at bounding box center [816, 514] width 87 height 66
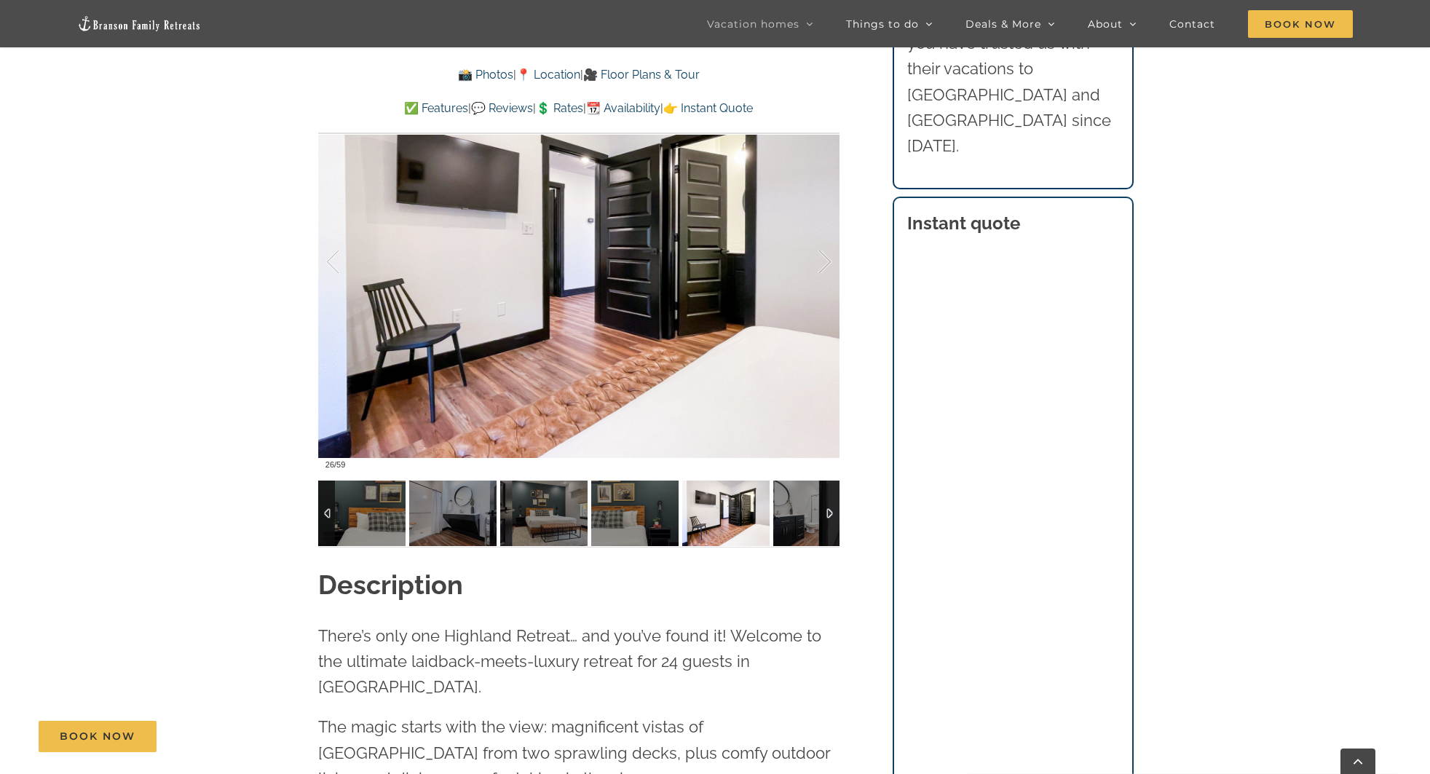
click at [797, 510] on img at bounding box center [816, 514] width 87 height 66
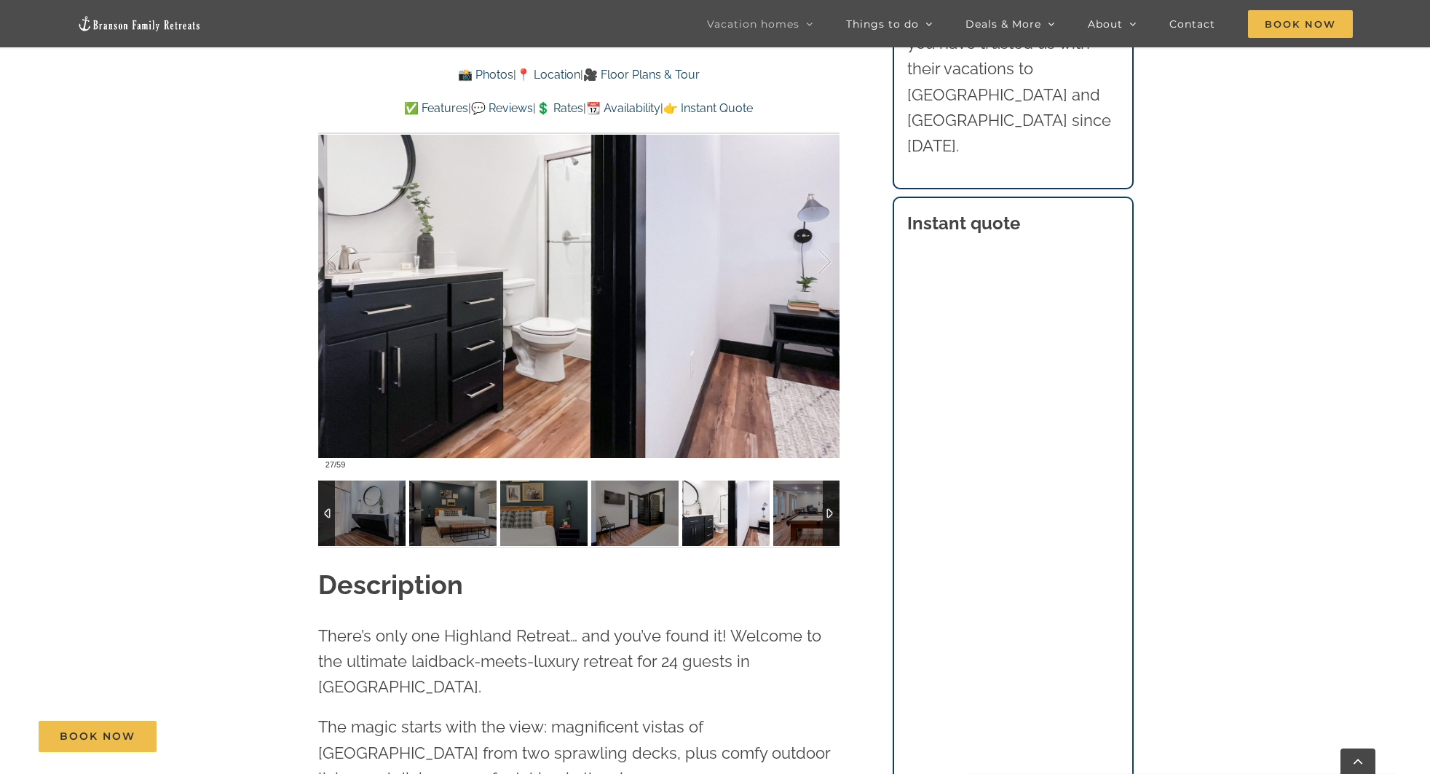
click at [797, 510] on img at bounding box center [816, 514] width 87 height 66
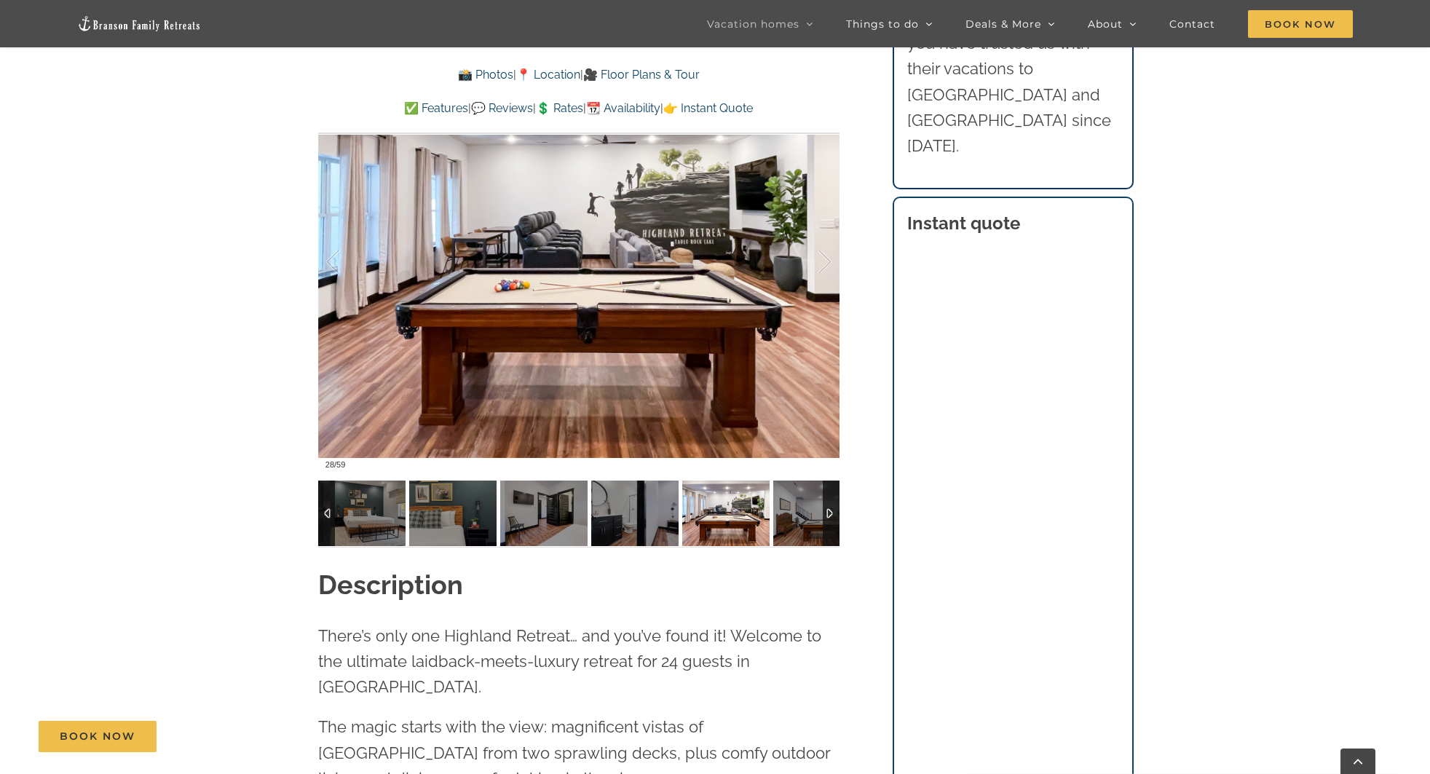
click at [797, 510] on img at bounding box center [816, 514] width 87 height 66
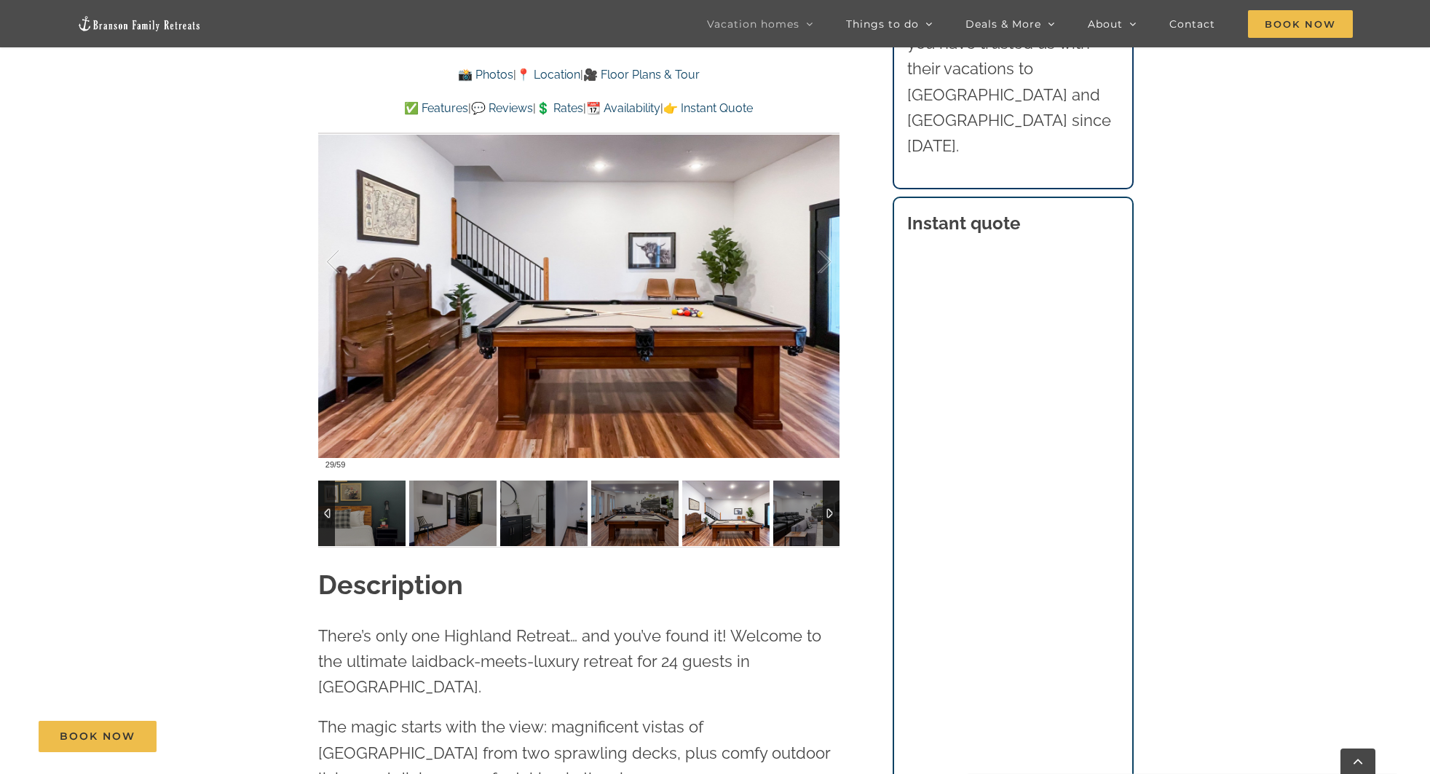
click at [797, 510] on img at bounding box center [816, 514] width 87 height 66
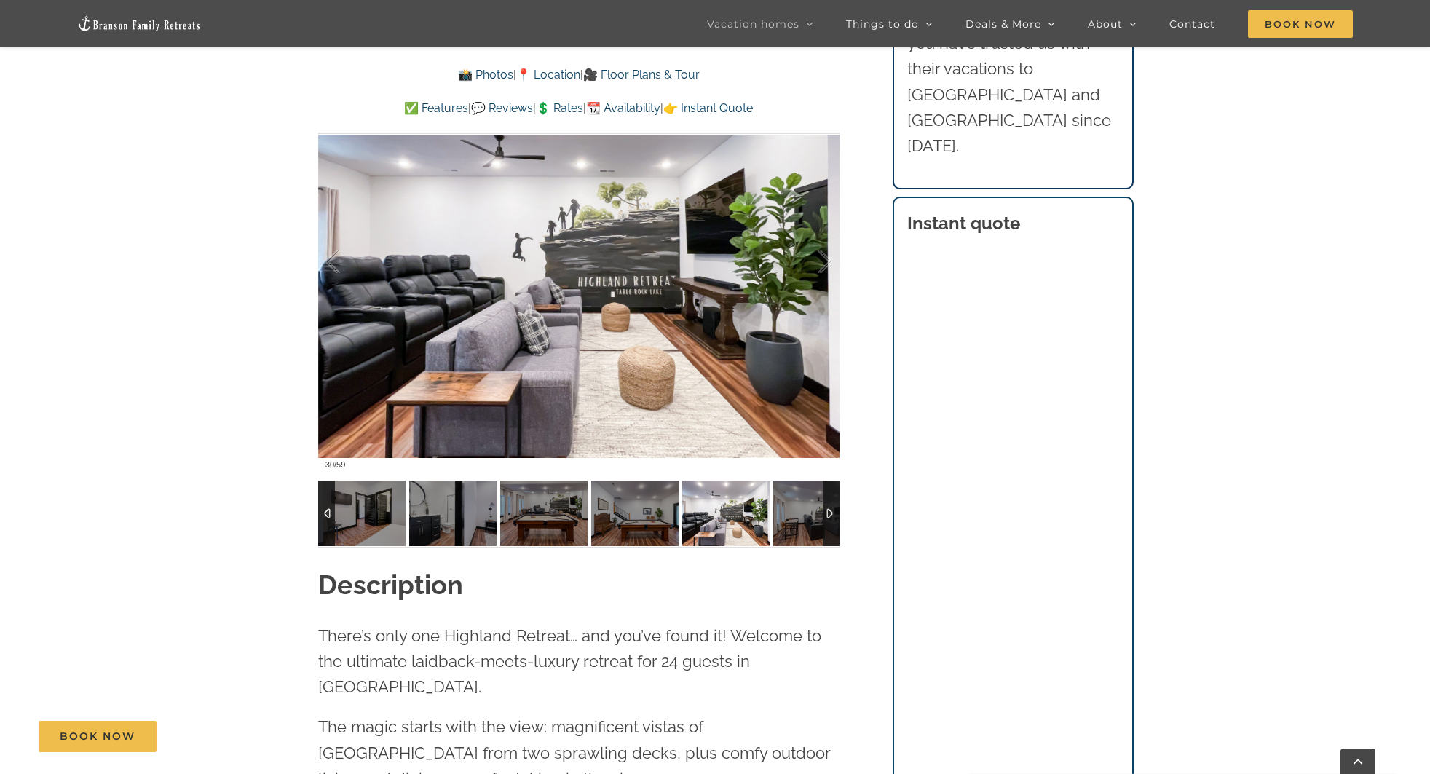
click at [797, 510] on img at bounding box center [816, 514] width 87 height 66
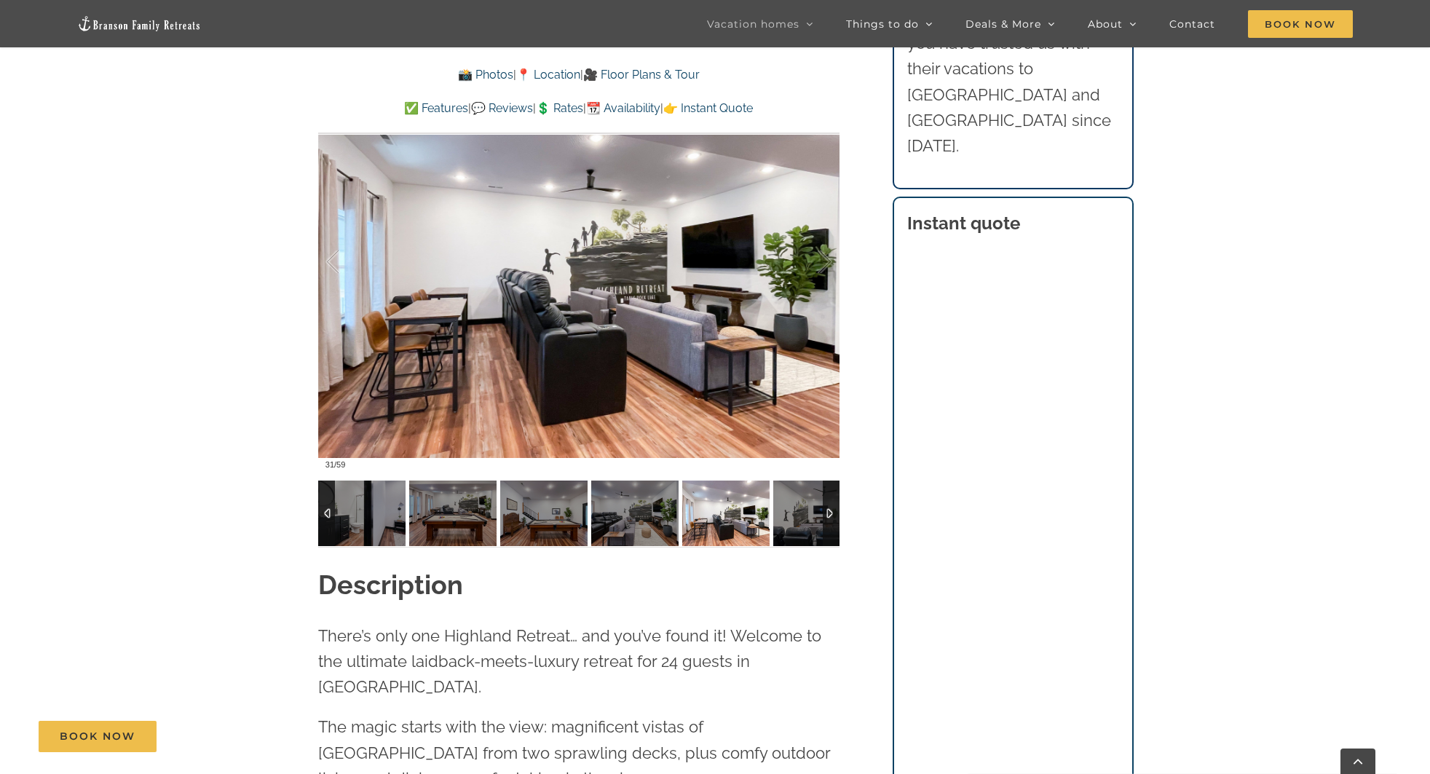
click at [797, 510] on img at bounding box center [816, 514] width 87 height 66
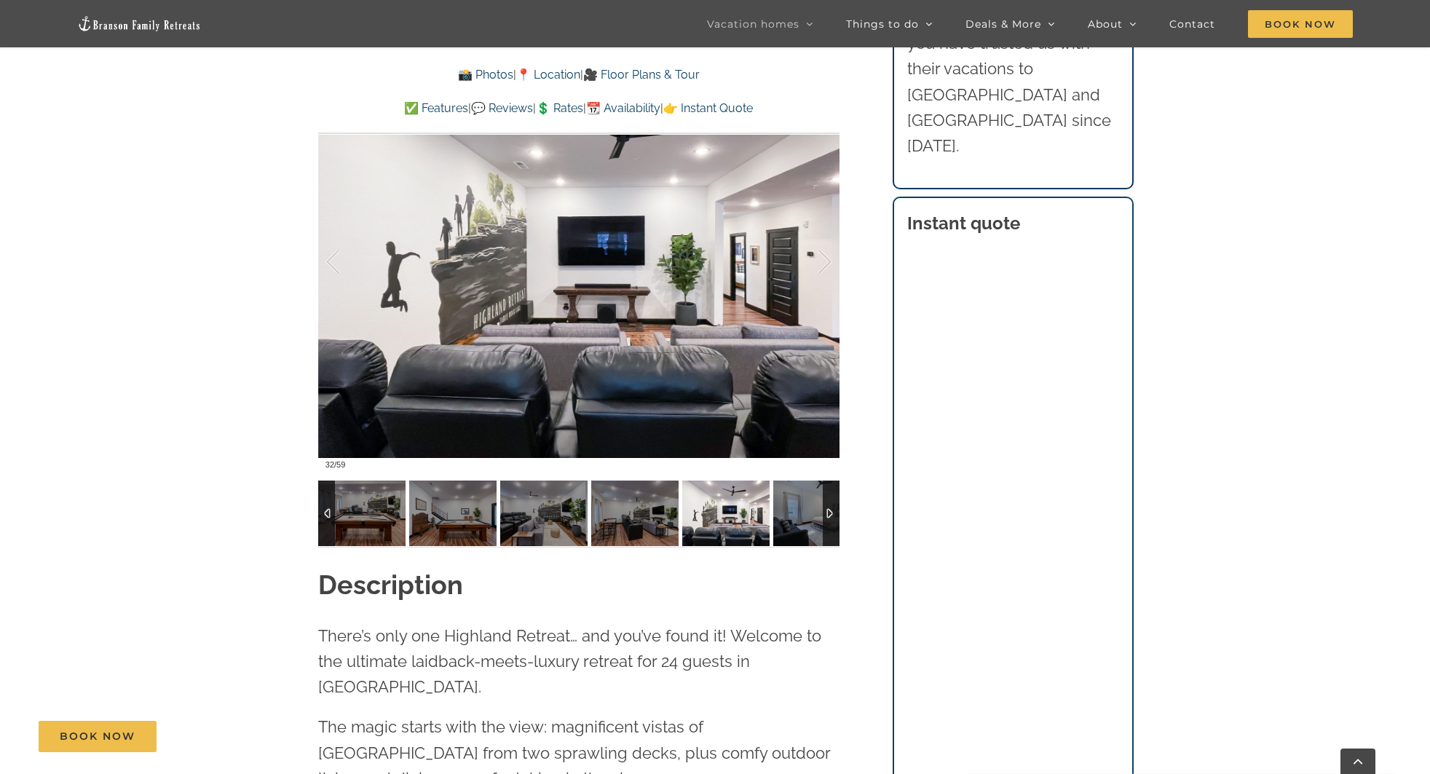
click at [797, 510] on img at bounding box center [816, 514] width 87 height 66
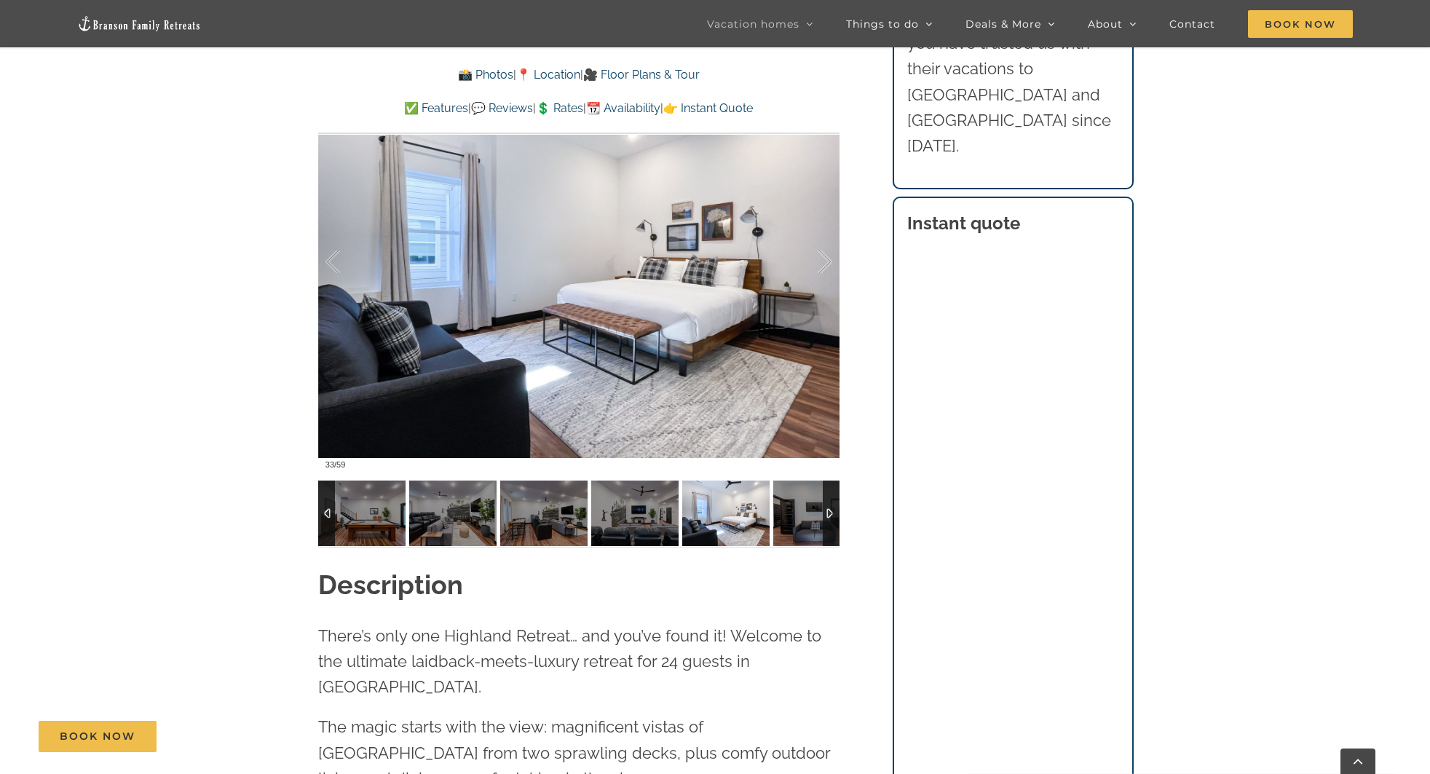
click at [797, 510] on img at bounding box center [816, 514] width 87 height 66
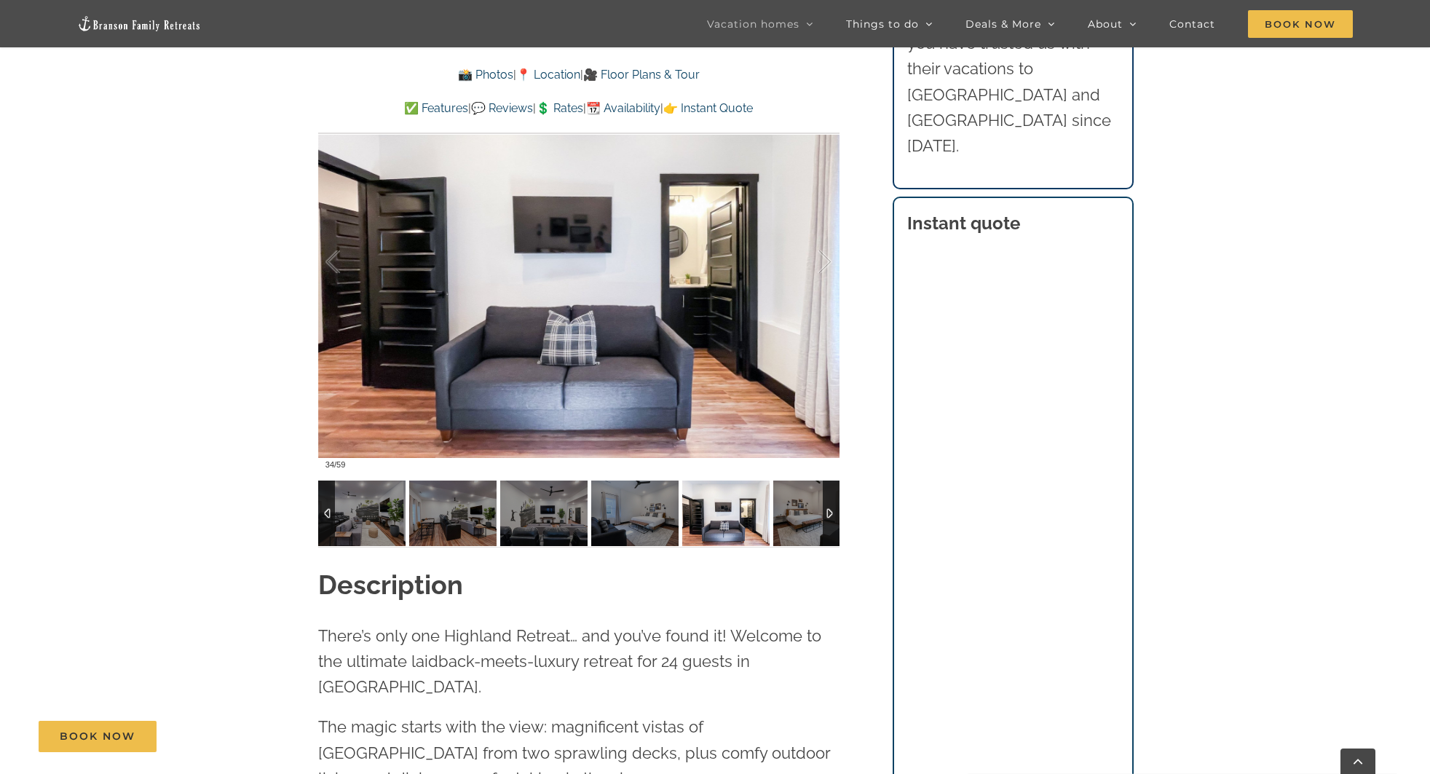
click at [797, 510] on img at bounding box center [816, 514] width 87 height 66
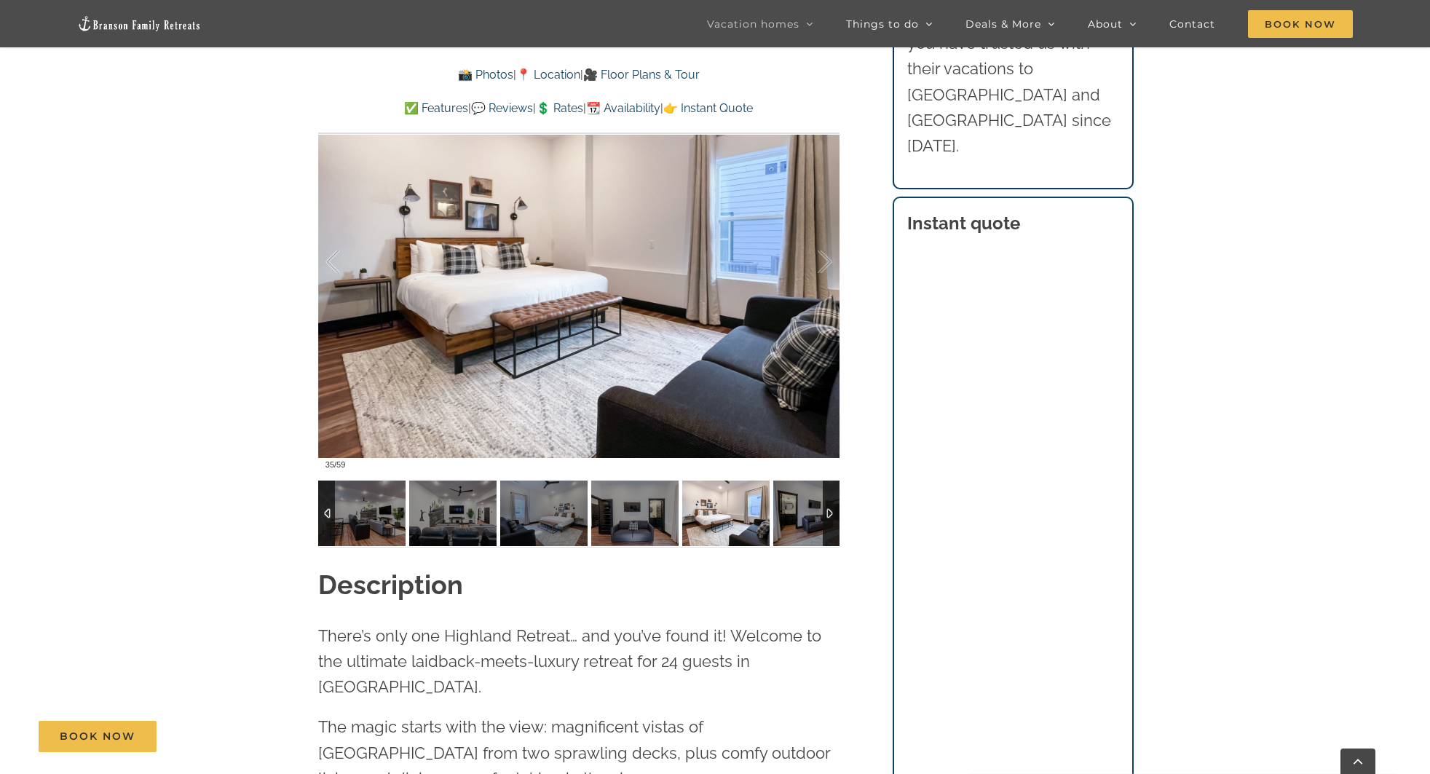
click at [797, 510] on img at bounding box center [816, 514] width 87 height 66
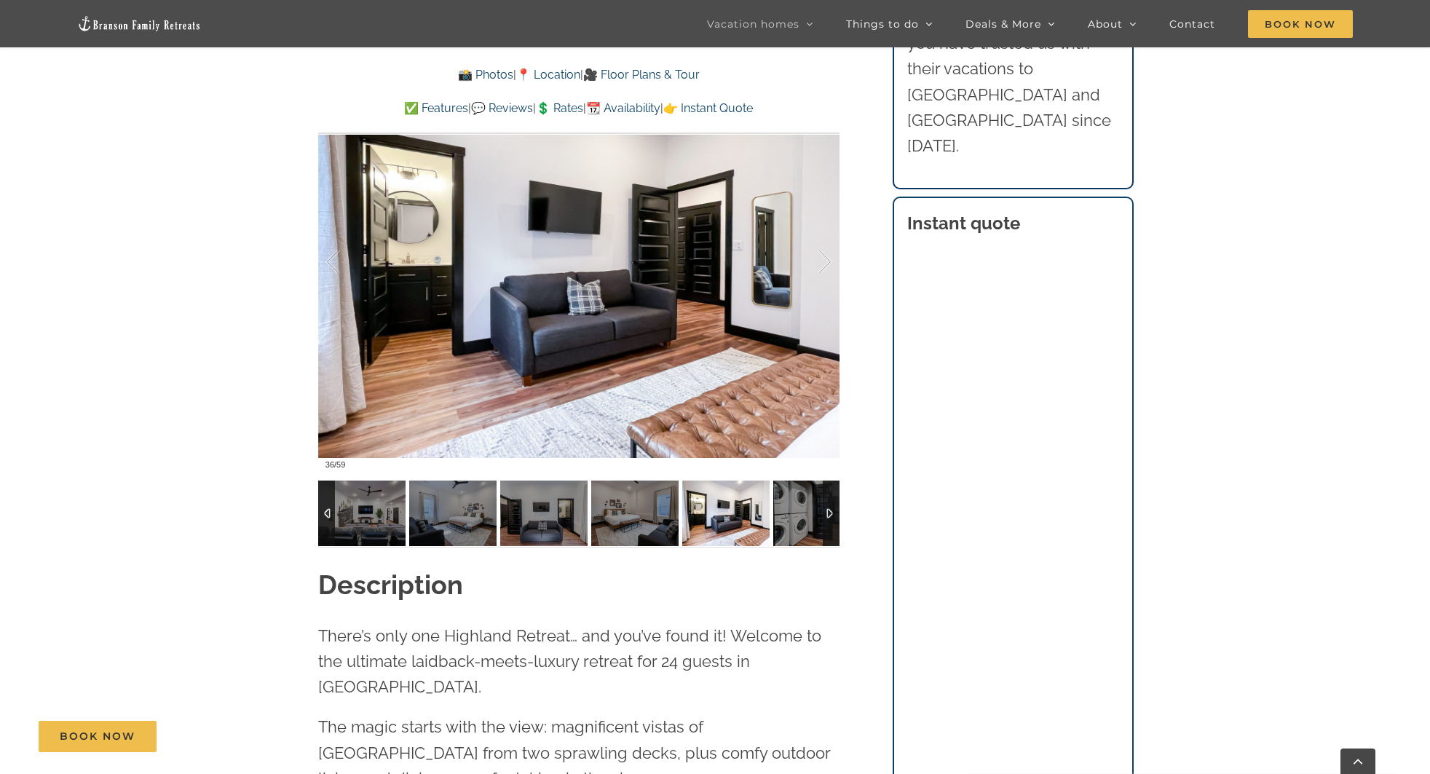
click at [797, 510] on img at bounding box center [816, 514] width 87 height 66
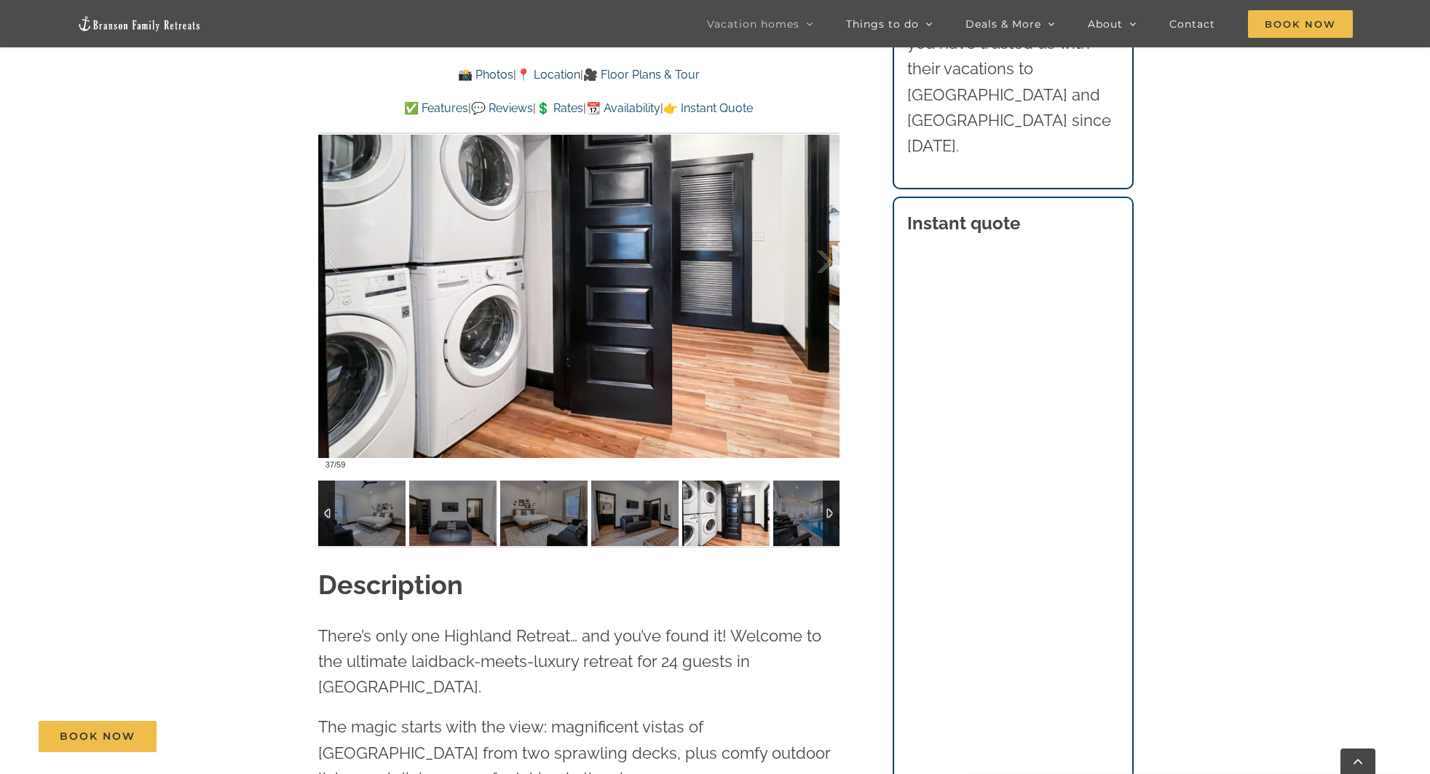
click at [797, 510] on img at bounding box center [816, 514] width 87 height 66
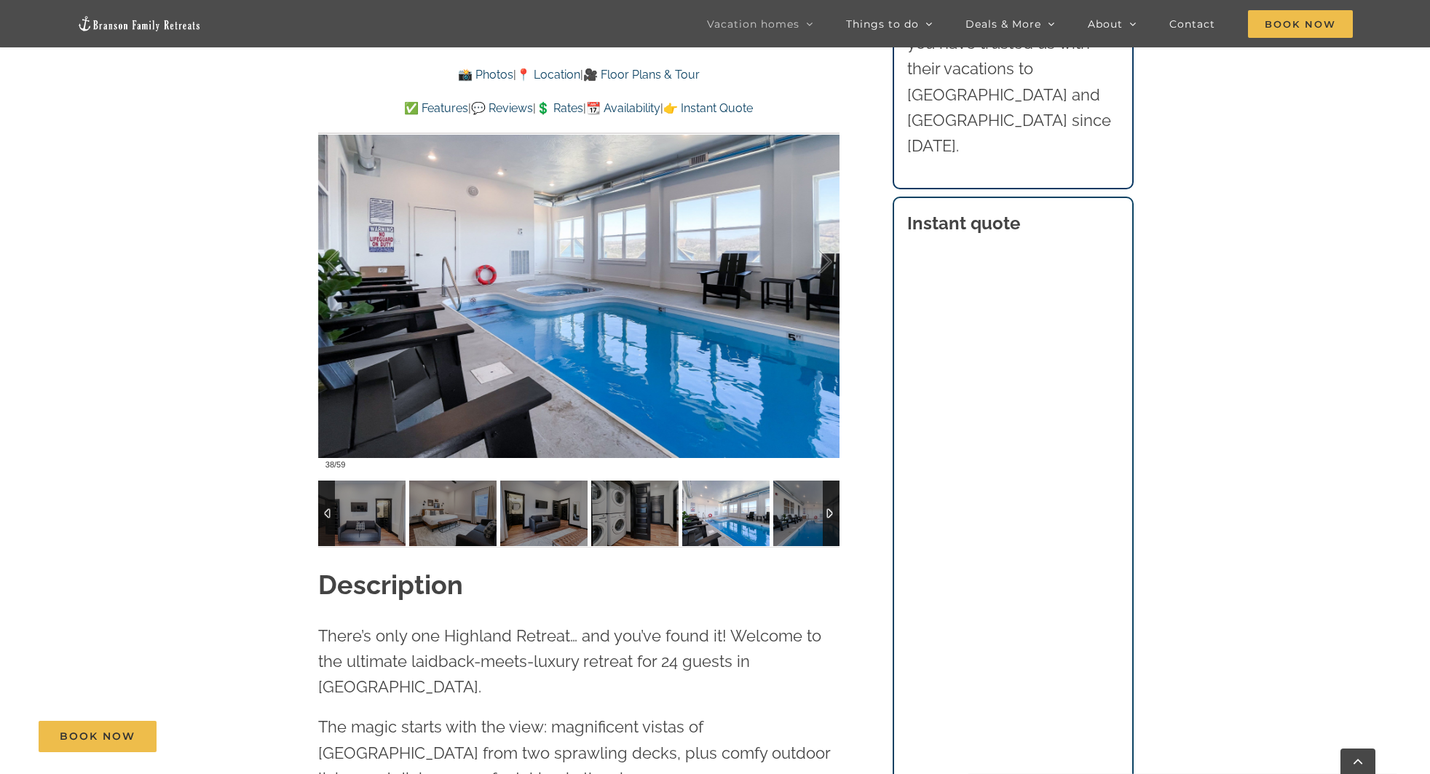
click at [797, 510] on img at bounding box center [816, 514] width 87 height 66
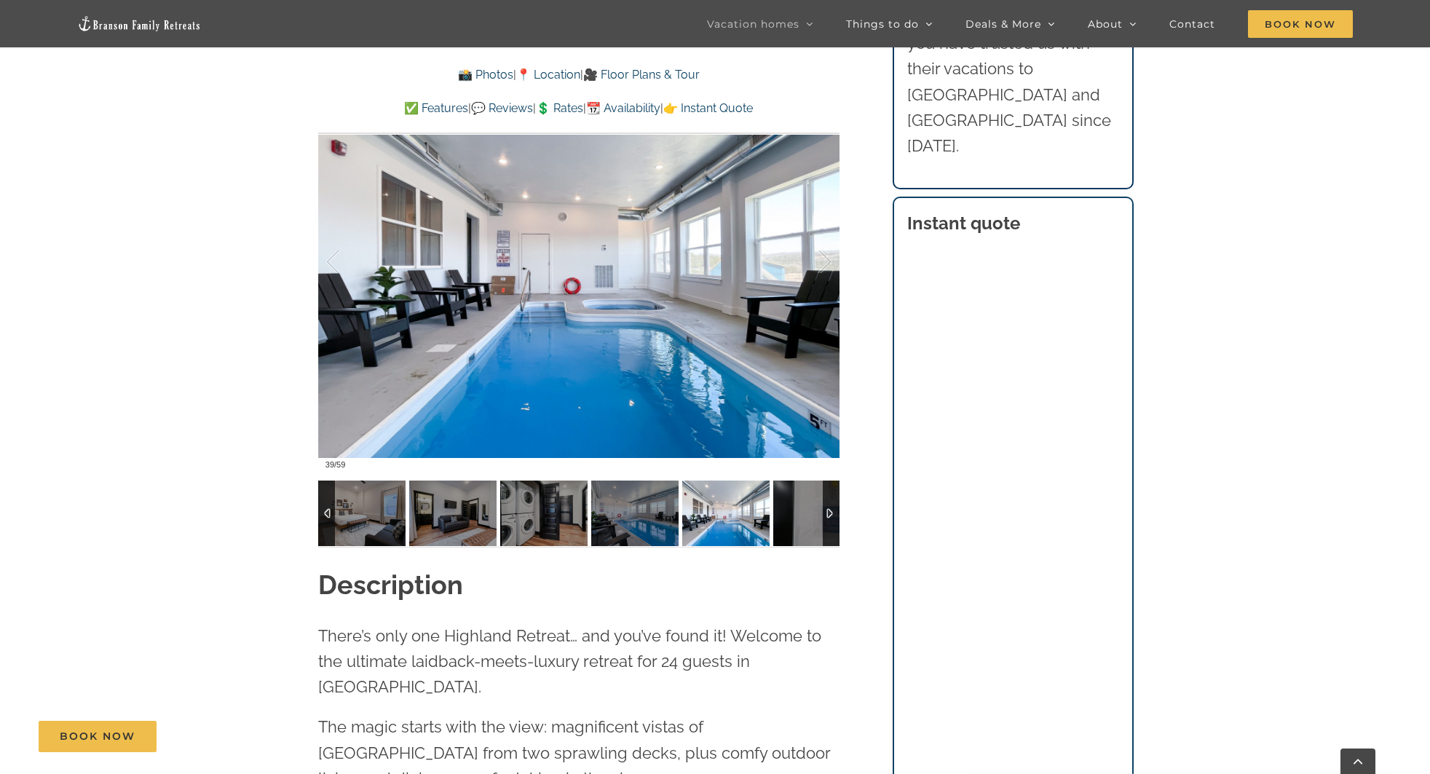
click at [797, 510] on img at bounding box center [816, 514] width 87 height 66
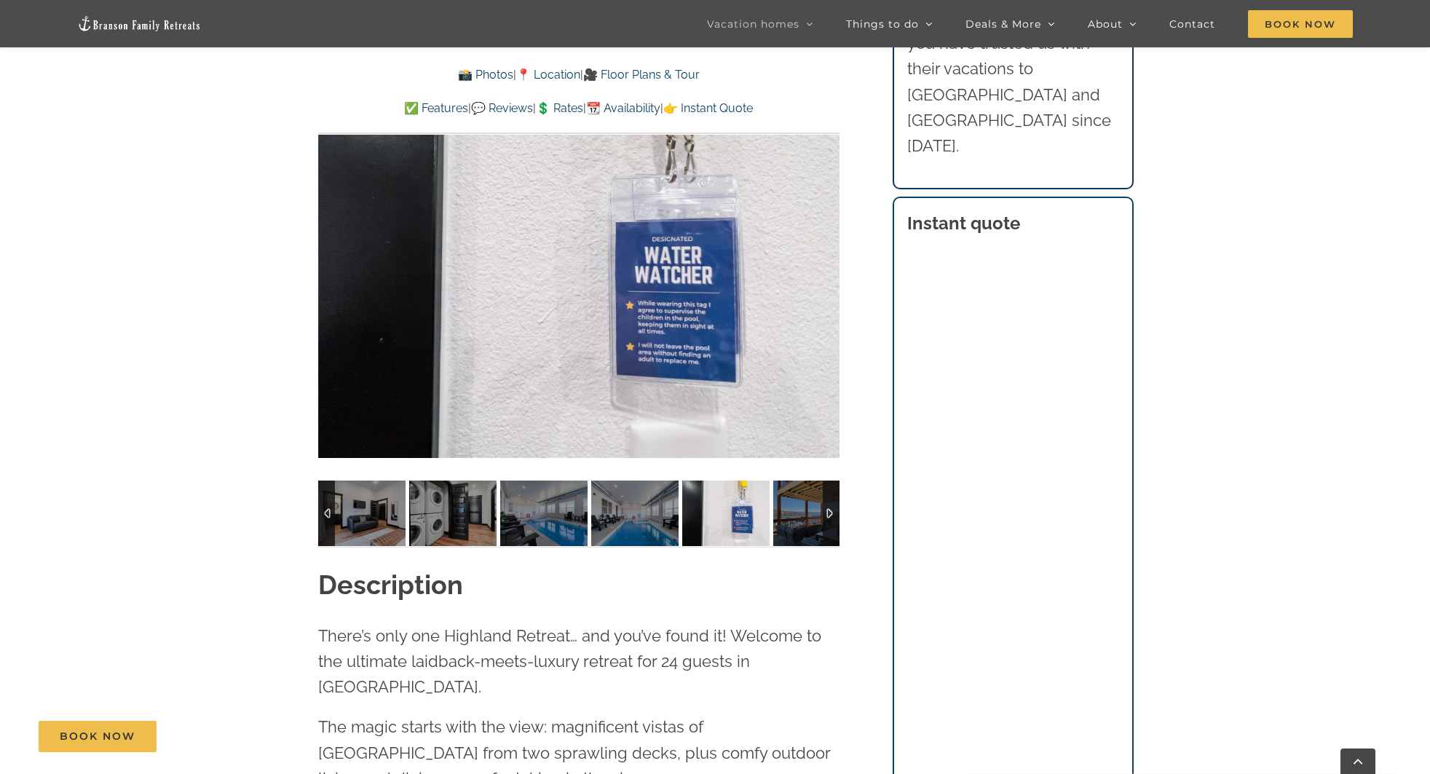
click at [797, 510] on img at bounding box center [816, 514] width 87 height 66
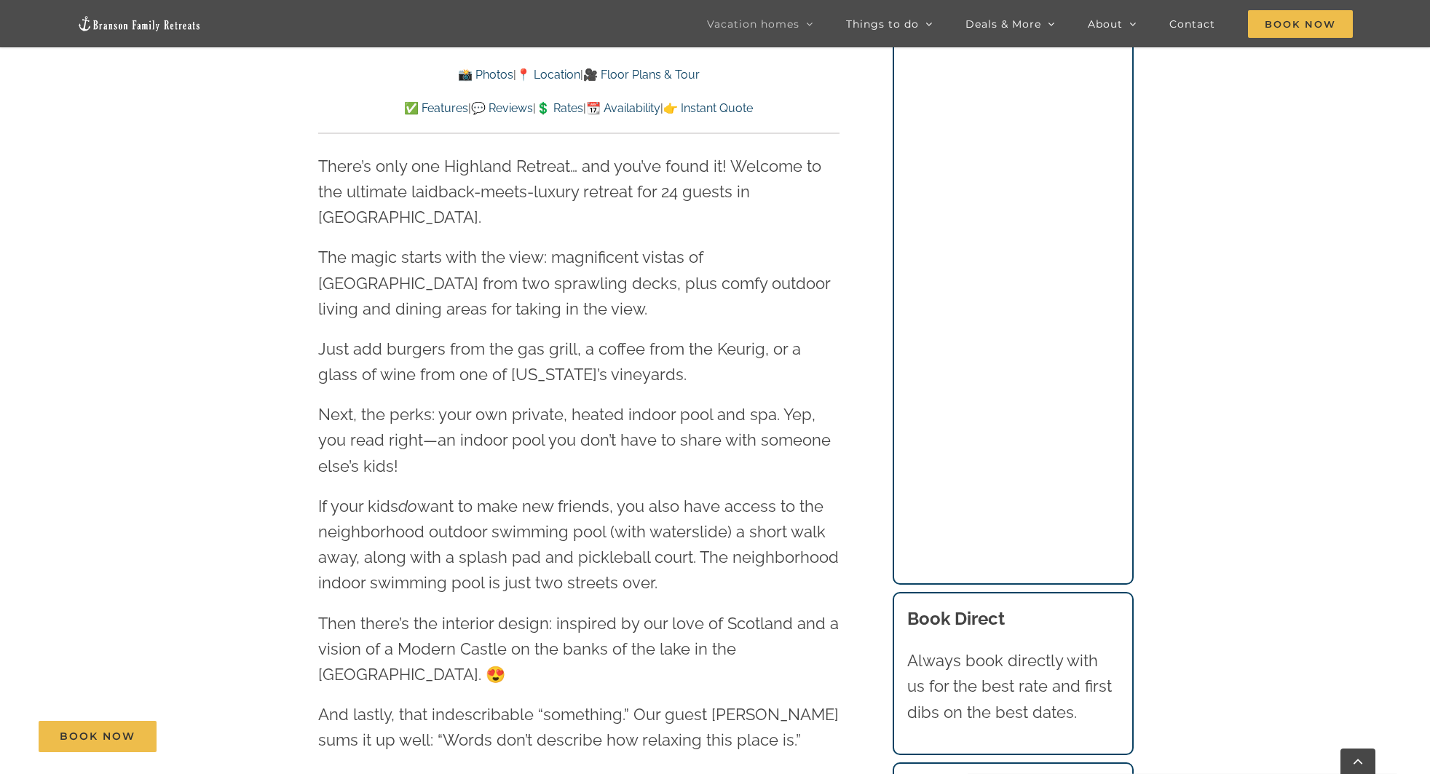
scroll to position [1796, 0]
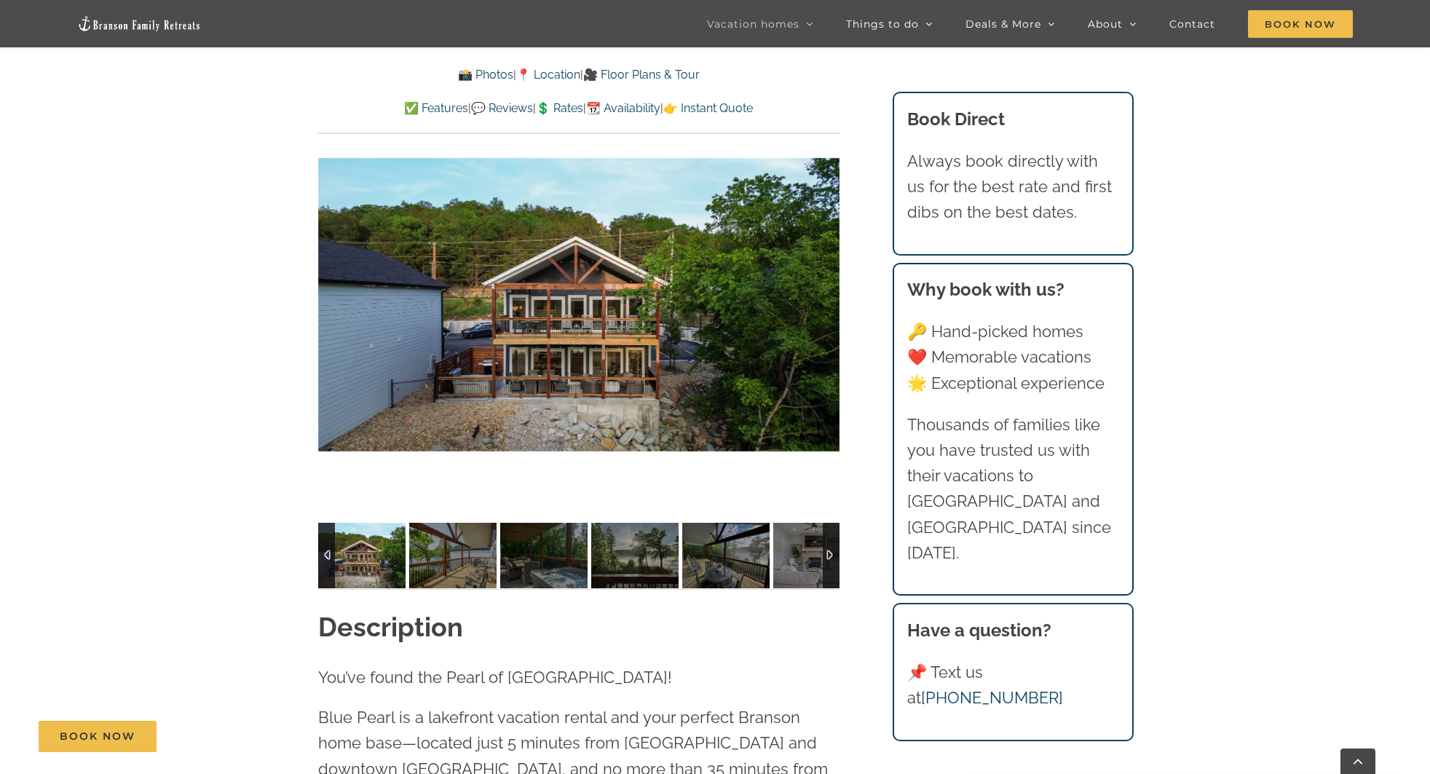
scroll to position [1153, 0]
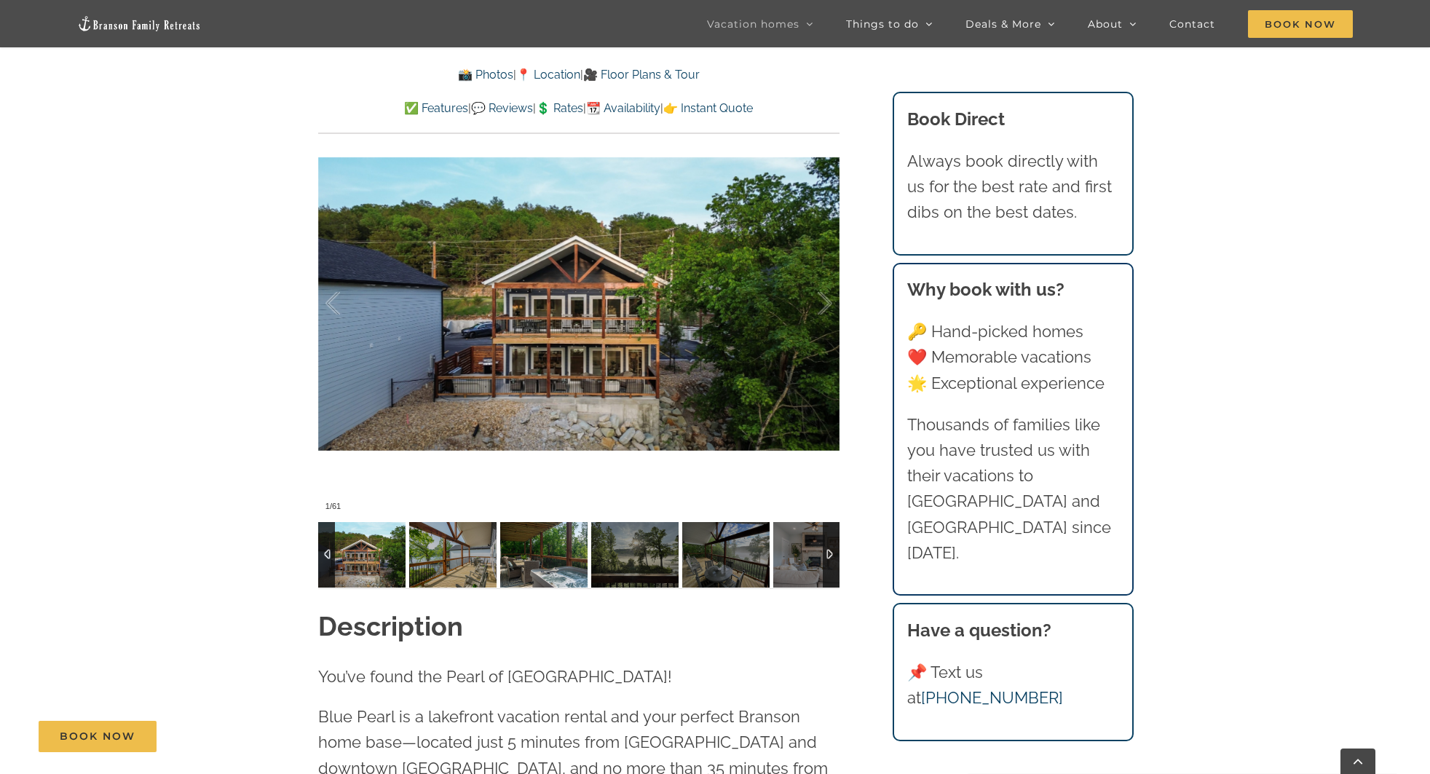
click at [518, 547] on img at bounding box center [543, 555] width 87 height 66
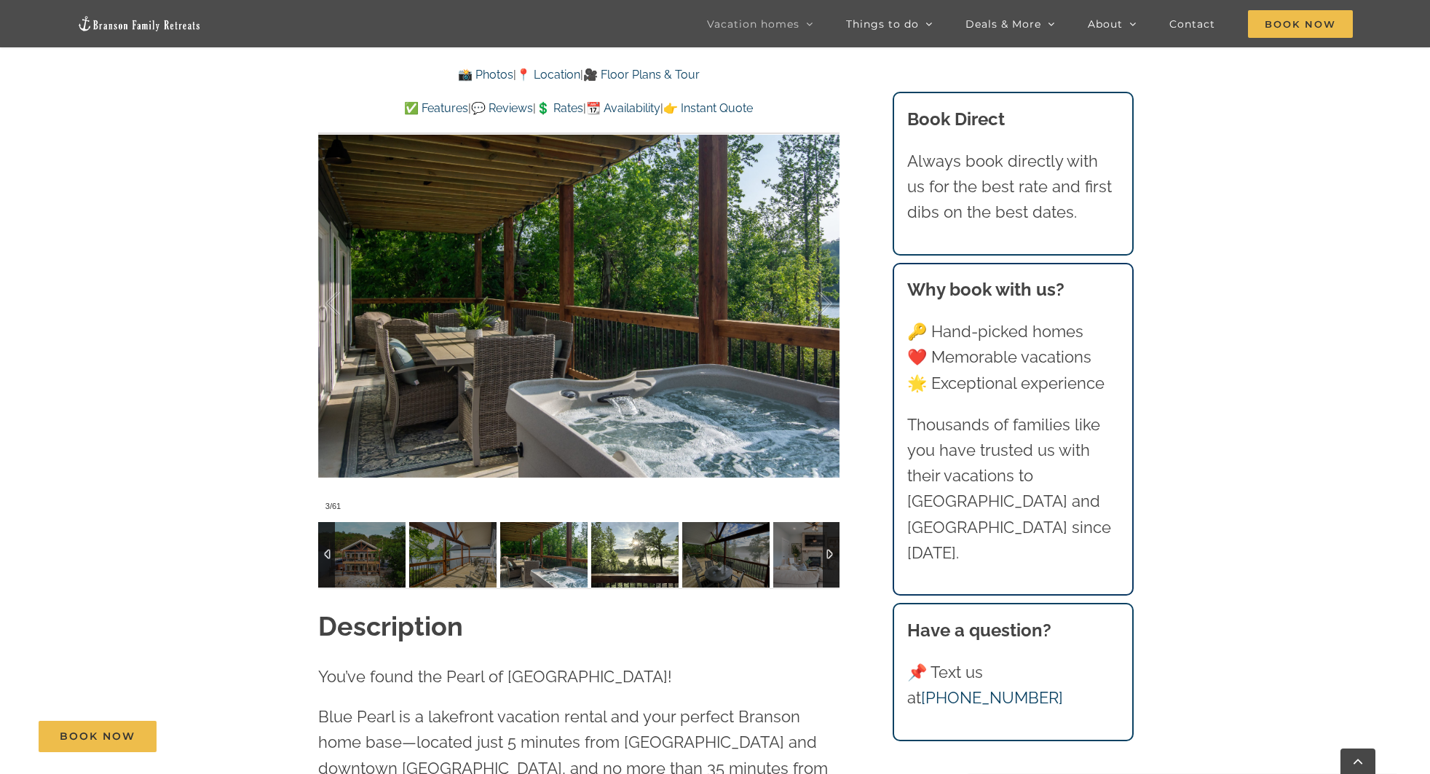
click at [640, 544] on img at bounding box center [634, 555] width 87 height 66
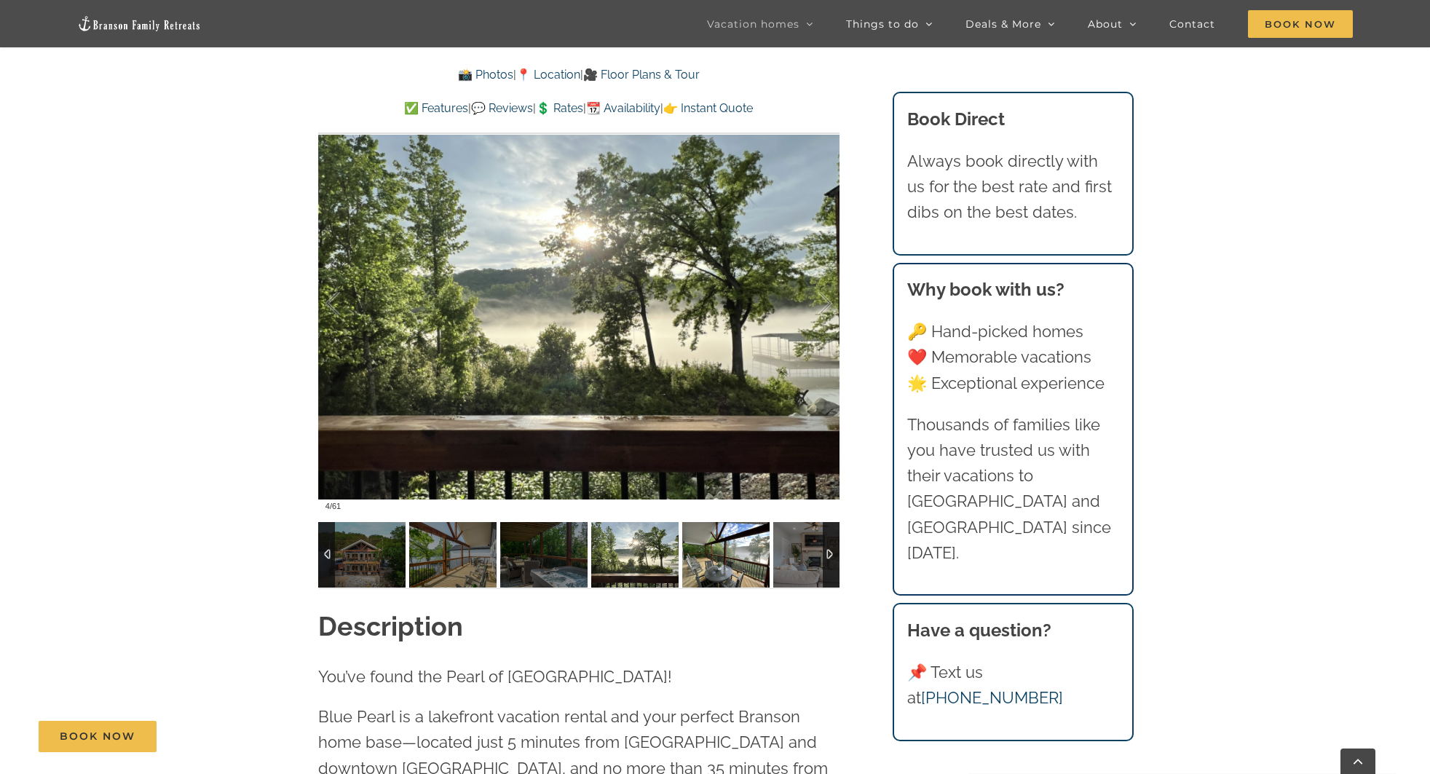
click at [727, 548] on img at bounding box center [725, 555] width 87 height 66
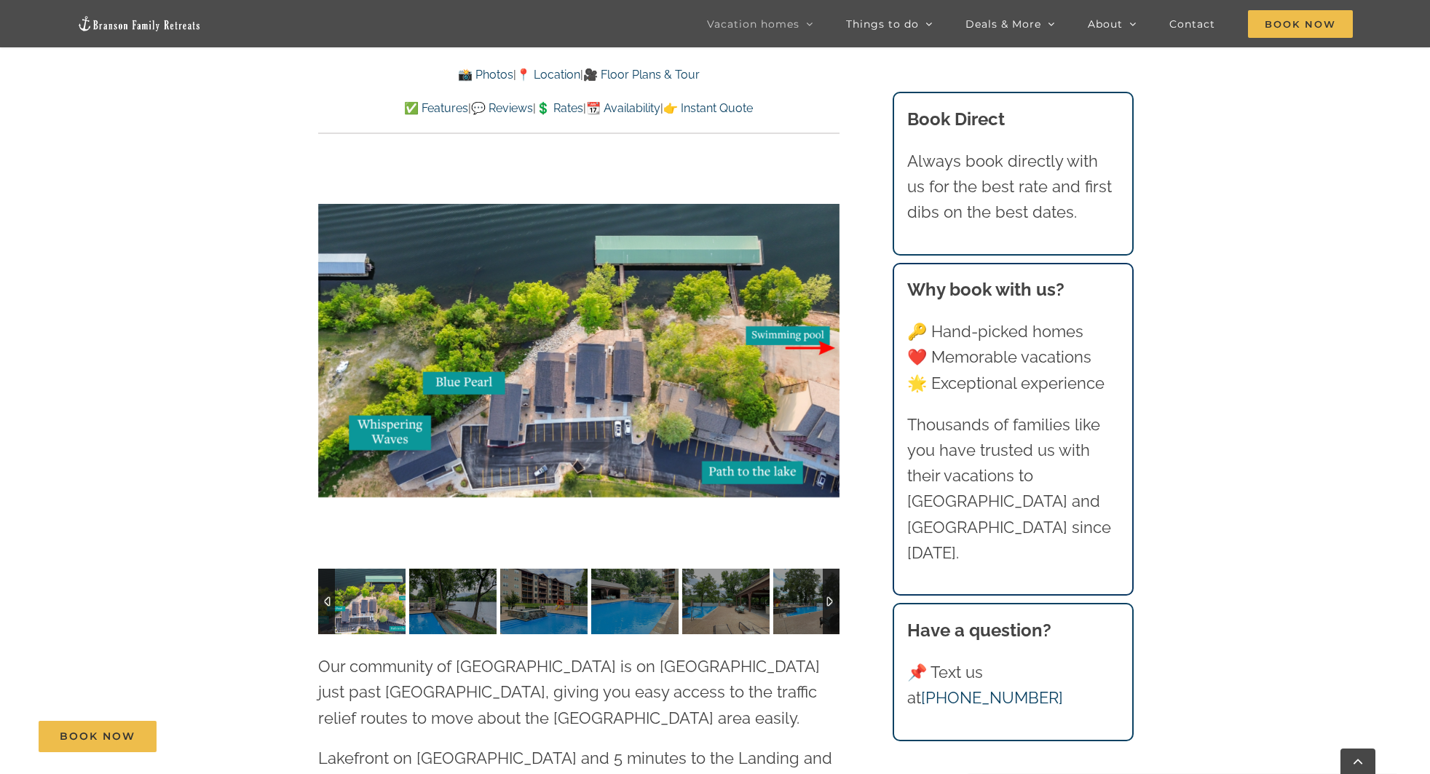
scroll to position [3413, 0]
click at [446, 571] on img at bounding box center [452, 602] width 87 height 66
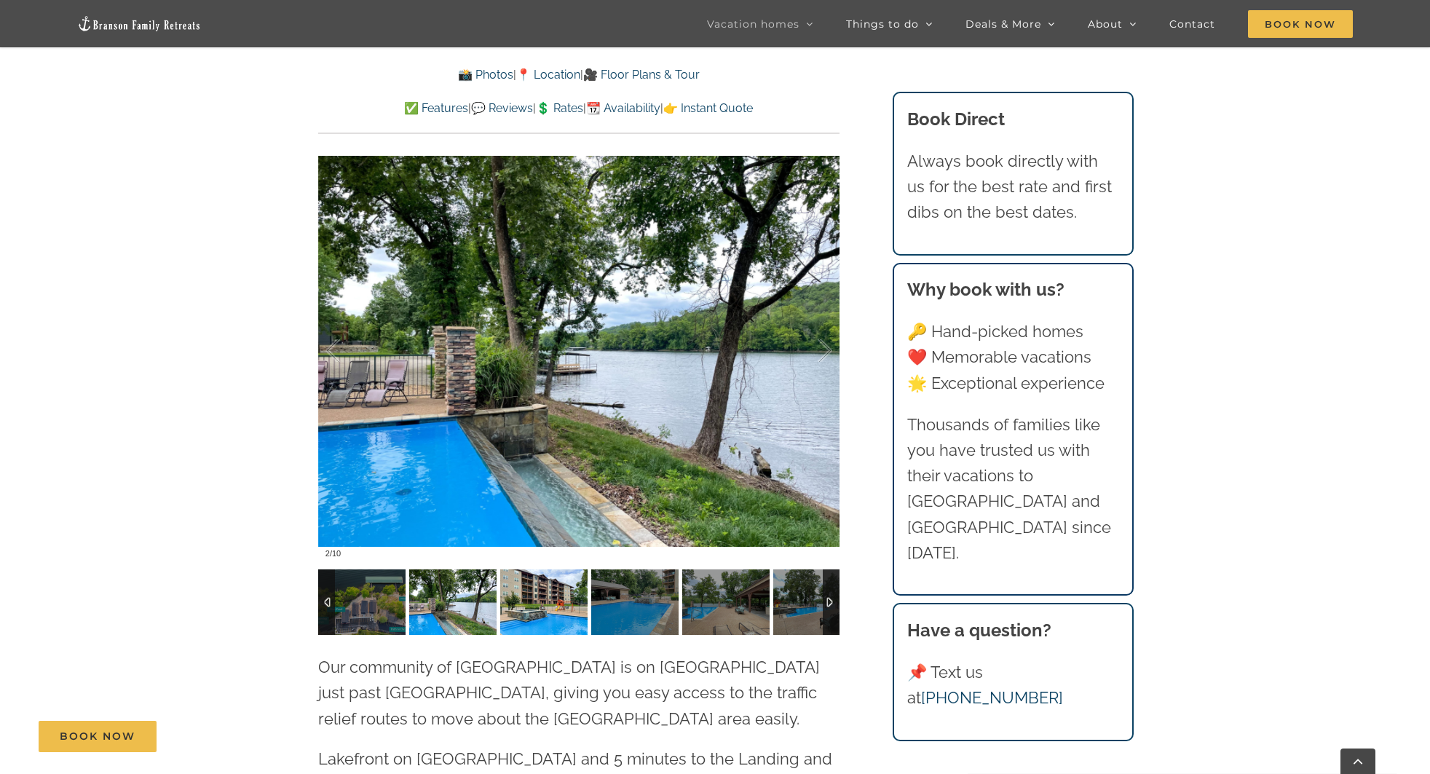
click at [529, 569] on img at bounding box center [543, 602] width 87 height 66
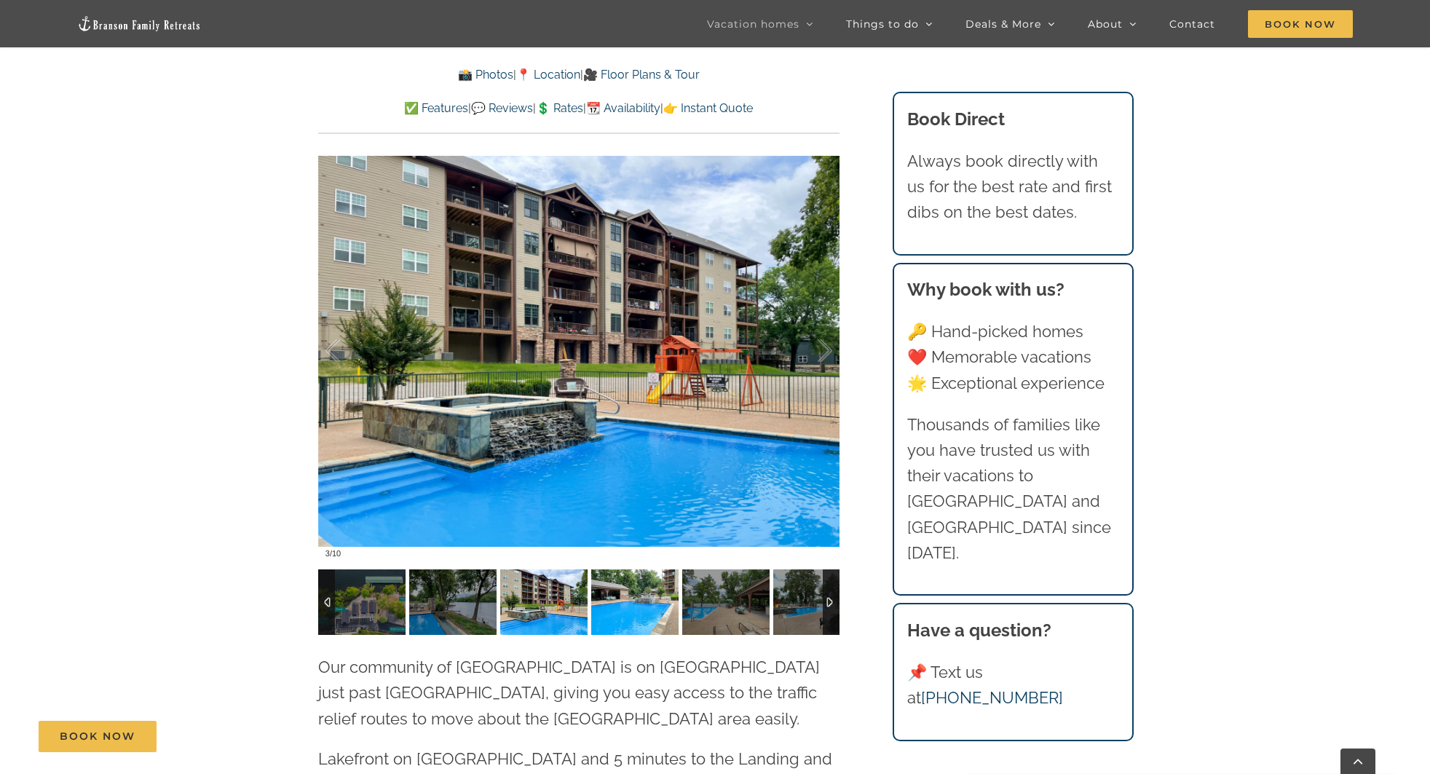
click at [625, 569] on img at bounding box center [634, 602] width 87 height 66
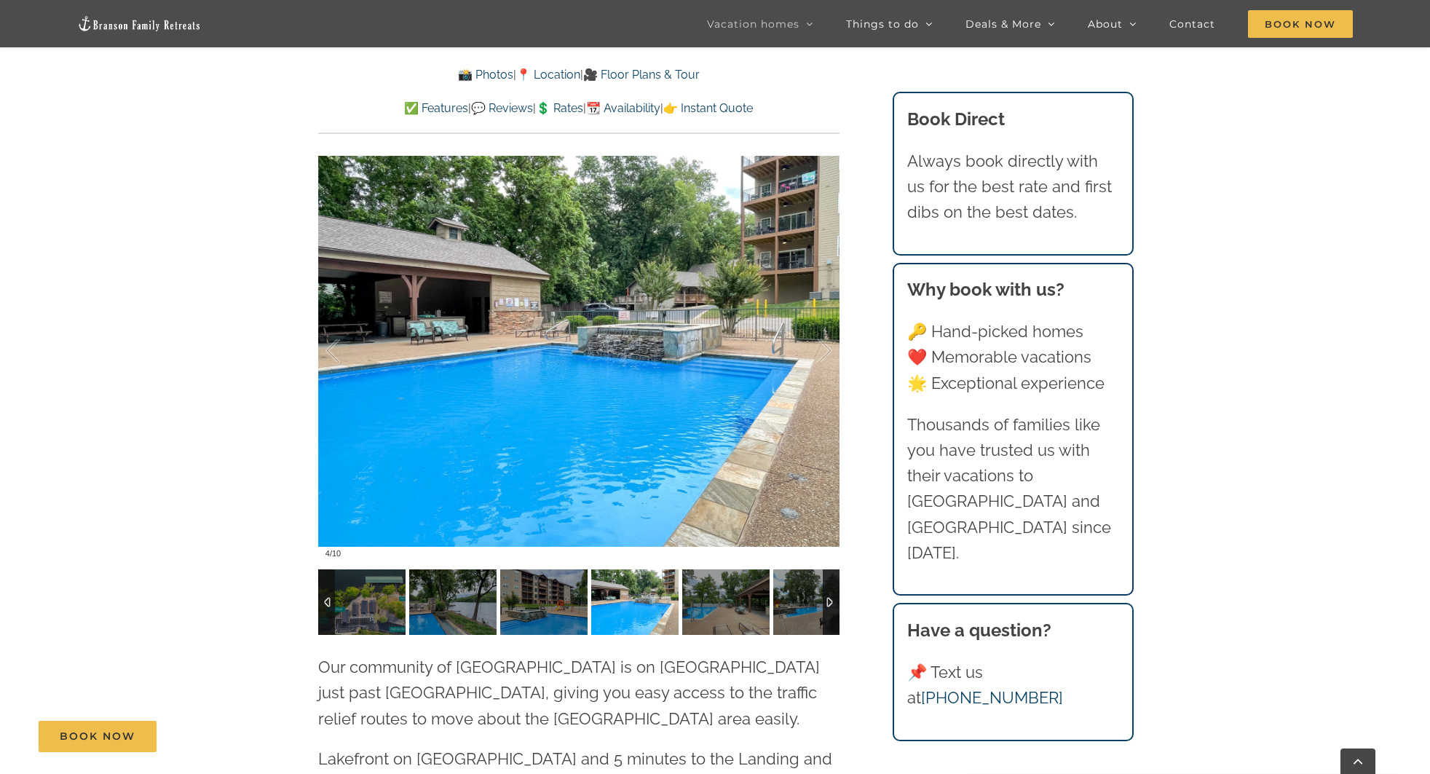
click at [676, 569] on img at bounding box center [634, 602] width 87 height 66
click at [707, 569] on img at bounding box center [725, 602] width 87 height 66
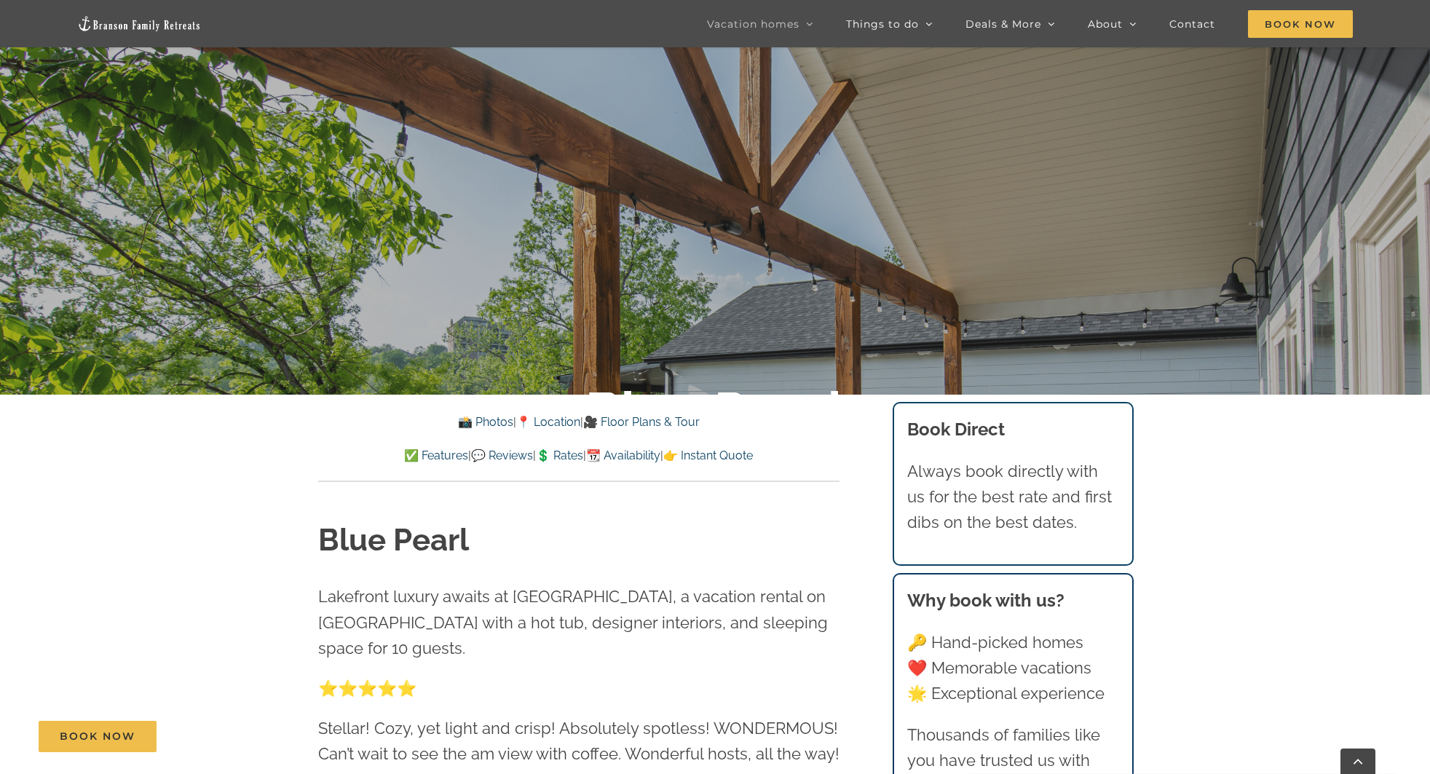
scroll to position [172, 0]
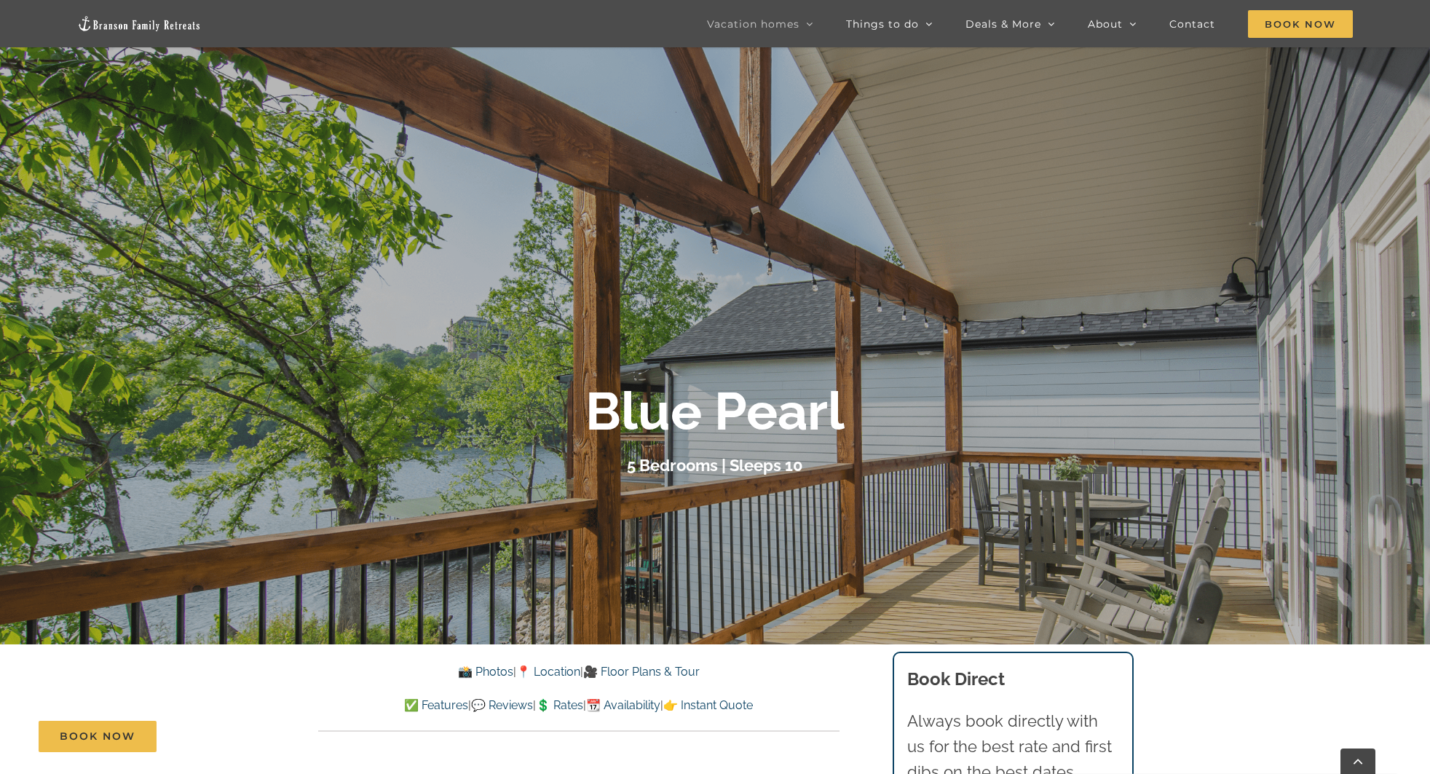
click at [625, 704] on link "📆 Availability" at bounding box center [623, 705] width 74 height 14
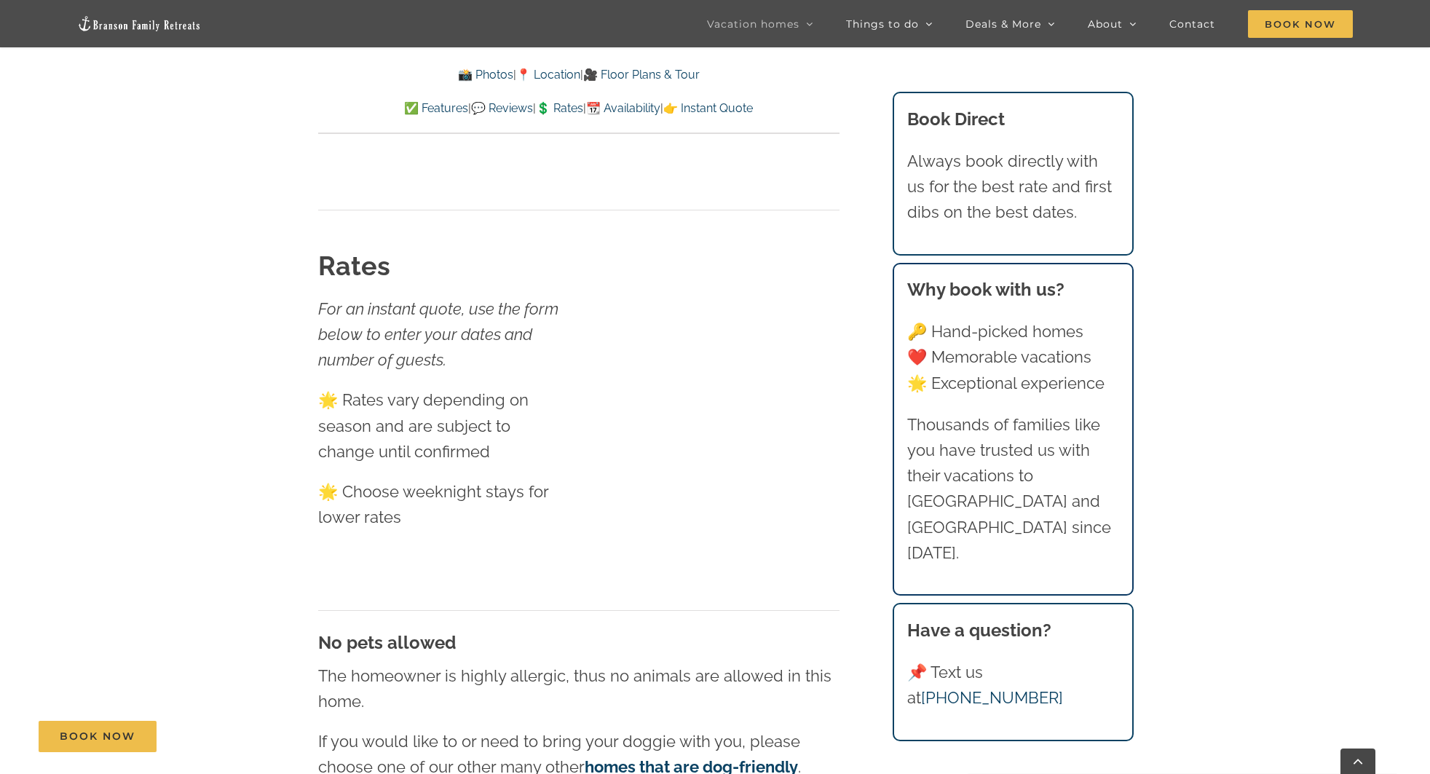
scroll to position [8460, 0]
click at [576, 107] on link "💲 Rates" at bounding box center [559, 108] width 47 height 14
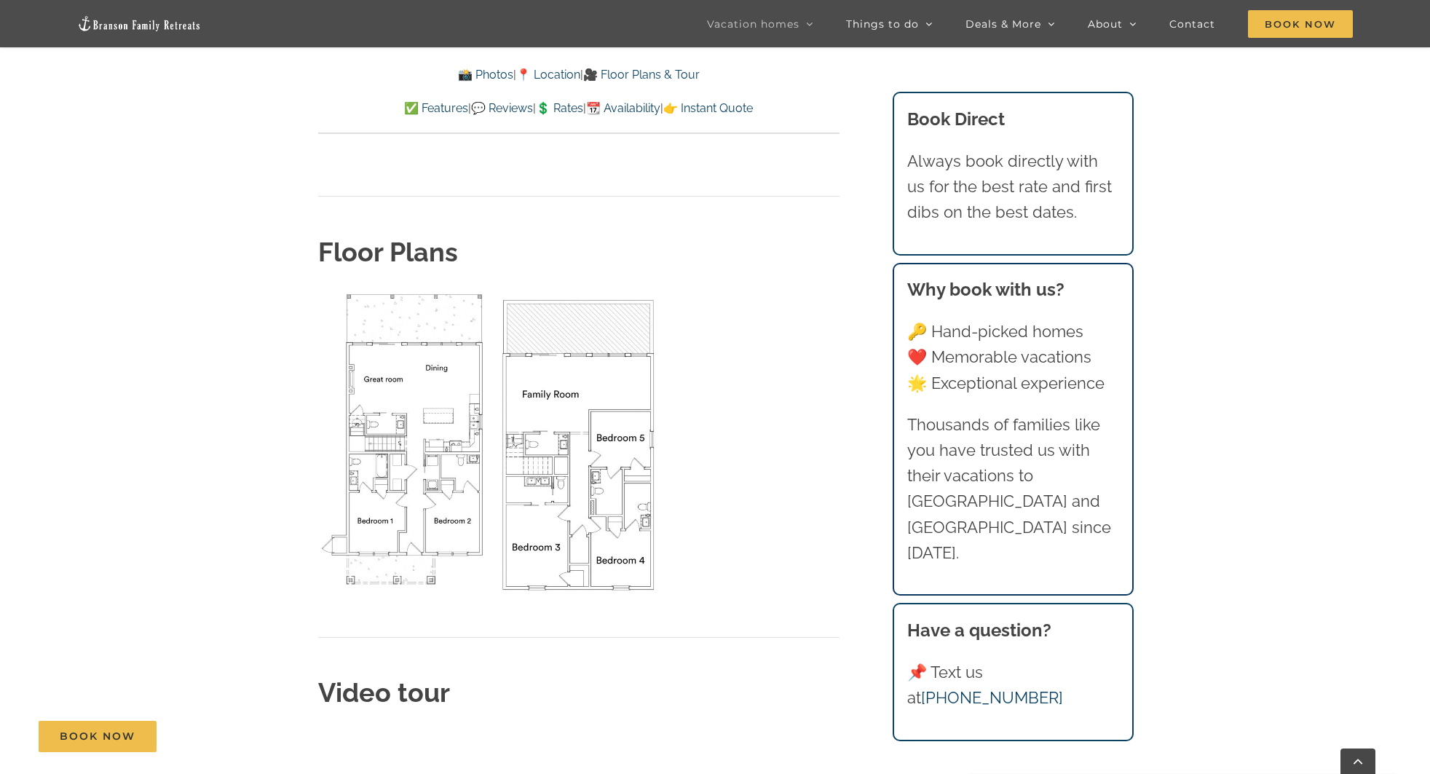
scroll to position [4988, 0]
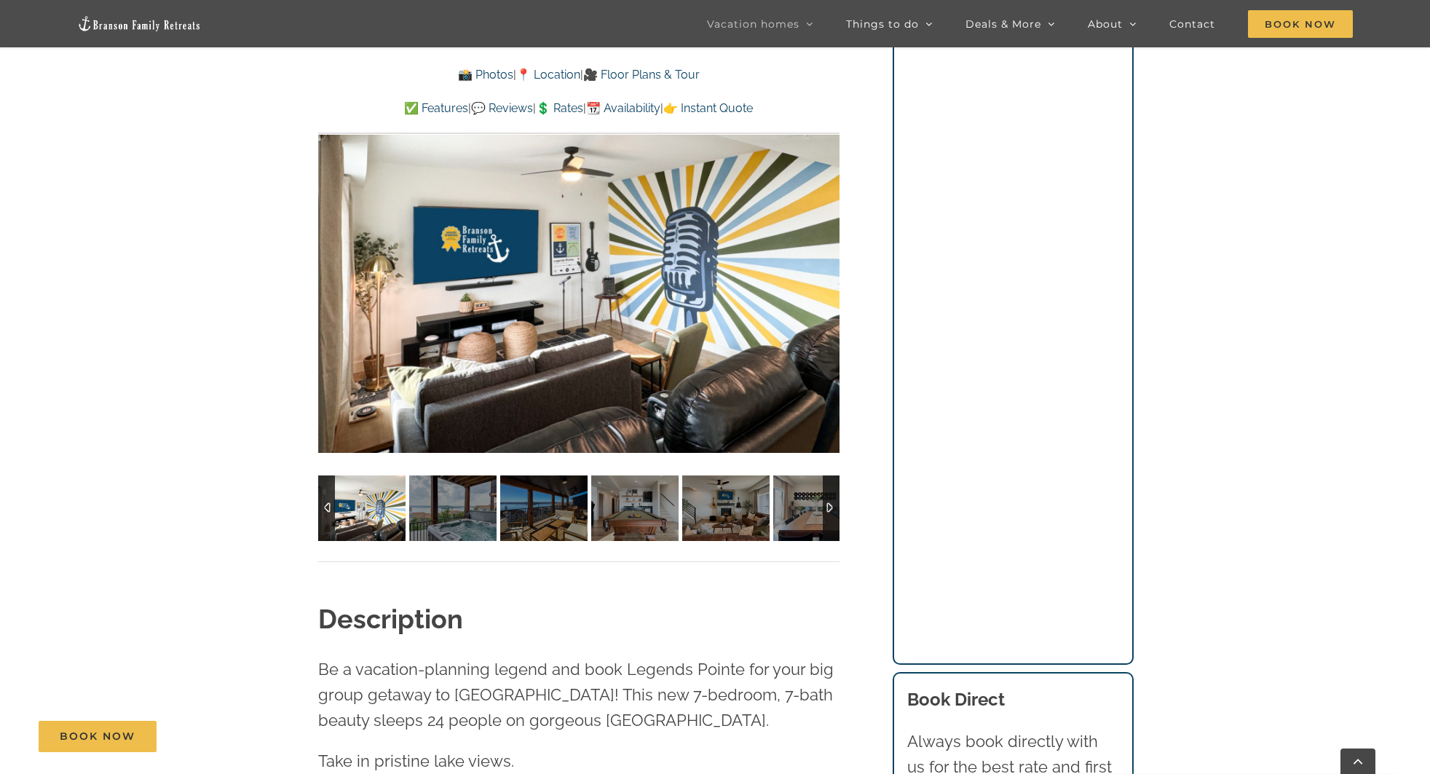
scroll to position [1211, 0]
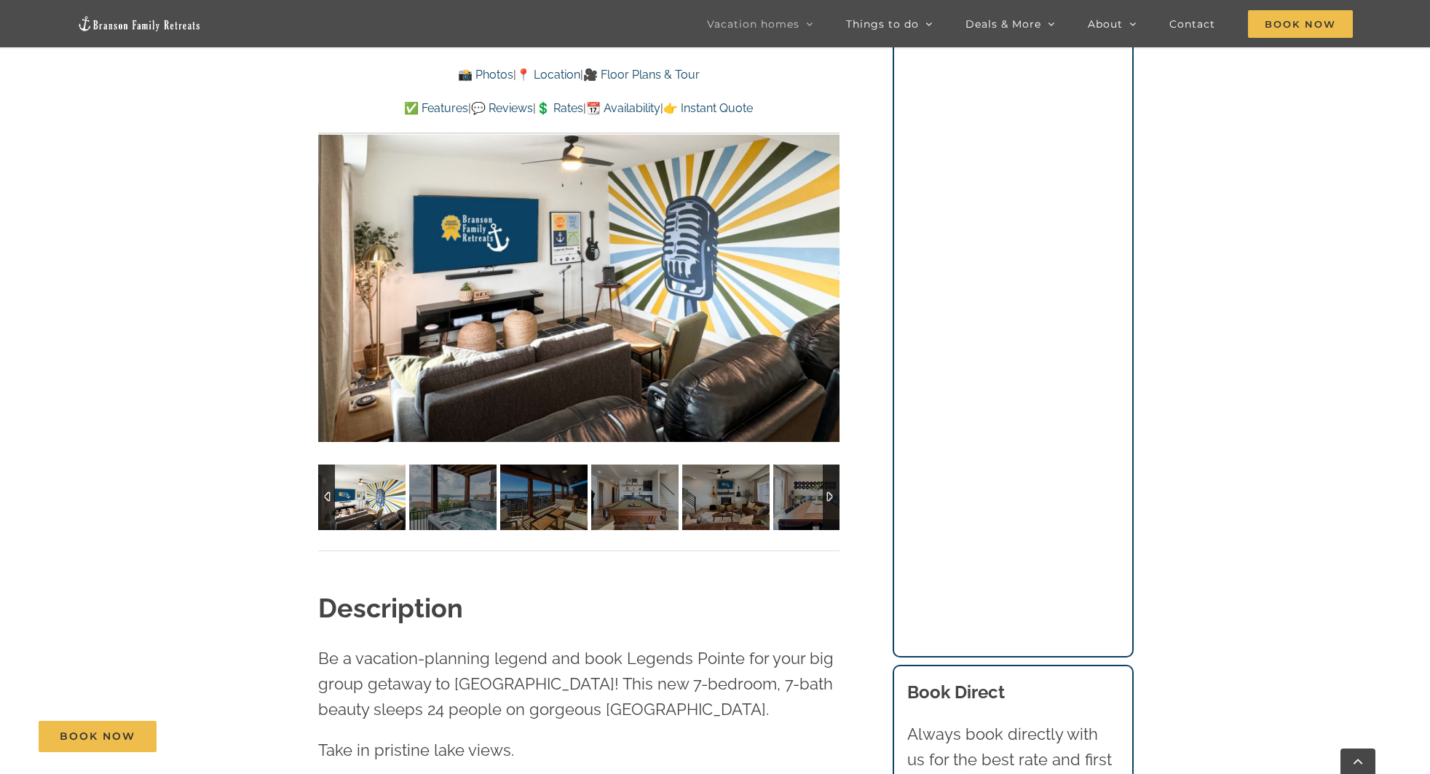
click at [478, 511] on img at bounding box center [452, 498] width 87 height 66
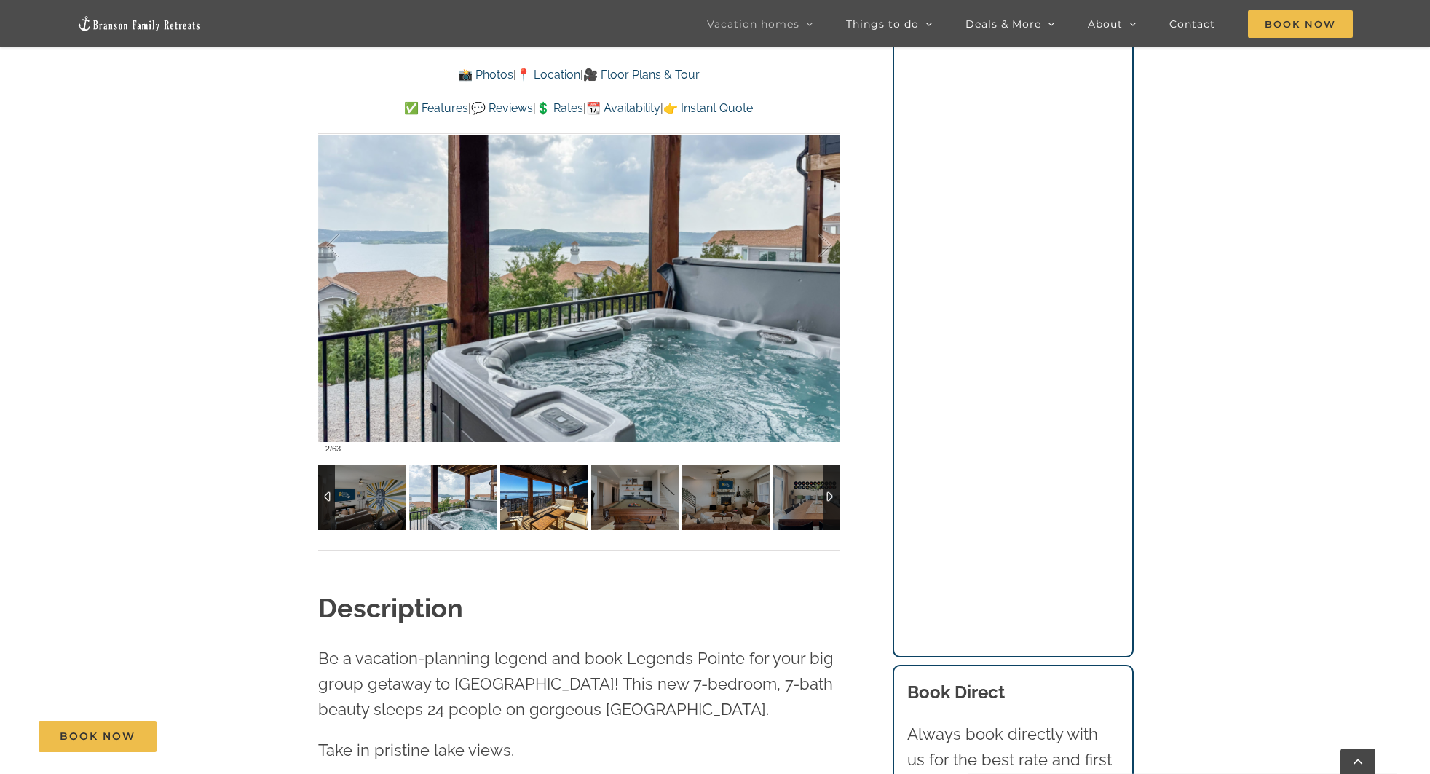
click at [527, 513] on img at bounding box center [543, 498] width 87 height 66
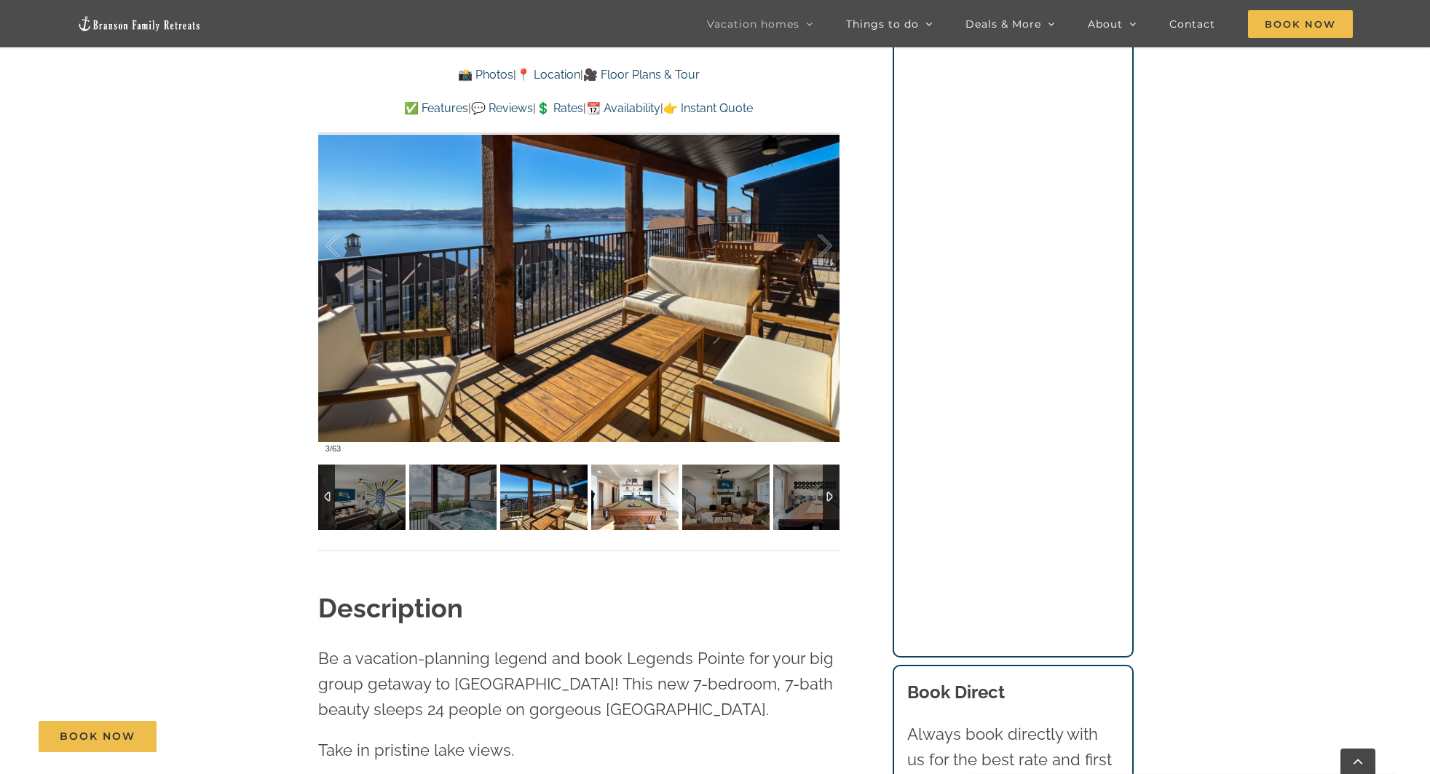
click at [616, 513] on img at bounding box center [634, 498] width 87 height 66
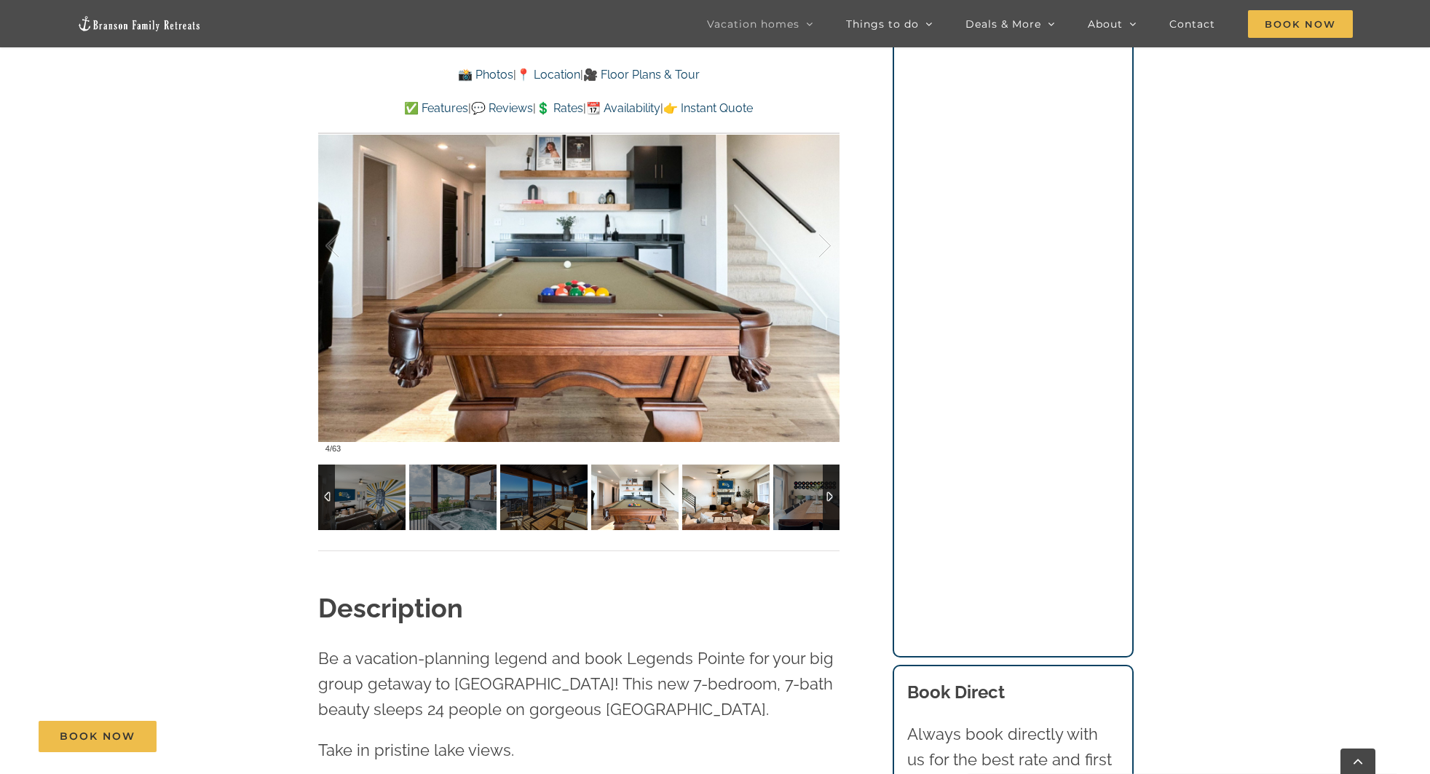
click at [690, 510] on img at bounding box center [725, 498] width 87 height 66
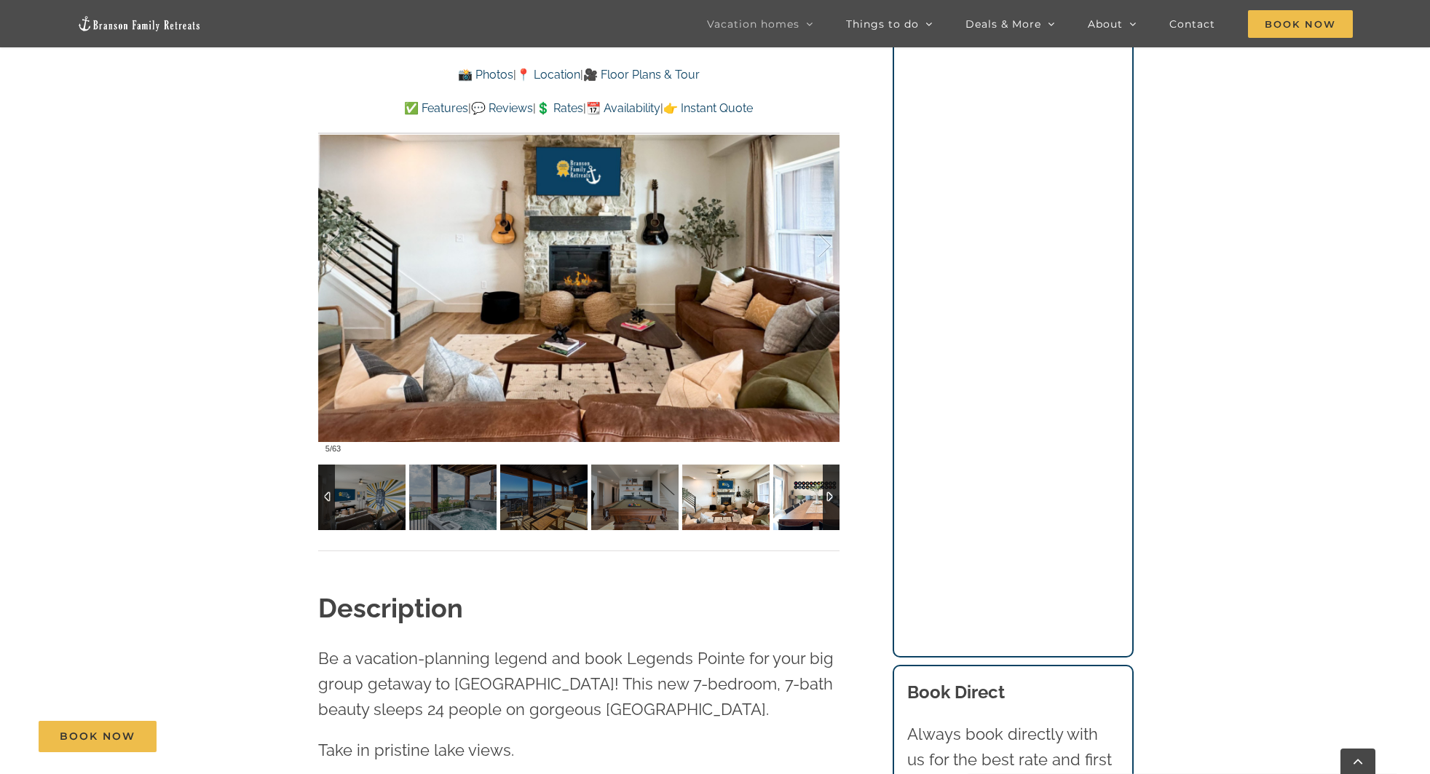
click at [821, 498] on img at bounding box center [816, 498] width 87 height 66
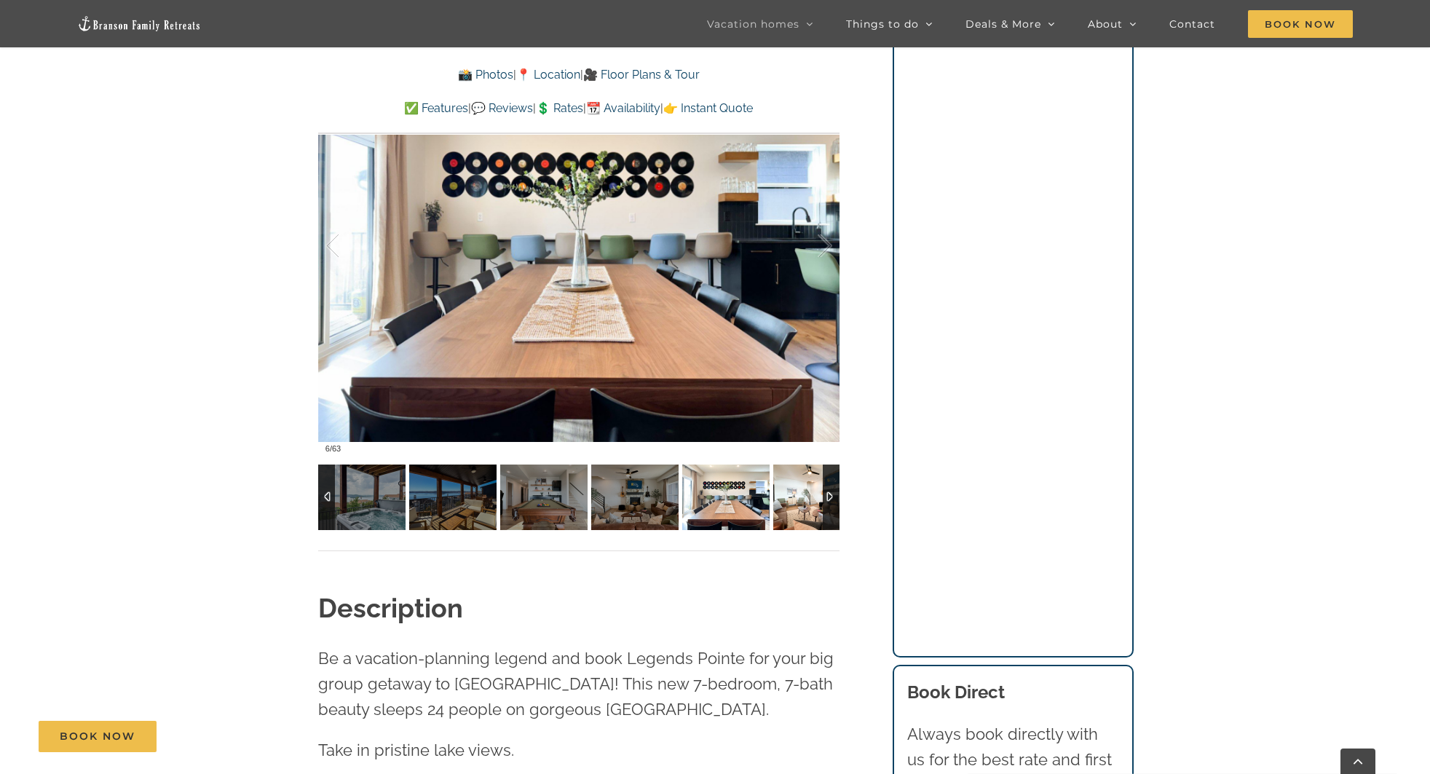
click at [811, 497] on img at bounding box center [816, 498] width 87 height 66
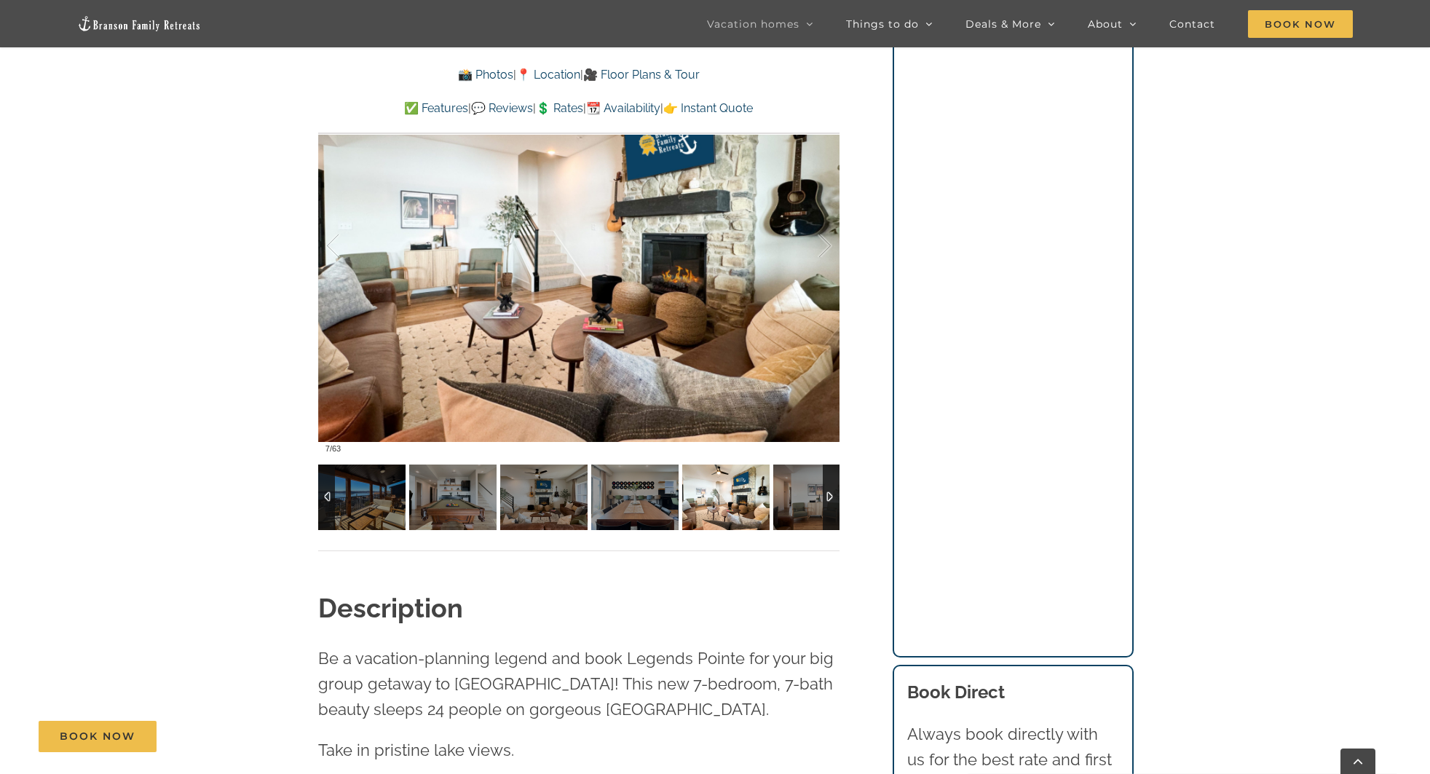
click at [811, 497] on img at bounding box center [816, 498] width 87 height 66
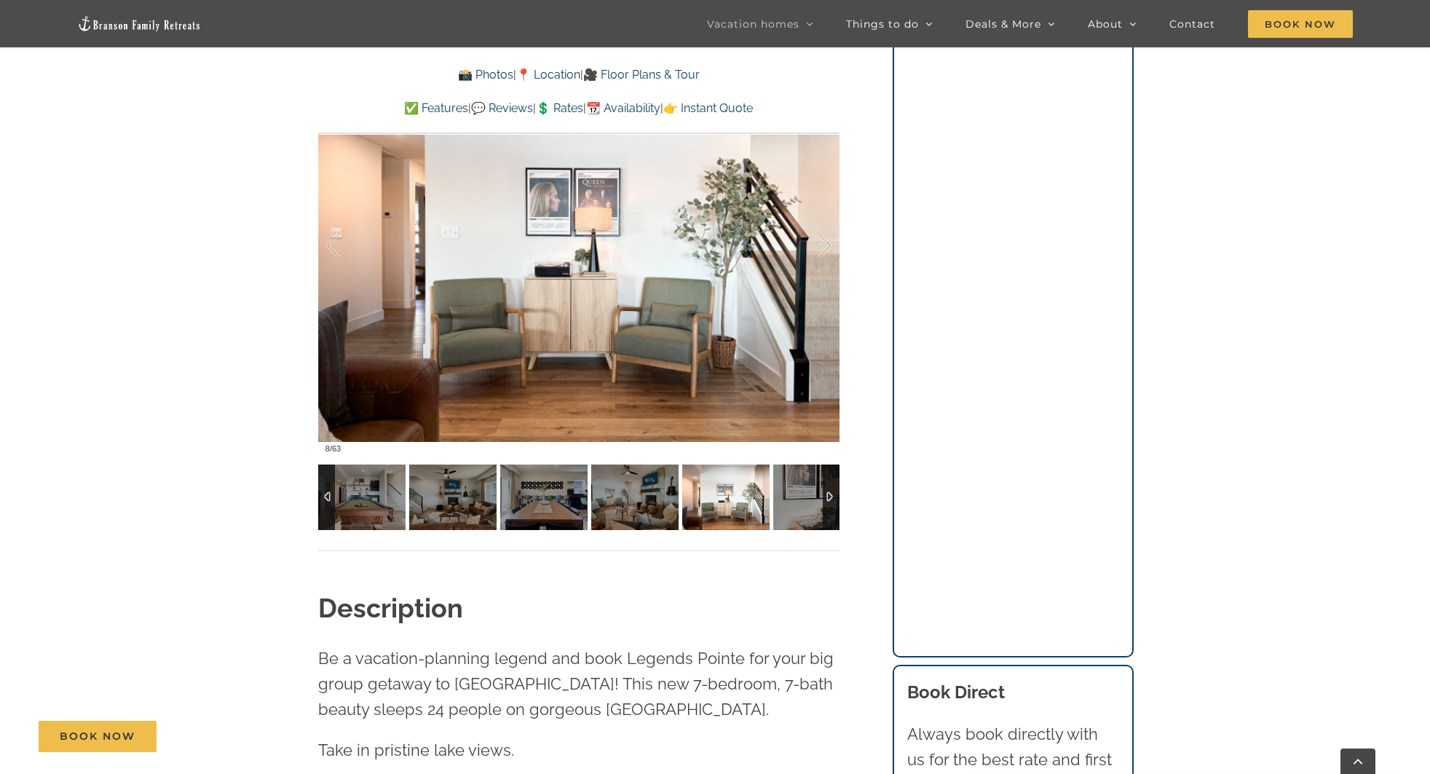
click at [811, 497] on img at bounding box center [816, 498] width 87 height 66
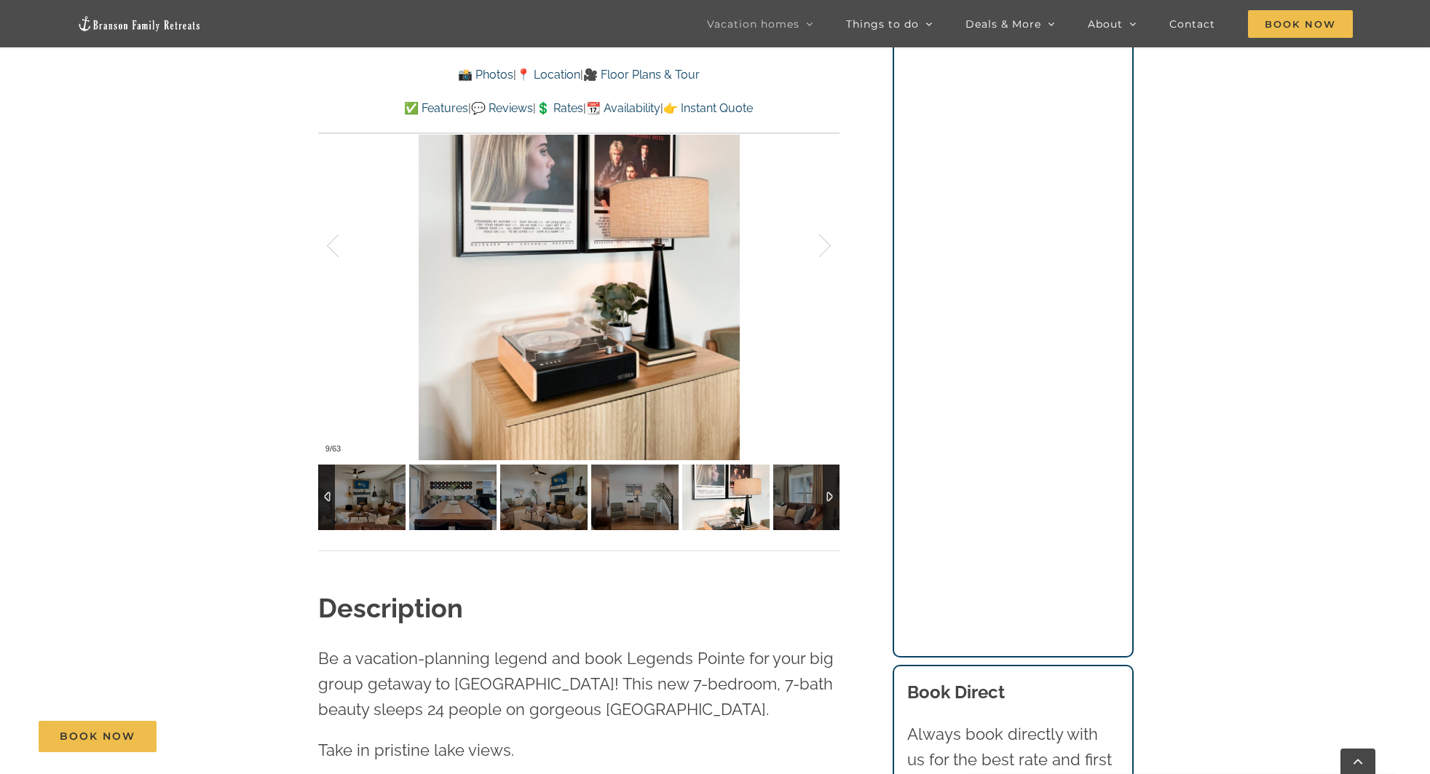
click at [811, 497] on img at bounding box center [816, 498] width 87 height 66
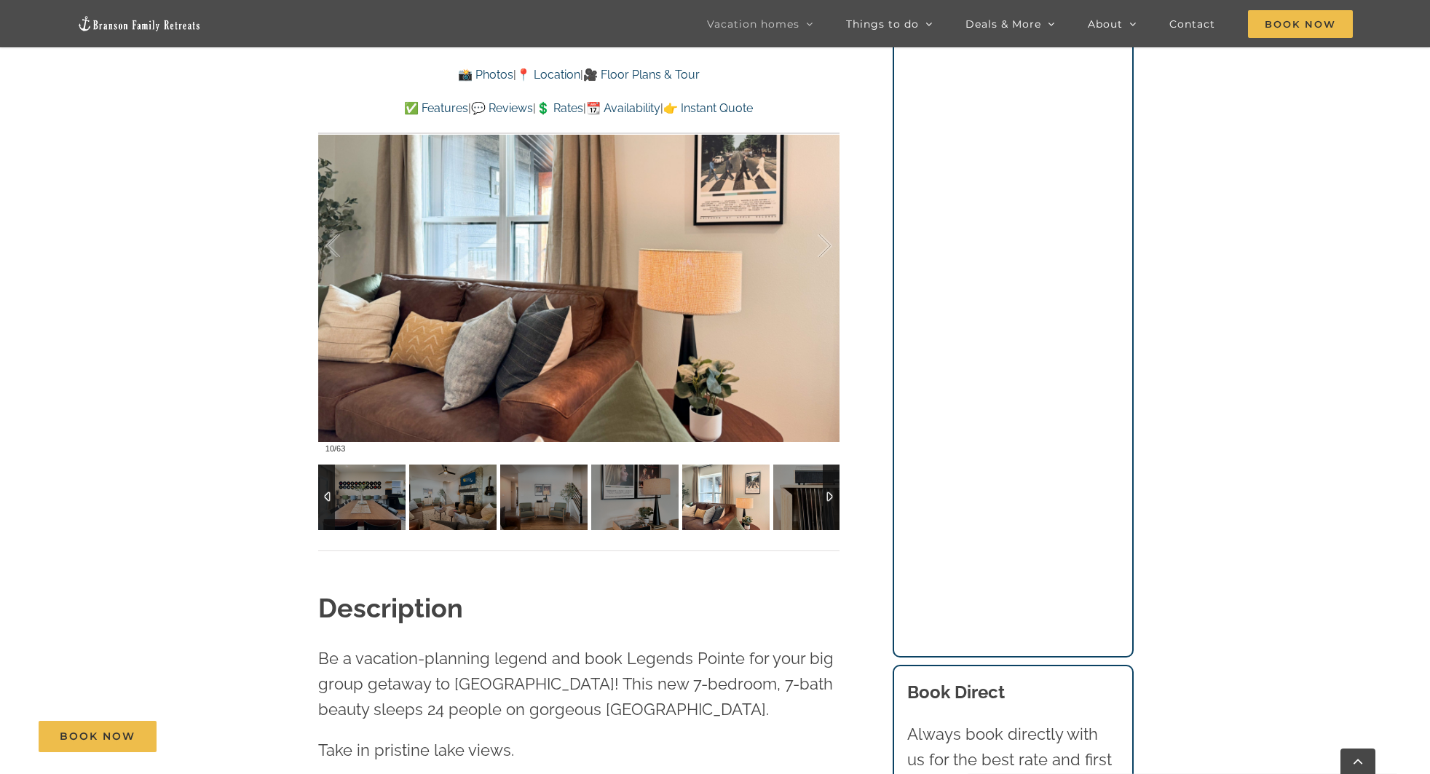
click at [811, 497] on img at bounding box center [816, 498] width 87 height 66
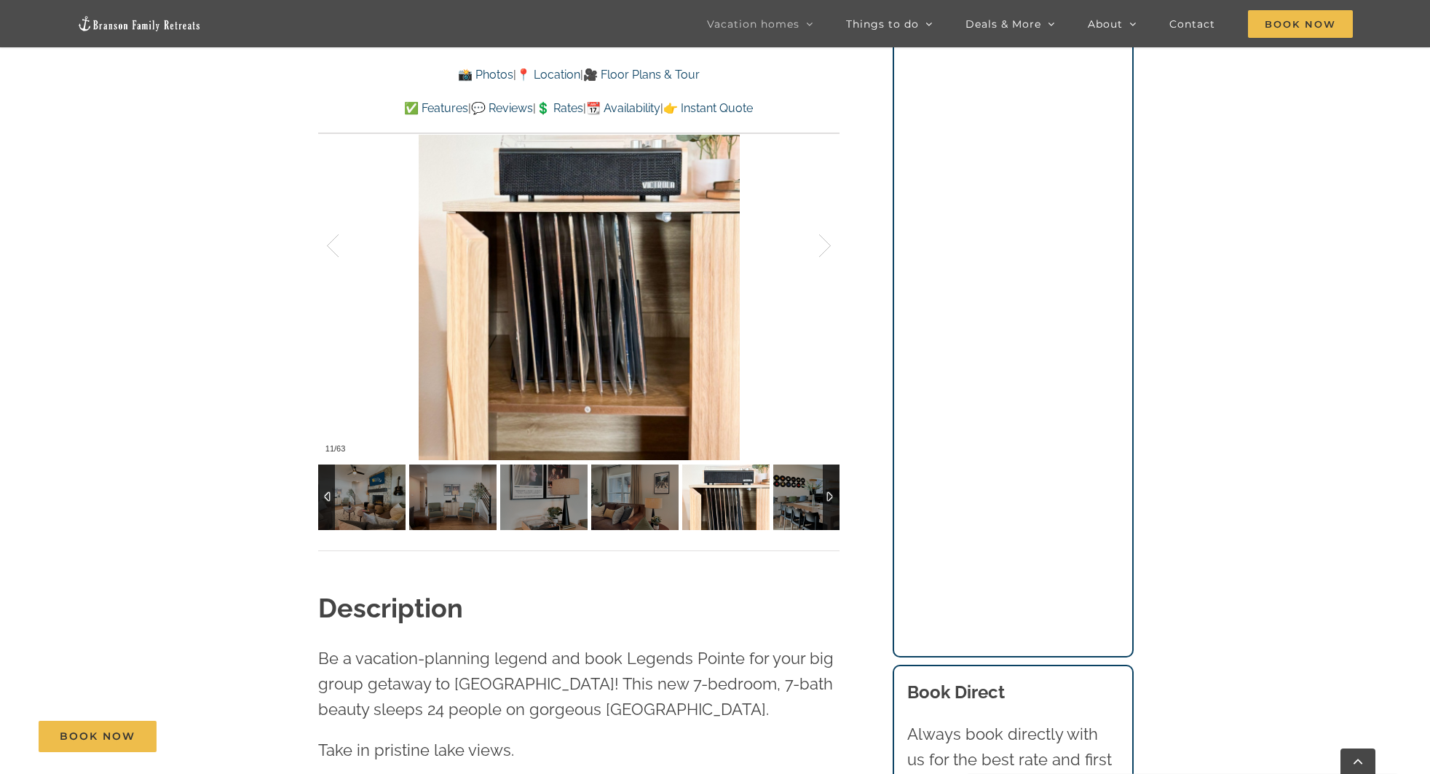
click at [811, 497] on img at bounding box center [816, 498] width 87 height 66
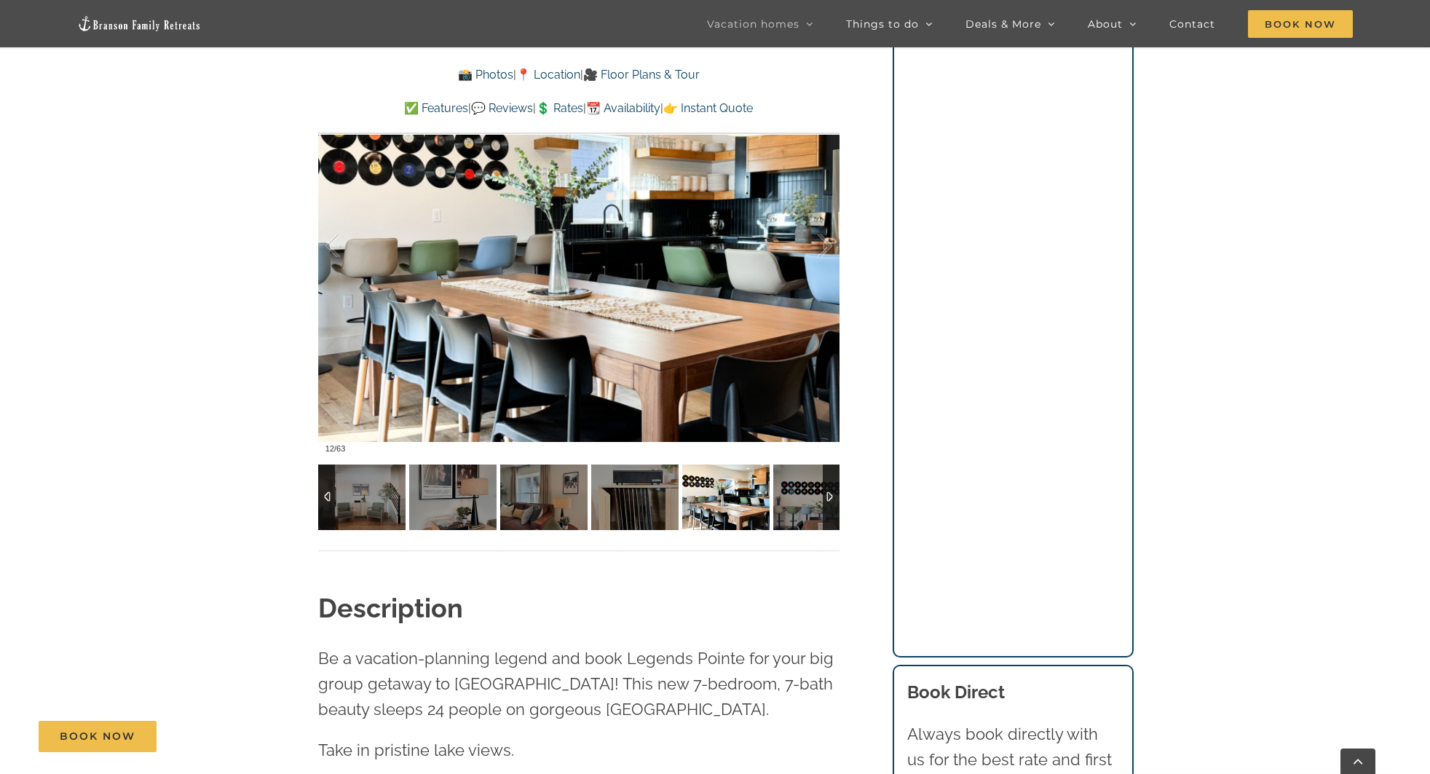
click at [811, 497] on img at bounding box center [816, 498] width 87 height 66
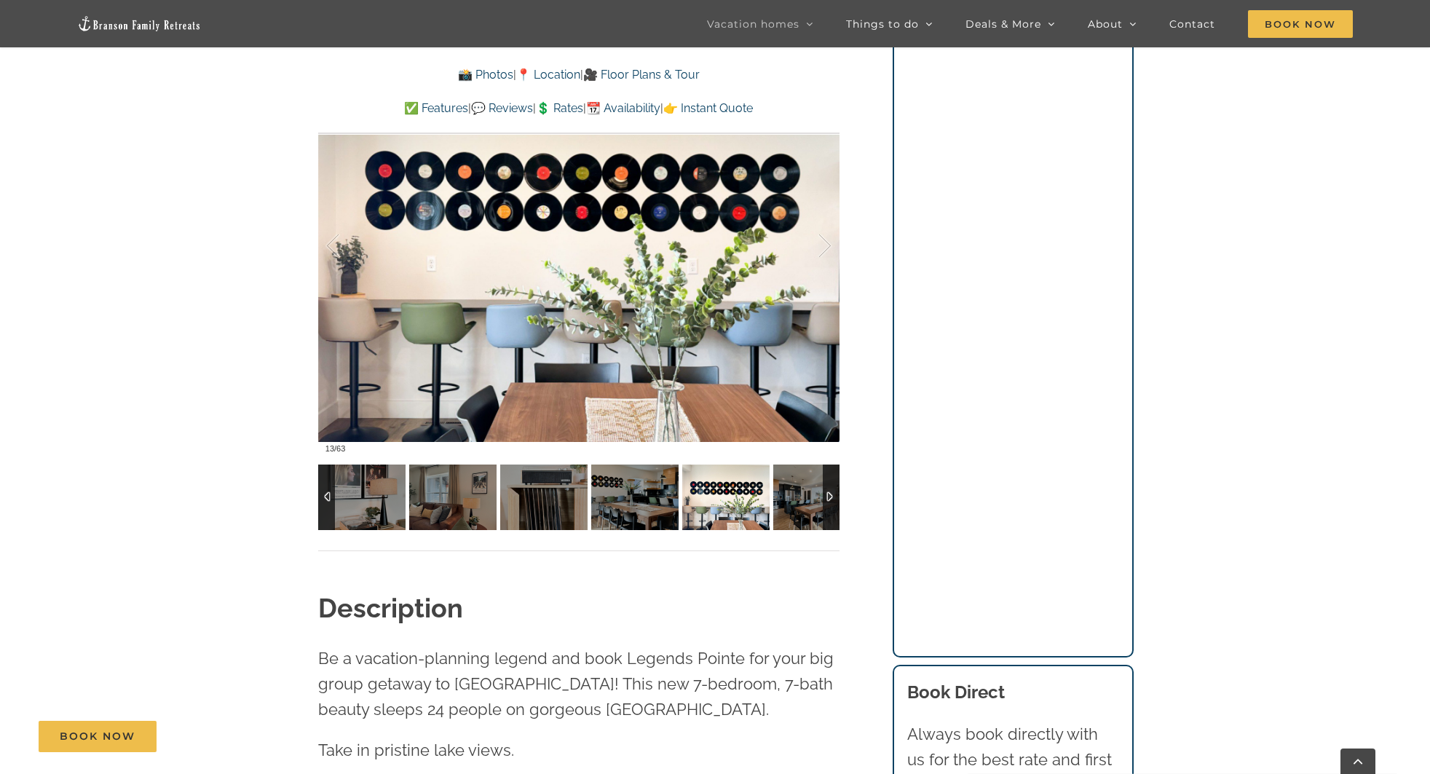
click at [811, 497] on img at bounding box center [816, 498] width 87 height 66
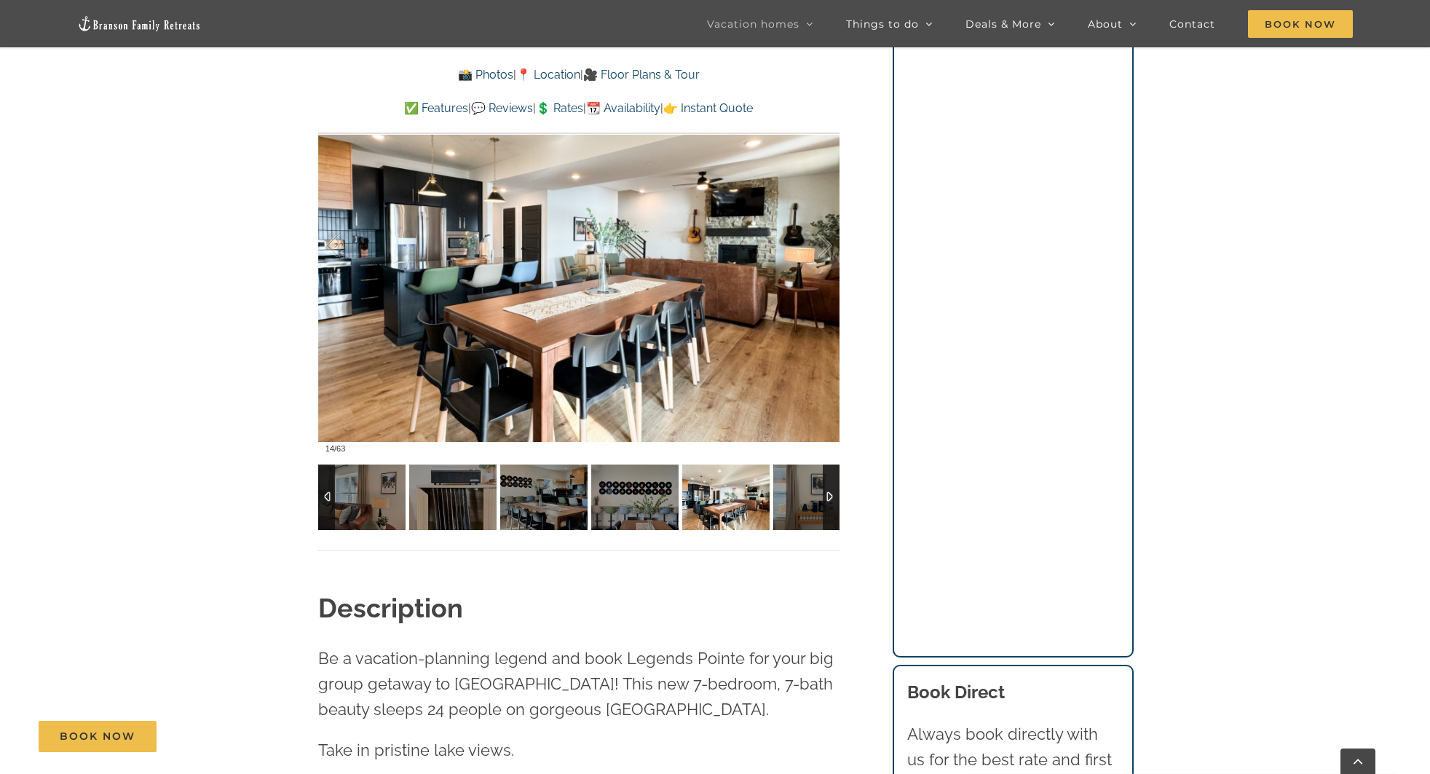
click at [811, 497] on img at bounding box center [816, 498] width 87 height 66
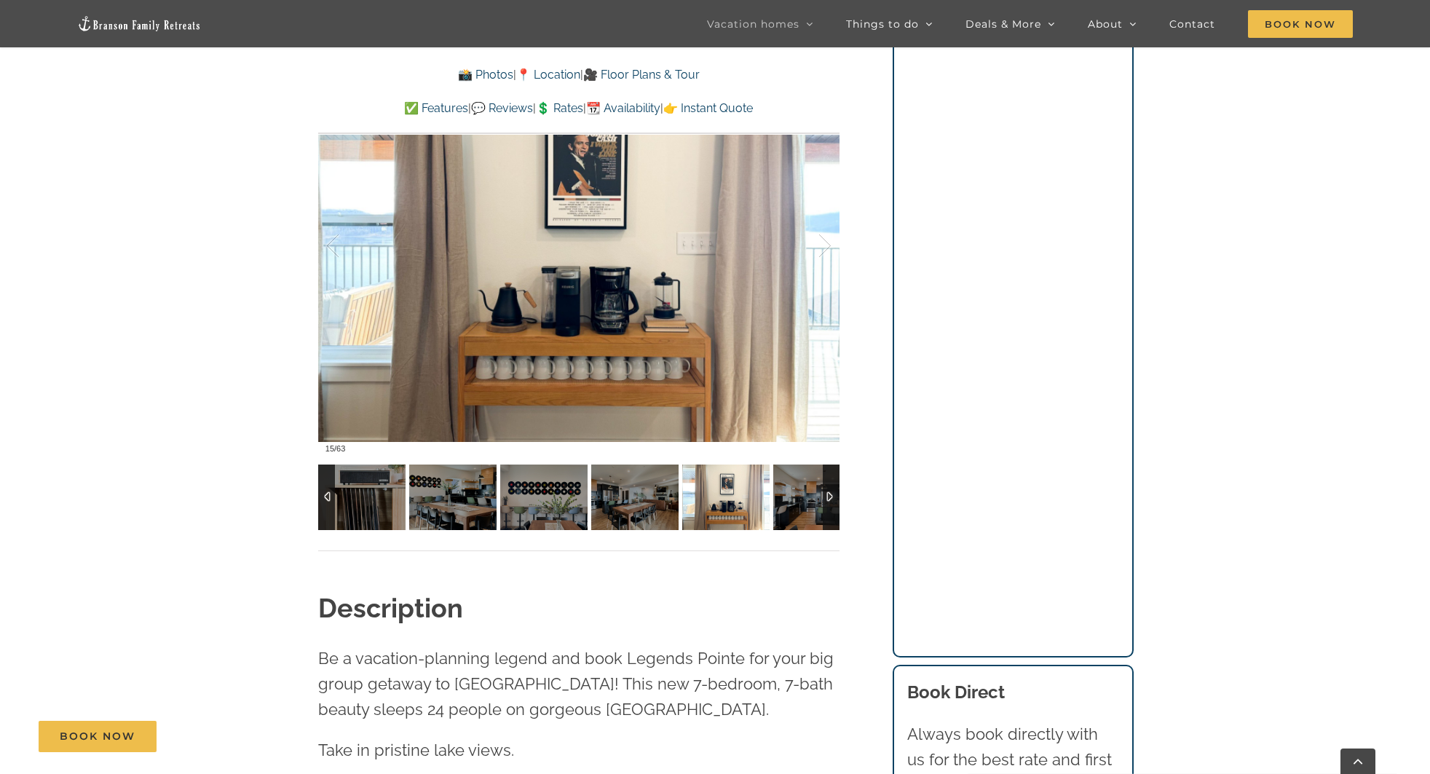
click at [811, 497] on img at bounding box center [816, 498] width 87 height 66
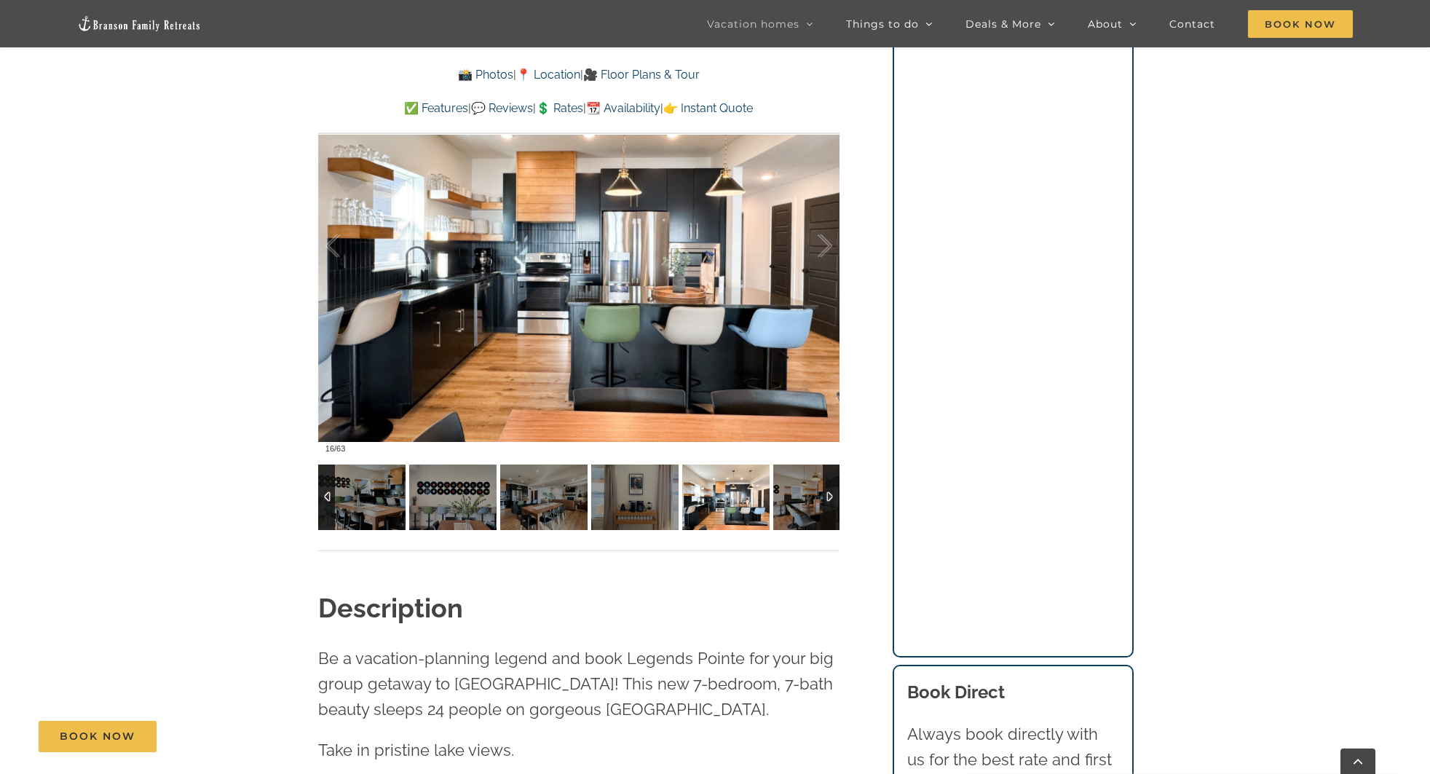
click at [811, 497] on img at bounding box center [816, 498] width 87 height 66
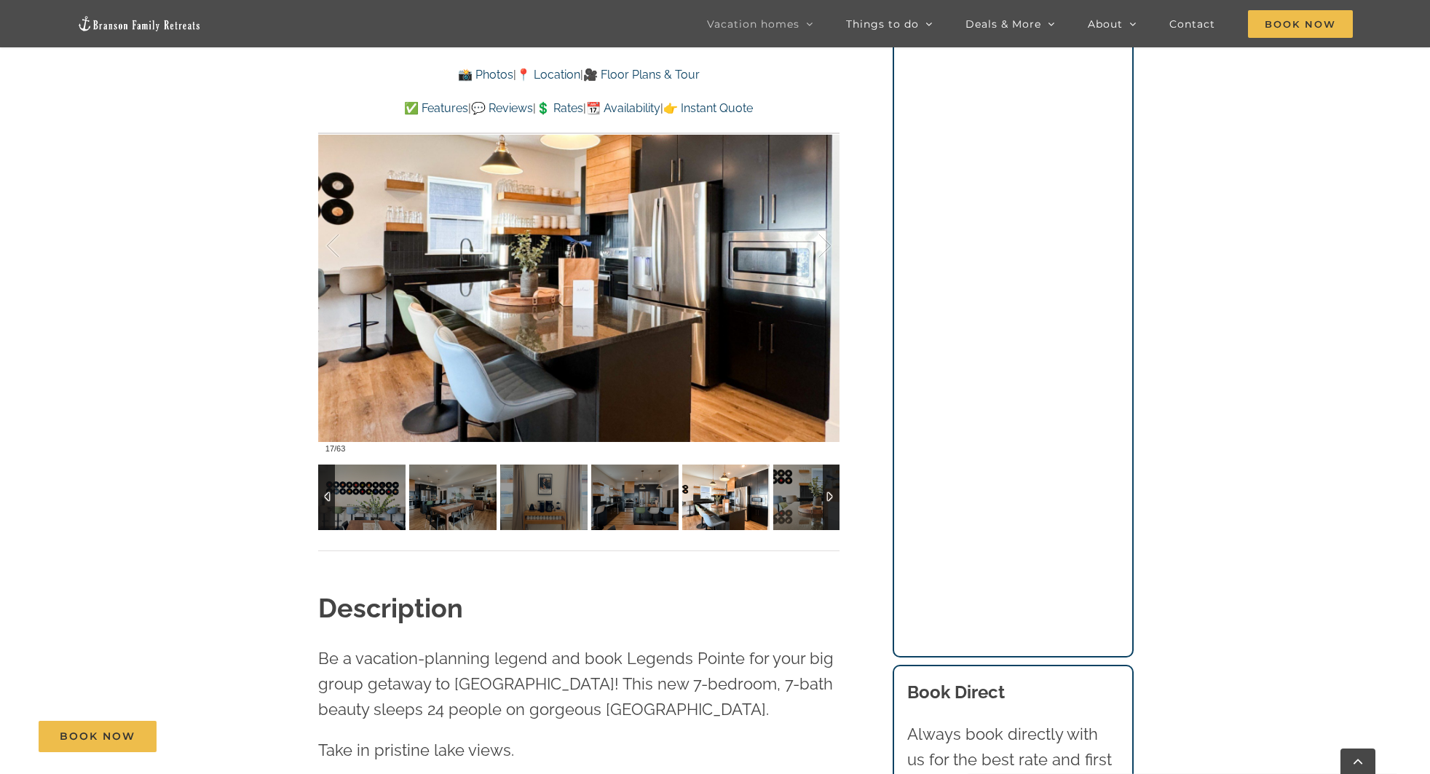
click at [811, 497] on img at bounding box center [816, 498] width 87 height 66
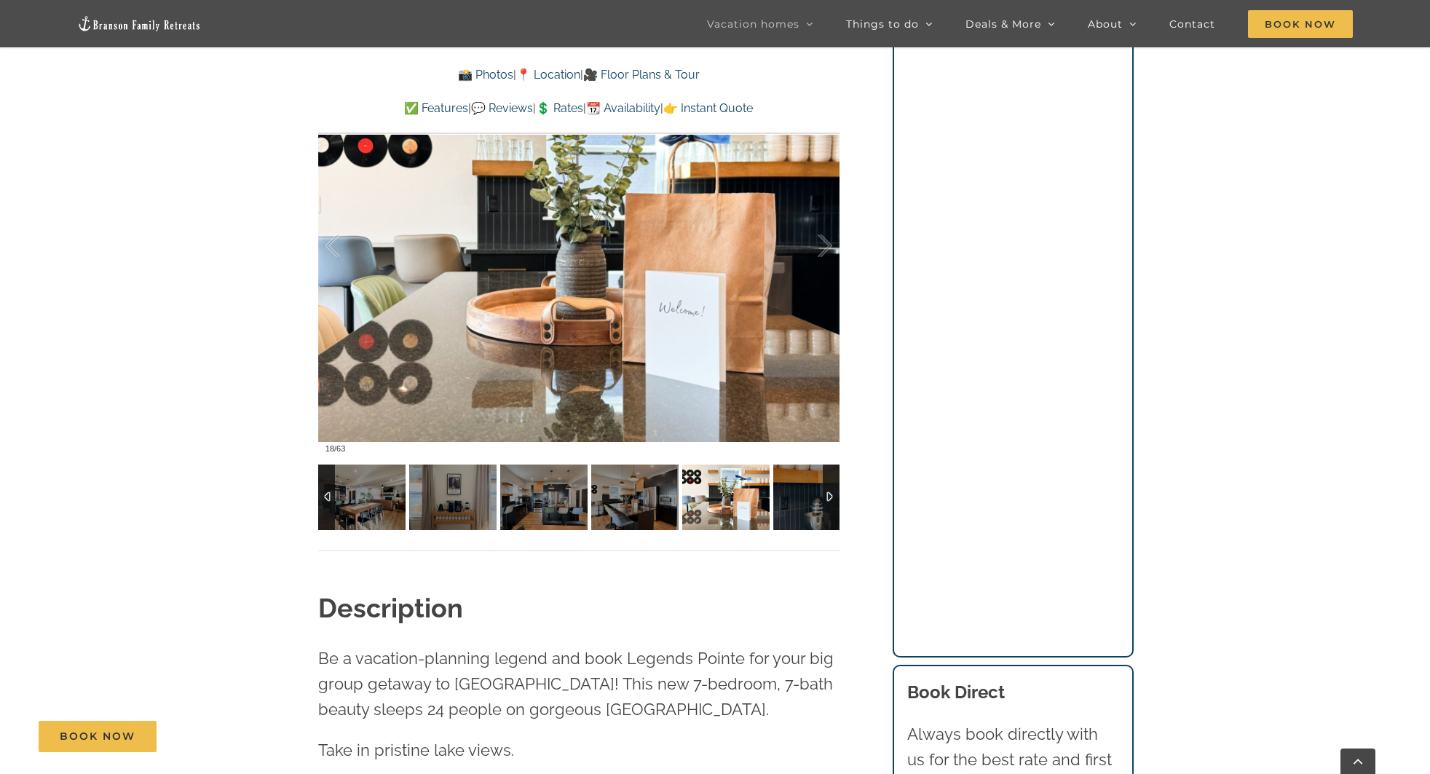
click at [811, 497] on img at bounding box center [816, 498] width 87 height 66
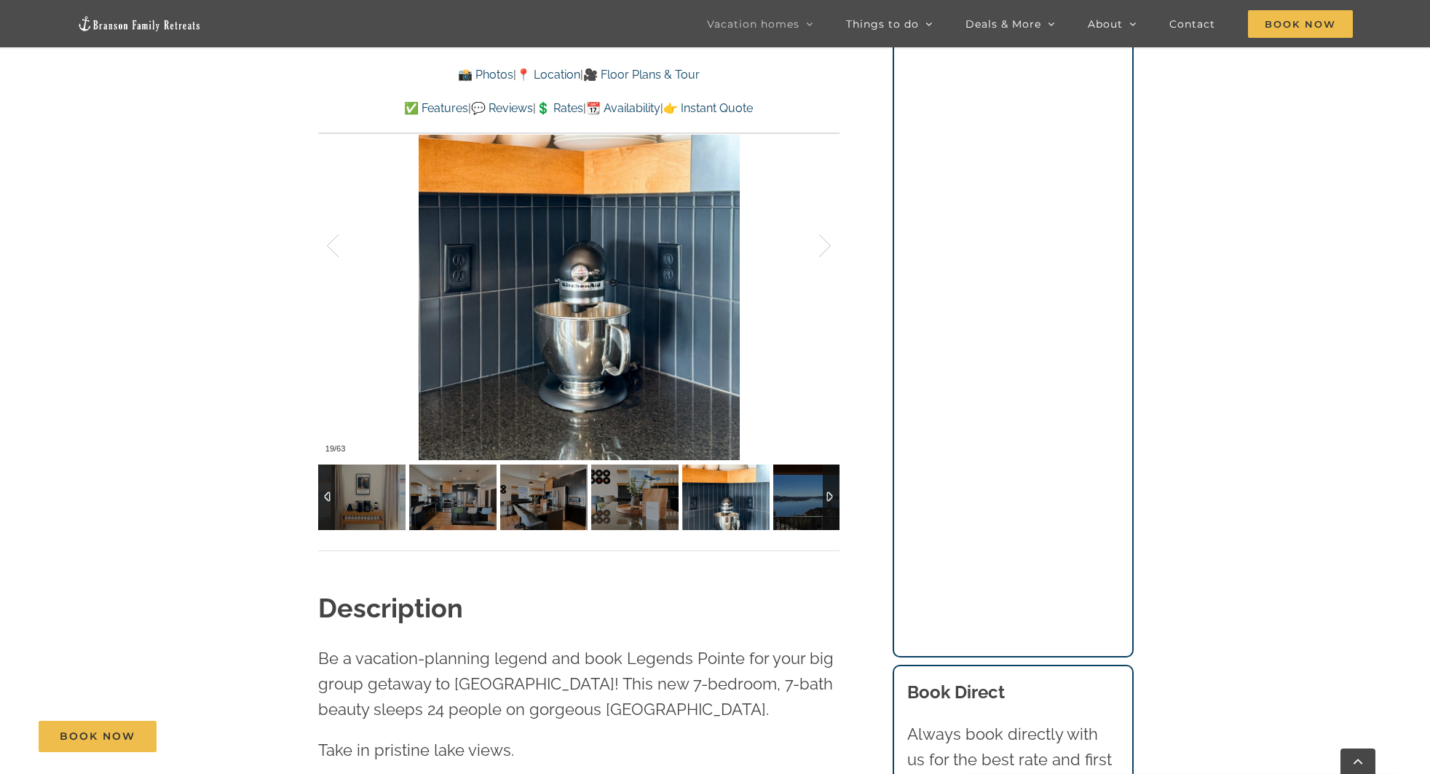
click at [811, 497] on img at bounding box center [816, 498] width 87 height 66
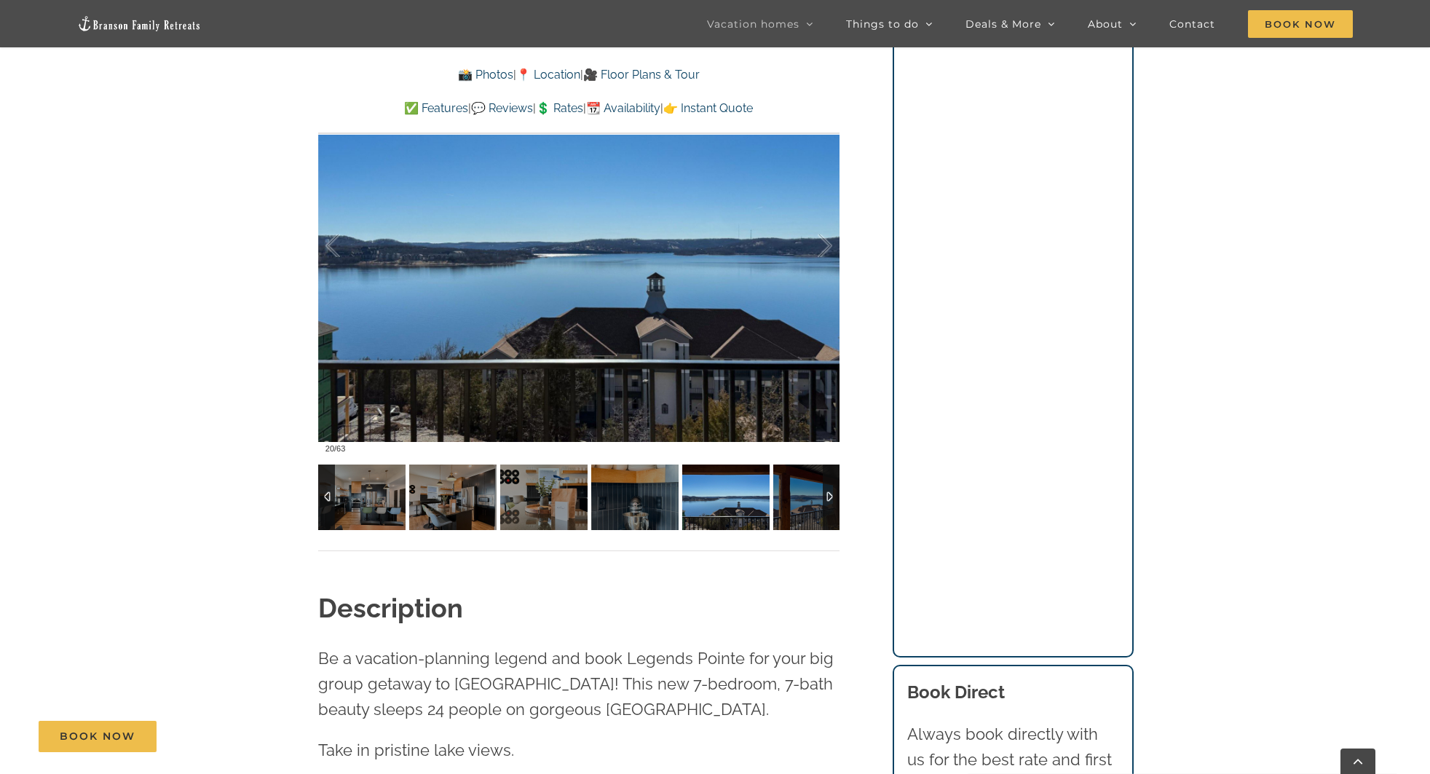
click at [811, 497] on img at bounding box center [816, 498] width 87 height 66
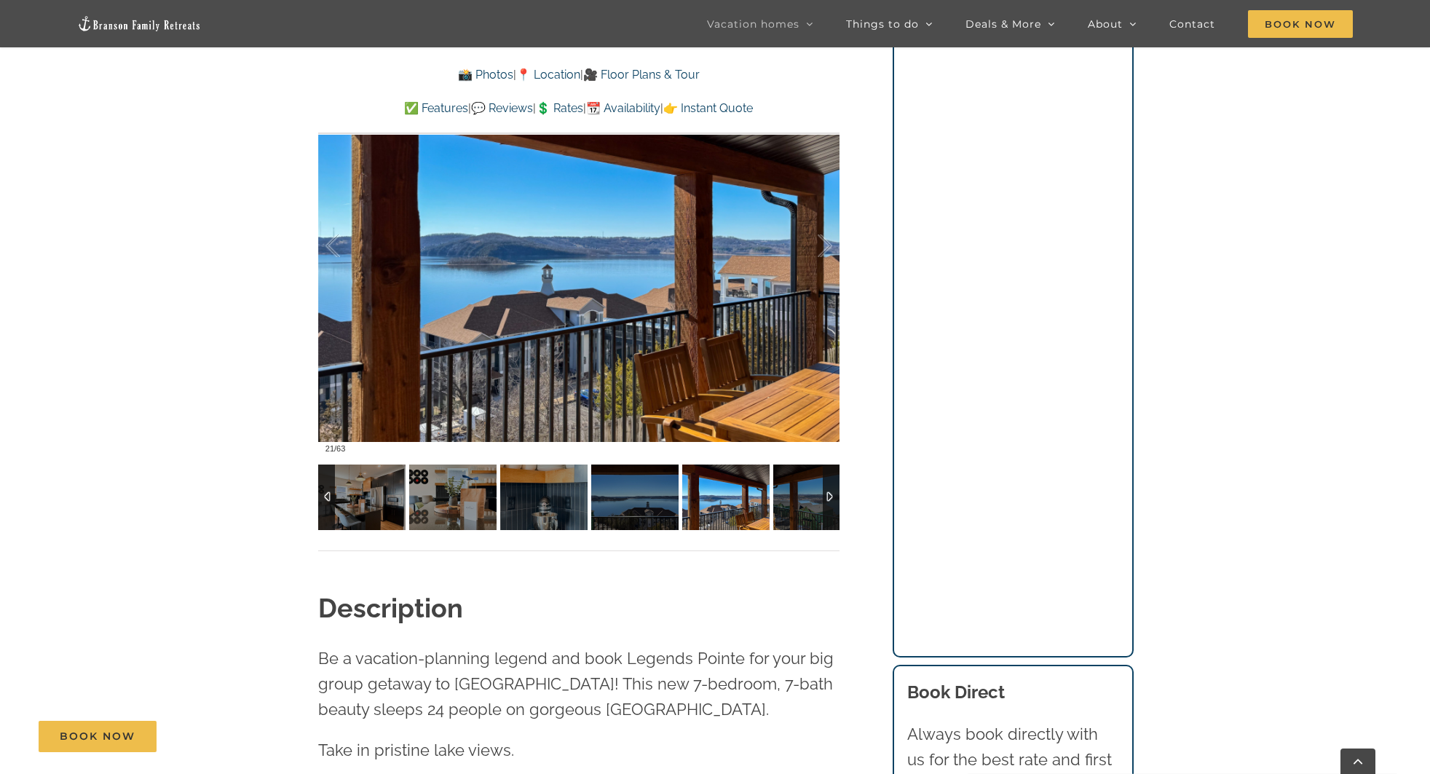
click at [811, 497] on img at bounding box center [816, 498] width 87 height 66
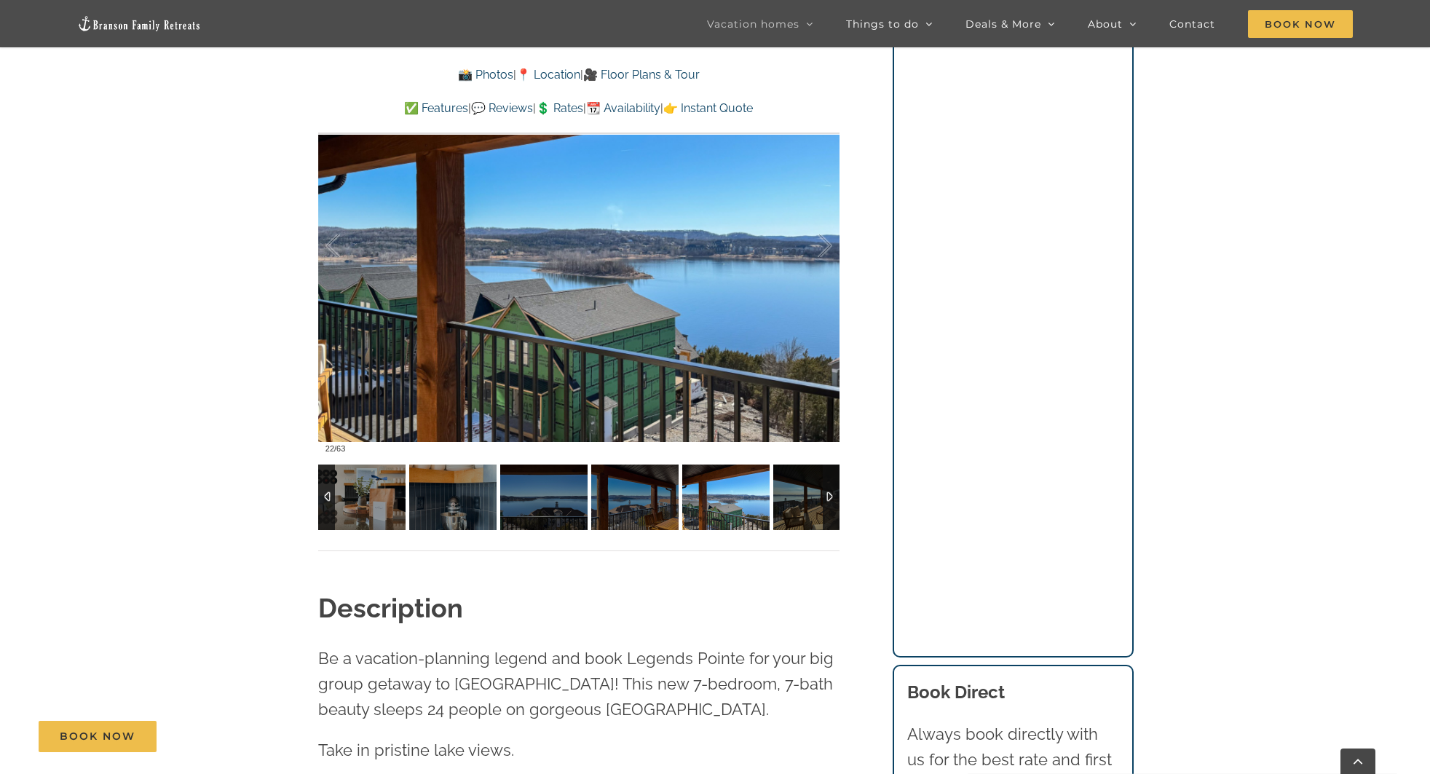
click at [811, 497] on img at bounding box center [816, 498] width 87 height 66
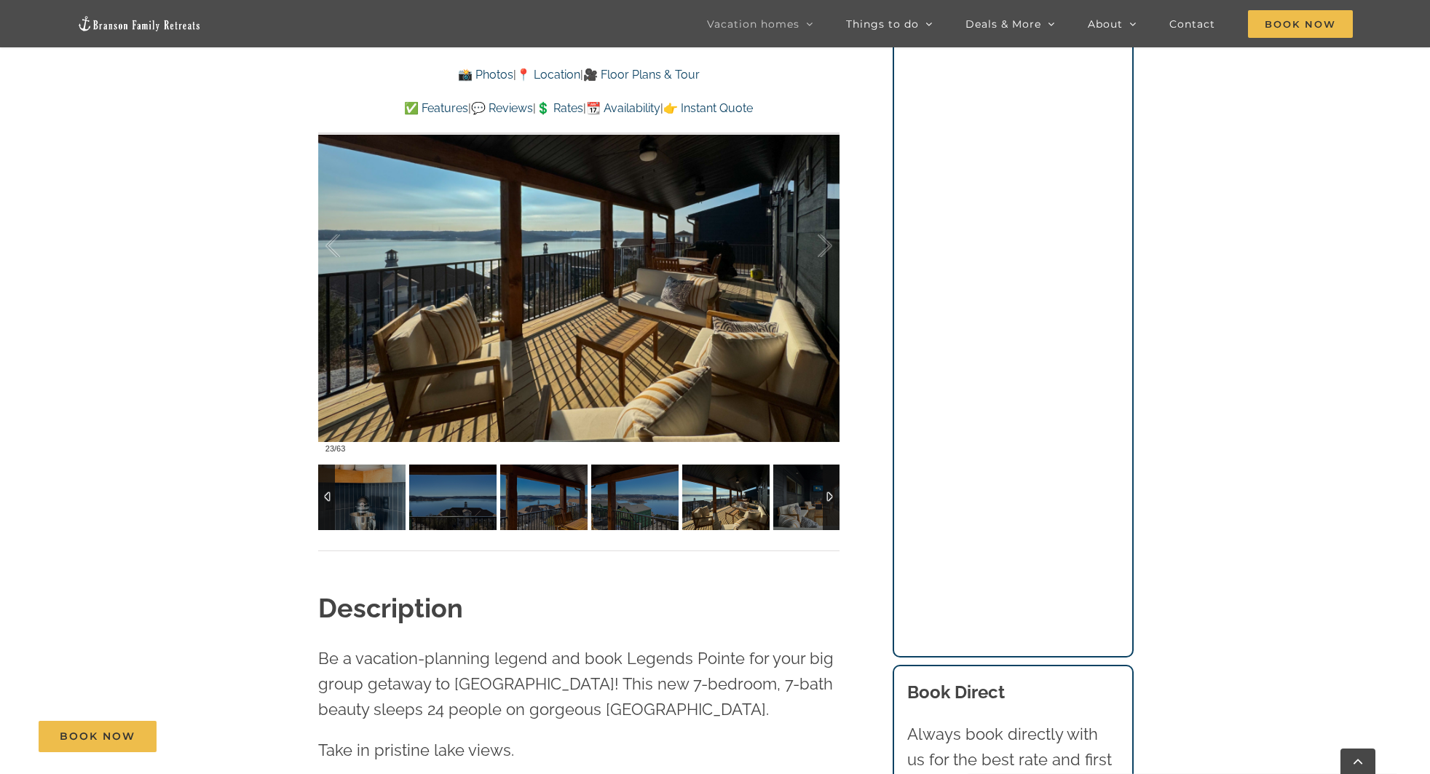
click at [811, 497] on img at bounding box center [816, 498] width 87 height 66
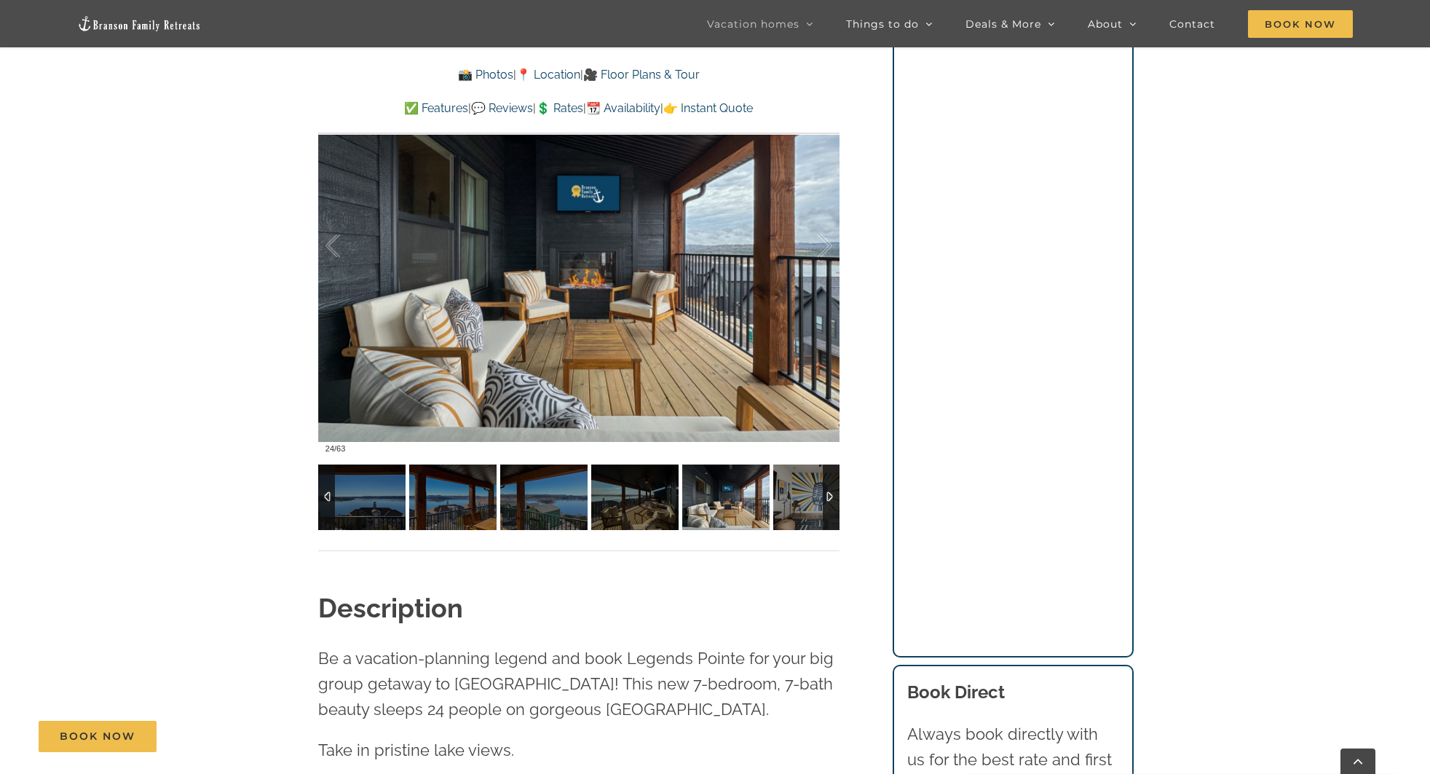
click at [811, 497] on img at bounding box center [816, 498] width 87 height 66
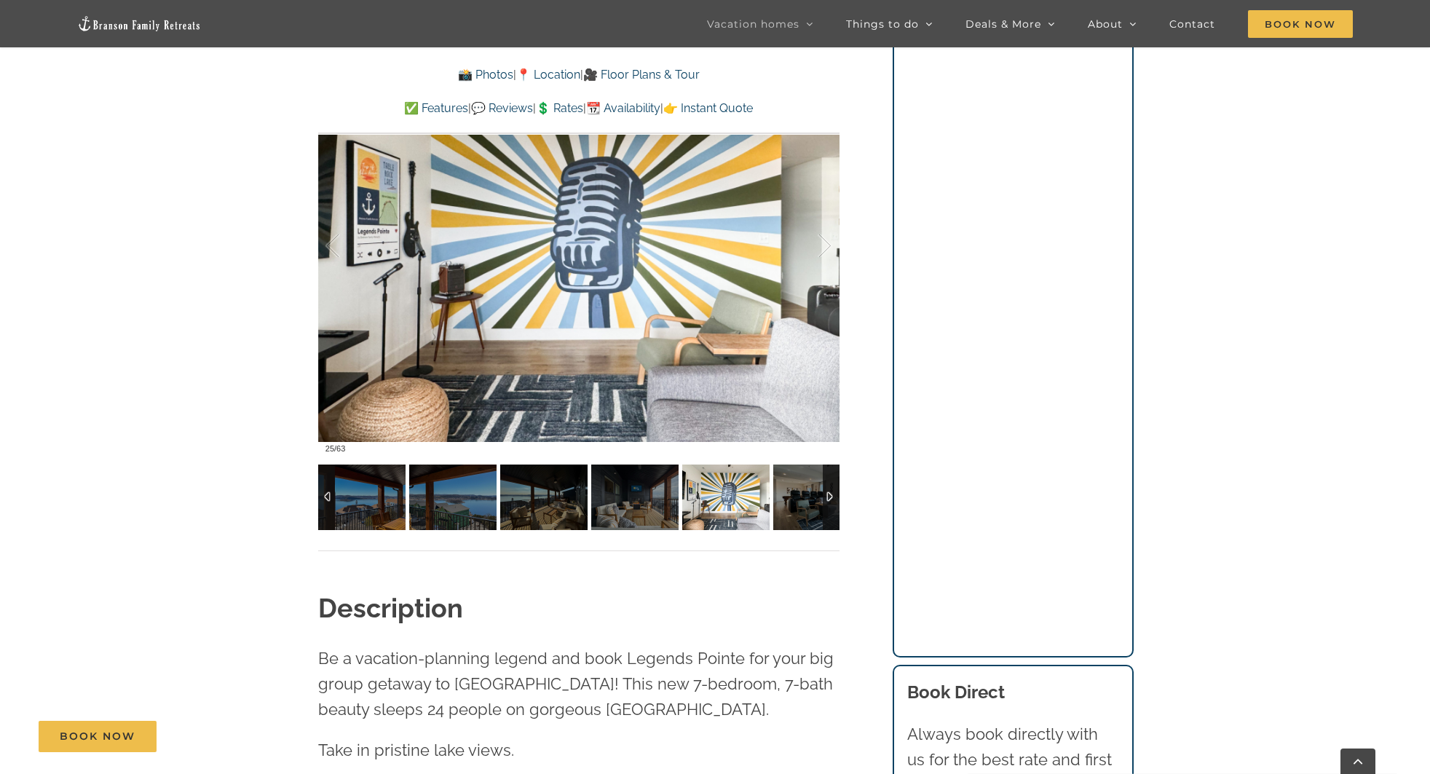
click at [811, 497] on img at bounding box center [816, 498] width 87 height 66
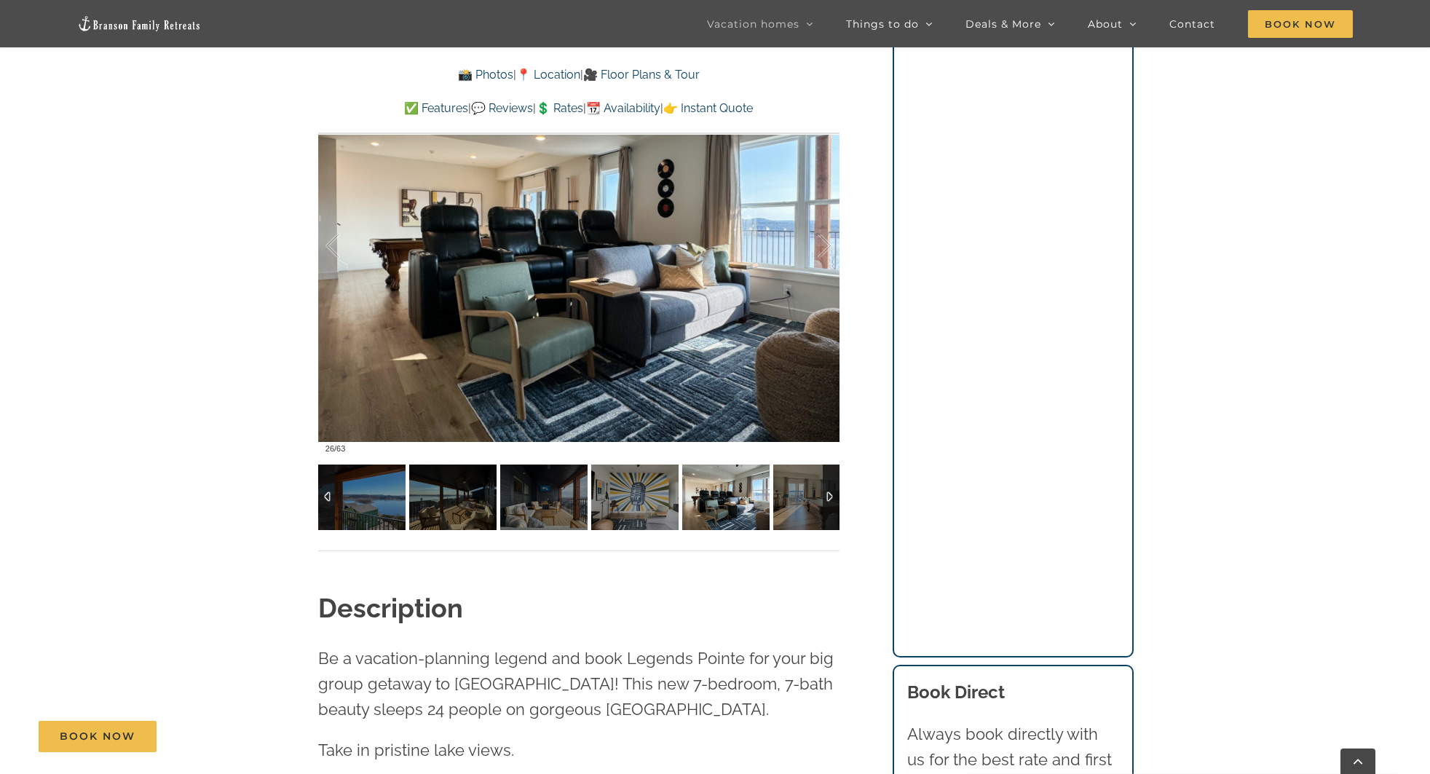
click at [811, 497] on img at bounding box center [816, 498] width 87 height 66
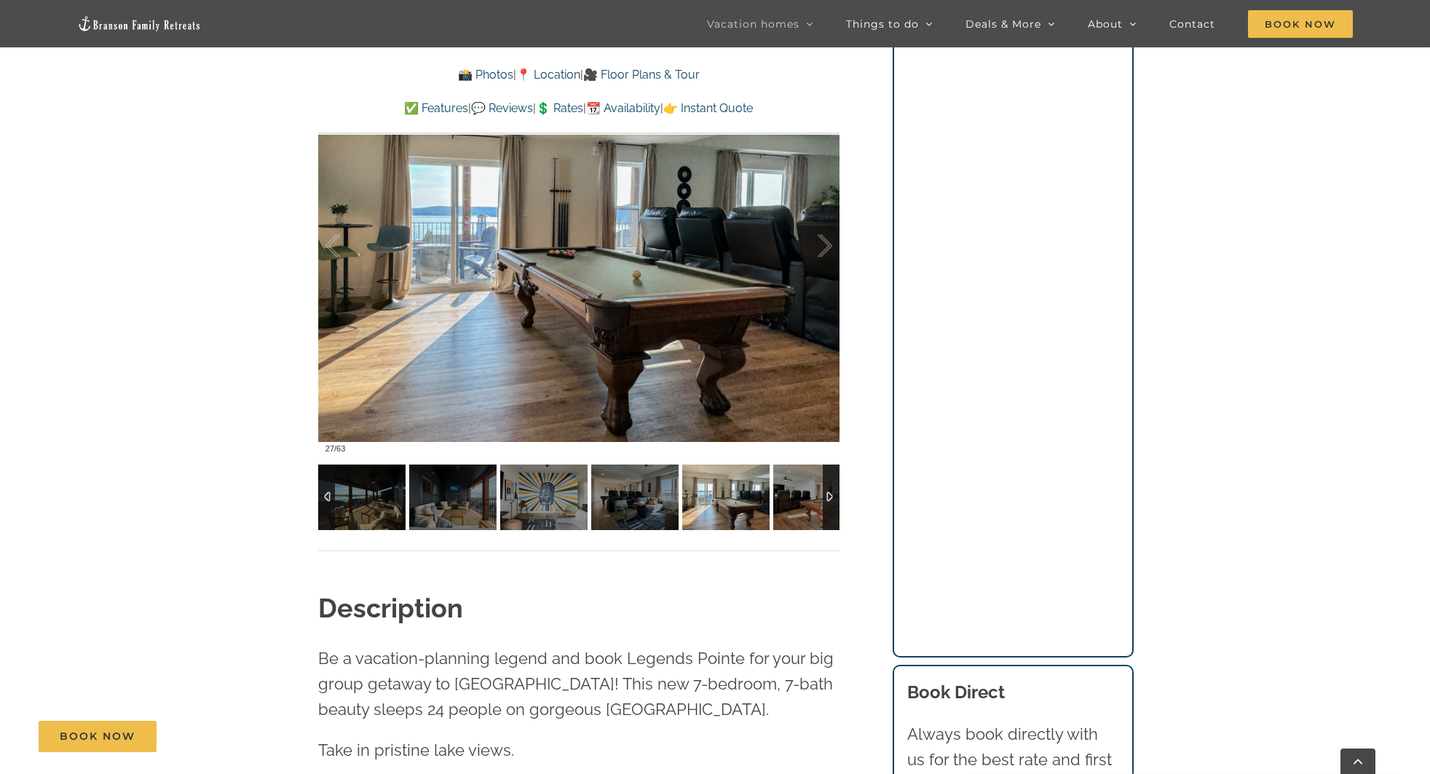
click at [811, 497] on img at bounding box center [816, 498] width 87 height 66
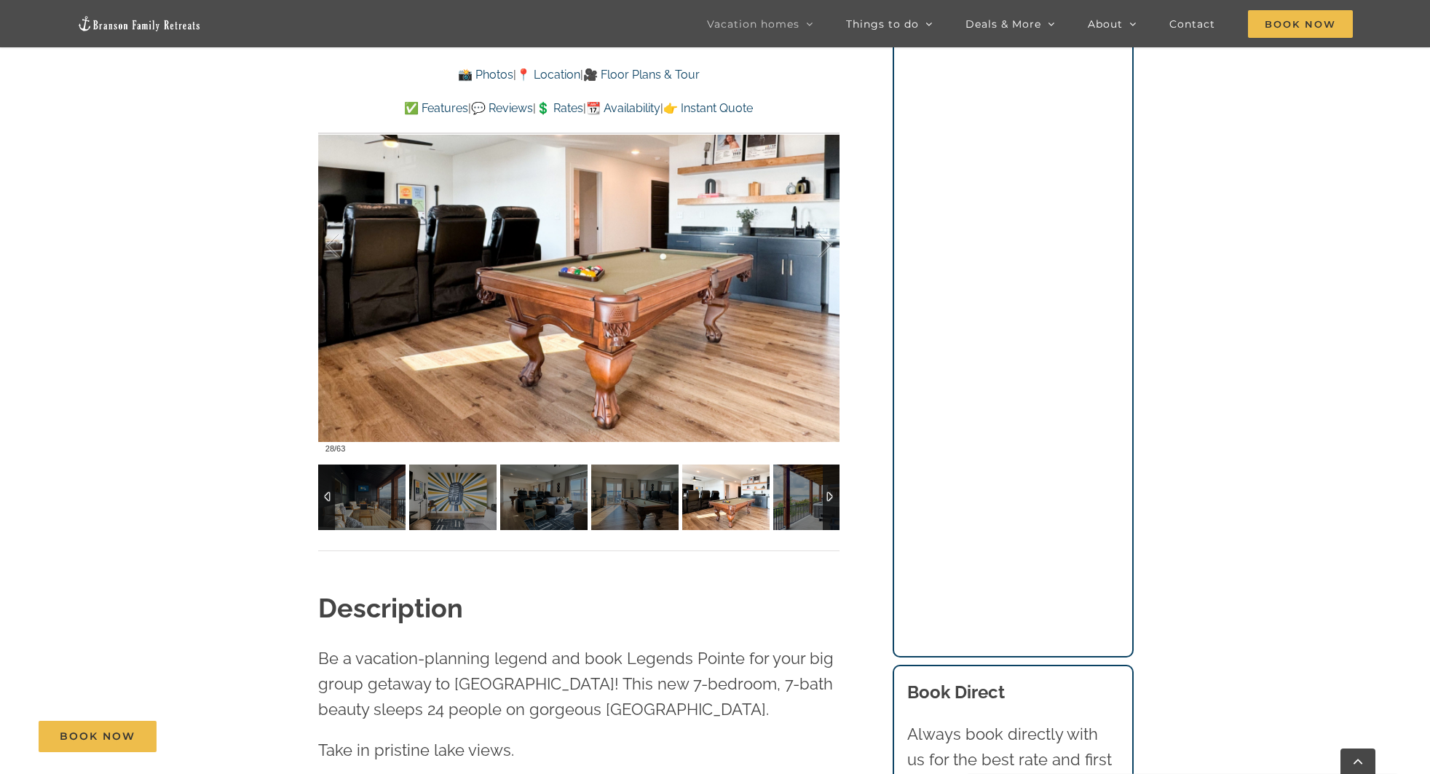
click at [811, 497] on img at bounding box center [816, 498] width 87 height 66
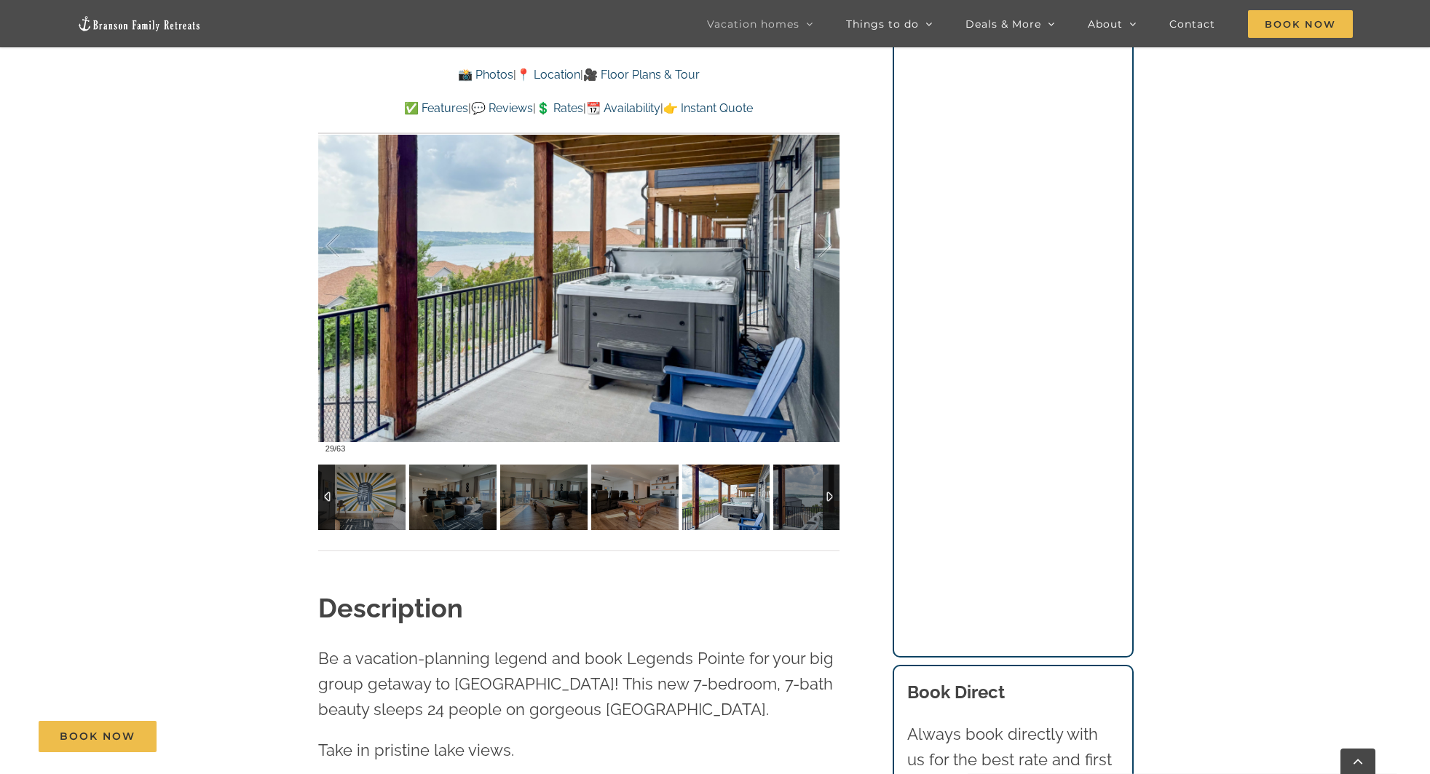
click at [811, 497] on img at bounding box center [816, 498] width 87 height 66
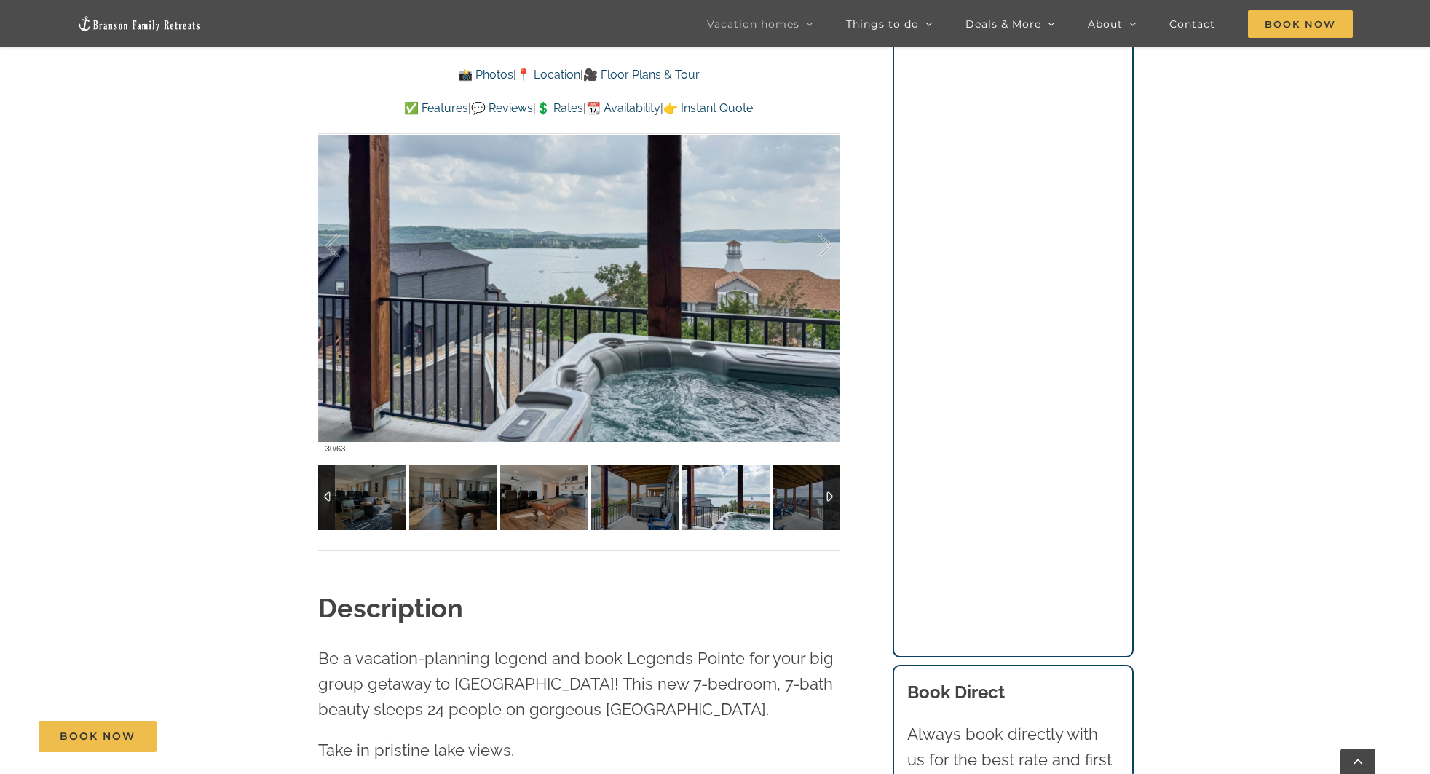
click at [811, 497] on img at bounding box center [816, 498] width 87 height 66
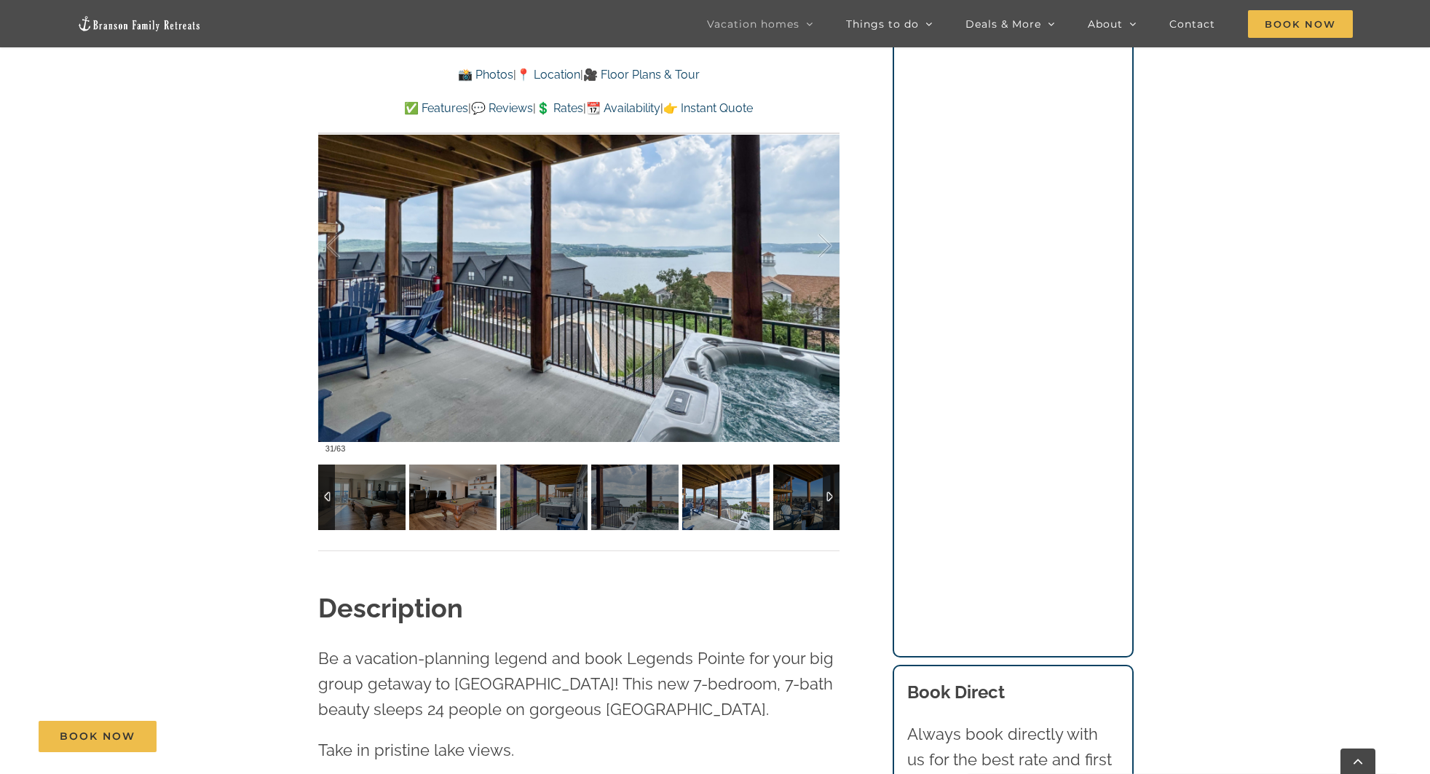
click at [811, 497] on img at bounding box center [816, 498] width 87 height 66
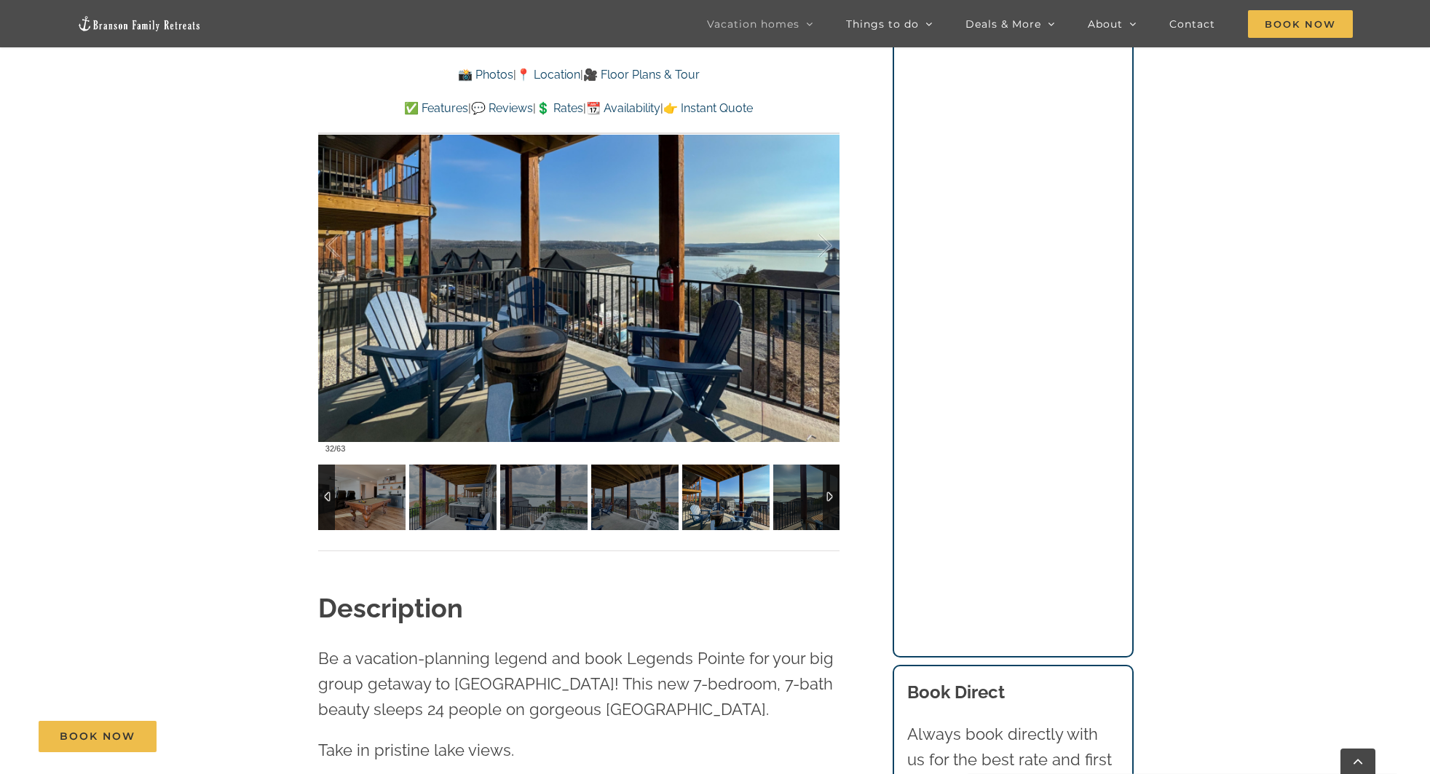
click at [811, 497] on img at bounding box center [816, 498] width 87 height 66
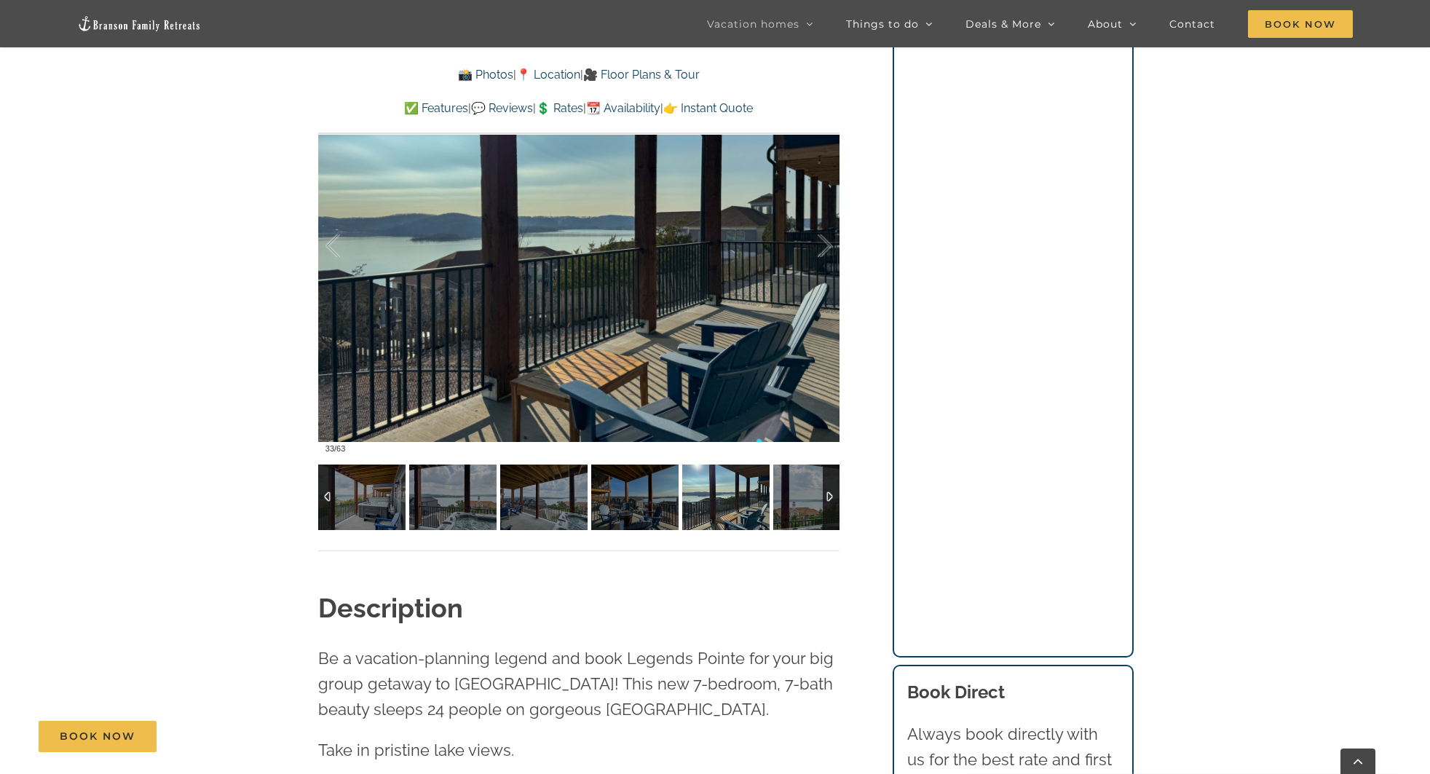
click at [811, 497] on img at bounding box center [816, 498] width 87 height 66
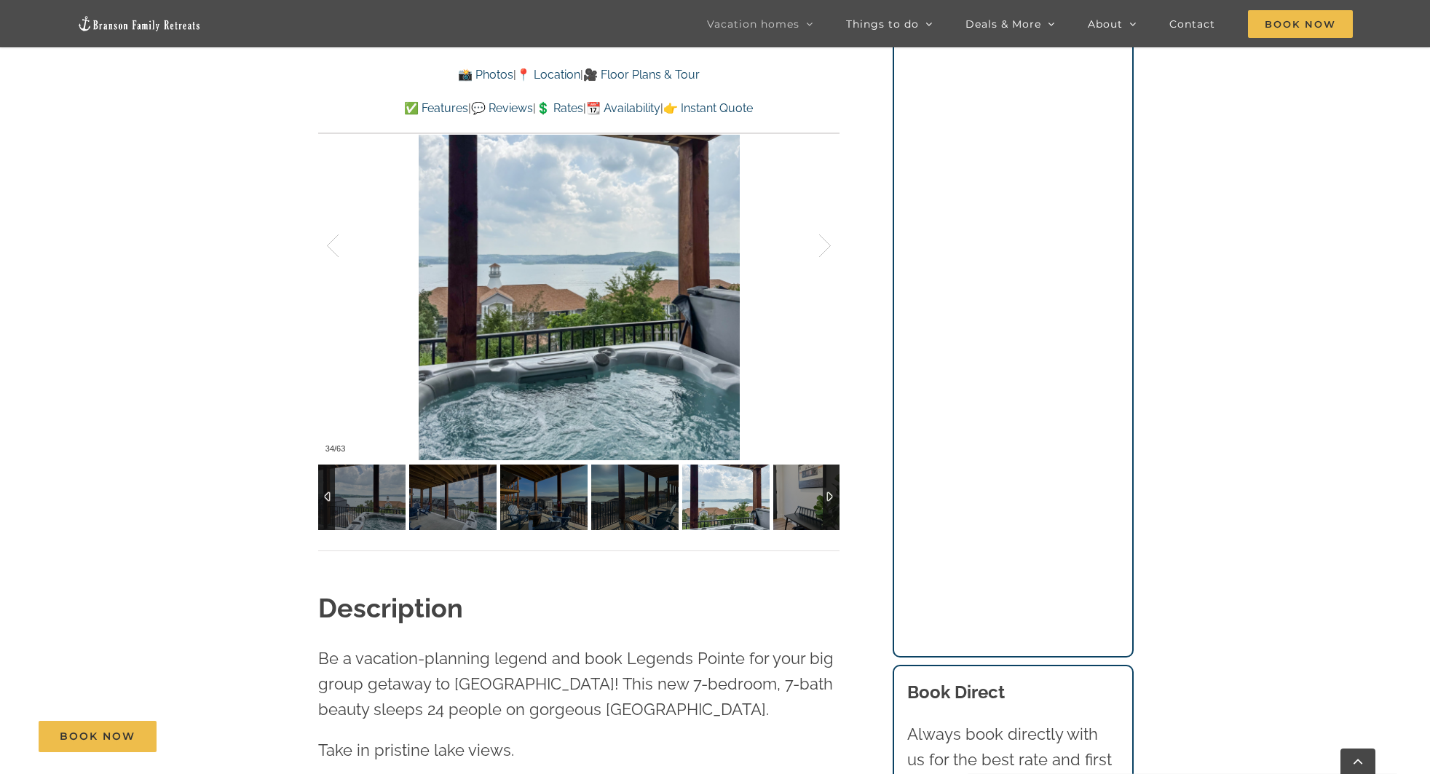
click at [811, 497] on img at bounding box center [816, 498] width 87 height 66
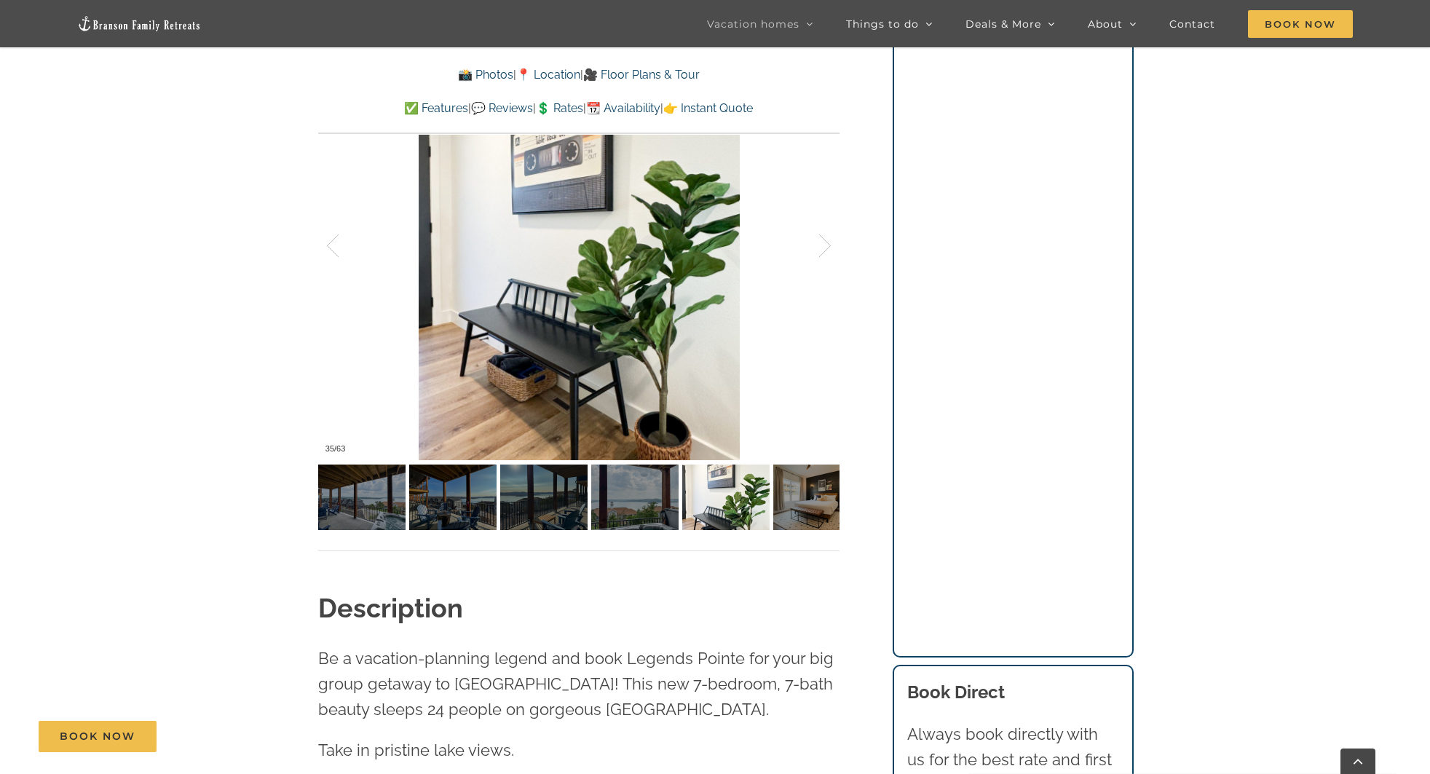
click at [633, 72] on link "🎥 Floor Plans & Tour" at bounding box center [641, 75] width 116 height 14
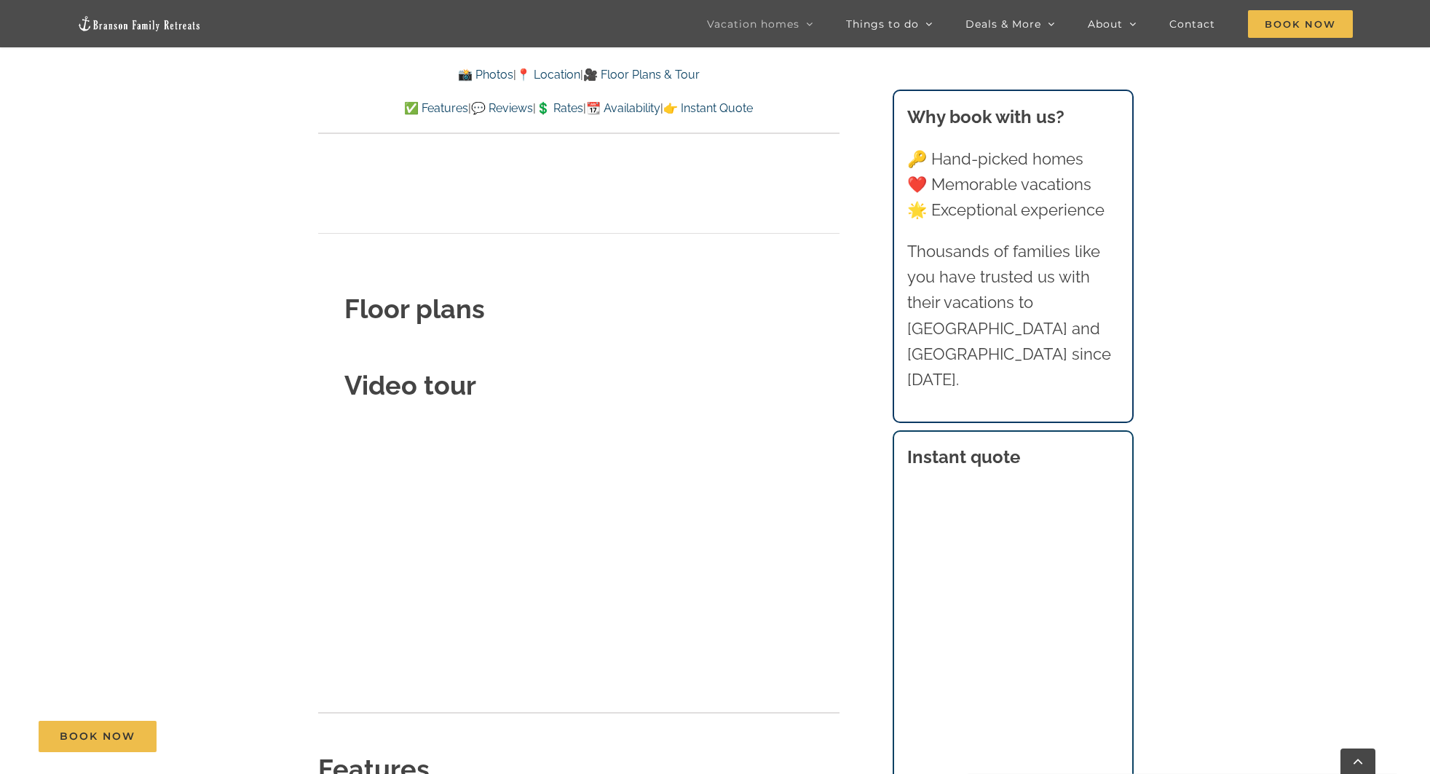
scroll to position [5290, 0]
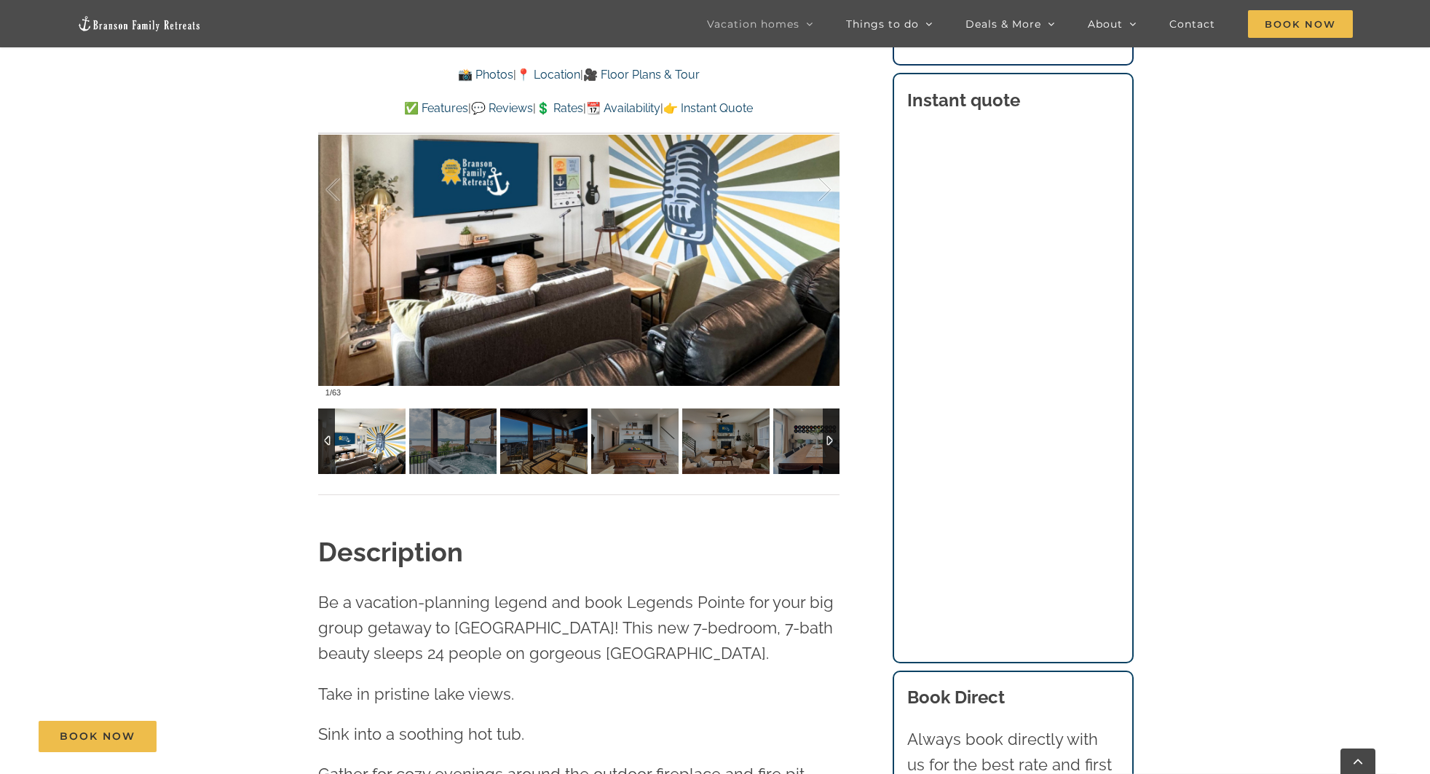
scroll to position [1222, 0]
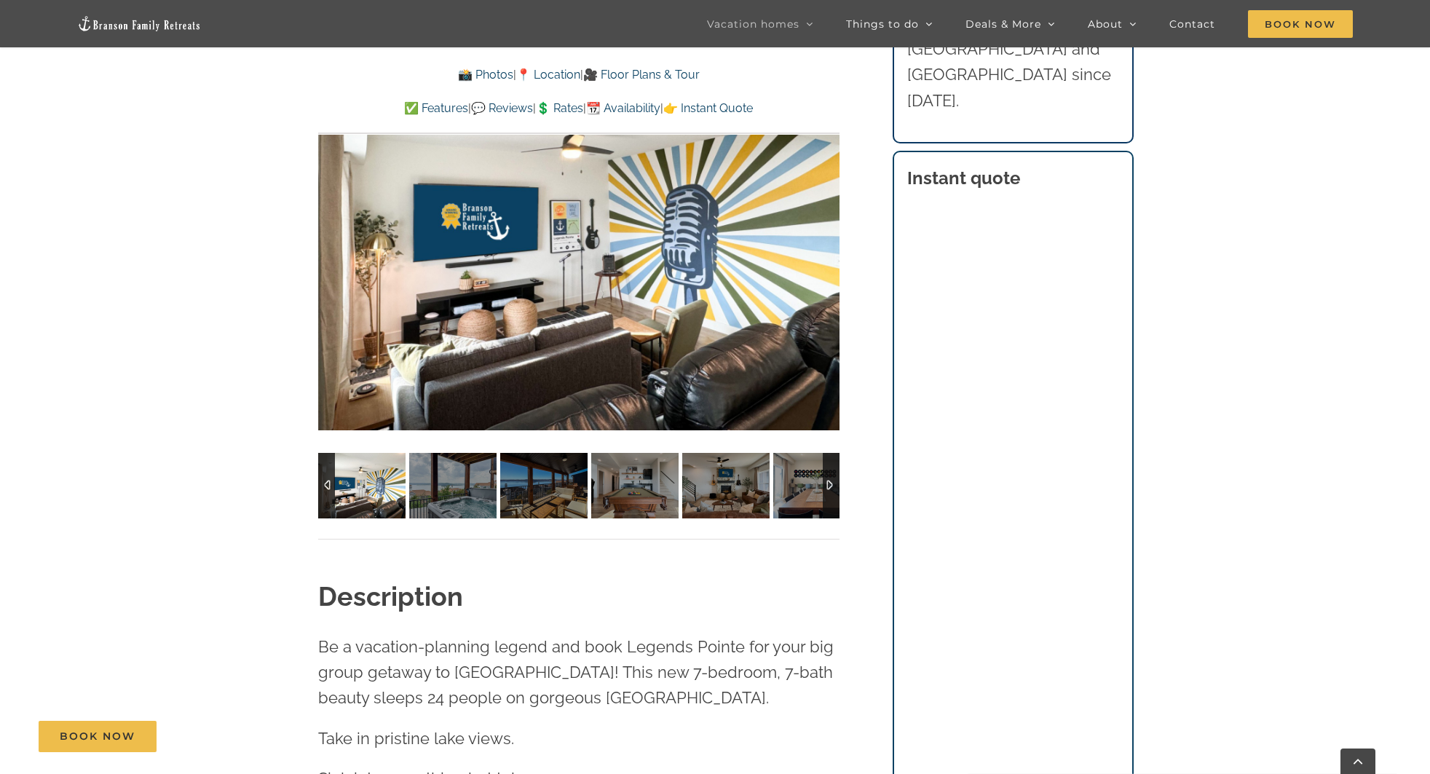
click at [479, 497] on img at bounding box center [452, 486] width 87 height 66
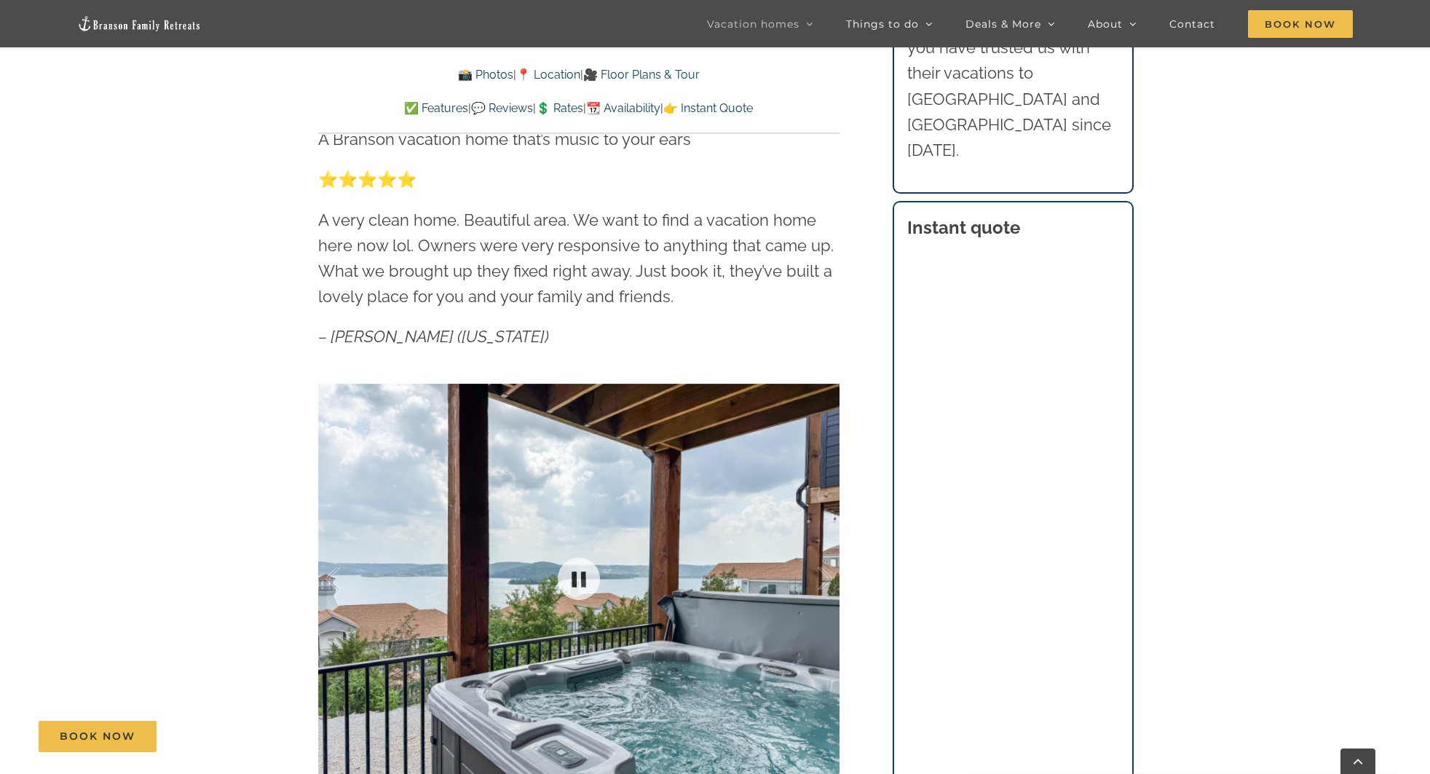
scroll to position [1118, 0]
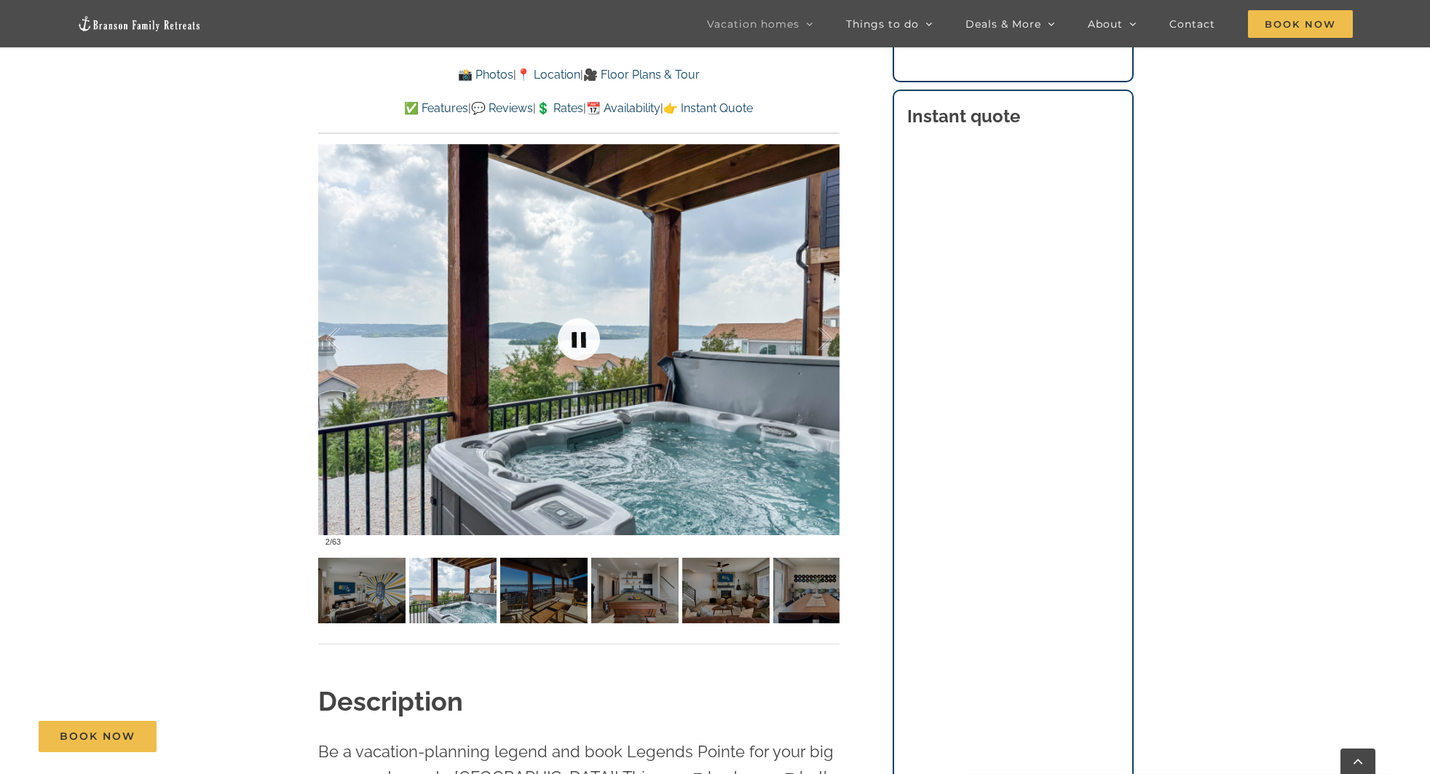
click at [580, 324] on link at bounding box center [579, 339] width 58 height 58
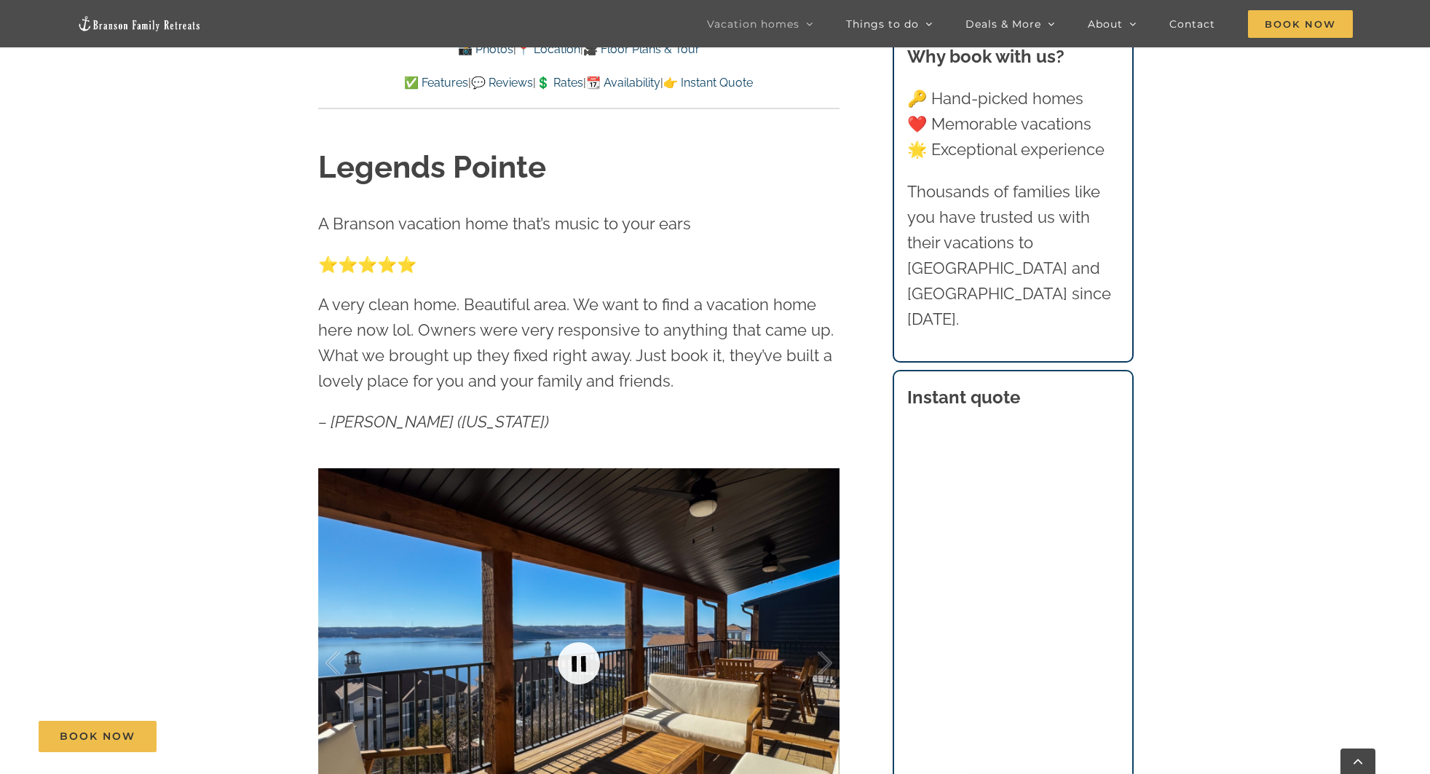
scroll to position [582, 0]
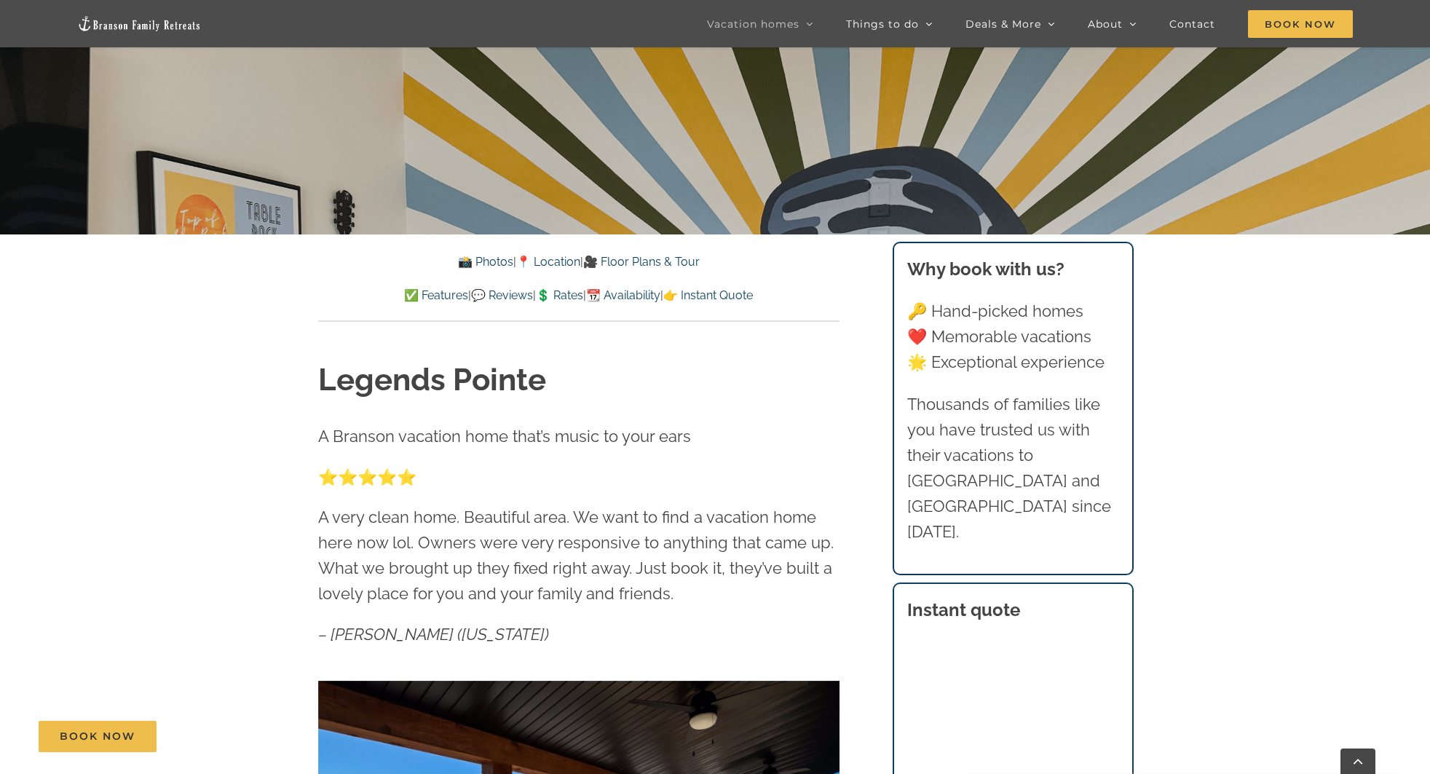
click at [638, 258] on link "🎥 Floor Plans & Tour" at bounding box center [641, 262] width 116 height 14
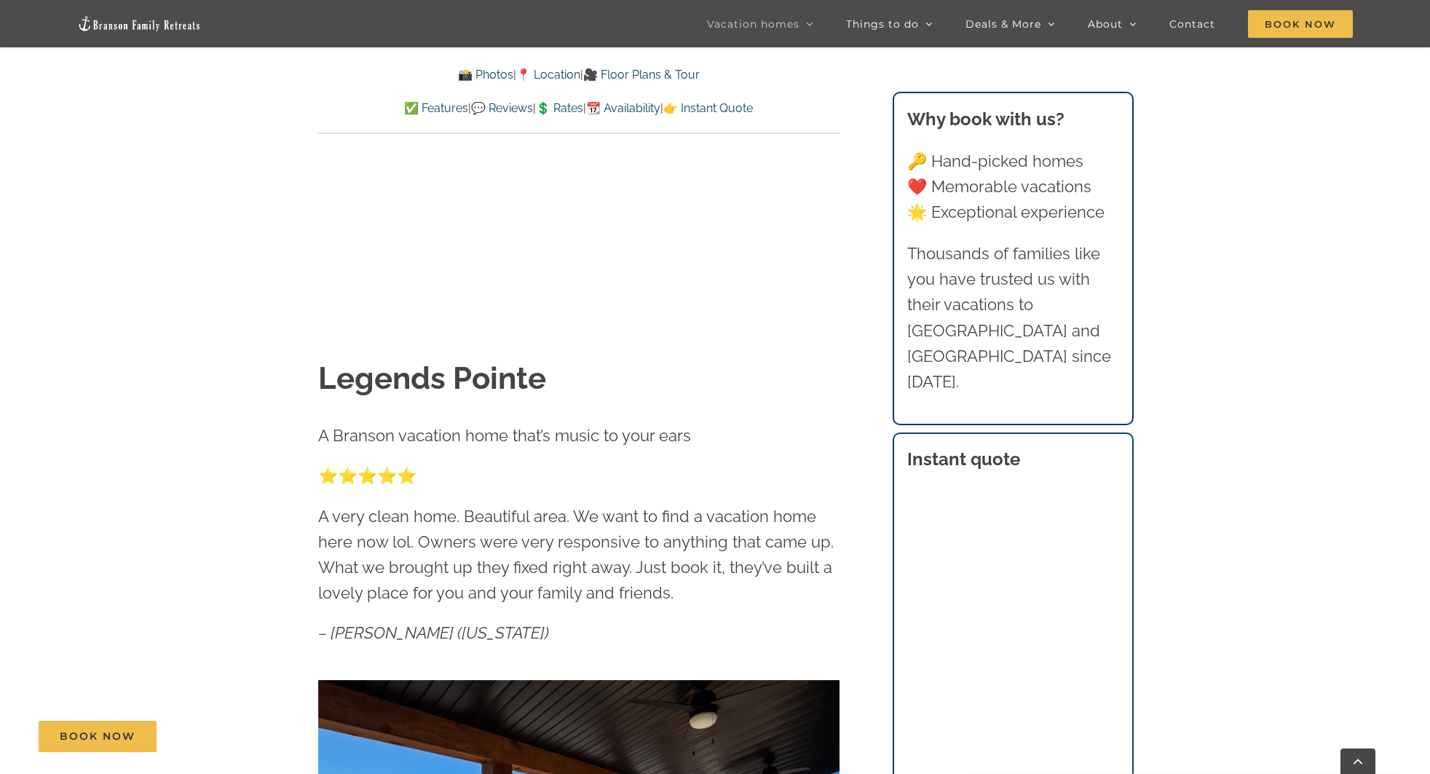
scroll to position [5513, 0]
